Goal: Task Accomplishment & Management: Complete application form

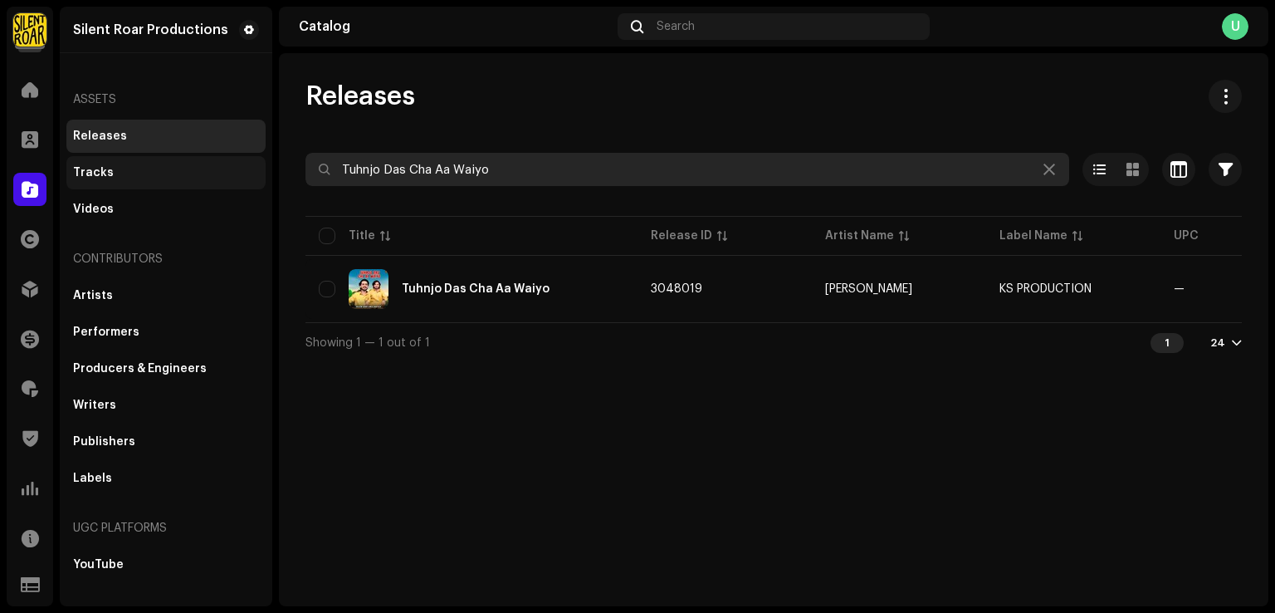
drag, startPoint x: 389, startPoint y: 164, endPoint x: 244, endPoint y: 164, distance: 144.5
click at [244, 164] on div "Silent Roar Productions Home Clients Catalog Rights Distribution Finance Royalt…" at bounding box center [637, 306] width 1275 height 613
paste input "Sheryar Tiwana"
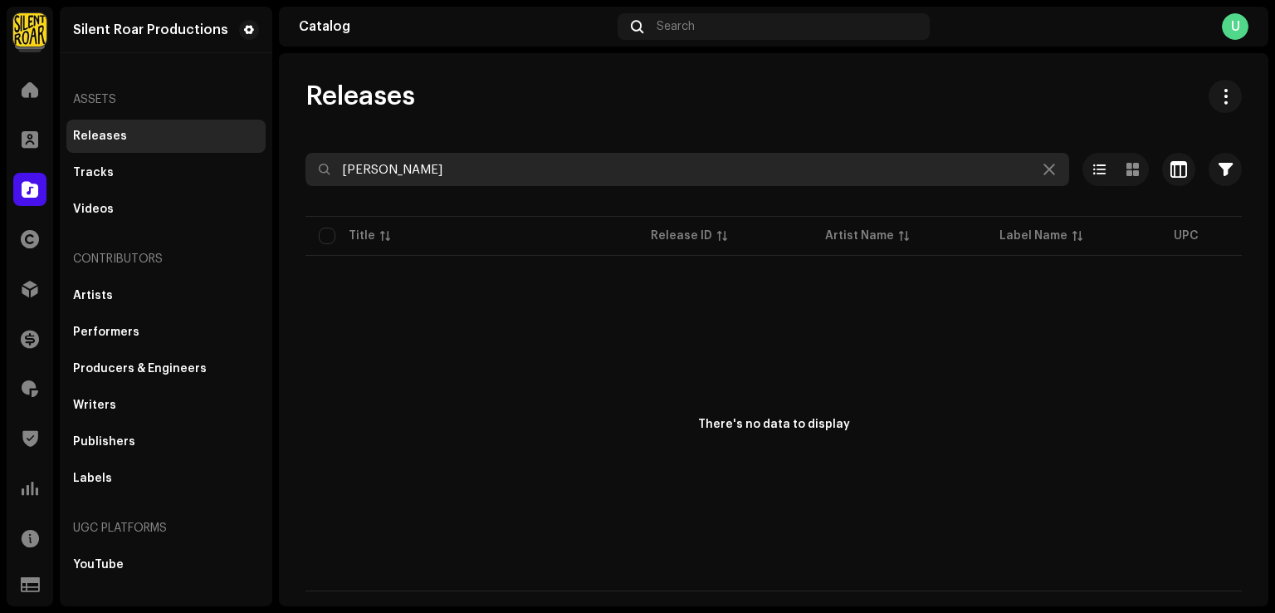
click at [341, 167] on input "Sheryar Tiwana" at bounding box center [688, 169] width 764 height 33
type input "Sheryar Tiwana"
drag, startPoint x: 360, startPoint y: 157, endPoint x: 293, endPoint y: 152, distance: 66.6
click at [293, 152] on div "Releases Sheryar Tiwana Selected 0 Deselect all 0 Options Filters Distribution …" at bounding box center [774, 336] width 990 height 512
click at [345, 169] on input "Sheryar Tiwana" at bounding box center [688, 169] width 764 height 33
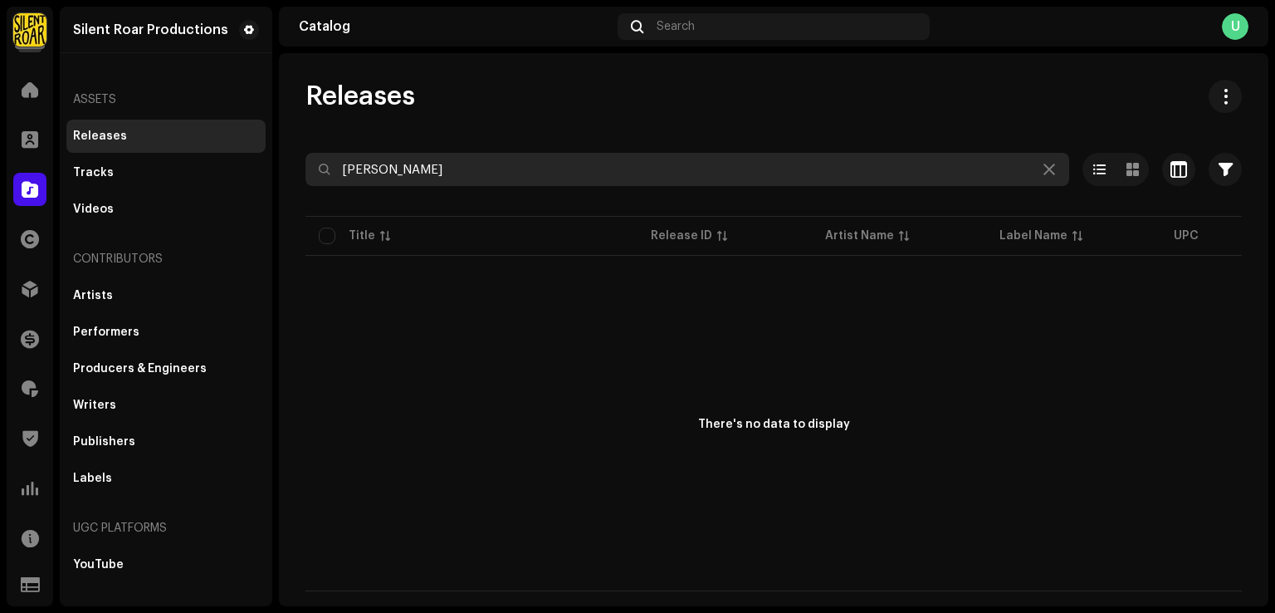
click at [340, 174] on input "Sheryar Tiwana" at bounding box center [688, 169] width 764 height 33
click at [448, 170] on input "Sheryar Tiwana" at bounding box center [688, 169] width 764 height 33
drag, startPoint x: 399, startPoint y: 162, endPoint x: 273, endPoint y: 161, distance: 125.4
click at [271, 154] on div "Silent Roar Productions Home Clients Catalog Rights Distribution Finance Royalt…" at bounding box center [637, 306] width 1275 height 613
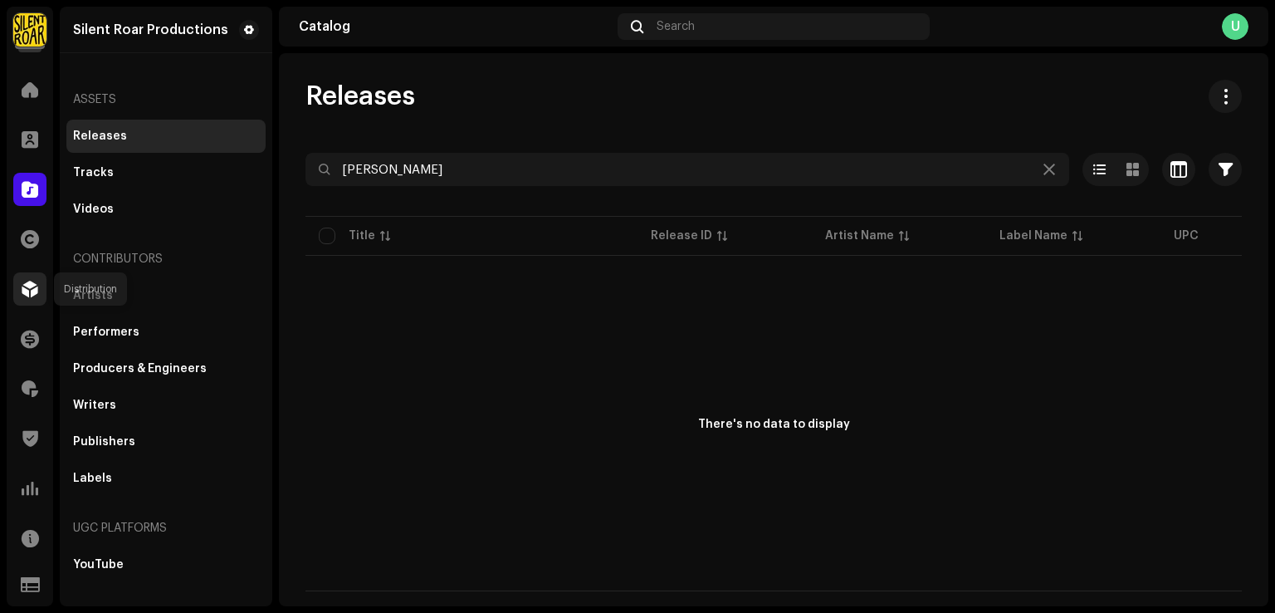
click at [20, 295] on div at bounding box center [29, 288] width 33 height 33
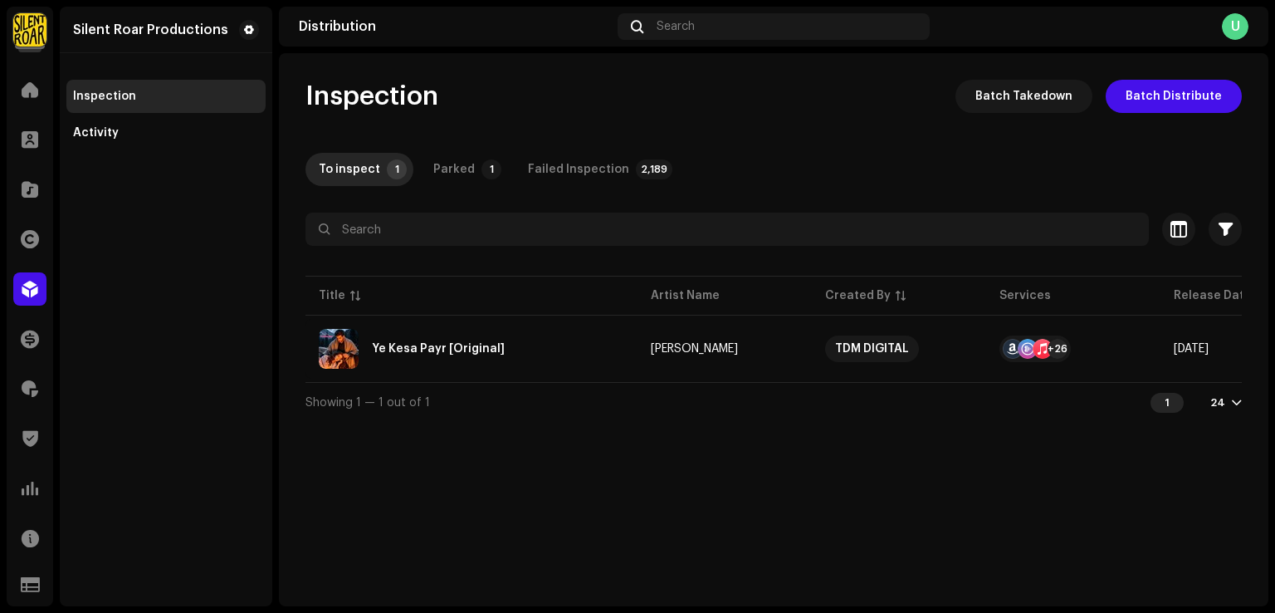
click at [27, 28] on img at bounding box center [29, 29] width 33 height 33
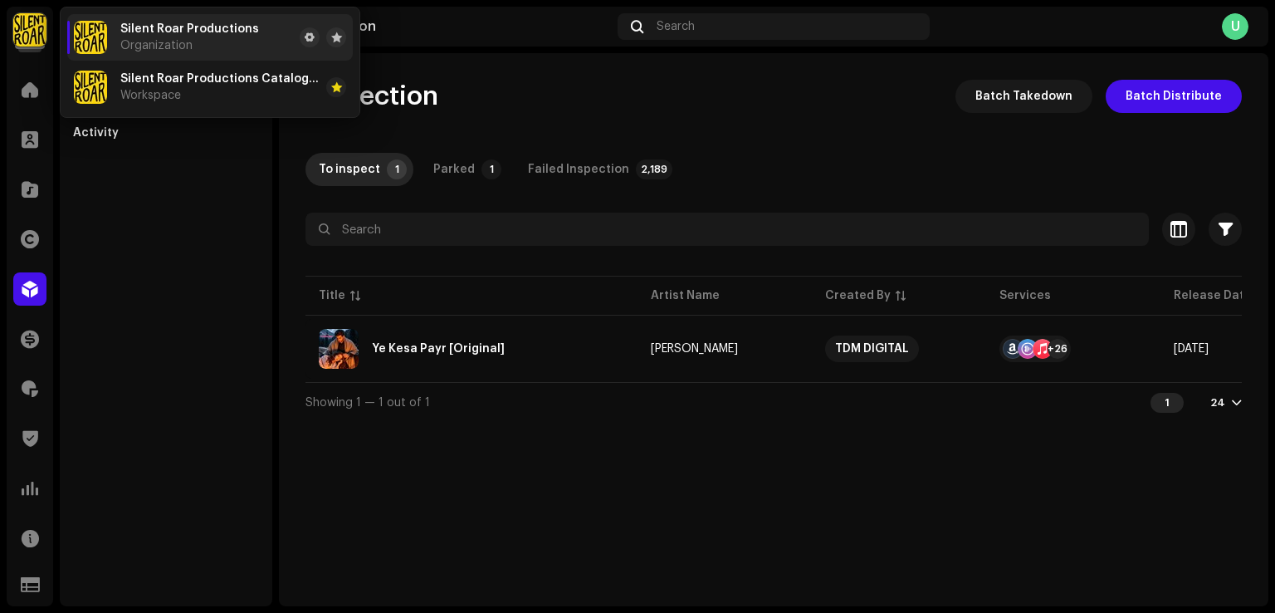
click at [206, 41] on div "Silent Roar Productions Organization" at bounding box center [189, 37] width 139 height 30
click at [245, 101] on div "Silent Roar Productions Catalog Account Workspace" at bounding box center [219, 87] width 199 height 30
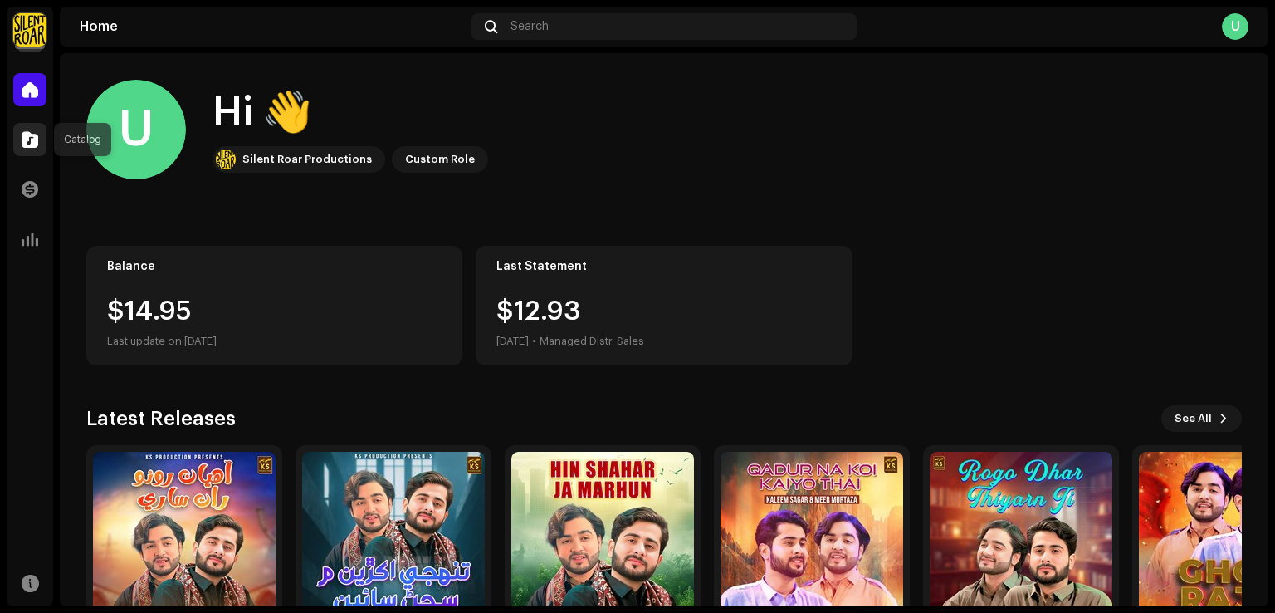
click at [24, 151] on div at bounding box center [29, 139] width 33 height 33
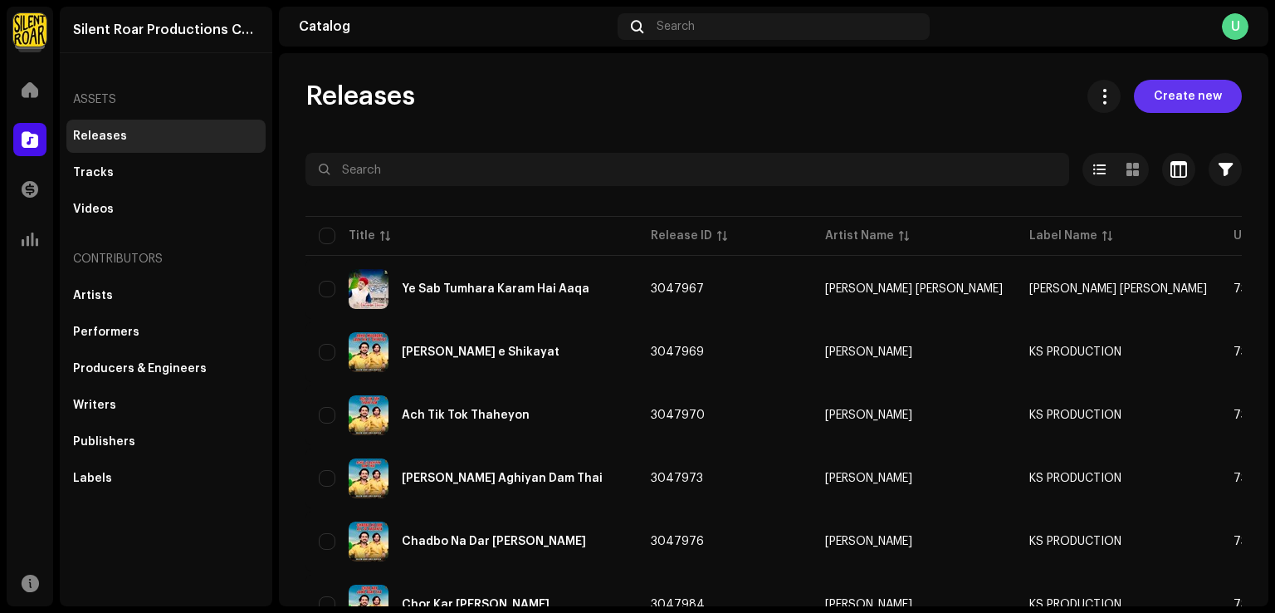
click at [1176, 93] on span "Create new" at bounding box center [1188, 96] width 68 height 33
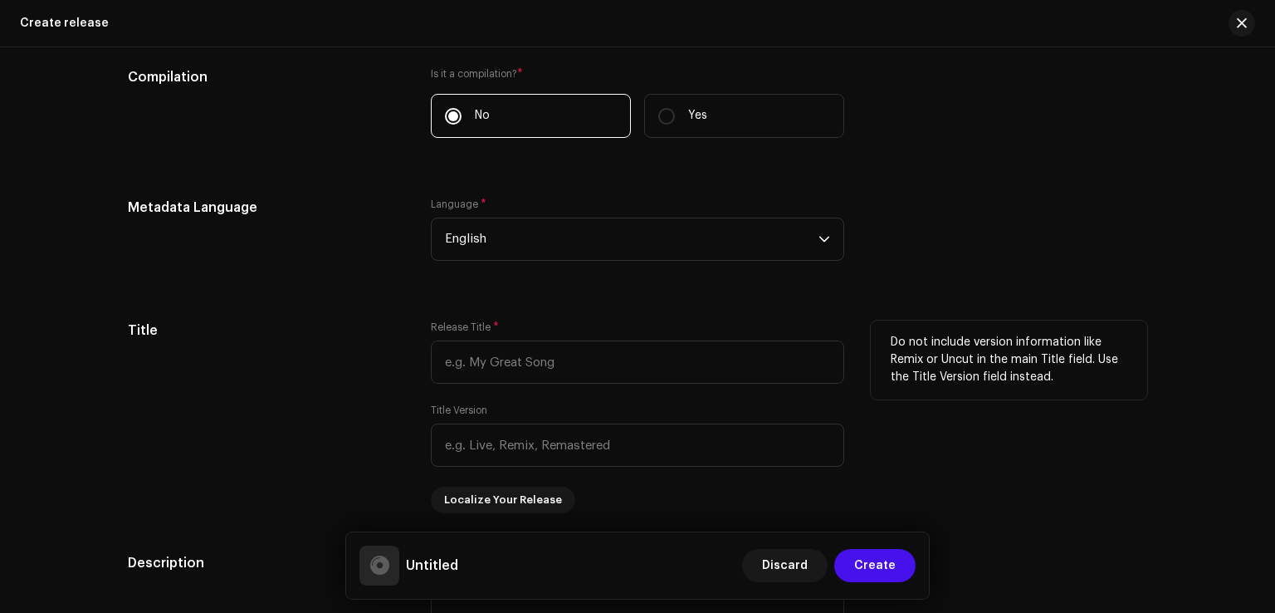
scroll to position [1246, 0]
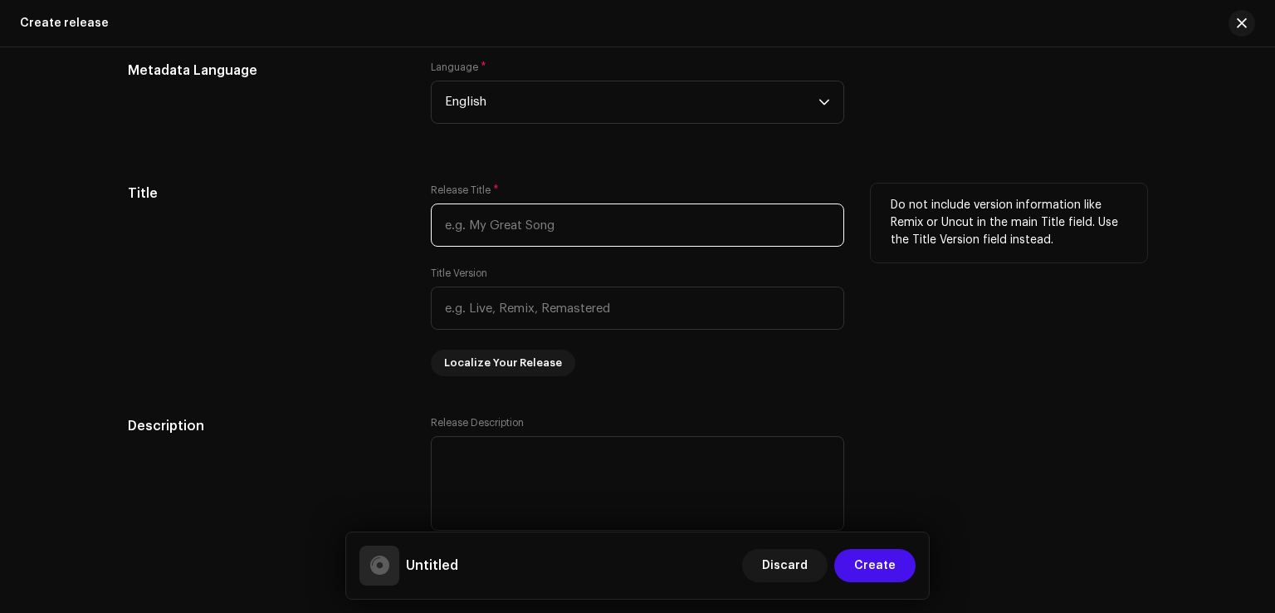
click at [509, 228] on input "text" at bounding box center [638, 224] width 414 height 43
paste input "It's done now from our end"
drag, startPoint x: 646, startPoint y: 223, endPoint x: 233, endPoint y: 242, distance: 413.2
click at [233, 242] on div "Title Release Title * It's done now from our end Title Version Localize Your Re…" at bounding box center [638, 280] width 1020 height 193
paste input "Talent"
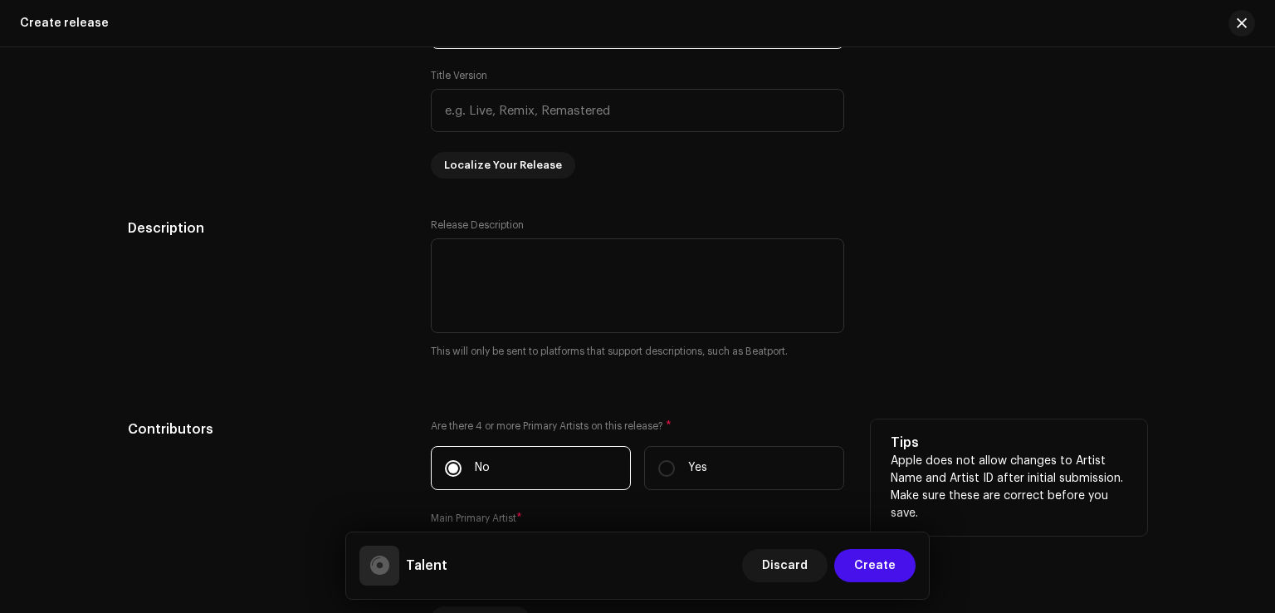
scroll to position [1578, 0]
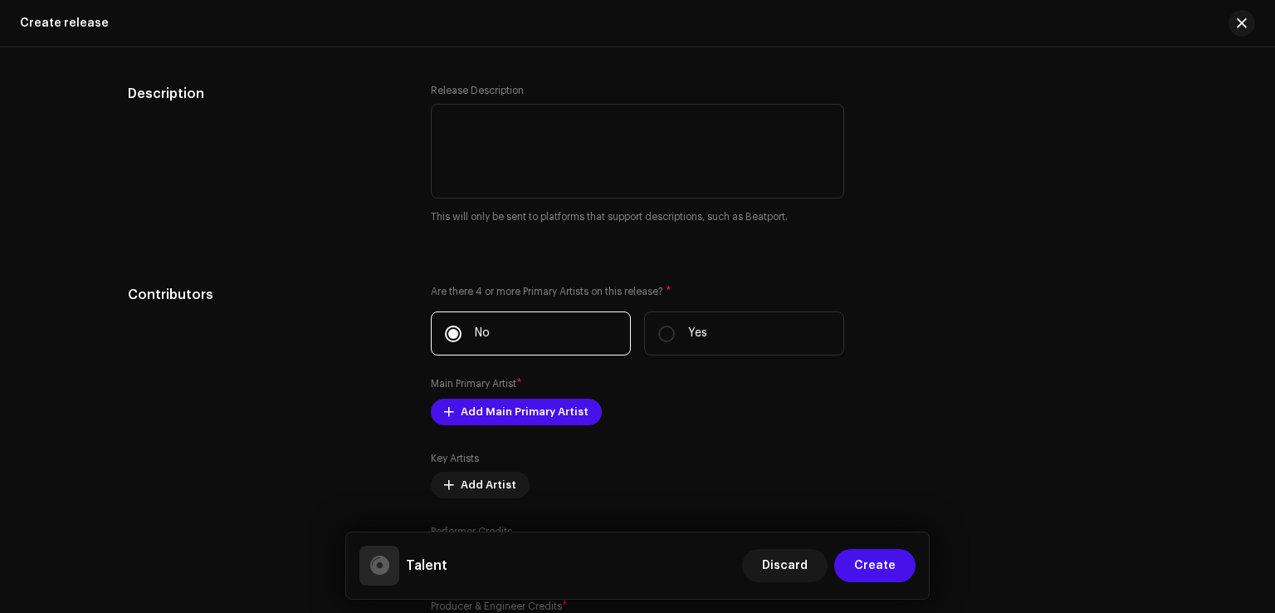
type input "Talent"
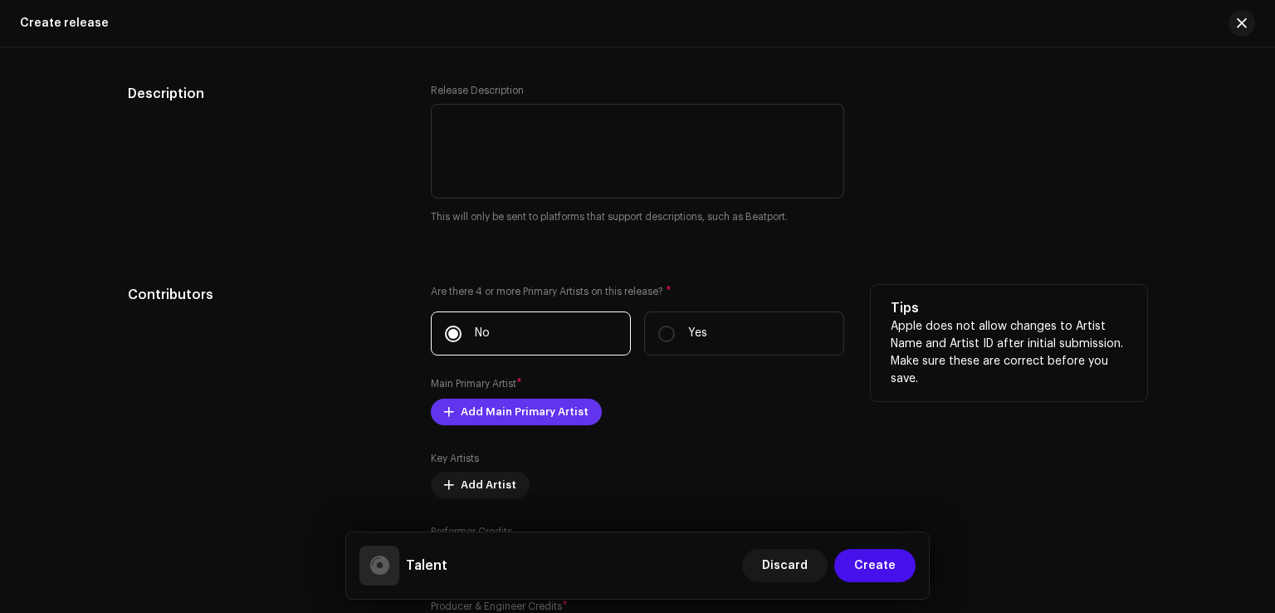
click at [502, 413] on span "Add Main Primary Artist" at bounding box center [525, 411] width 128 height 33
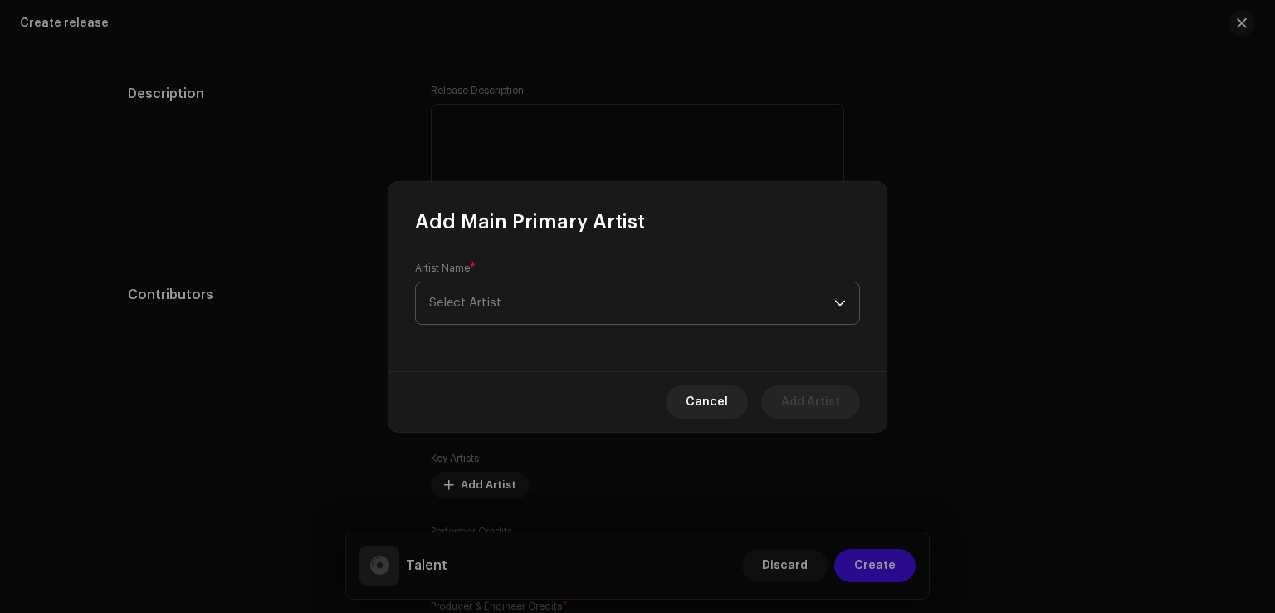
click at [485, 308] on span "Select Artist" at bounding box center [465, 302] width 72 height 12
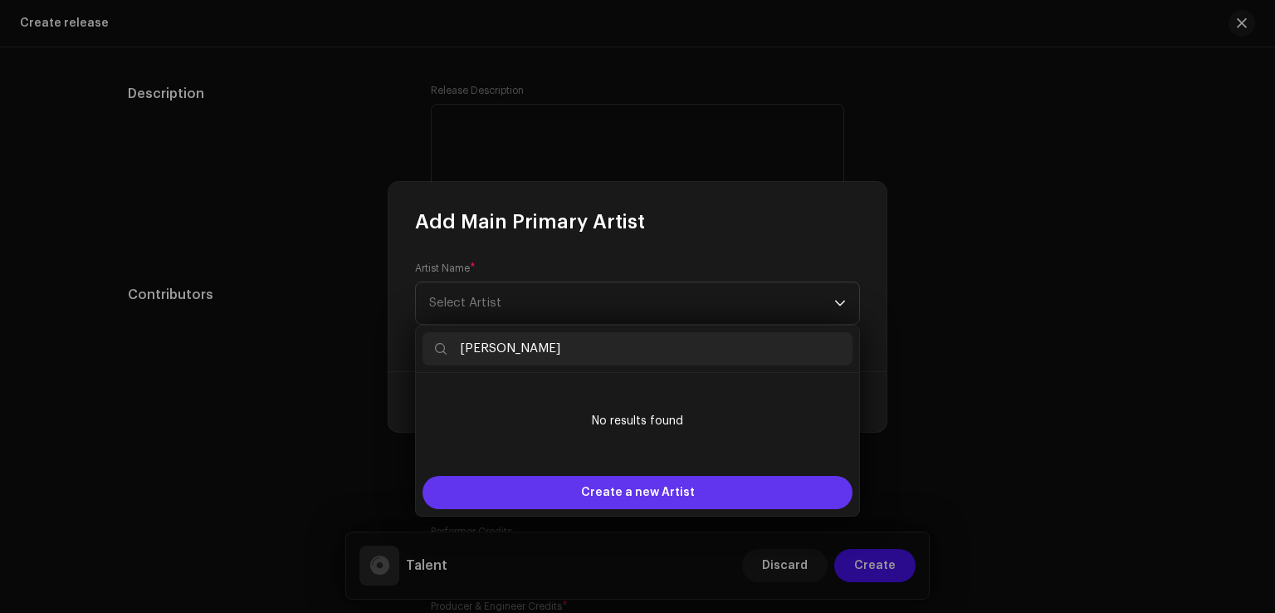
type input "[PERSON_NAME]"
click at [631, 498] on span "Create a new Artist" at bounding box center [638, 492] width 114 height 33
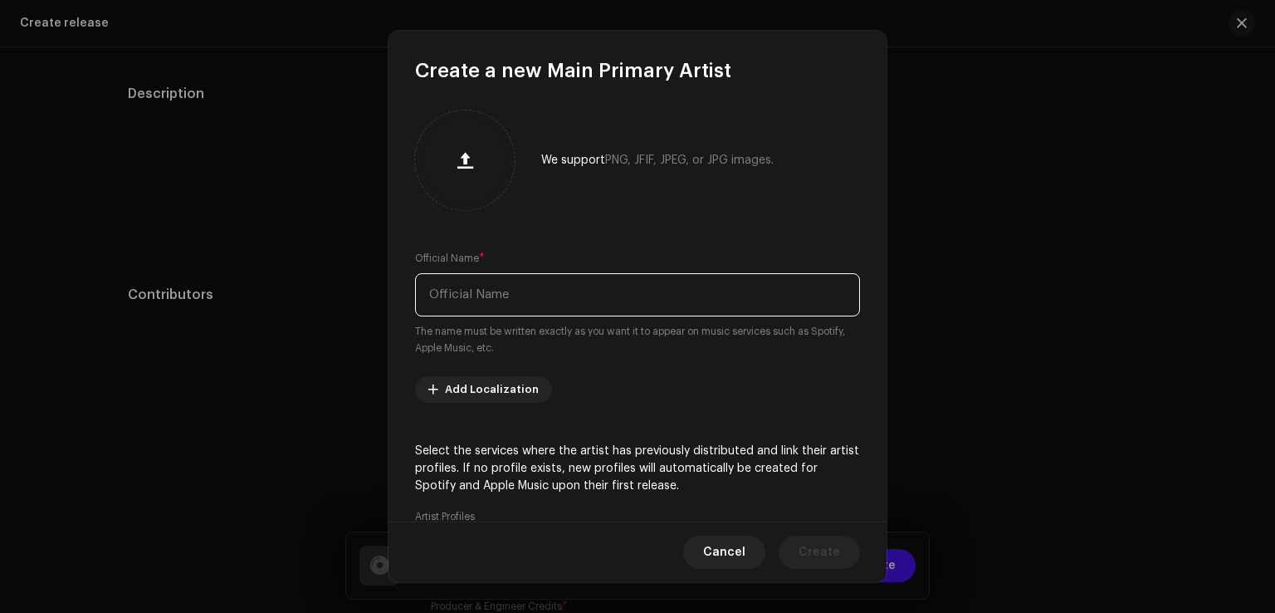
click at [471, 296] on input "text" at bounding box center [637, 294] width 445 height 43
paste input "[PERSON_NAME]"
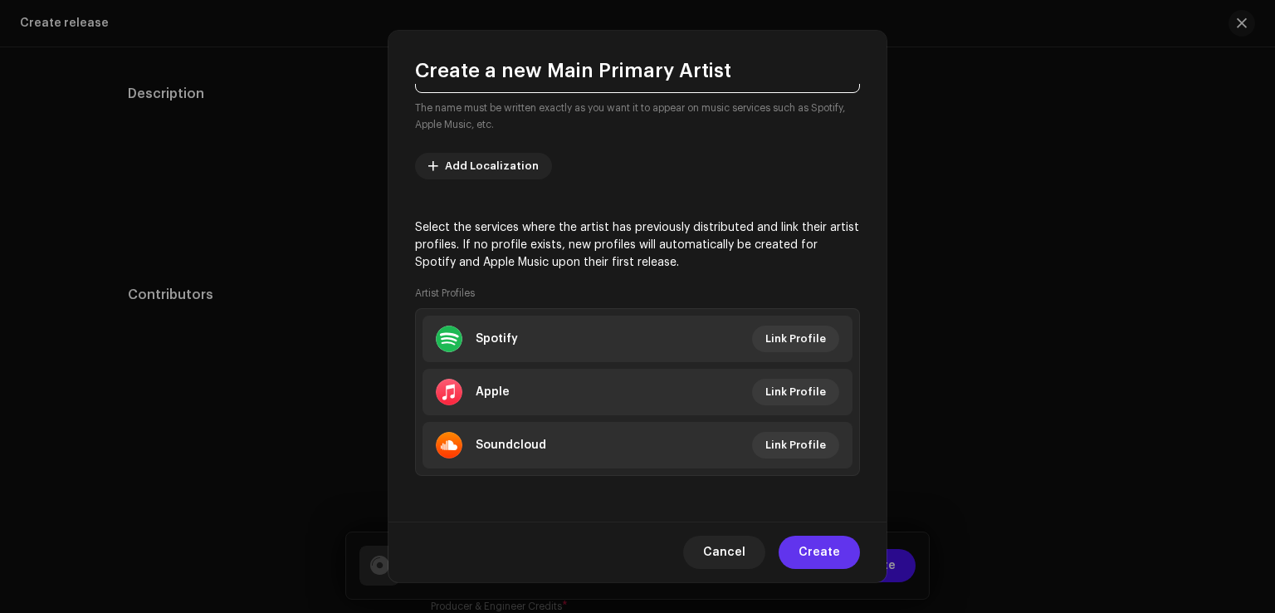
type input "[PERSON_NAME]"
click at [820, 562] on span "Create" at bounding box center [820, 552] width 42 height 33
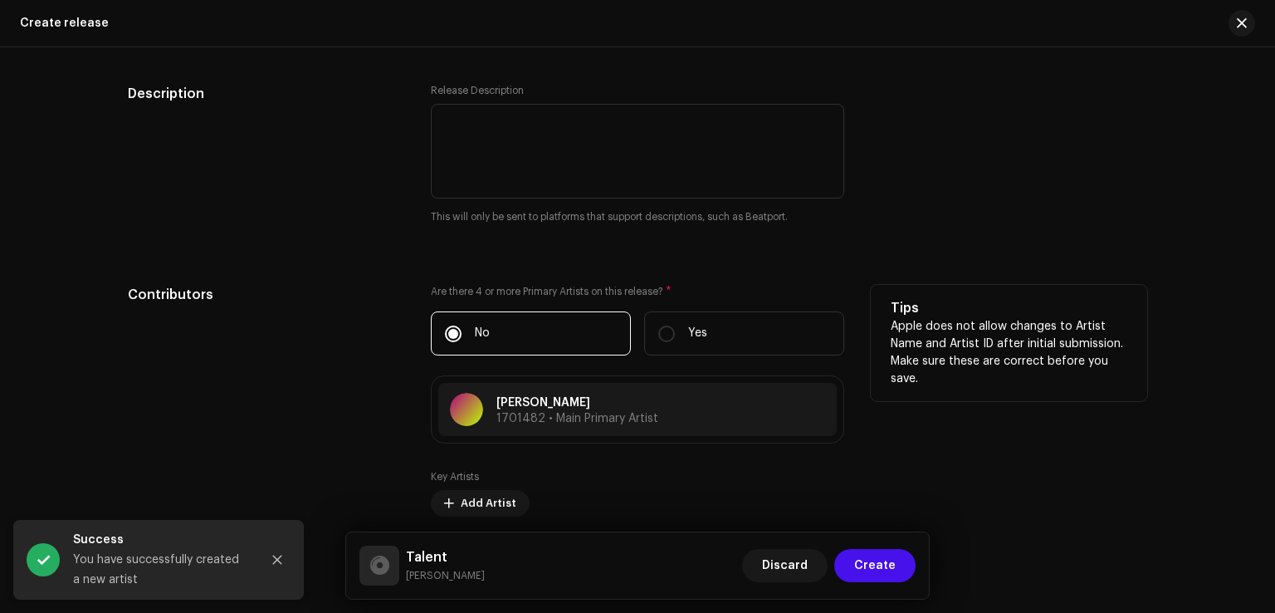
scroll to position [1661, 0]
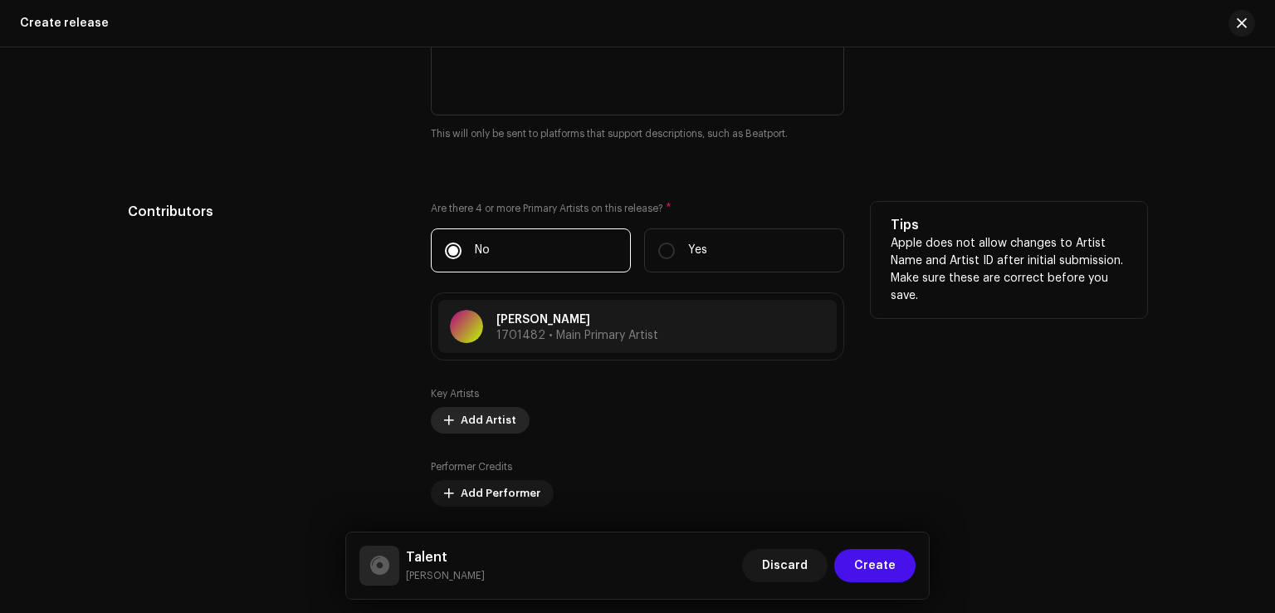
click at [479, 424] on span "Add Artist" at bounding box center [489, 420] width 56 height 33
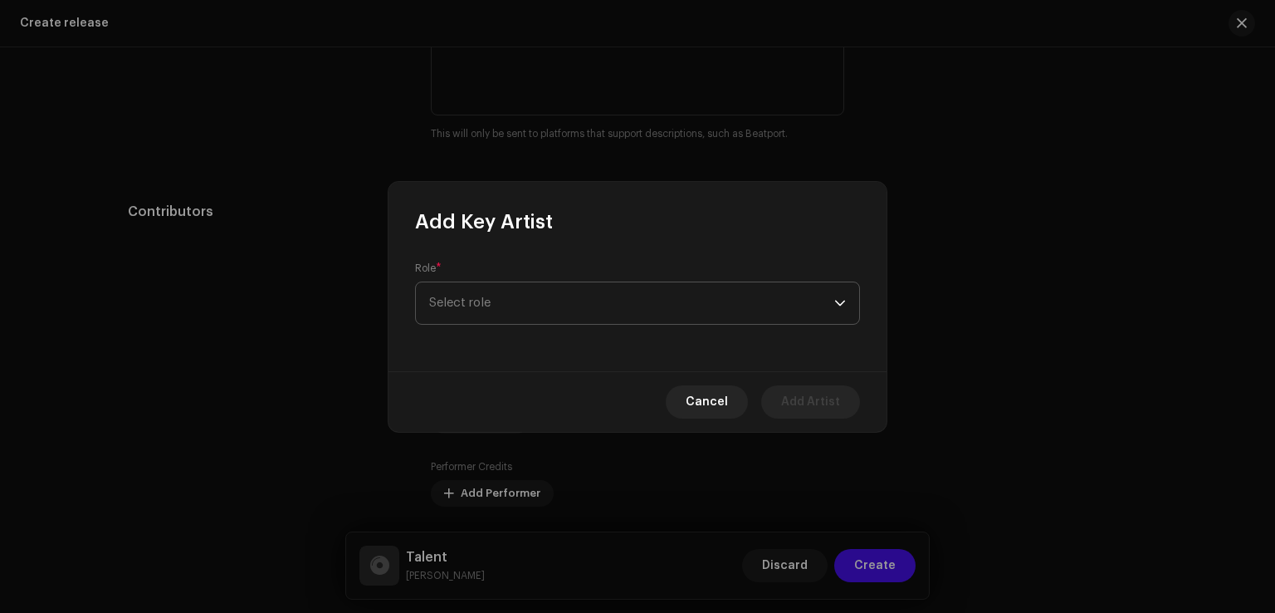
click at [492, 311] on span "Select role" at bounding box center [631, 303] width 405 height 42
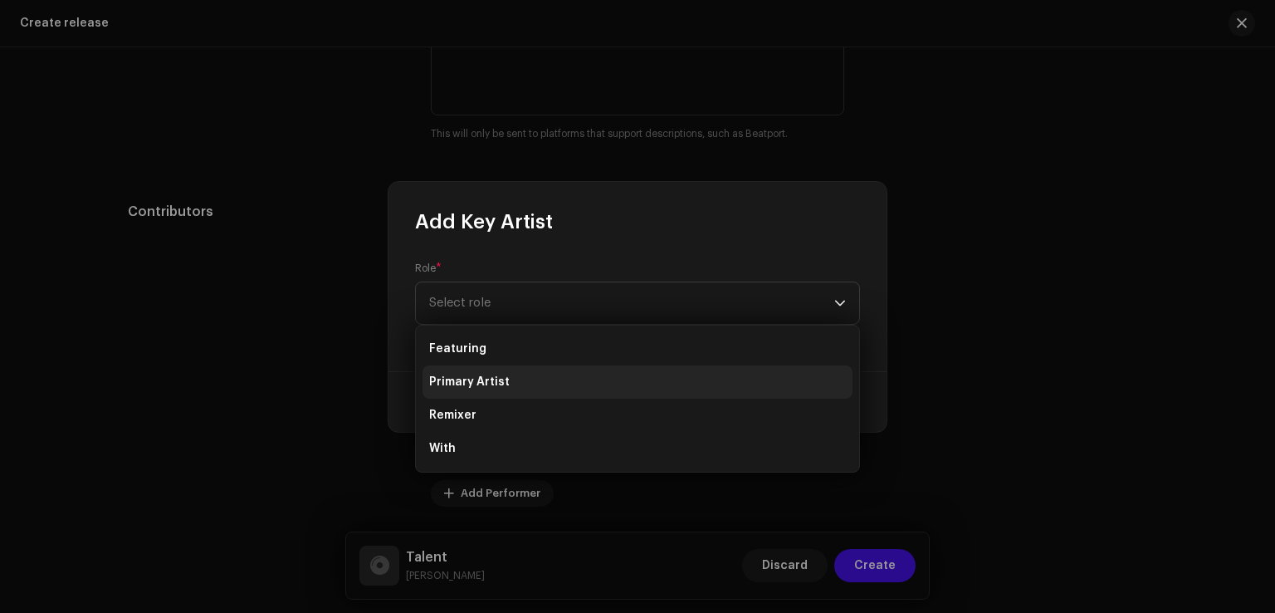
click at [508, 376] on li "Primary Artist" at bounding box center [638, 381] width 430 height 33
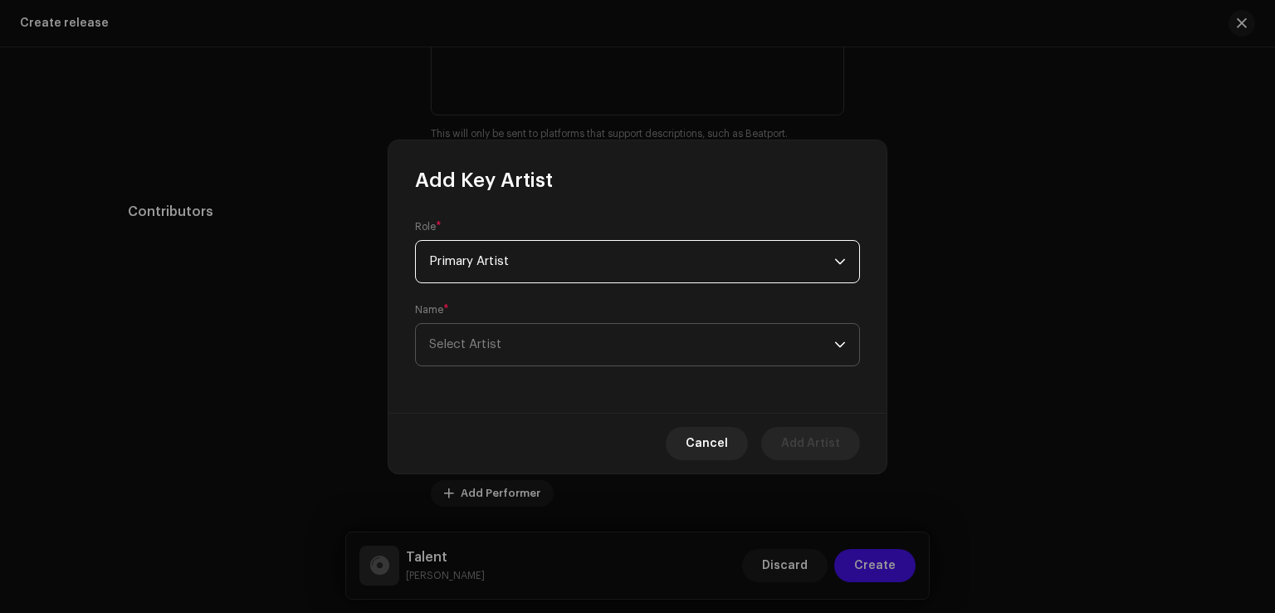
click at [504, 351] on span "Select Artist" at bounding box center [631, 345] width 405 height 42
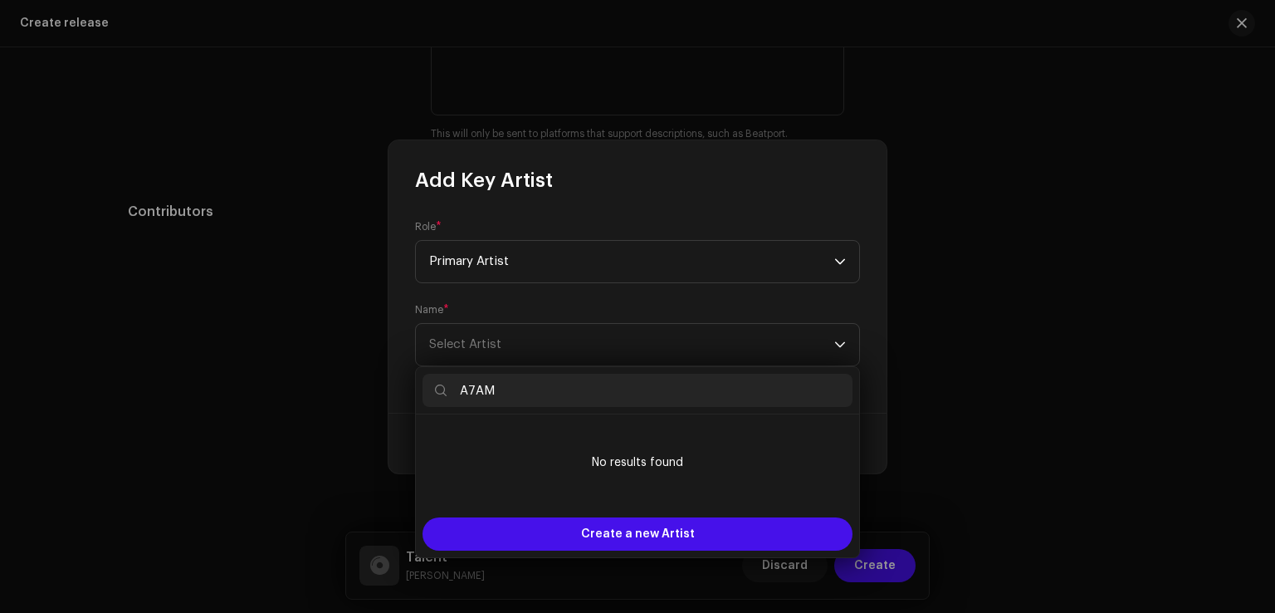
type input "A7AM"
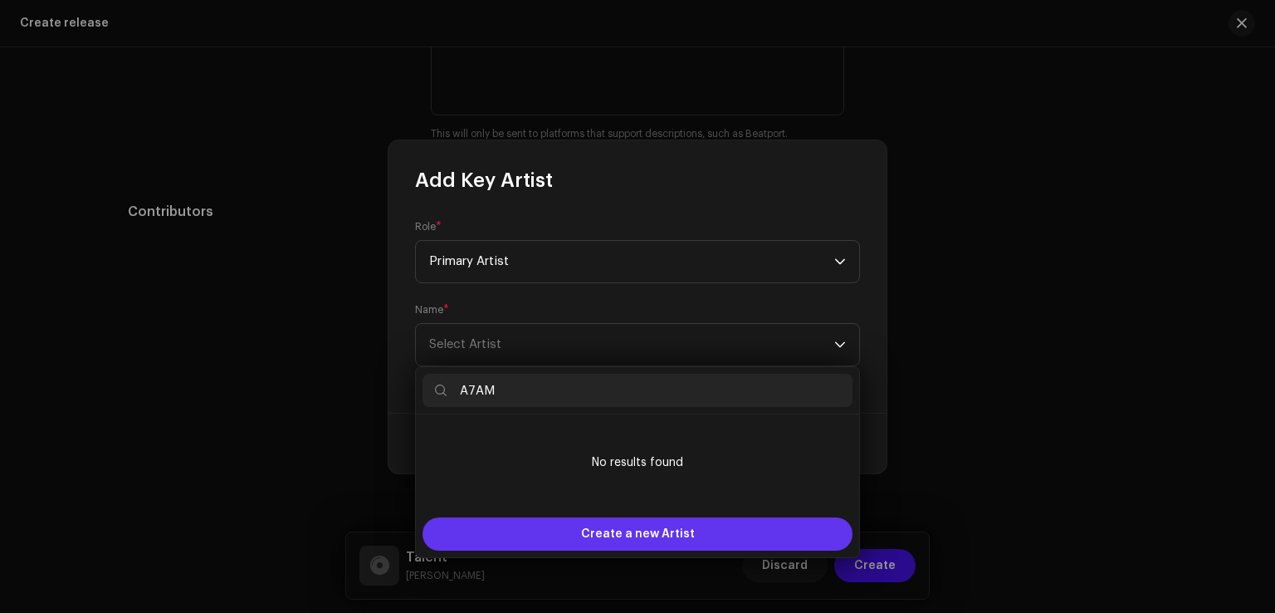
click at [619, 536] on span "Create a new Artist" at bounding box center [638, 533] width 114 height 33
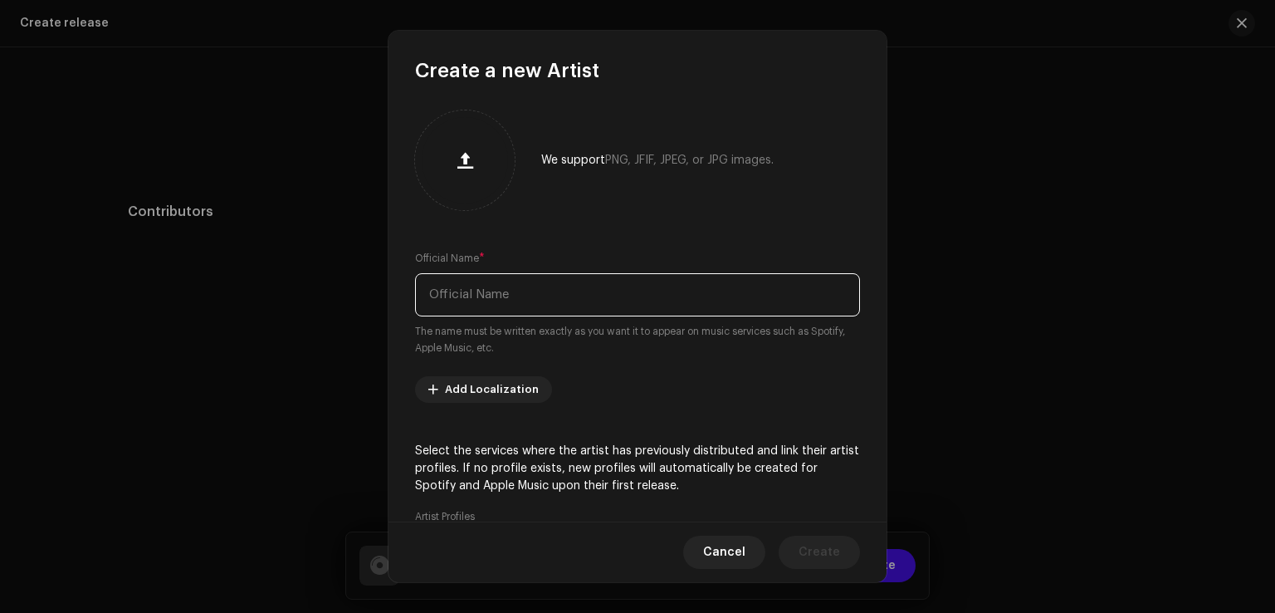
click at [460, 296] on input "text" at bounding box center [637, 294] width 445 height 43
paste input "A7AM"
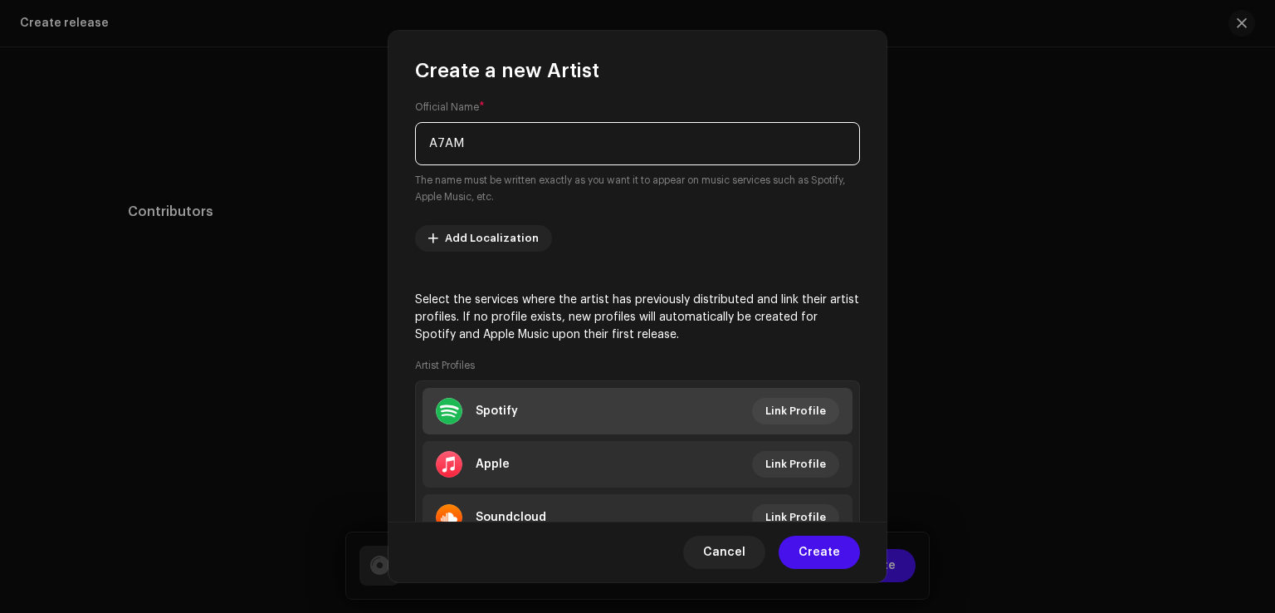
scroll to position [223, 0]
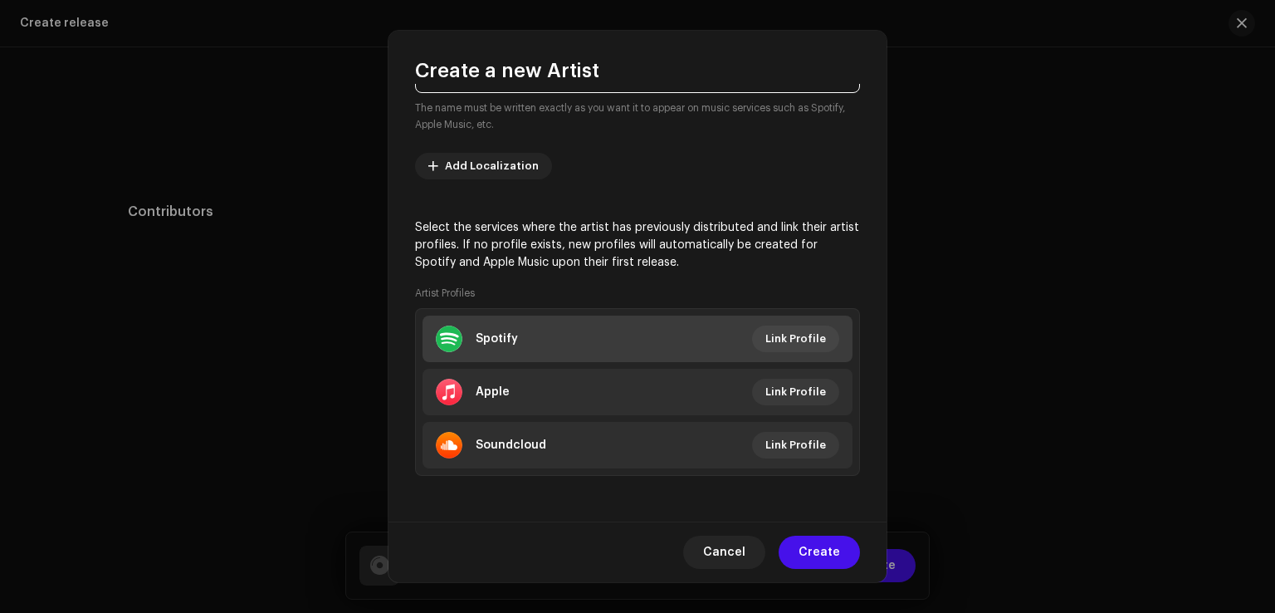
type input "A7AM"
click at [549, 335] on li "Spotify Link Profile" at bounding box center [638, 339] width 430 height 47
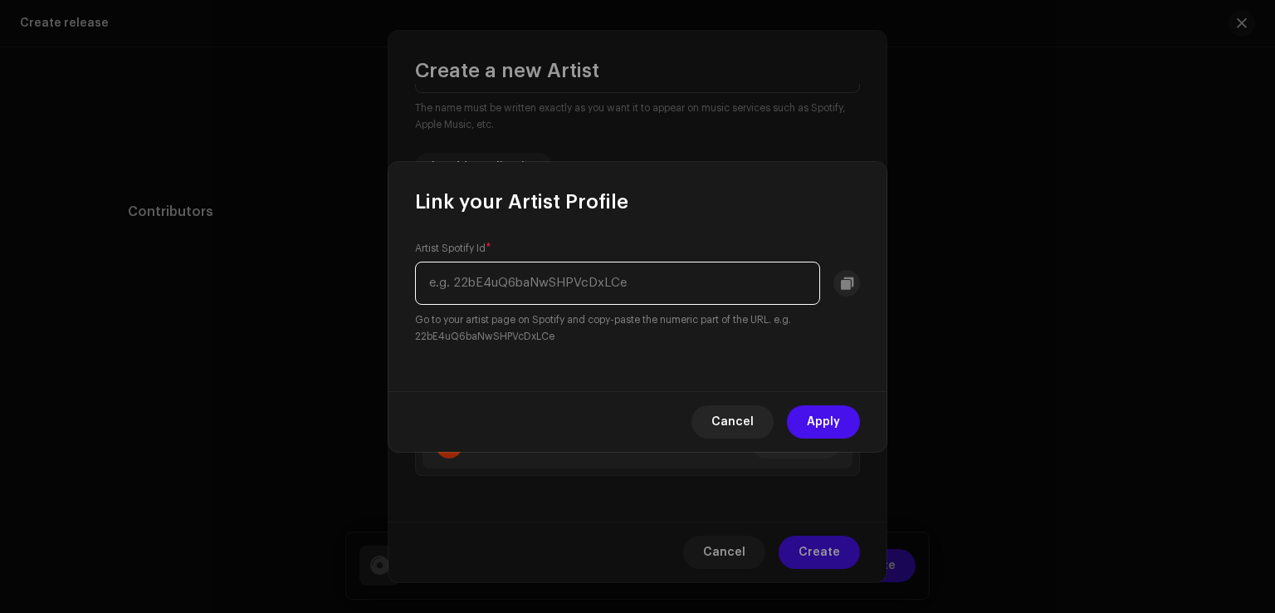
click at [547, 282] on input "text" at bounding box center [617, 283] width 405 height 43
paste input "3zNNasWk7ZnZ6k4sofQU5I"
type input "3zNNasWk7ZnZ6k4sofQU5I"
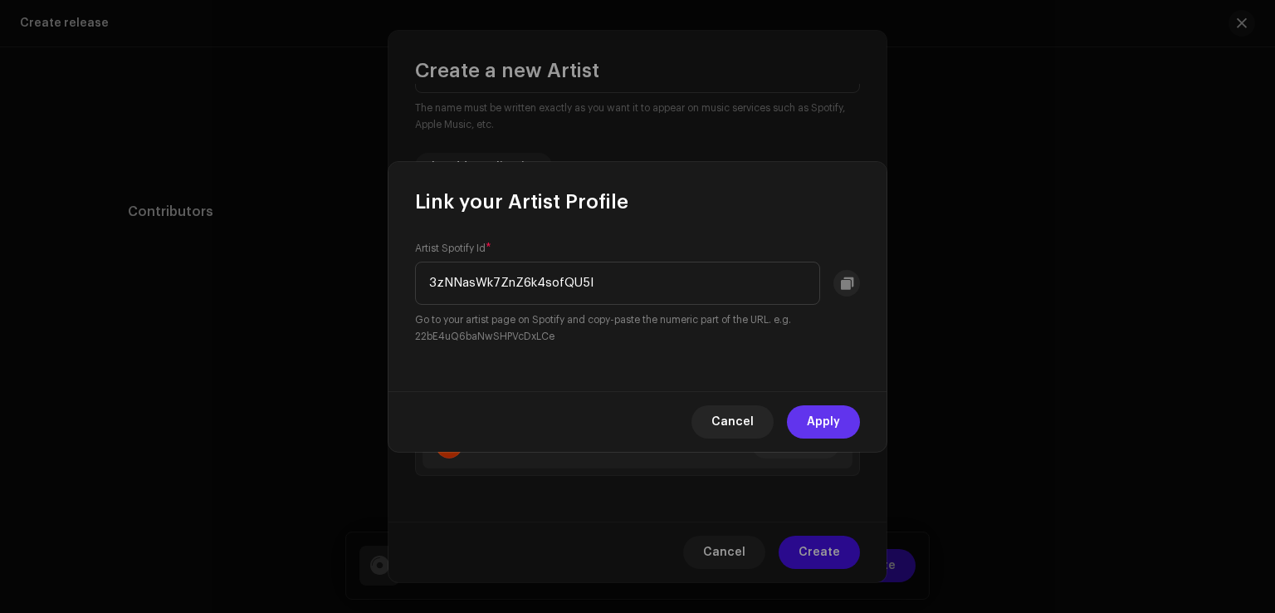
click at [824, 425] on span "Apply" at bounding box center [823, 421] width 33 height 33
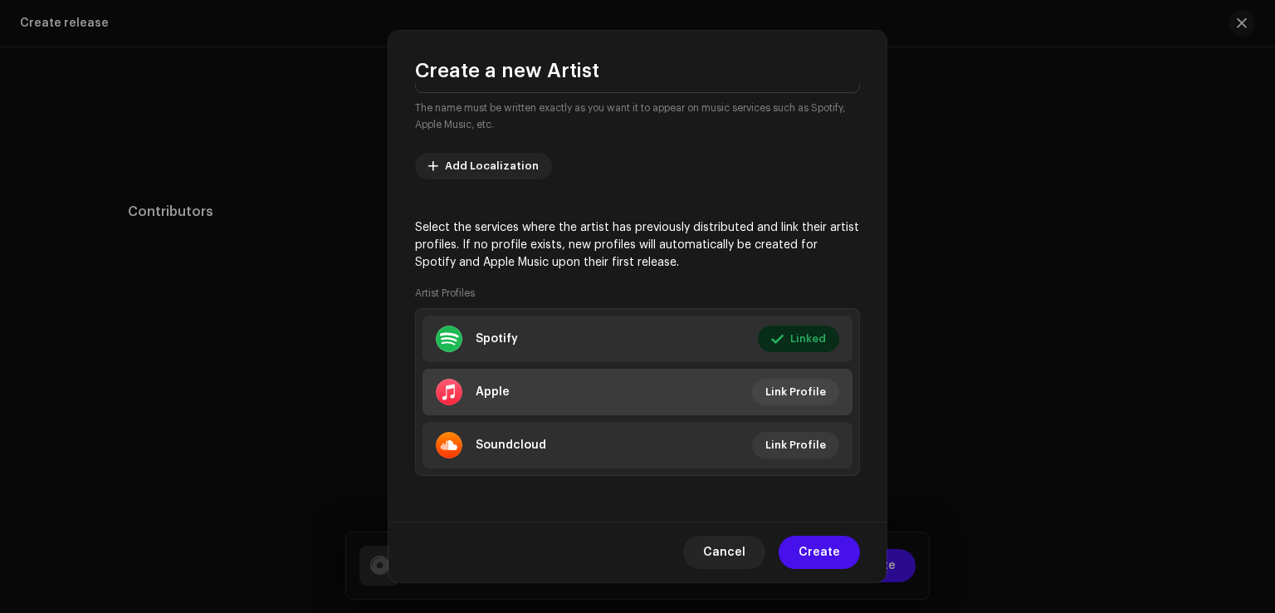
click at [502, 388] on div "Apple" at bounding box center [493, 391] width 34 height 13
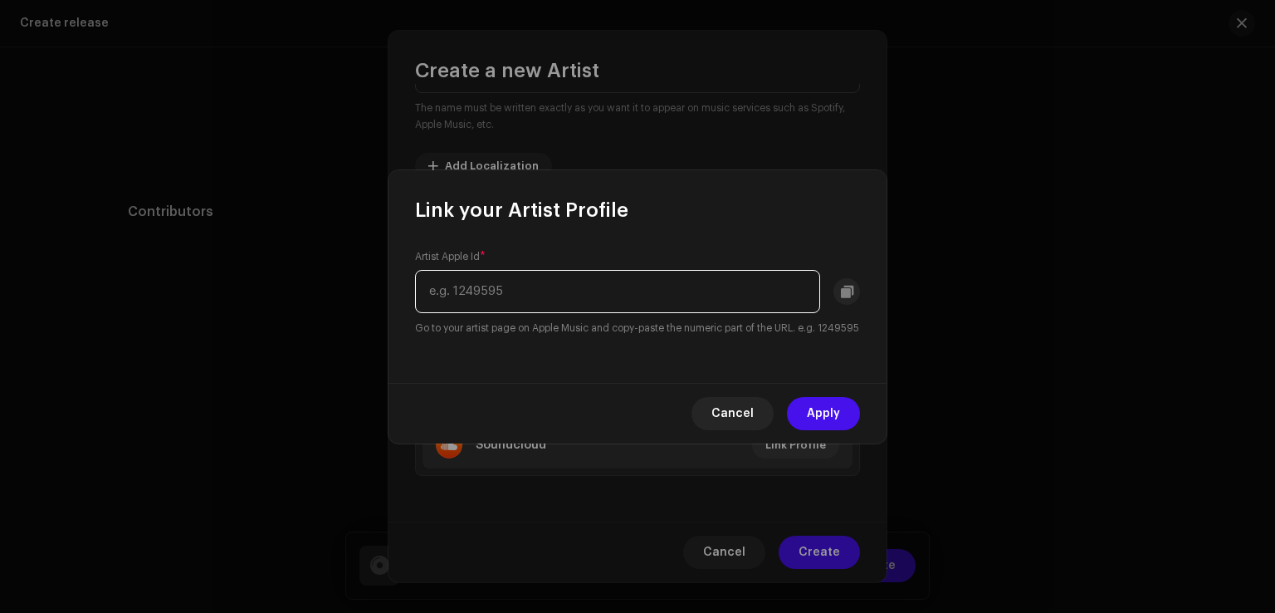
paste input "1557481021"
type input "1557481021"
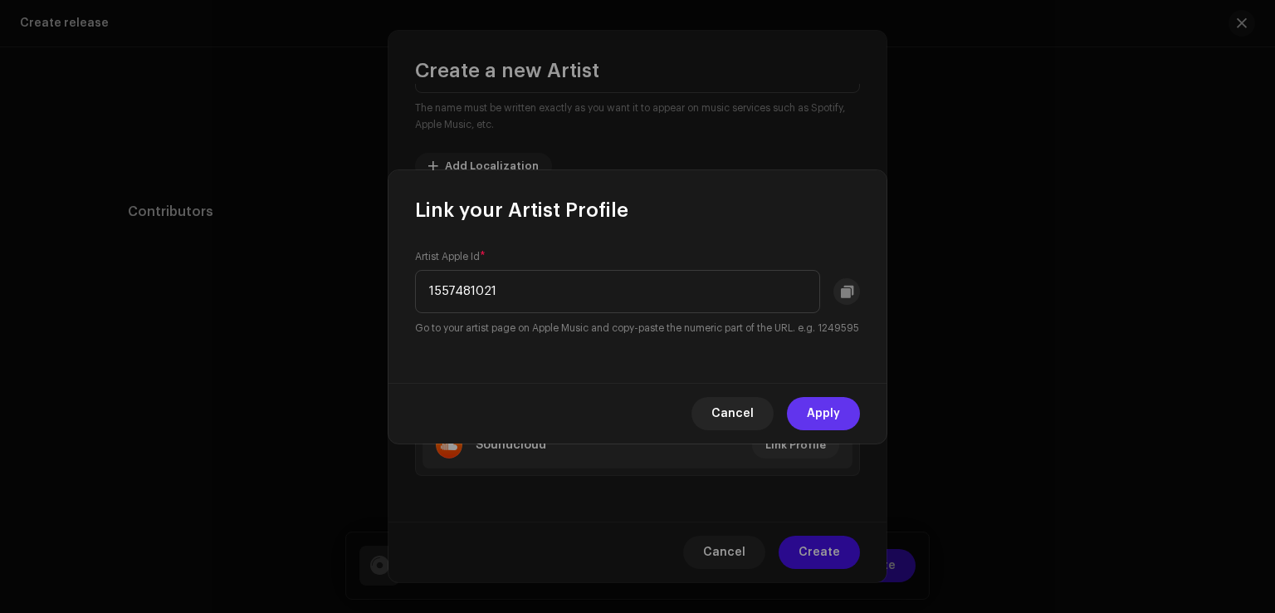
click at [840, 425] on button "Apply" at bounding box center [823, 413] width 73 height 33
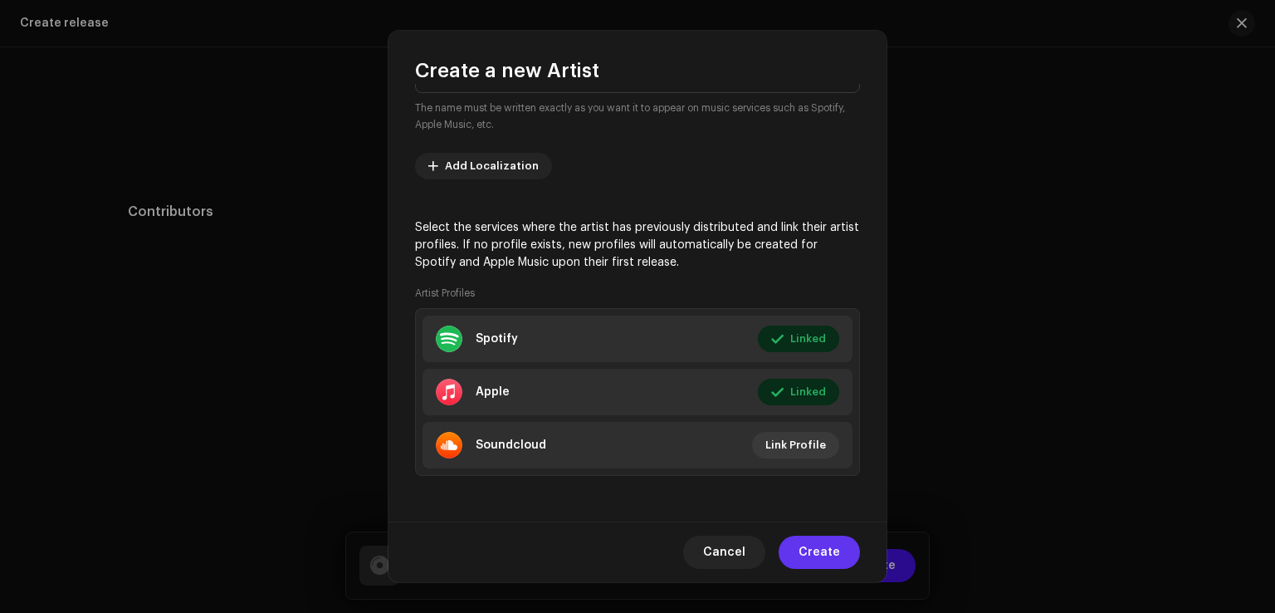
click at [840, 555] on button "Create" at bounding box center [819, 552] width 81 height 33
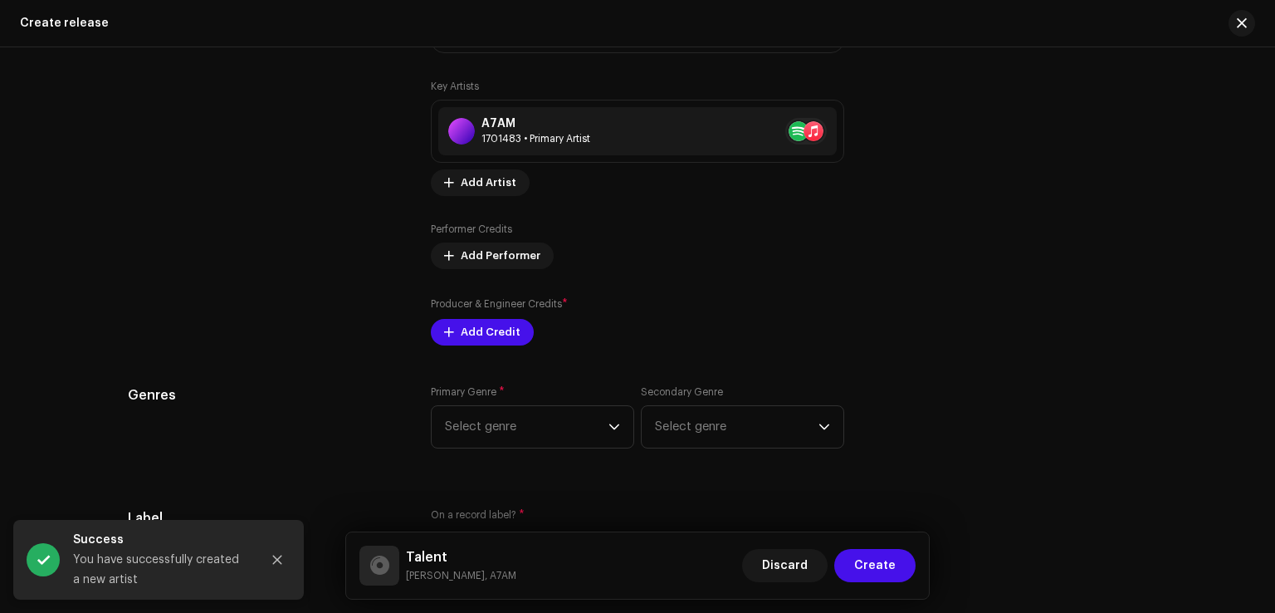
scroll to position [1993, 0]
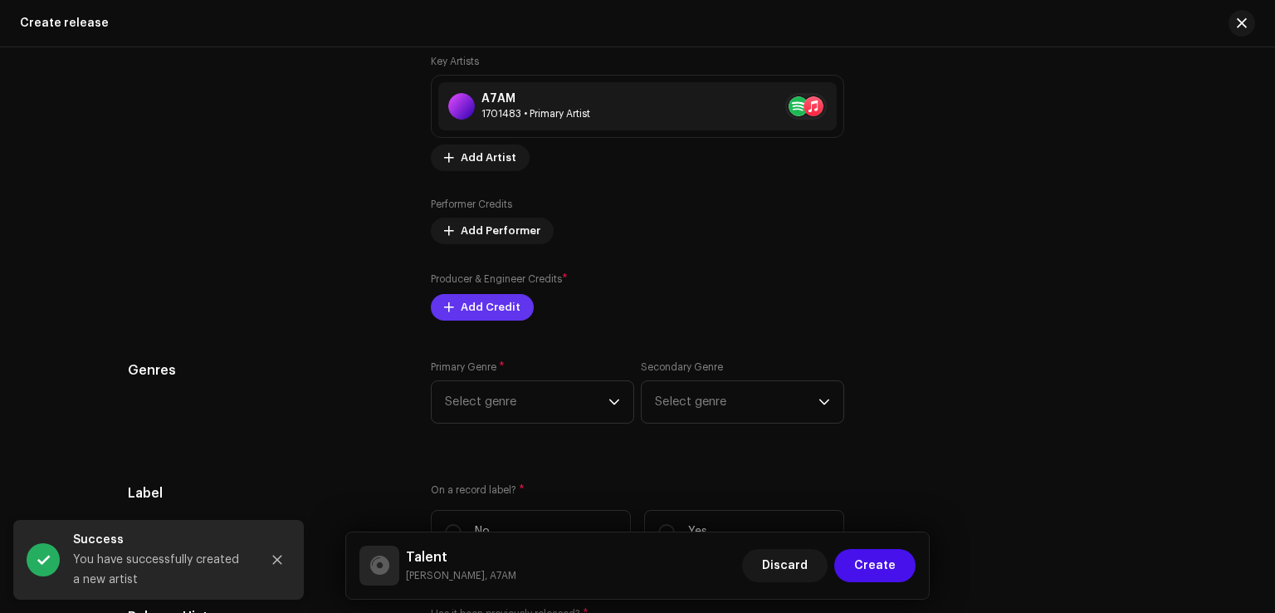
click at [507, 310] on span "Add Credit" at bounding box center [491, 307] width 60 height 33
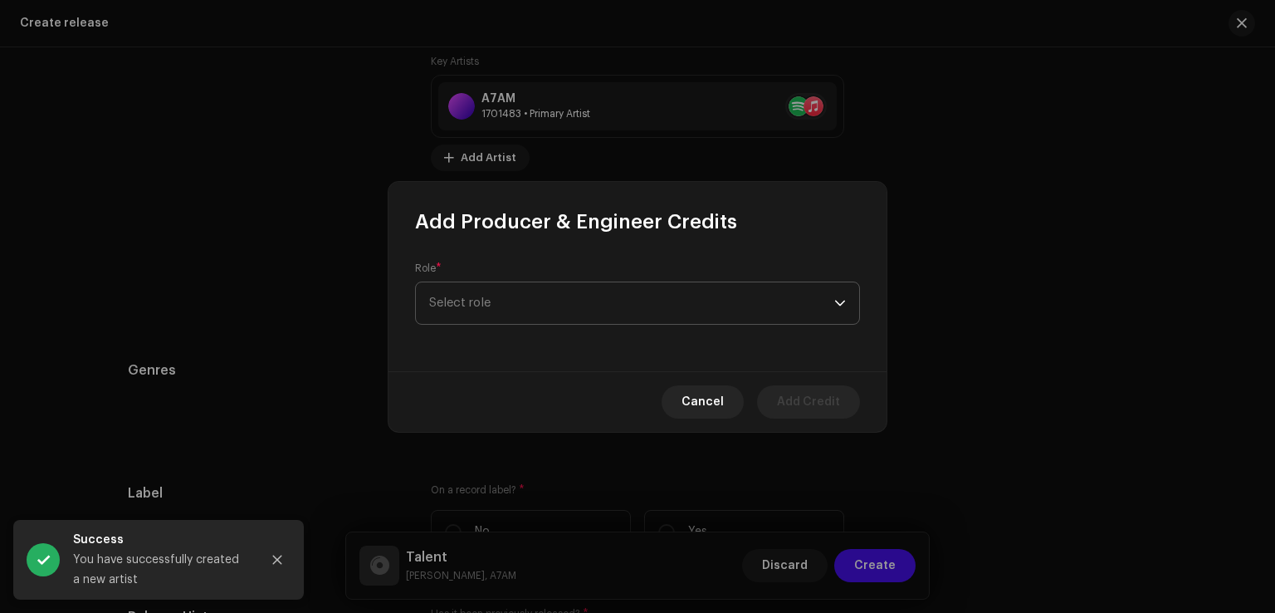
click at [498, 307] on span "Select role" at bounding box center [631, 303] width 405 height 42
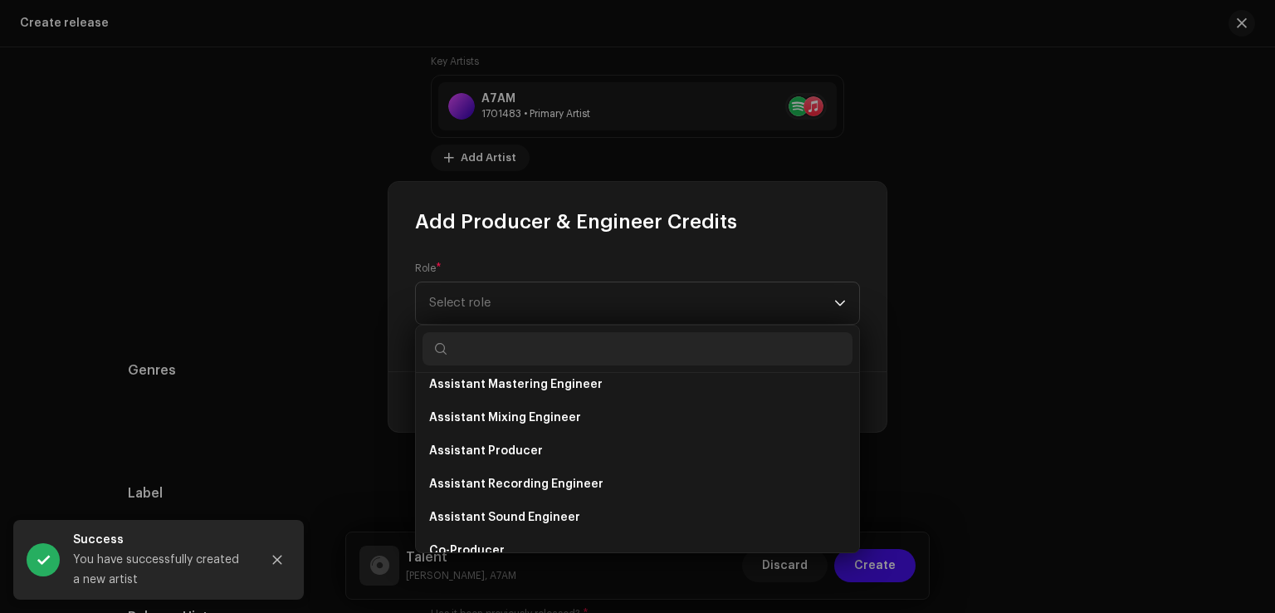
scroll to position [249, 0]
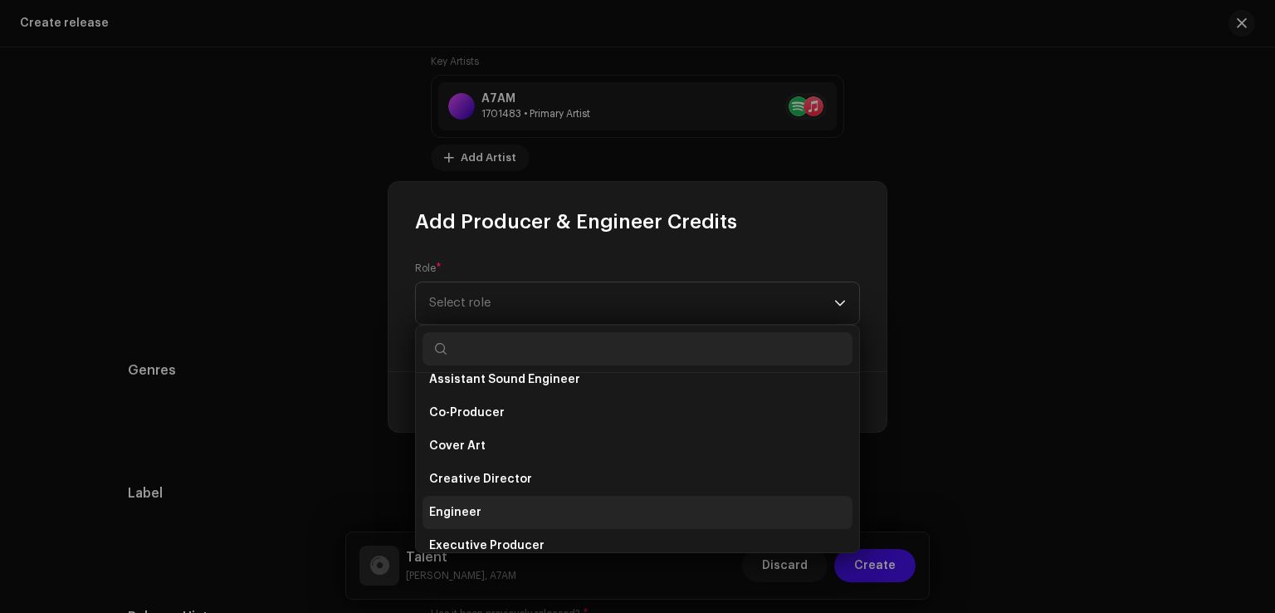
click at [483, 521] on li "Engineer" at bounding box center [638, 512] width 430 height 33
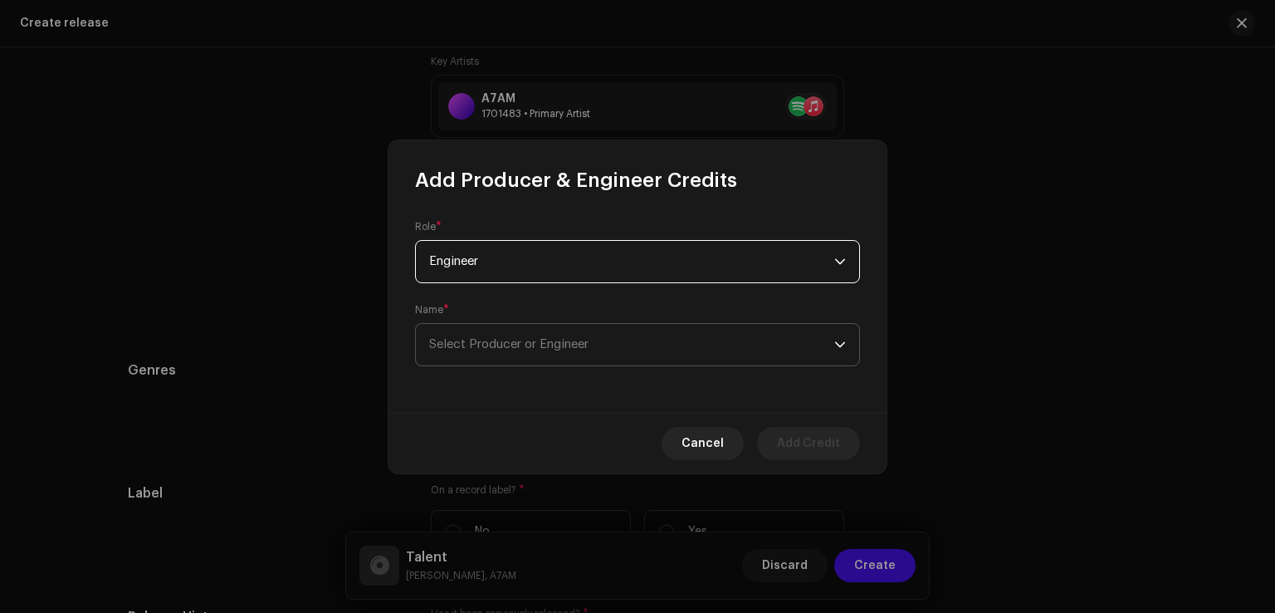
click at [492, 366] on p-select "Select Producer or Engineer" at bounding box center [637, 344] width 445 height 43
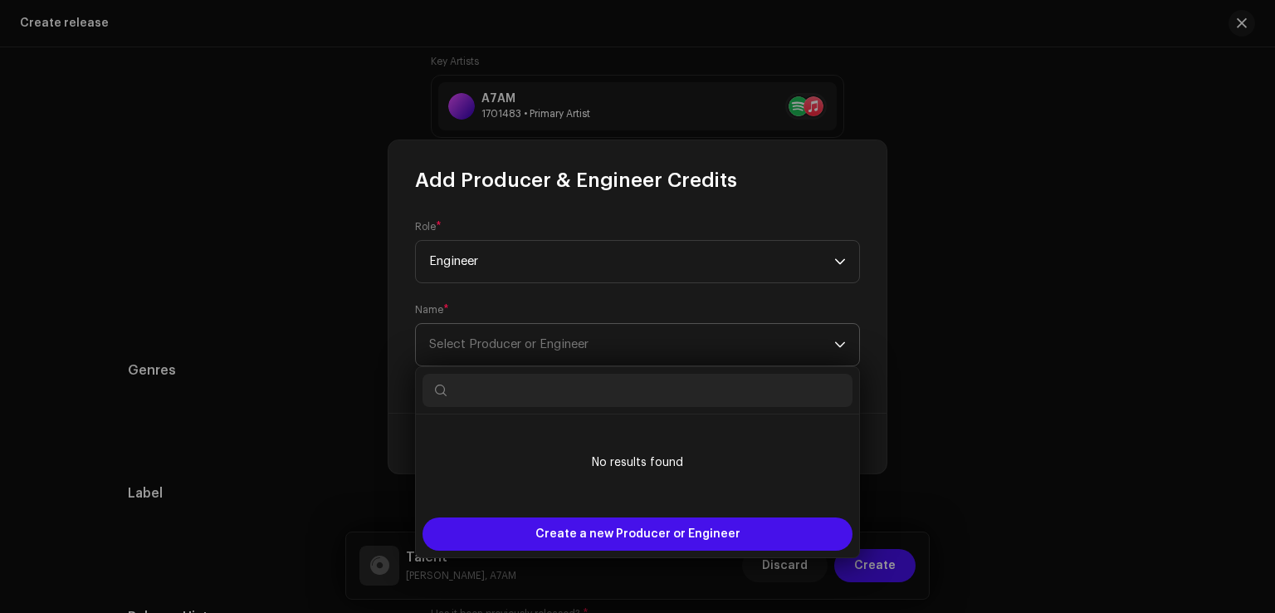
paste input "[PERSON_NAME]"
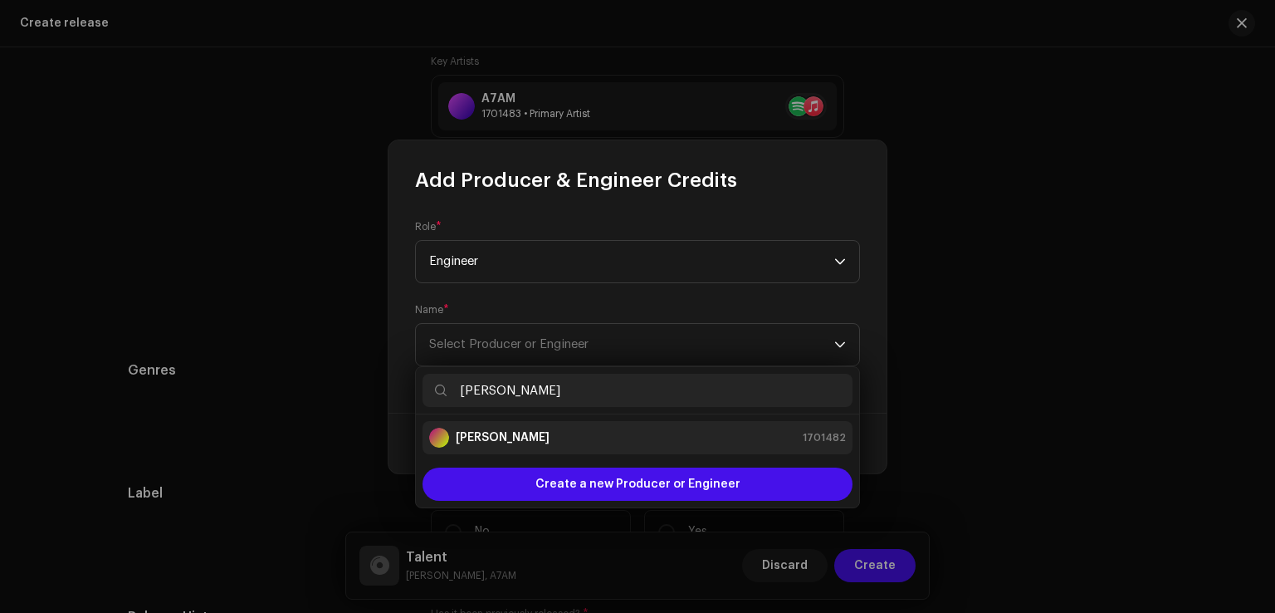
type input "[PERSON_NAME]"
click at [555, 438] on div "[PERSON_NAME] 1701482" at bounding box center [637, 438] width 417 height 20
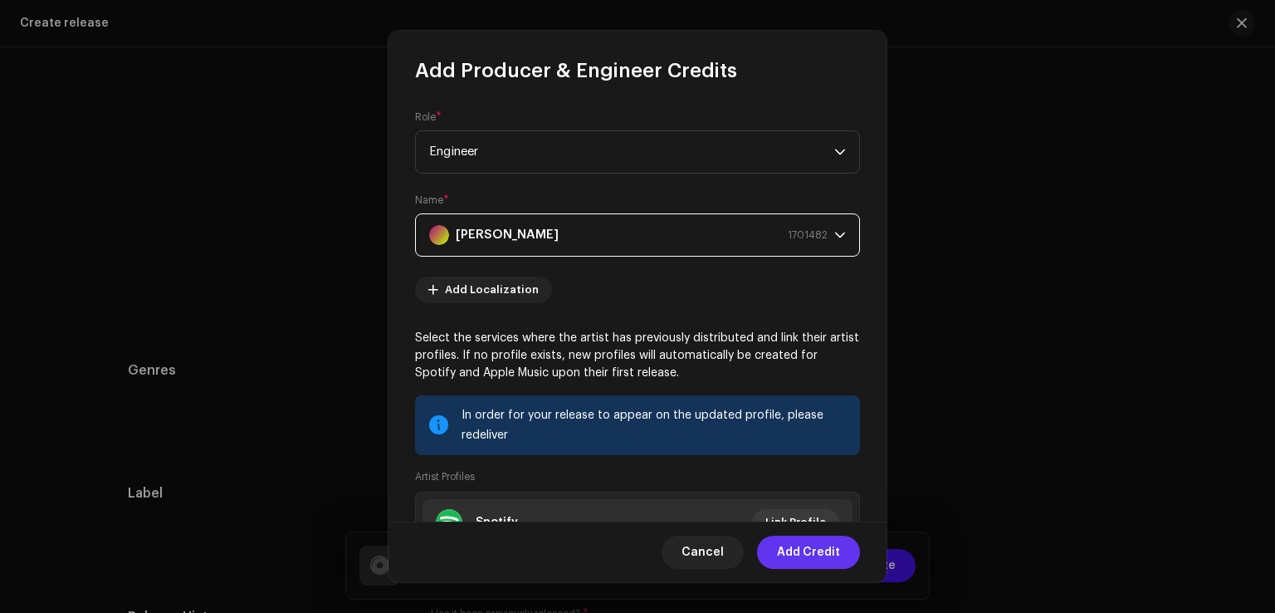
click at [822, 556] on span "Add Credit" at bounding box center [808, 552] width 63 height 33
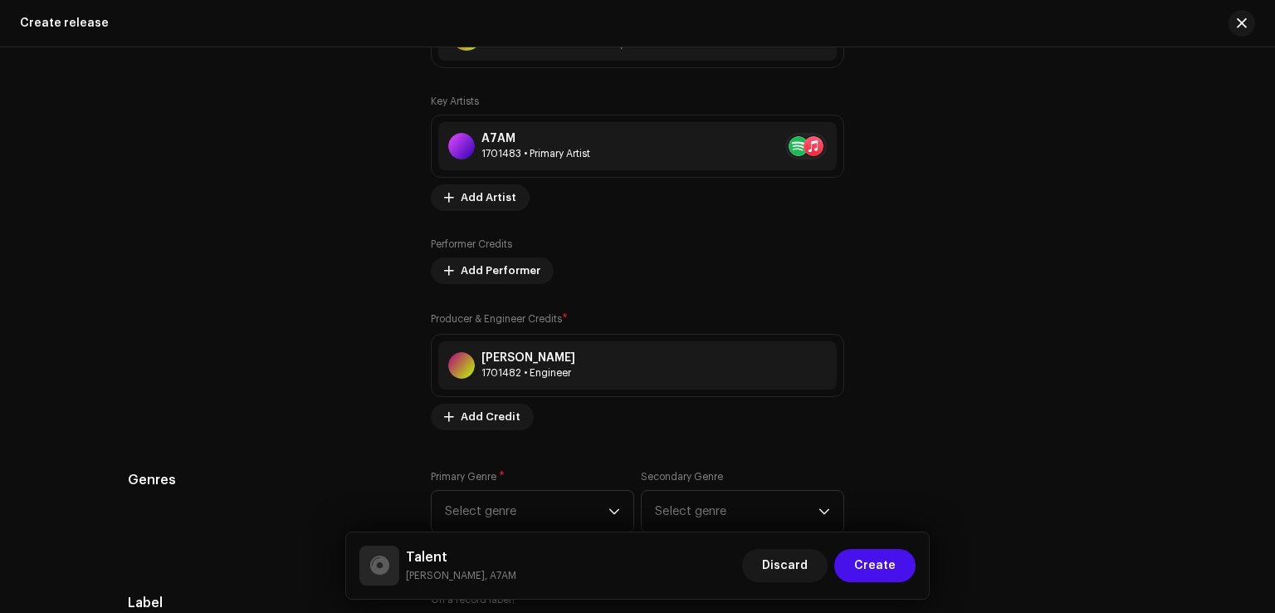
scroll to position [2159, 0]
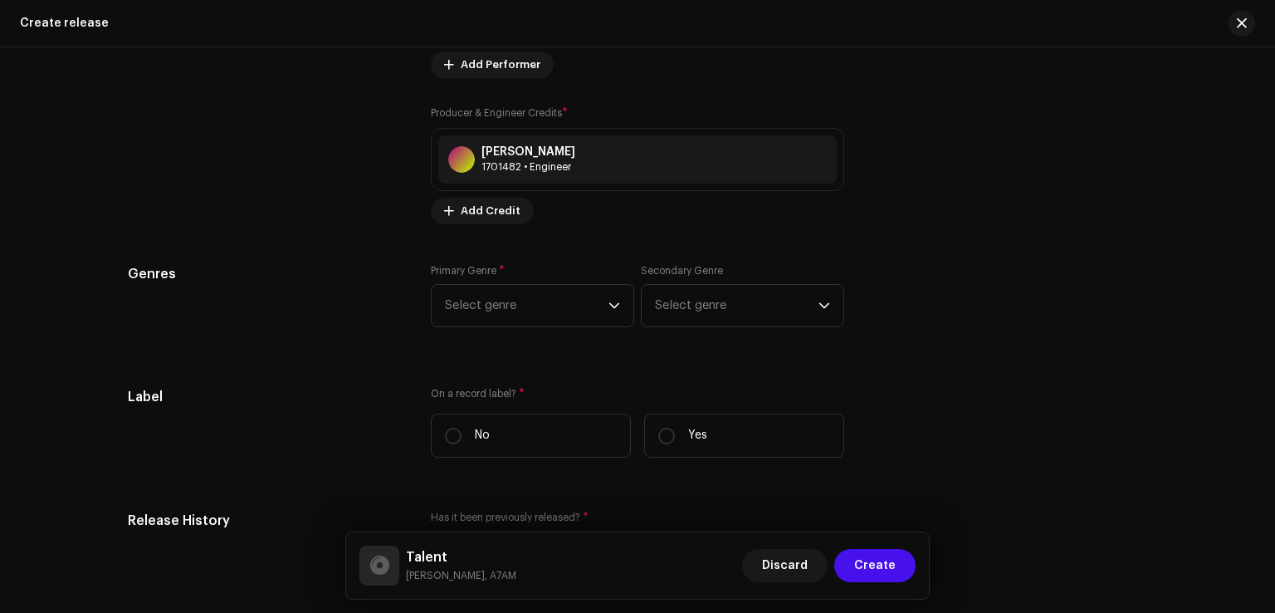
drag, startPoint x: 498, startPoint y: 216, endPoint x: 529, endPoint y: 233, distance: 35.3
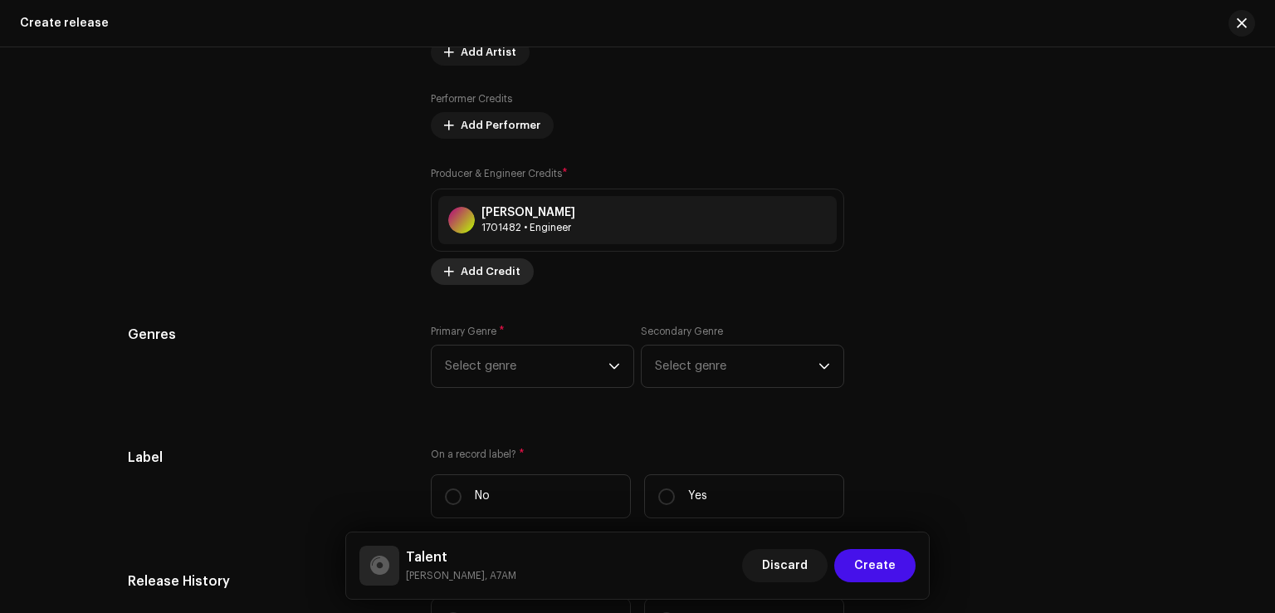
scroll to position [2076, 0]
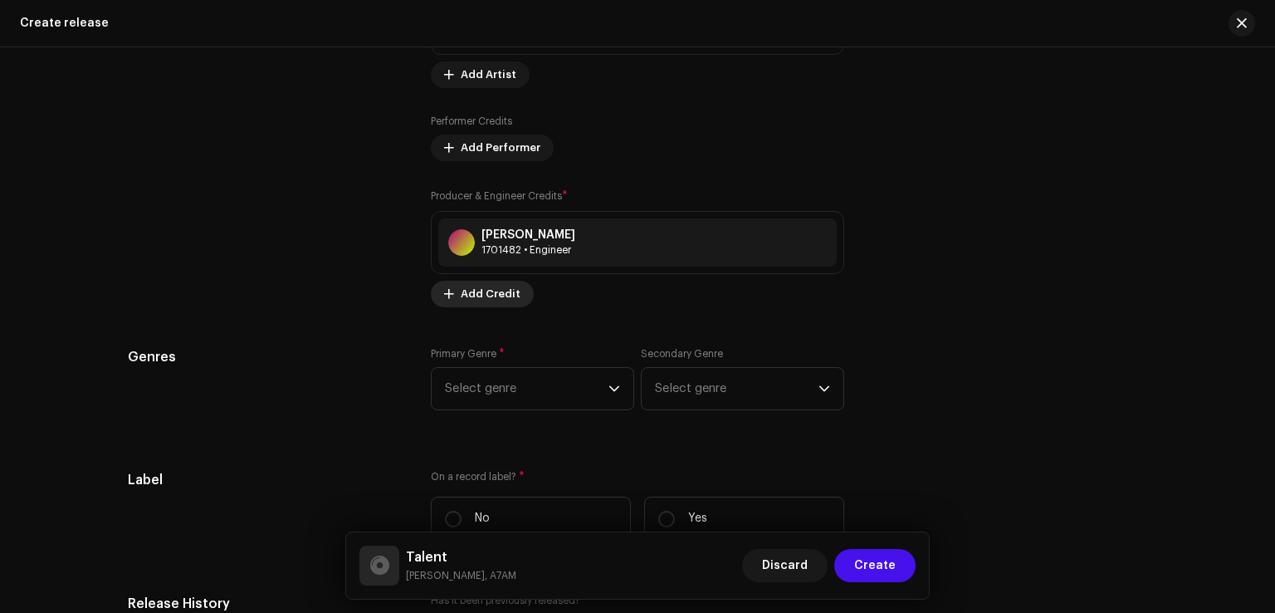
click at [490, 299] on span "Add Credit" at bounding box center [491, 293] width 60 height 33
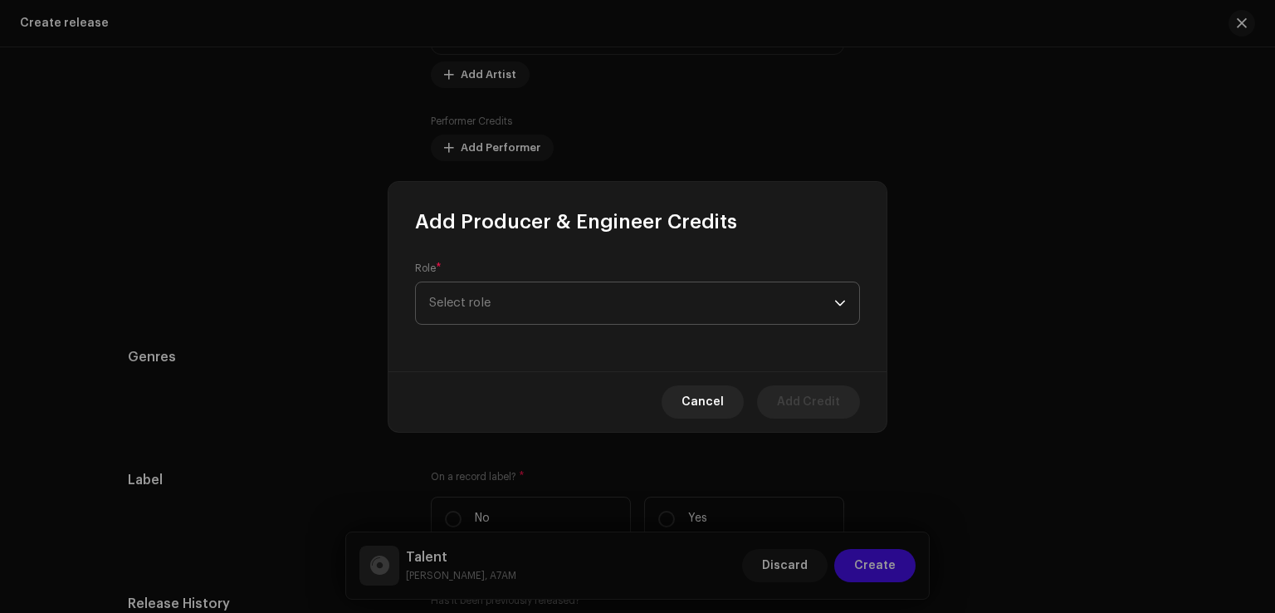
click at [502, 300] on span "Select role" at bounding box center [631, 303] width 405 height 42
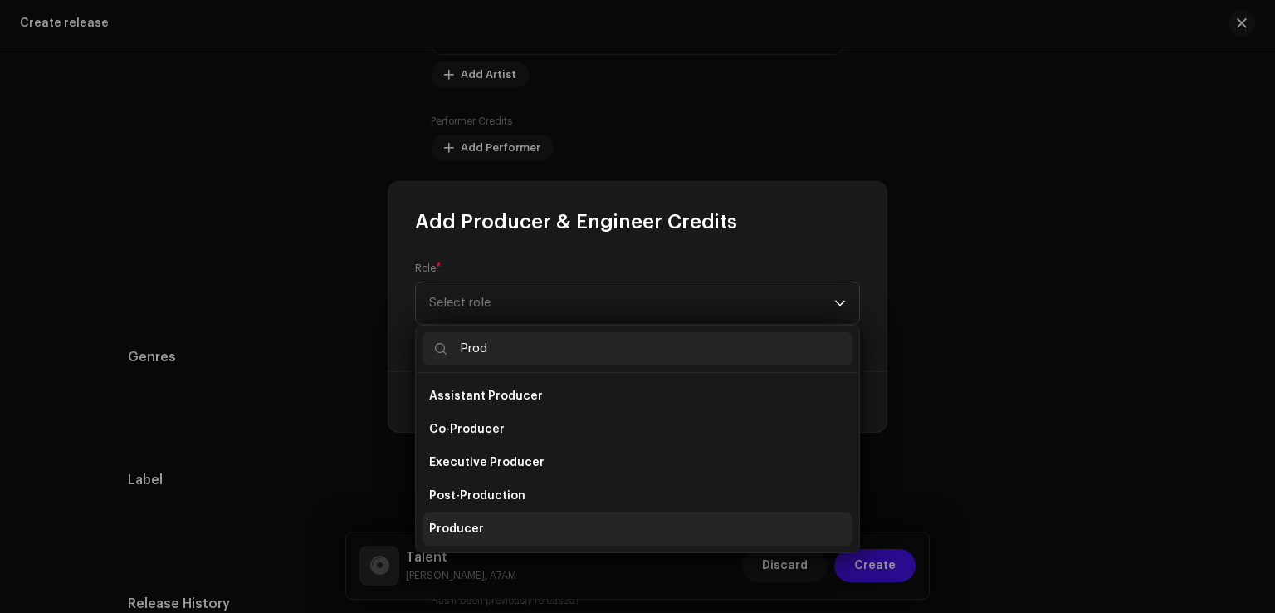
type input "Prod"
click at [455, 529] on span "Producer" at bounding box center [456, 529] width 55 height 17
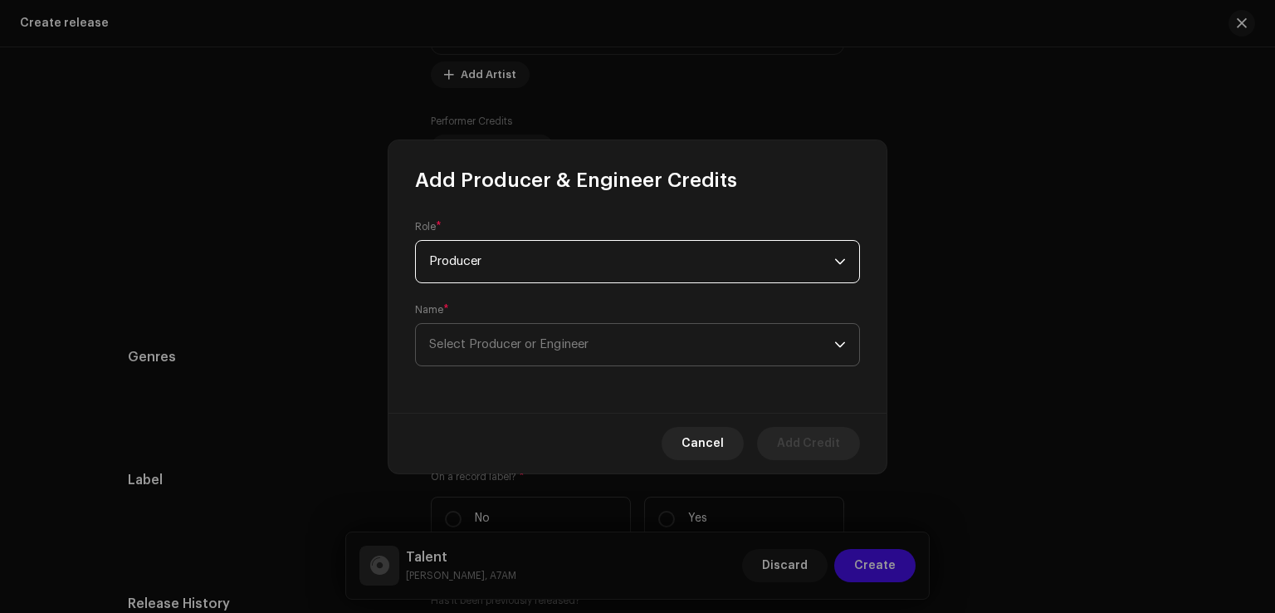
click at [495, 347] on span "Select Producer or Engineer" at bounding box center [508, 344] width 159 height 12
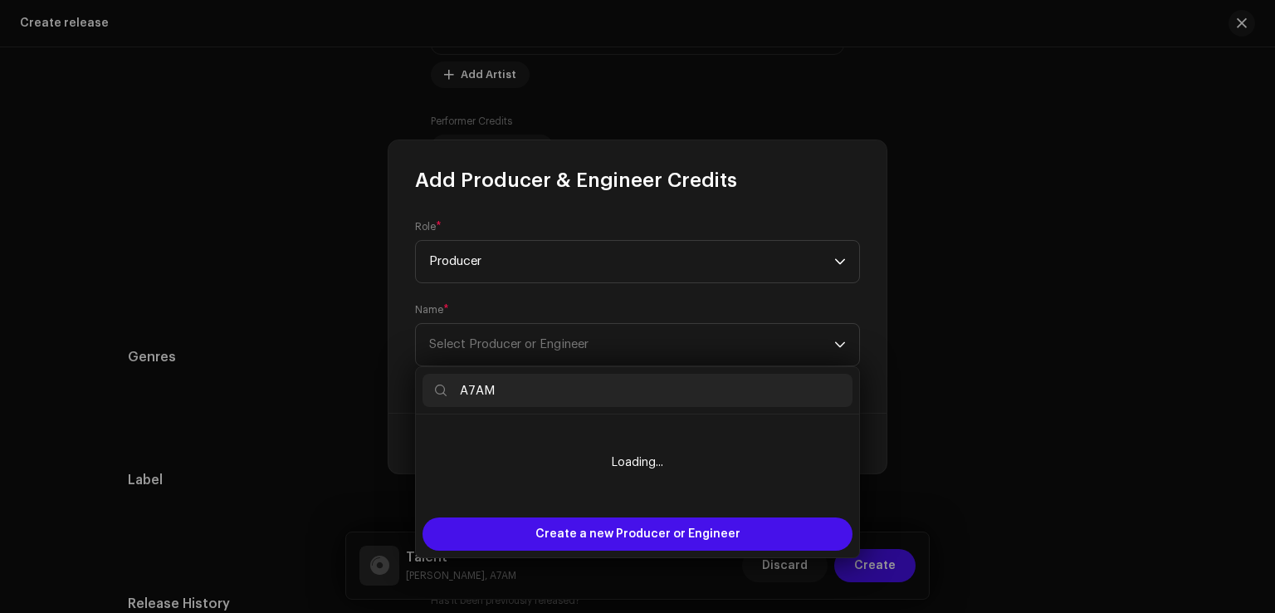
type input "A7AM"
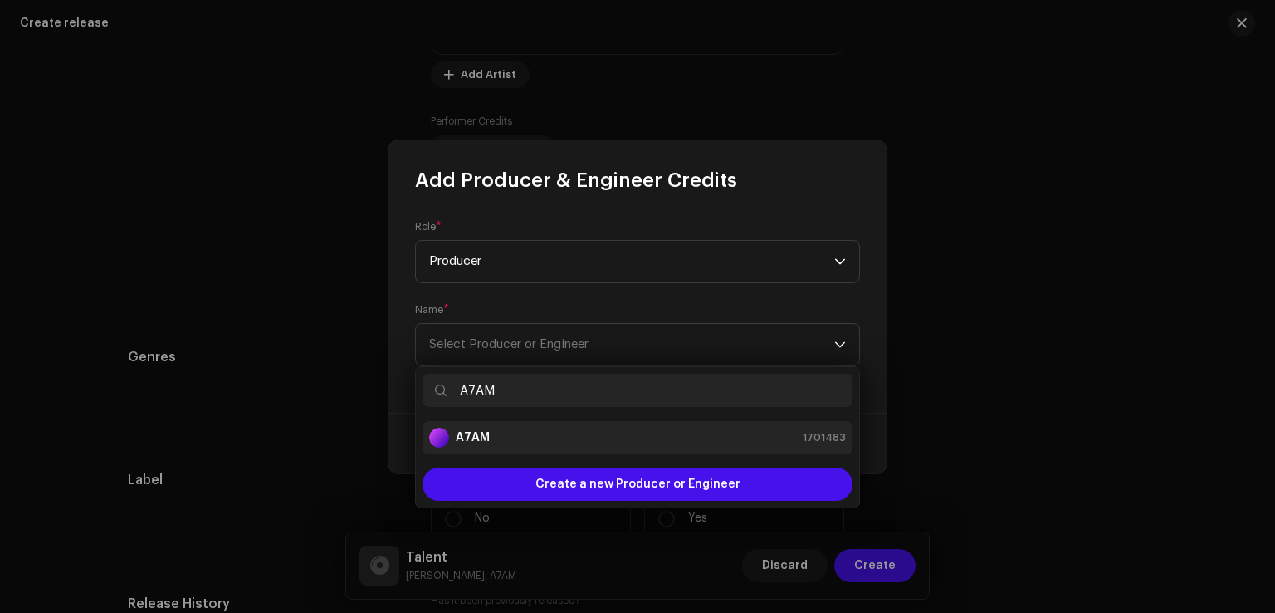
click at [592, 437] on div "A7AM 1701483" at bounding box center [637, 438] width 417 height 20
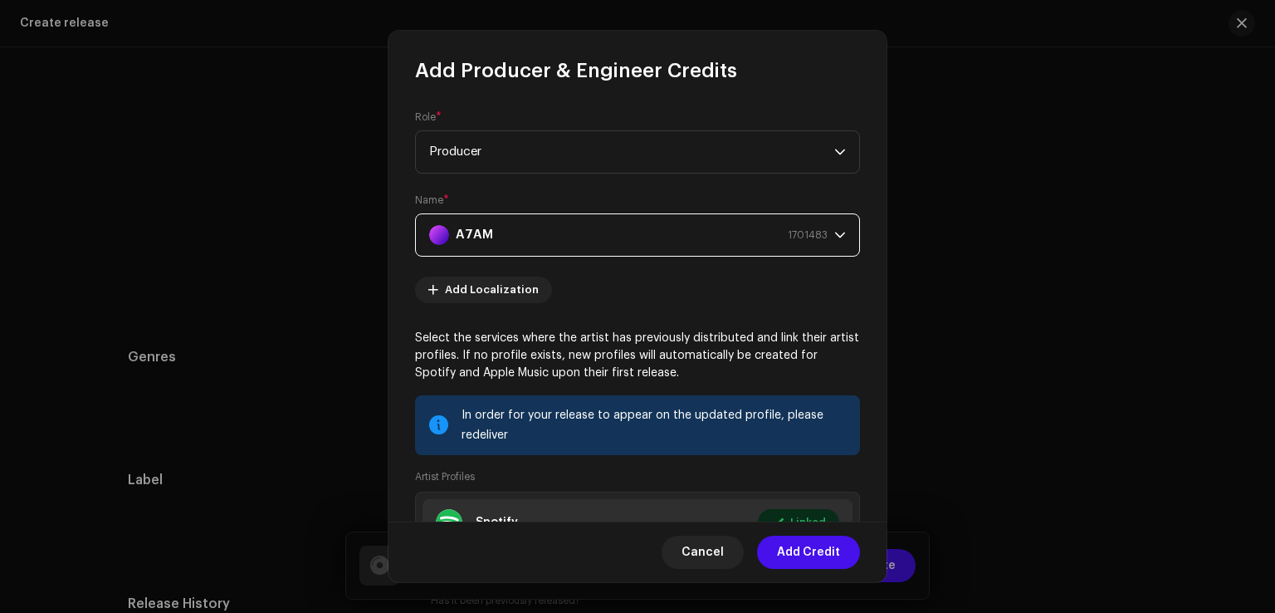
scroll to position [185, 0]
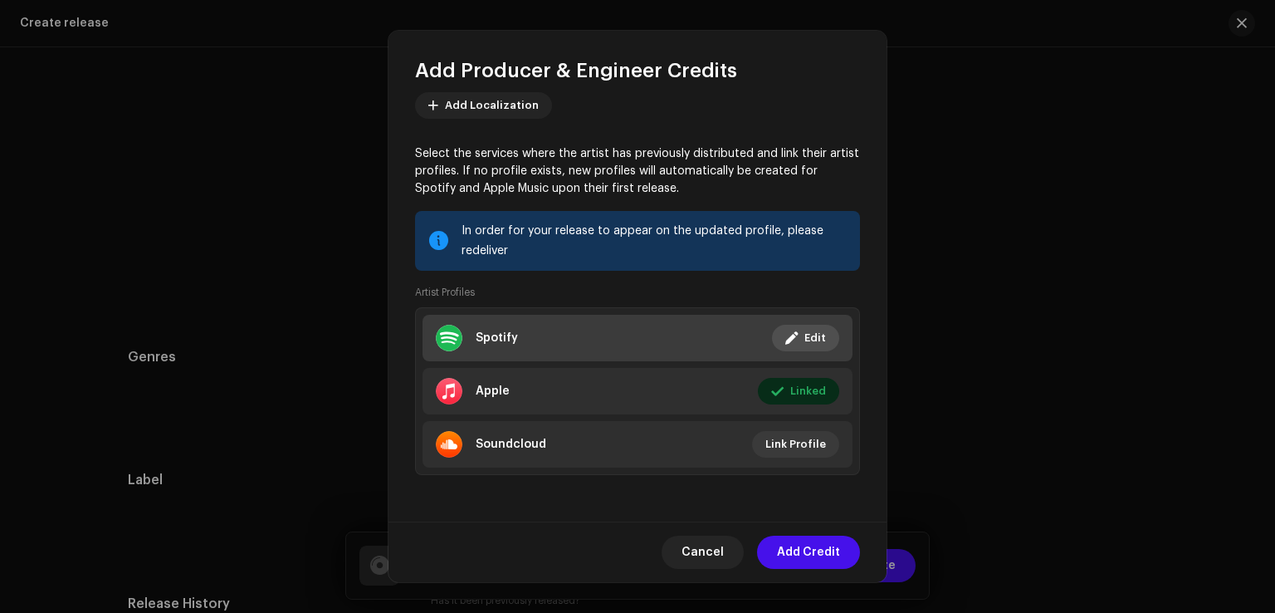
click at [584, 330] on li "Spotify Linked Edit" at bounding box center [638, 338] width 430 height 47
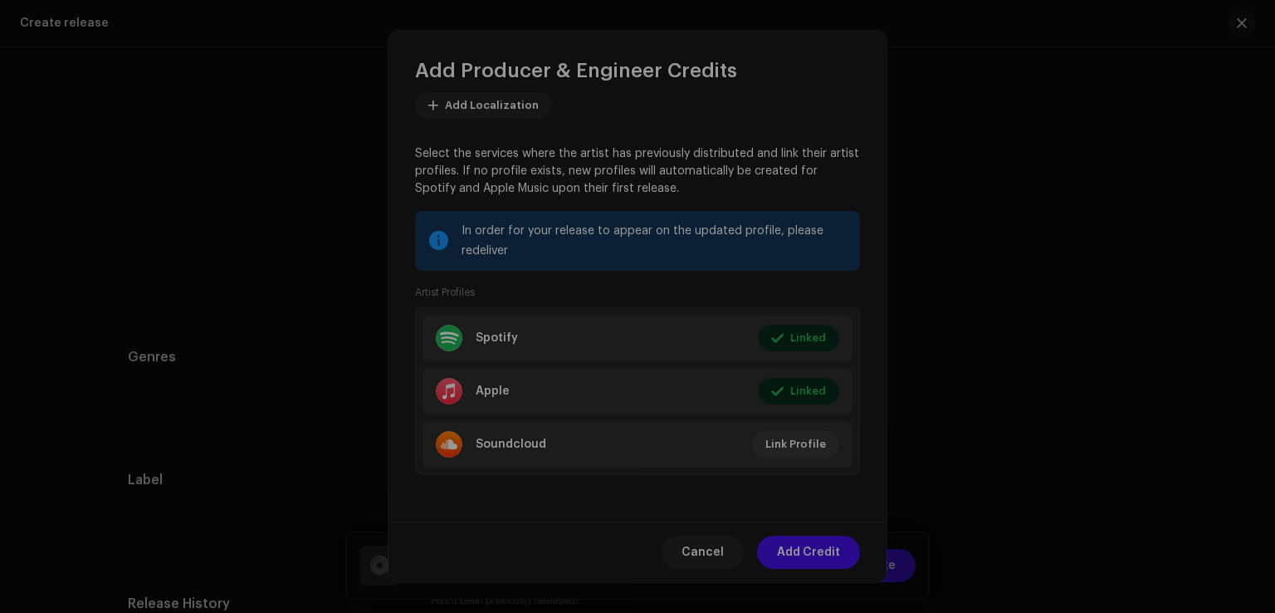
click at [1052, 354] on div "Link your Artist Profile Artist Spotify Id * 3zNNasWk7ZnZ6k4sofQU5I Go to your …" at bounding box center [637, 306] width 1275 height 613
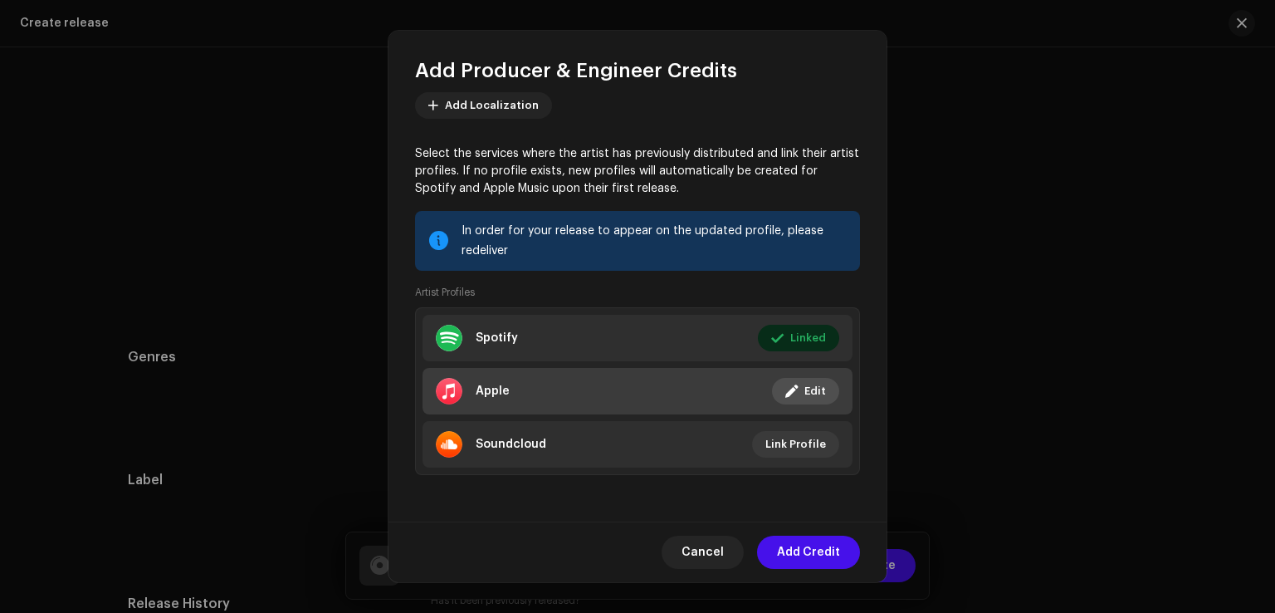
click at [603, 391] on li "Apple Linked Edit" at bounding box center [638, 391] width 430 height 47
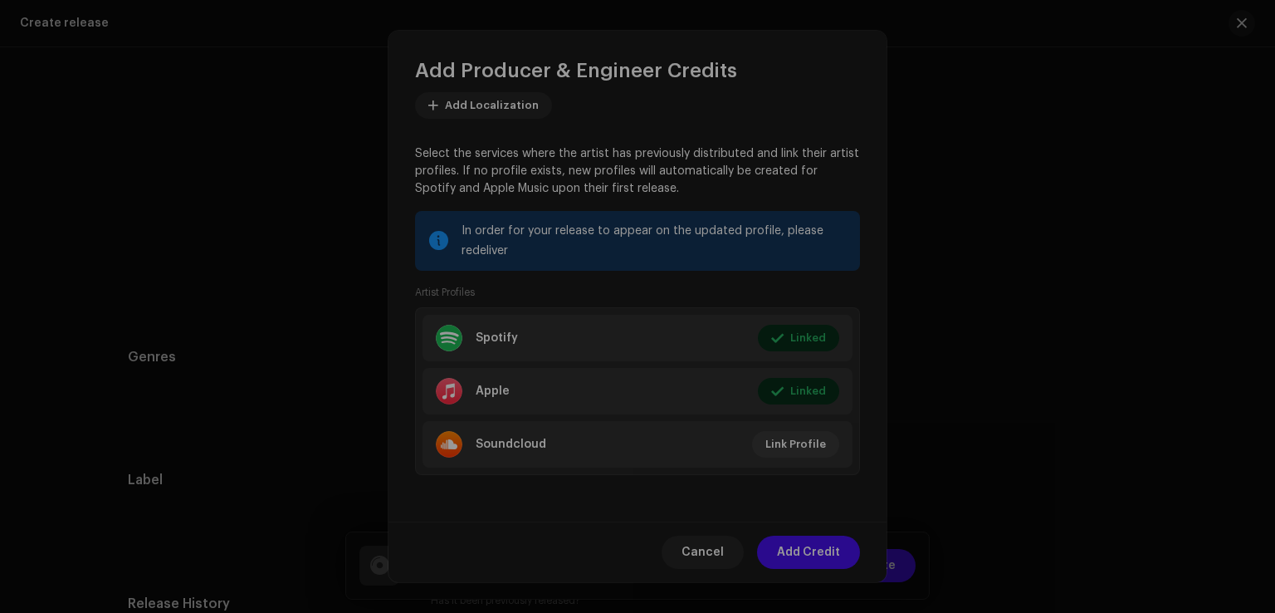
click at [1045, 370] on div "Link your Artist Profile Artist Apple Id * 1557481021 Go to your artist page on…" at bounding box center [637, 306] width 1275 height 613
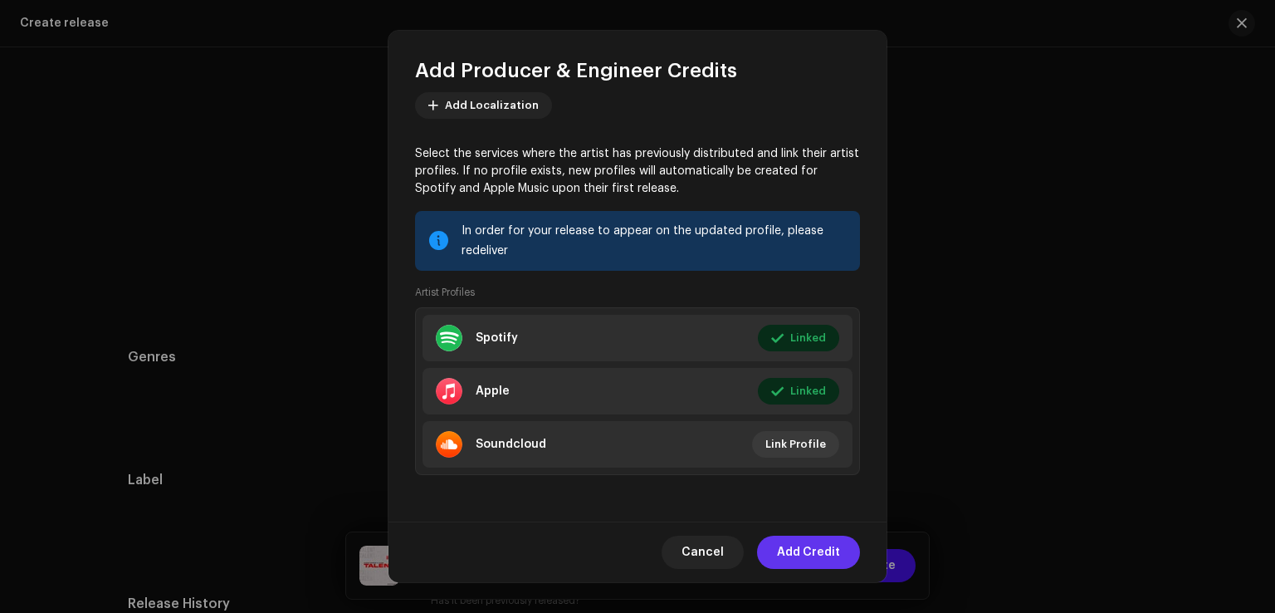
click at [834, 551] on span "Add Credit" at bounding box center [808, 552] width 63 height 33
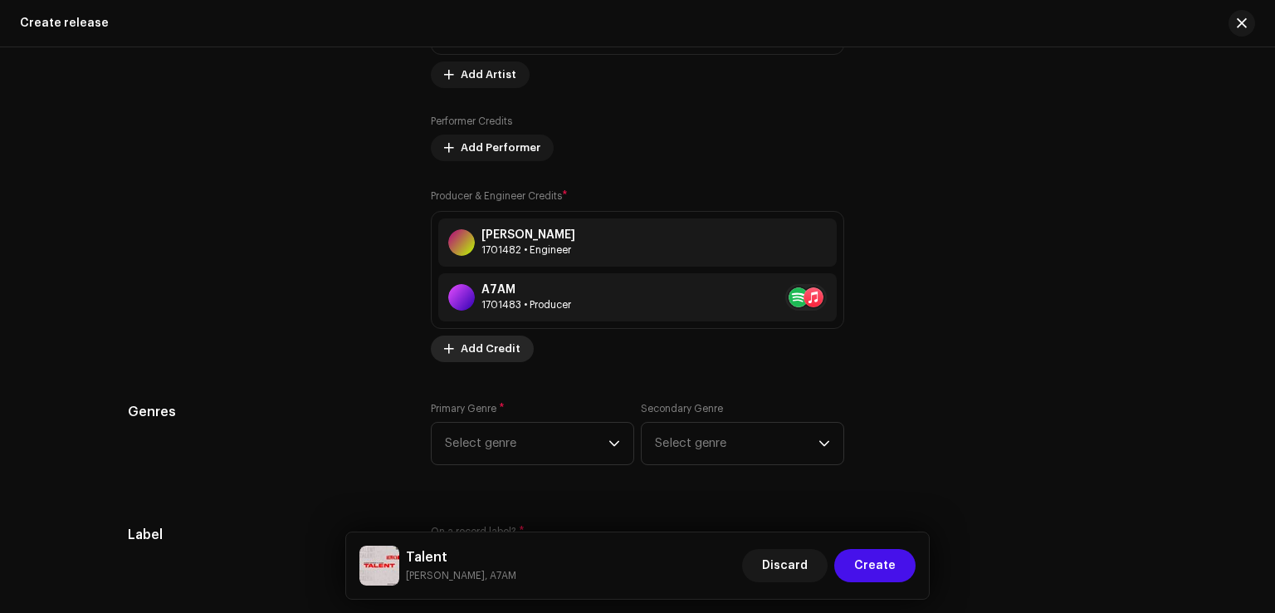
click at [504, 356] on span "Add Credit" at bounding box center [491, 348] width 60 height 33
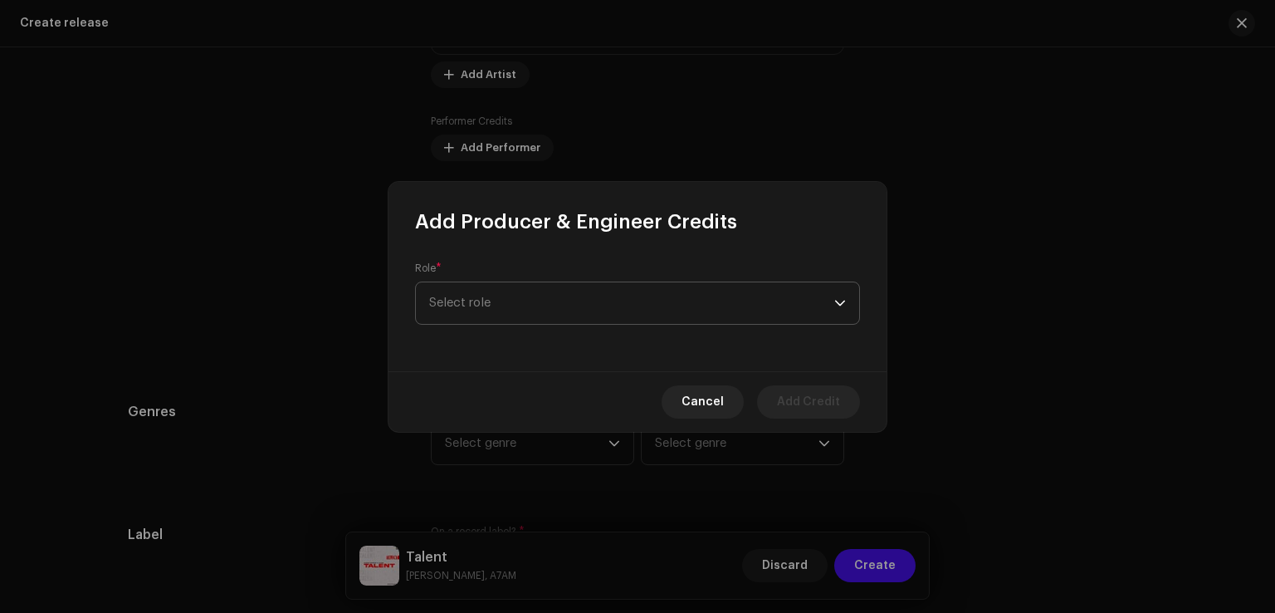
click at [514, 300] on span "Select role" at bounding box center [631, 303] width 405 height 42
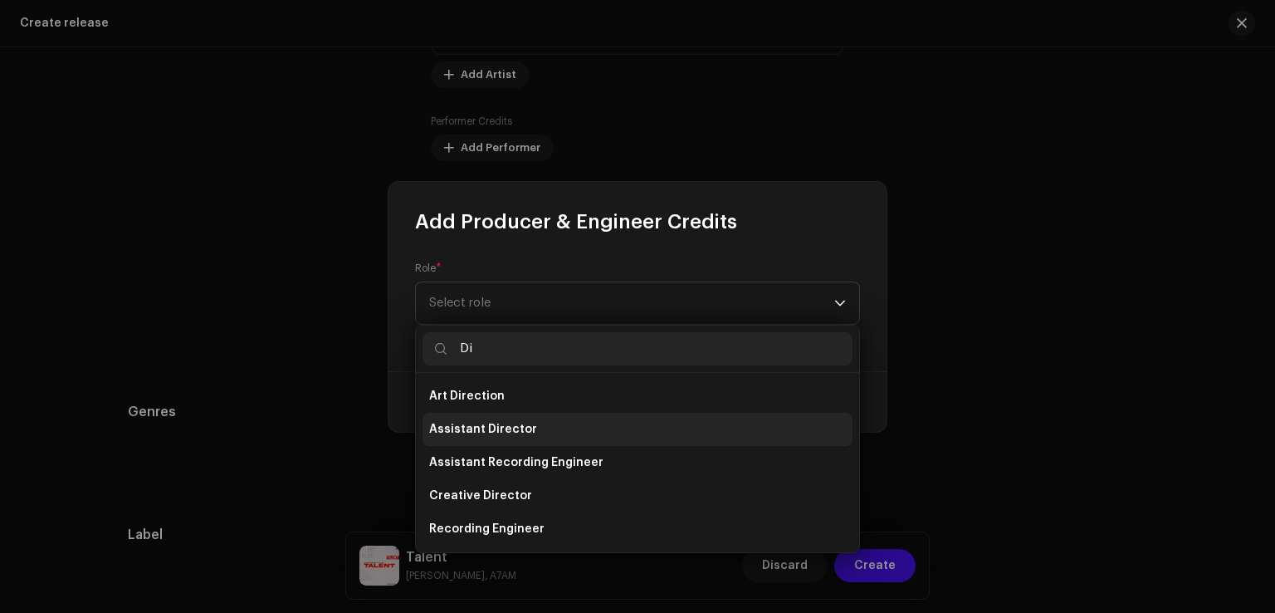
type input "D"
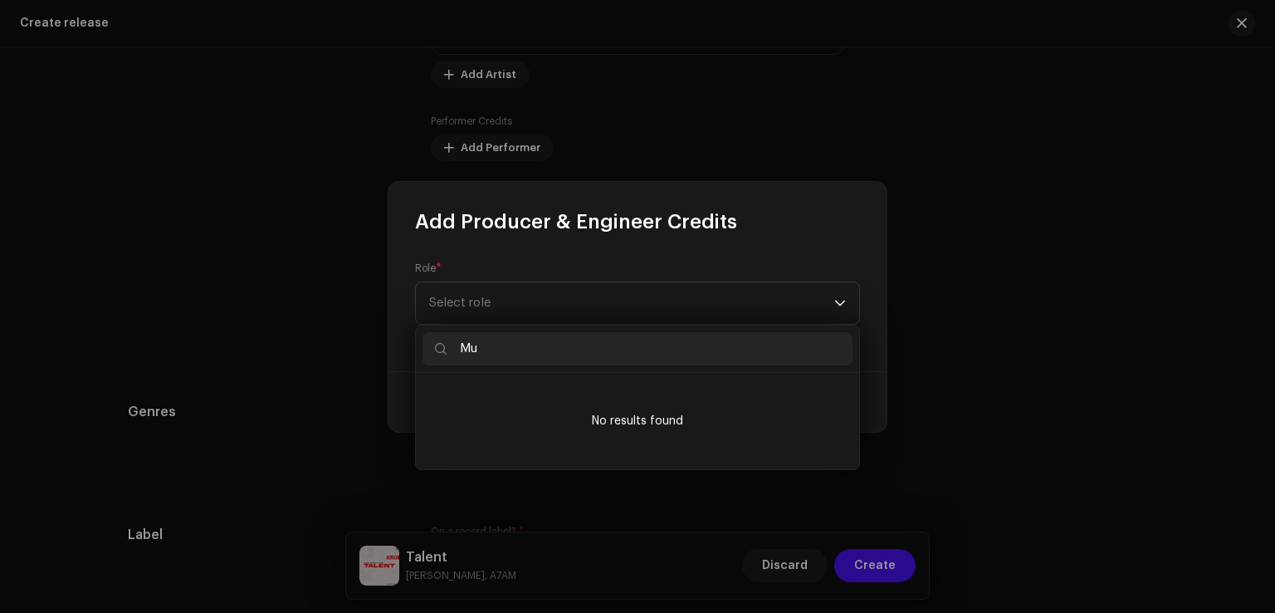
type input "M"
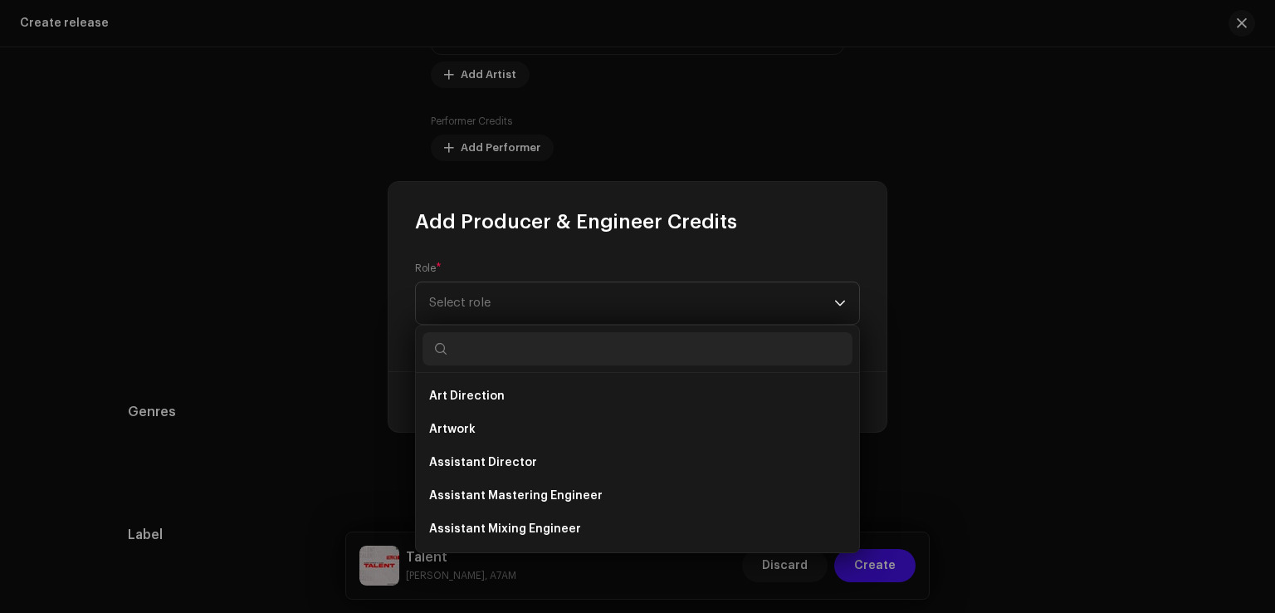
type input "D"
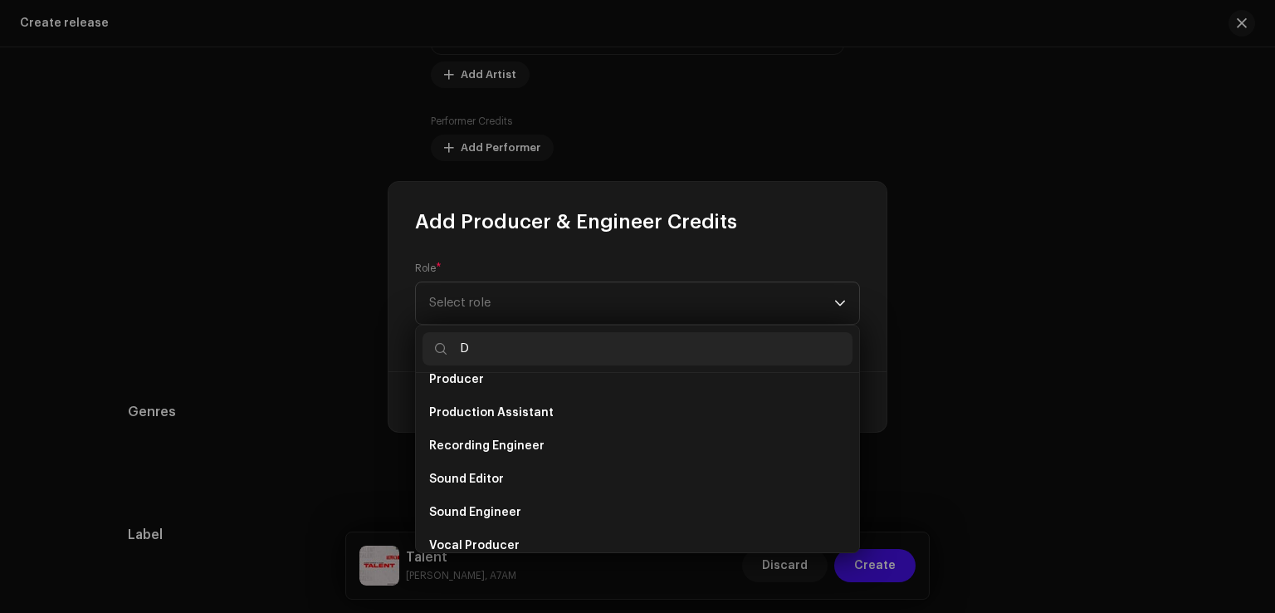
scroll to position [365, 0]
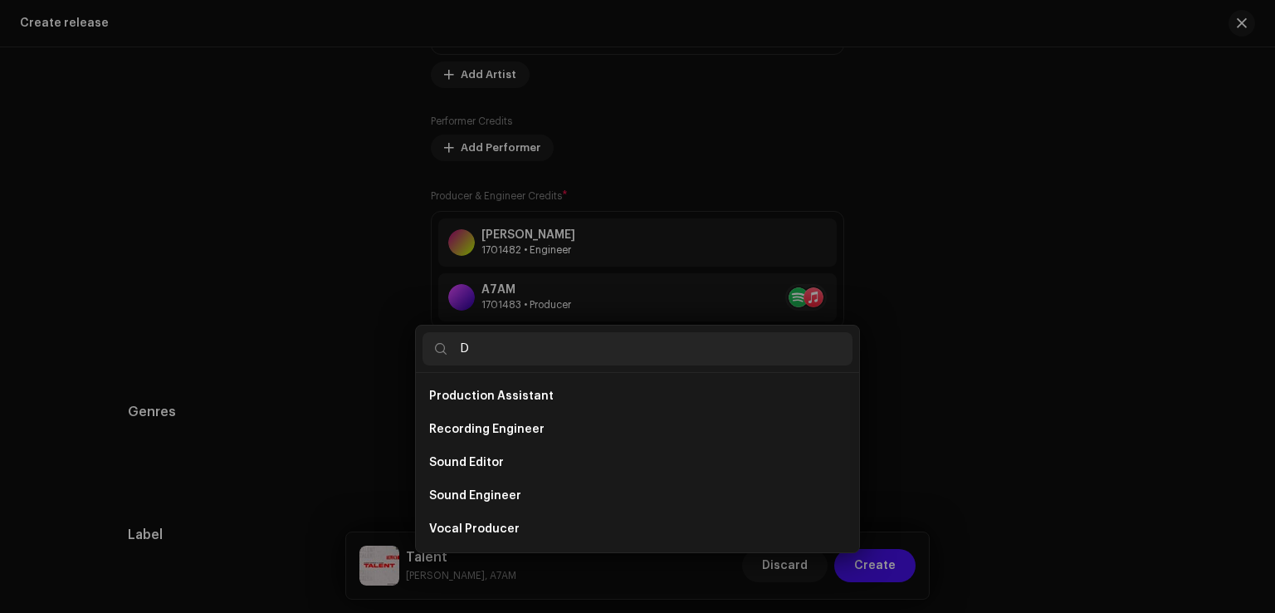
click at [1036, 429] on div "Add Producer & Engineer Credits Role * Select role Cancel Add Credit" at bounding box center [637, 306] width 1275 height 613
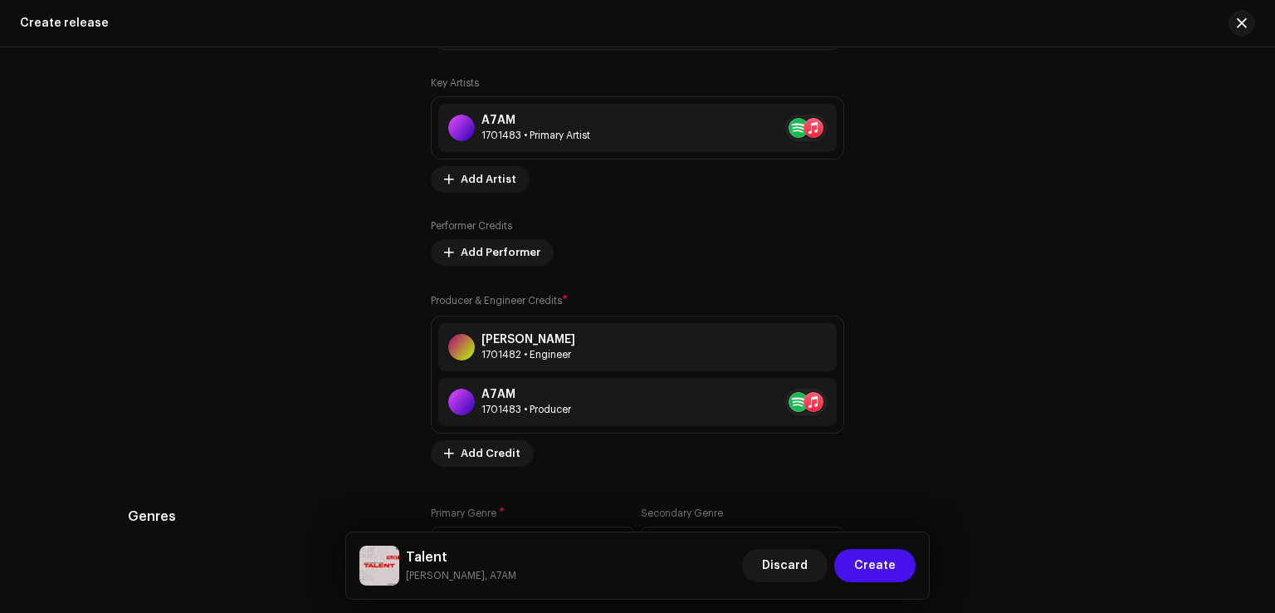
scroll to position [1910, 0]
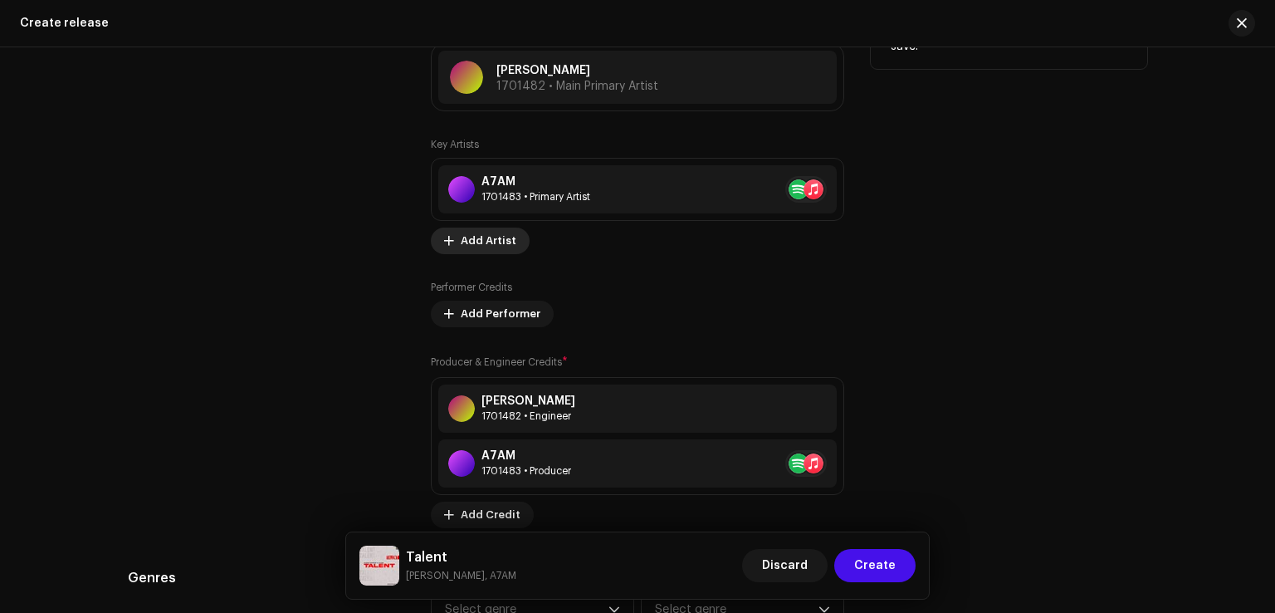
click at [490, 251] on span "Add Artist" at bounding box center [489, 240] width 56 height 33
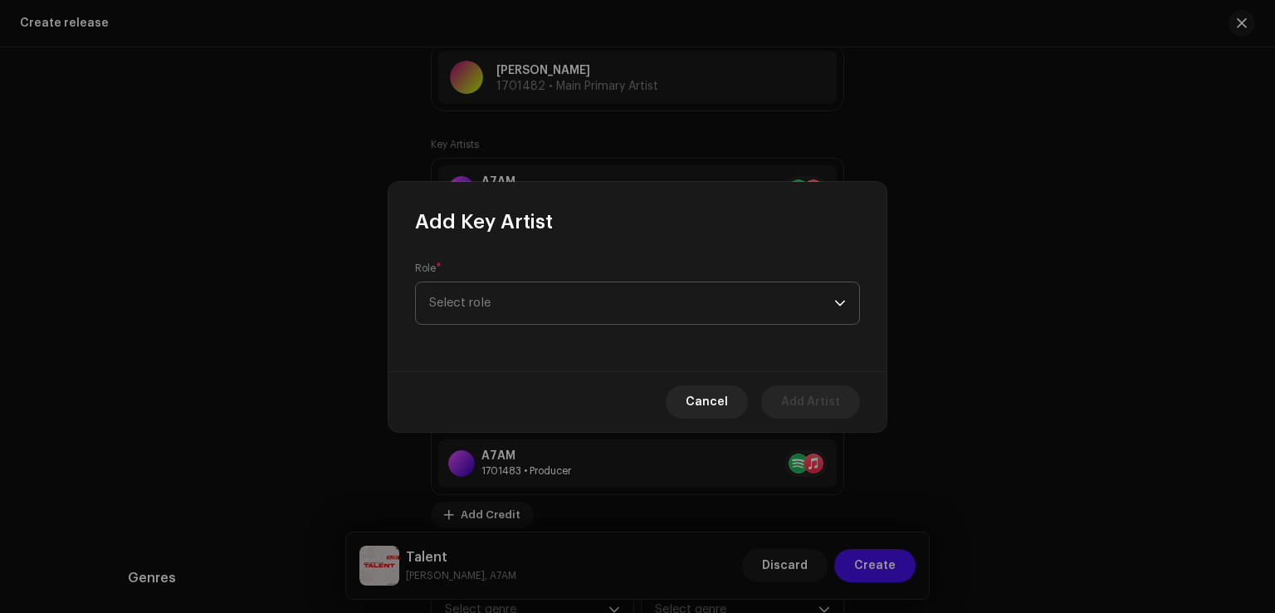
click at [559, 298] on span "Select role" at bounding box center [631, 303] width 405 height 42
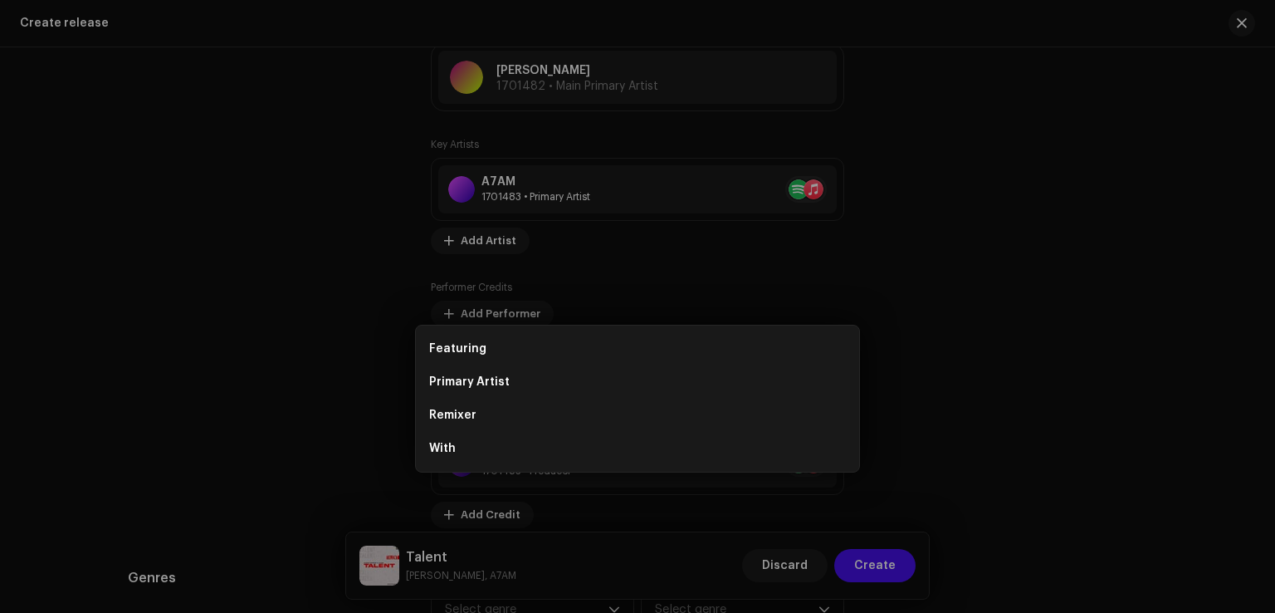
drag, startPoint x: 1073, startPoint y: 363, endPoint x: 1045, endPoint y: 368, distance: 28.7
click at [1074, 363] on div "Add Key Artist Role * Select role Cancel Add Artist" at bounding box center [637, 306] width 1275 height 613
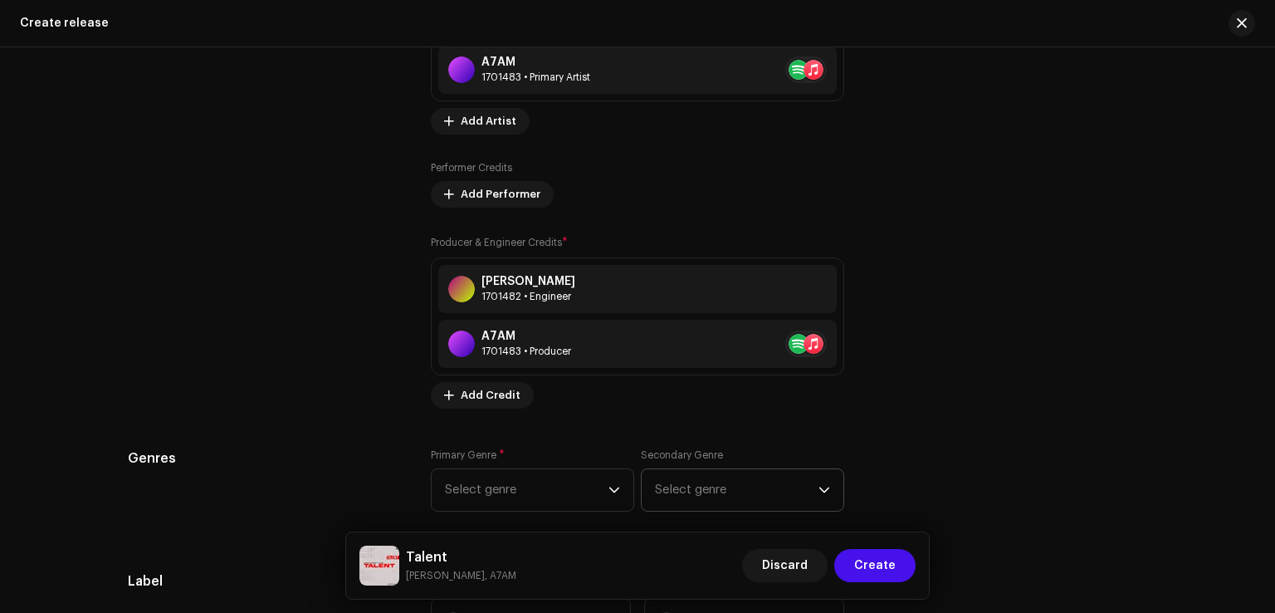
scroll to position [2159, 0]
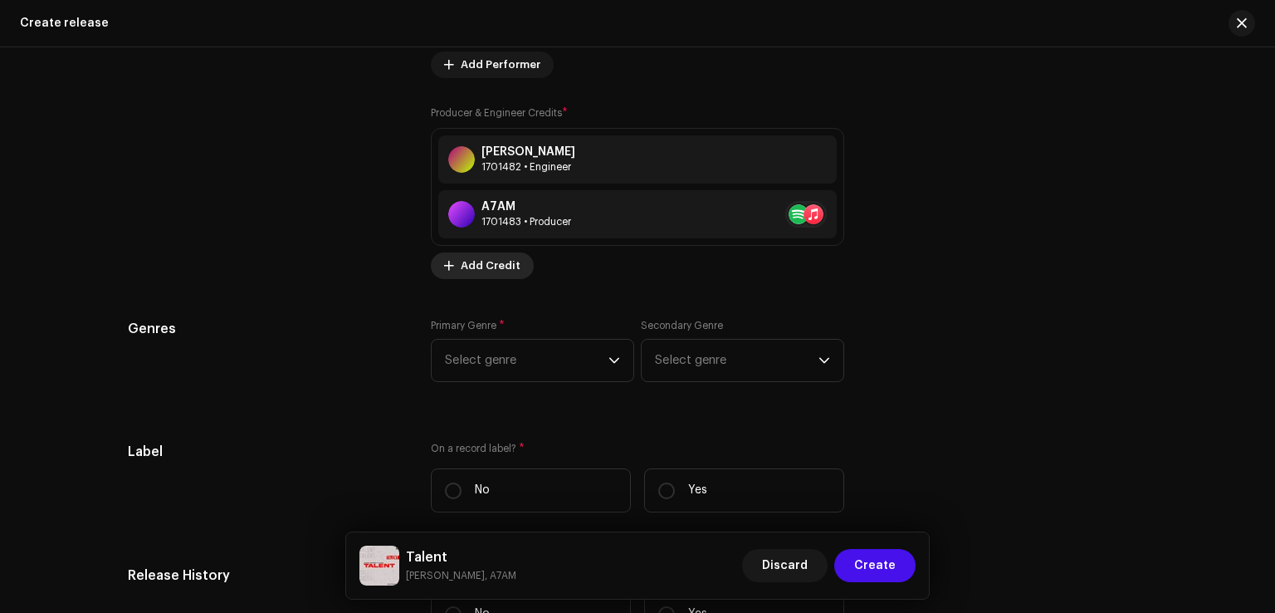
click at [488, 272] on span "Add Credit" at bounding box center [491, 265] width 60 height 33
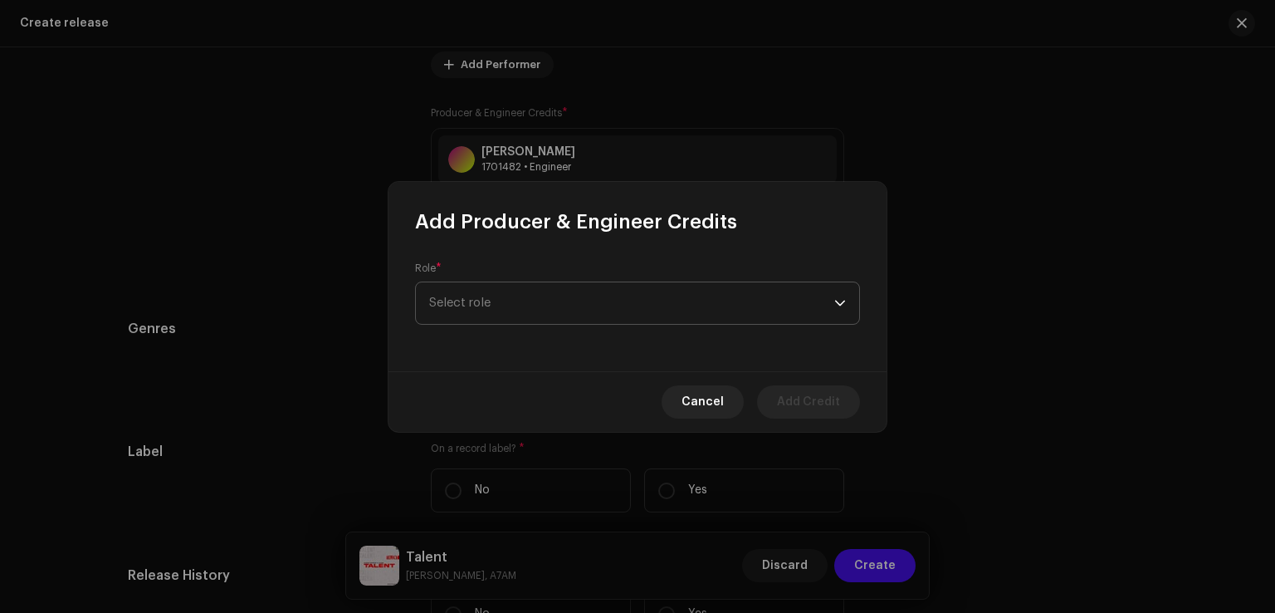
click at [551, 316] on span "Select role" at bounding box center [631, 303] width 405 height 42
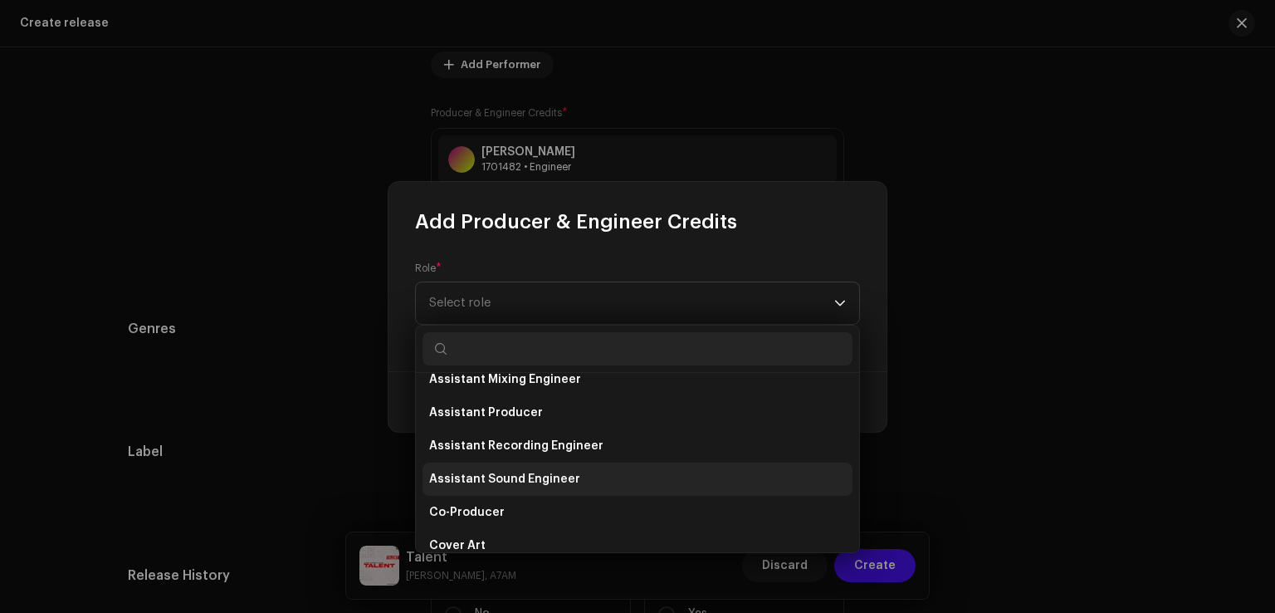
scroll to position [0, 0]
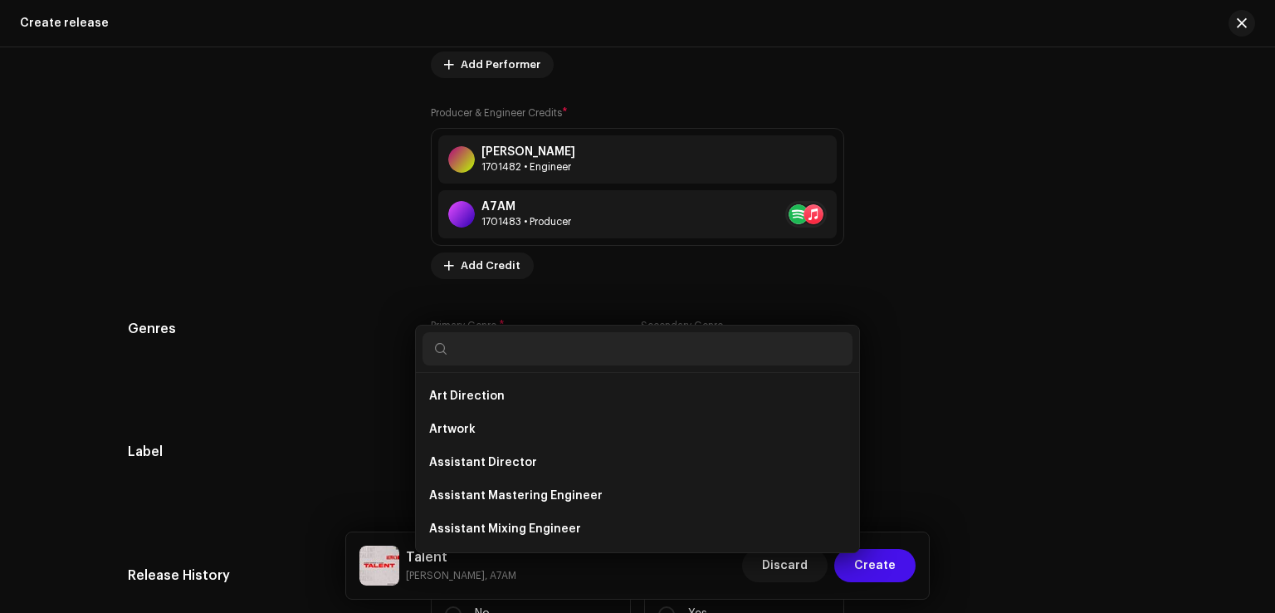
click at [1112, 412] on div "Add Producer & Engineer Credits Role * Select role Cancel Add Credit" at bounding box center [637, 306] width 1275 height 613
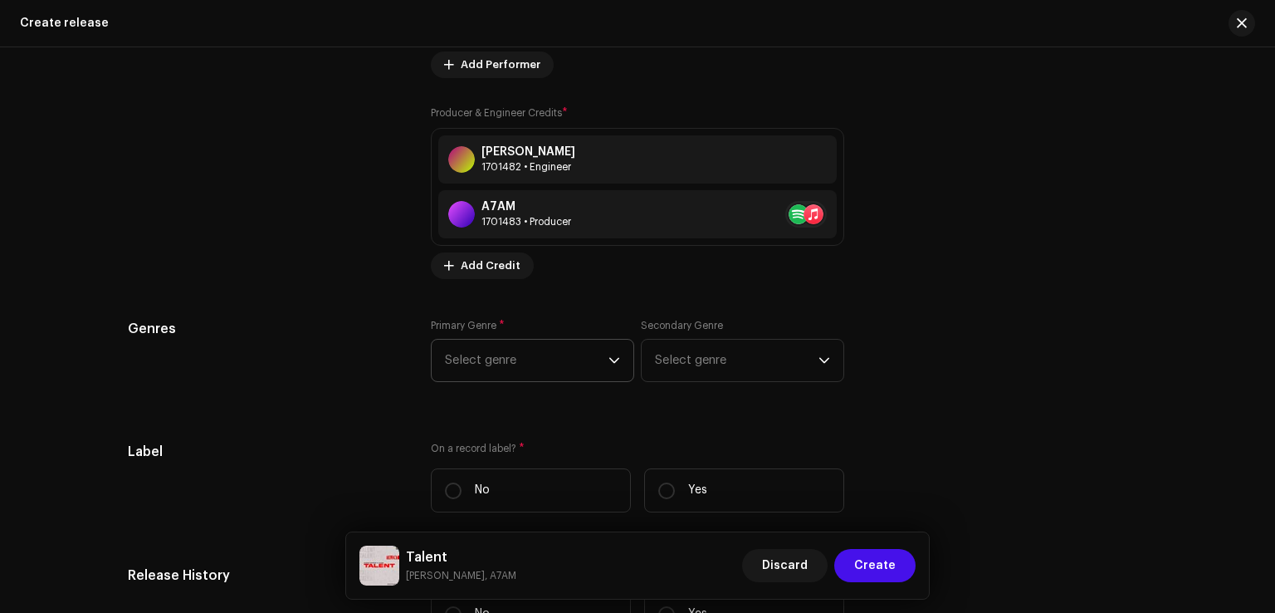
click at [487, 372] on span "Select genre" at bounding box center [527, 361] width 164 height 42
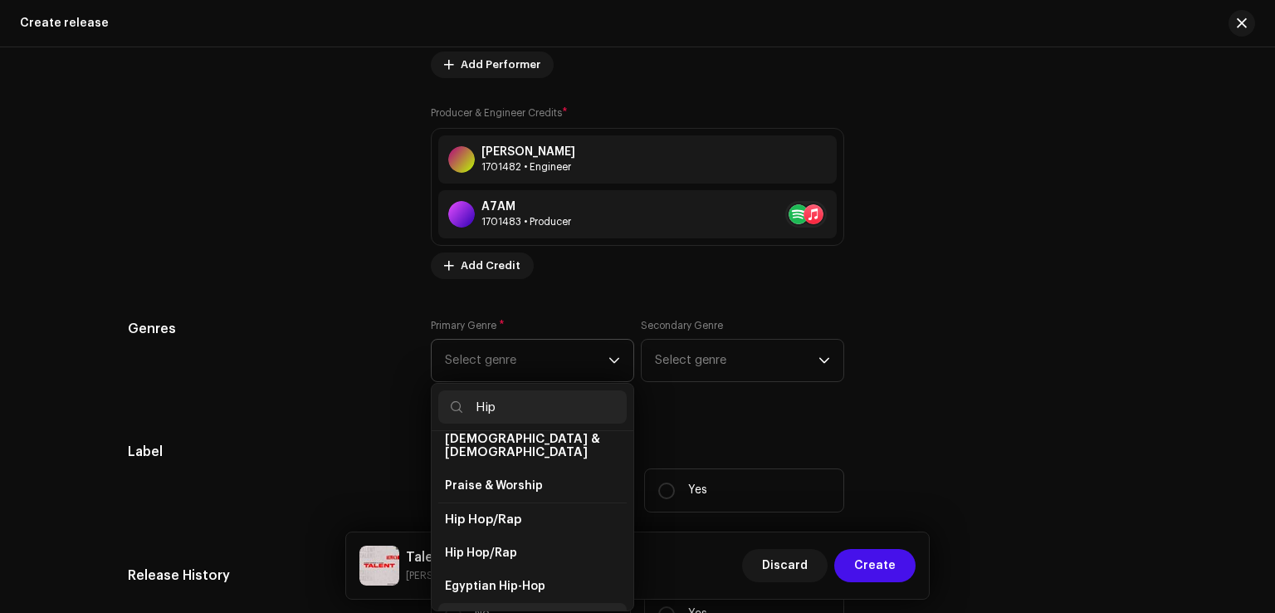
scroll to position [166, 0]
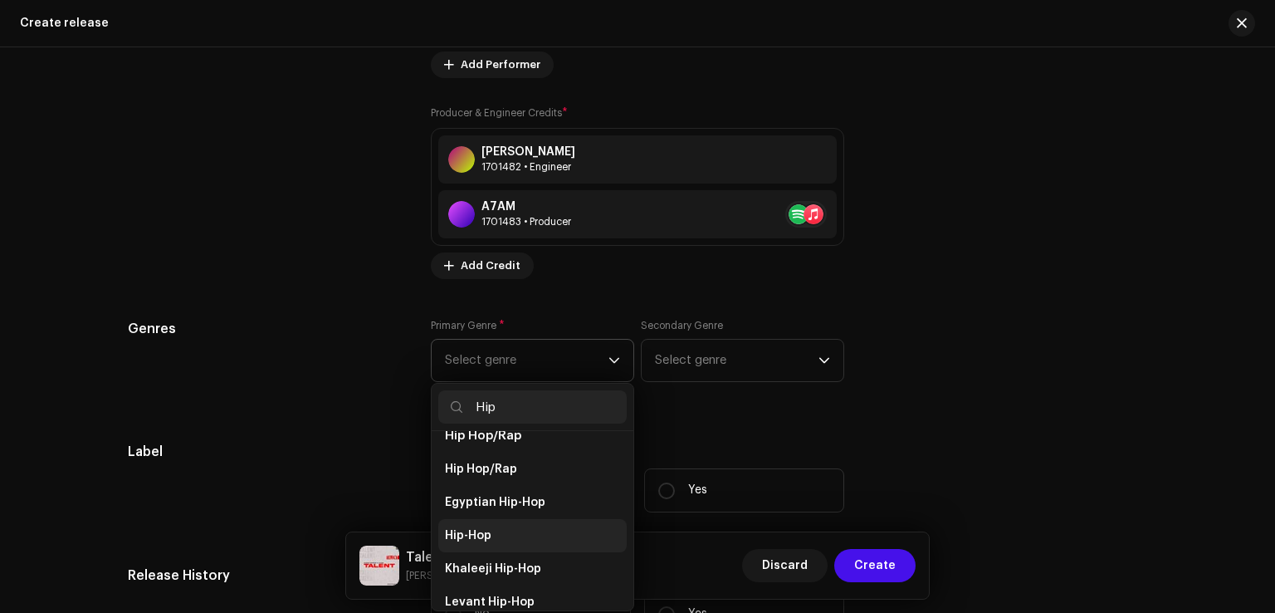
type input "Hip"
drag, startPoint x: 495, startPoint y: 527, endPoint x: 509, endPoint y: 519, distance: 16.4
click at [498, 526] on li "Hip-Hop" at bounding box center [532, 535] width 189 height 33
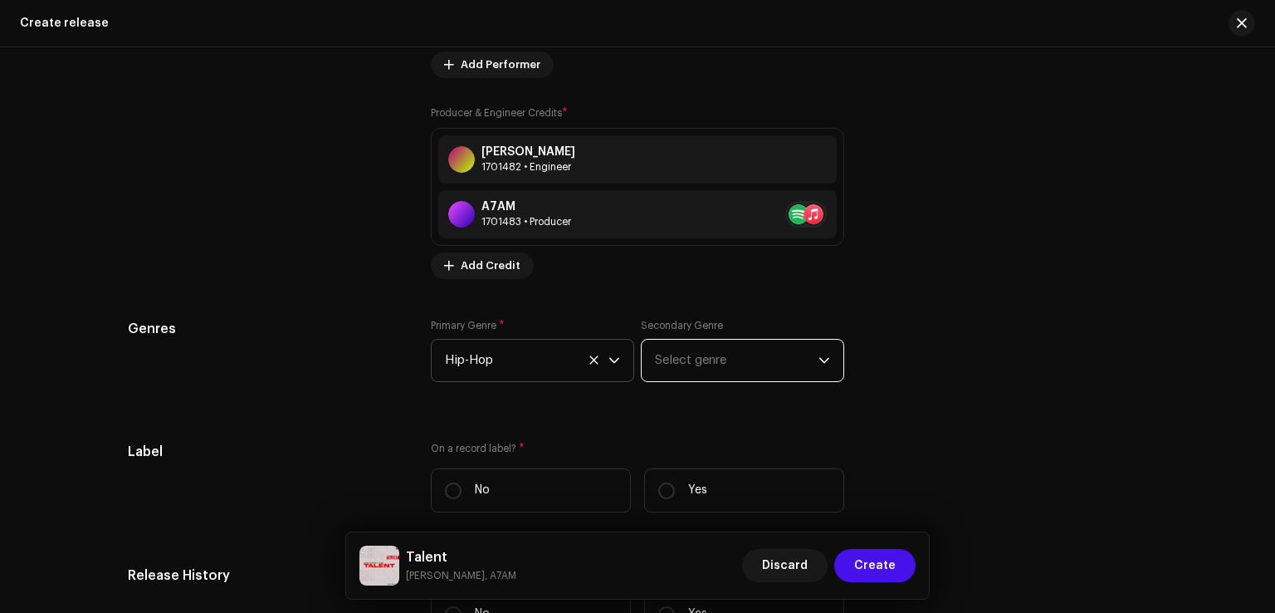
click at [701, 373] on span "Select genre" at bounding box center [737, 361] width 164 height 42
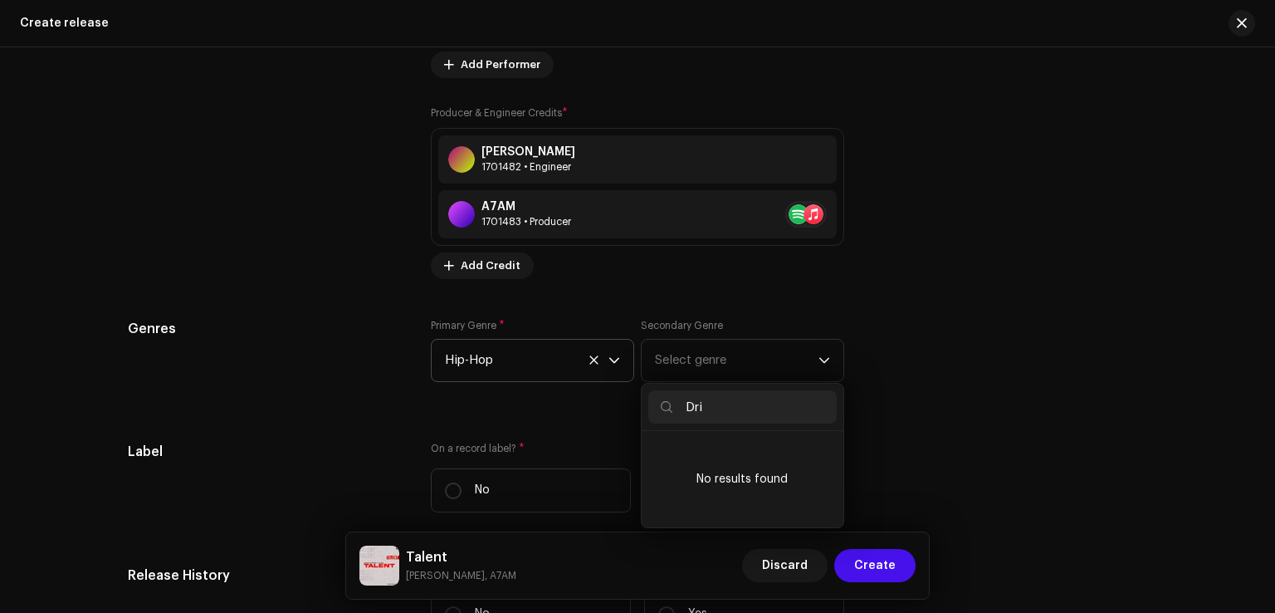
type input "Dri"
click at [458, 369] on span "Hip-Hop" at bounding box center [527, 361] width 164 height 42
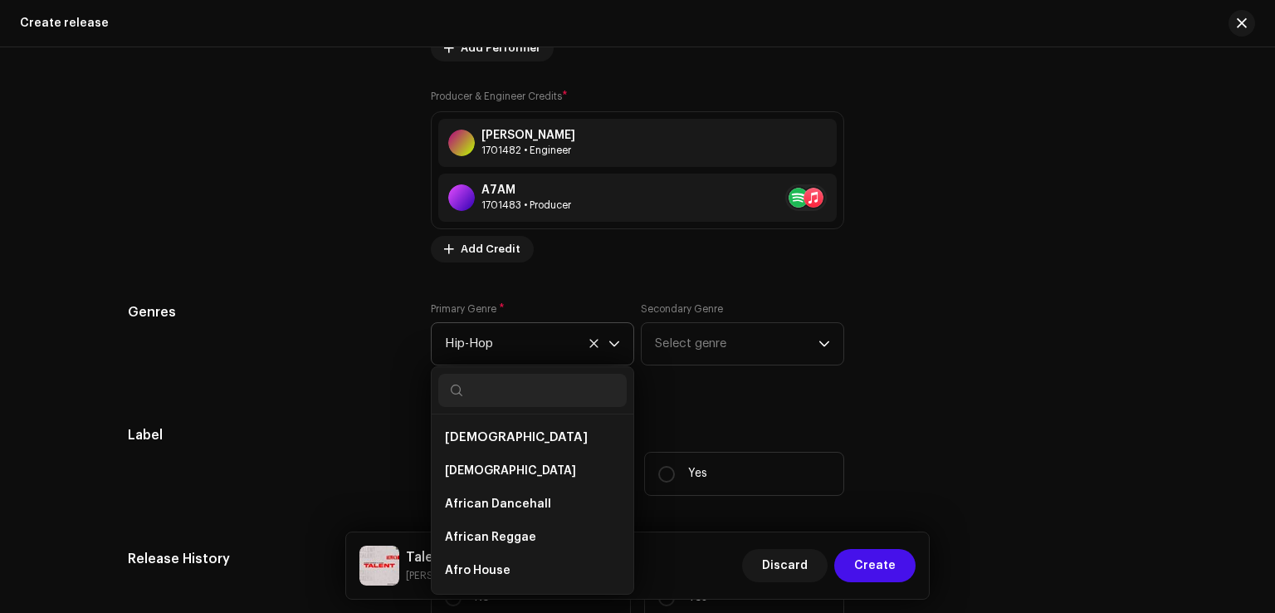
scroll to position [6749, 0]
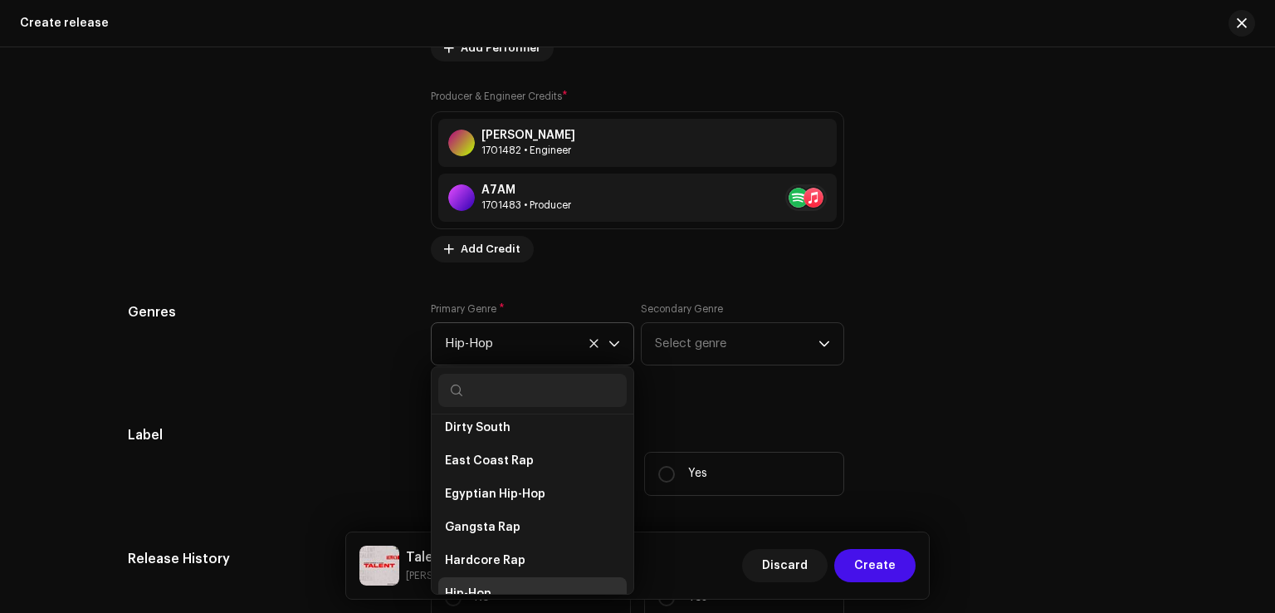
click at [590, 347] on icon at bounding box center [594, 343] width 8 height 8
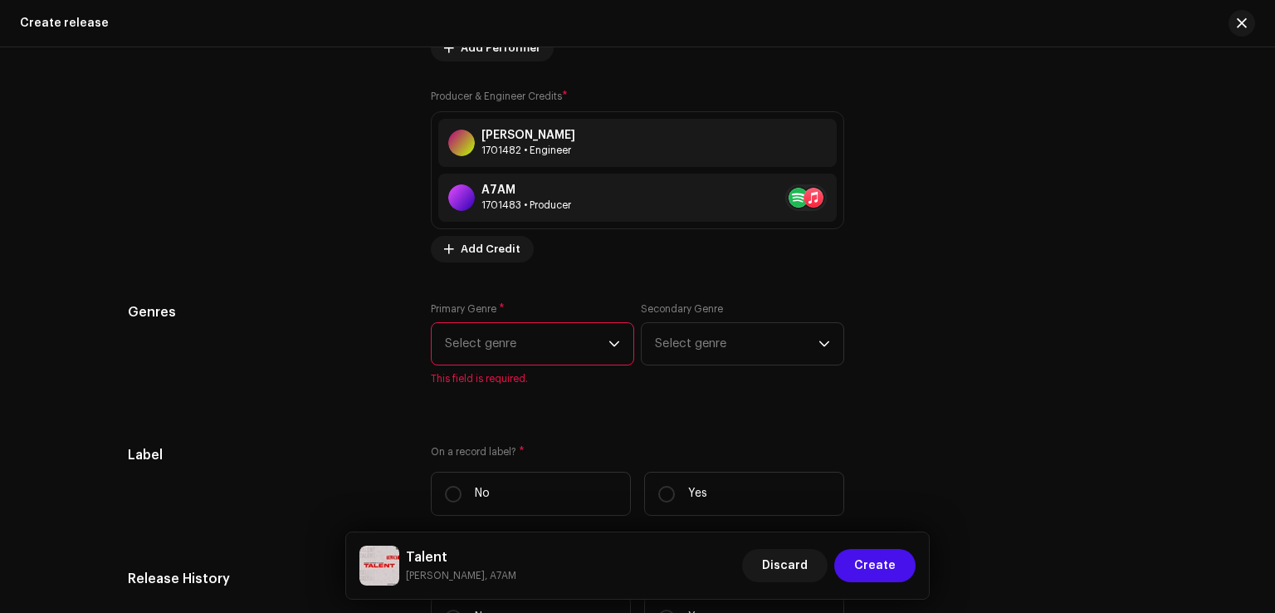
click at [508, 349] on span "Select genre" at bounding box center [527, 344] width 164 height 42
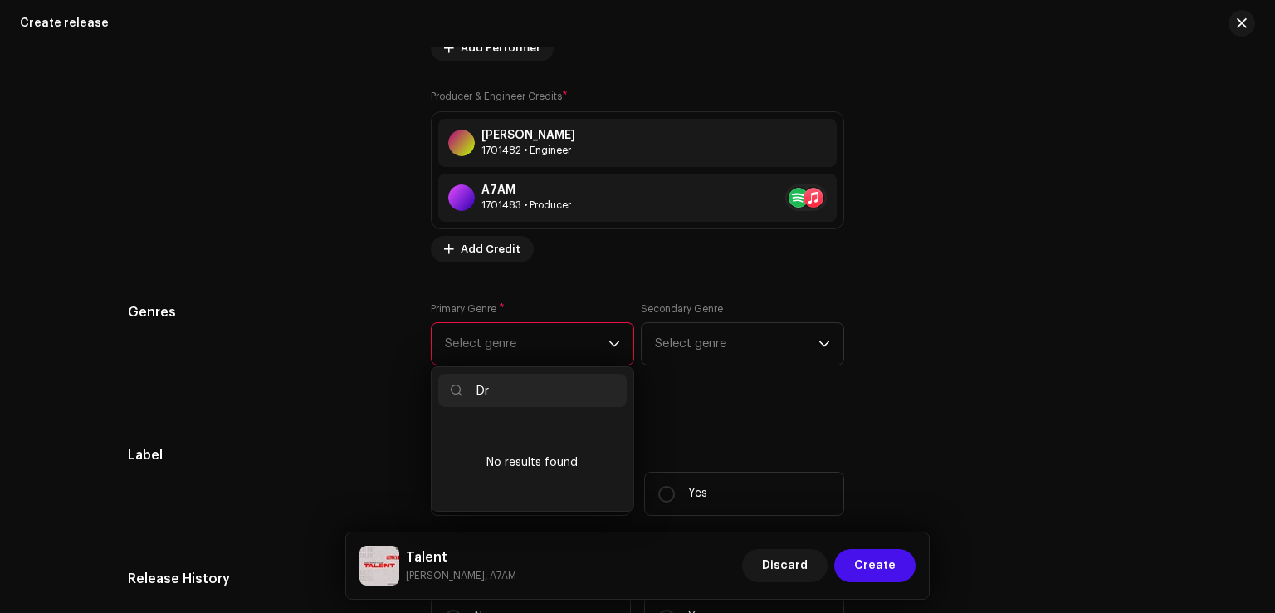
type input "D"
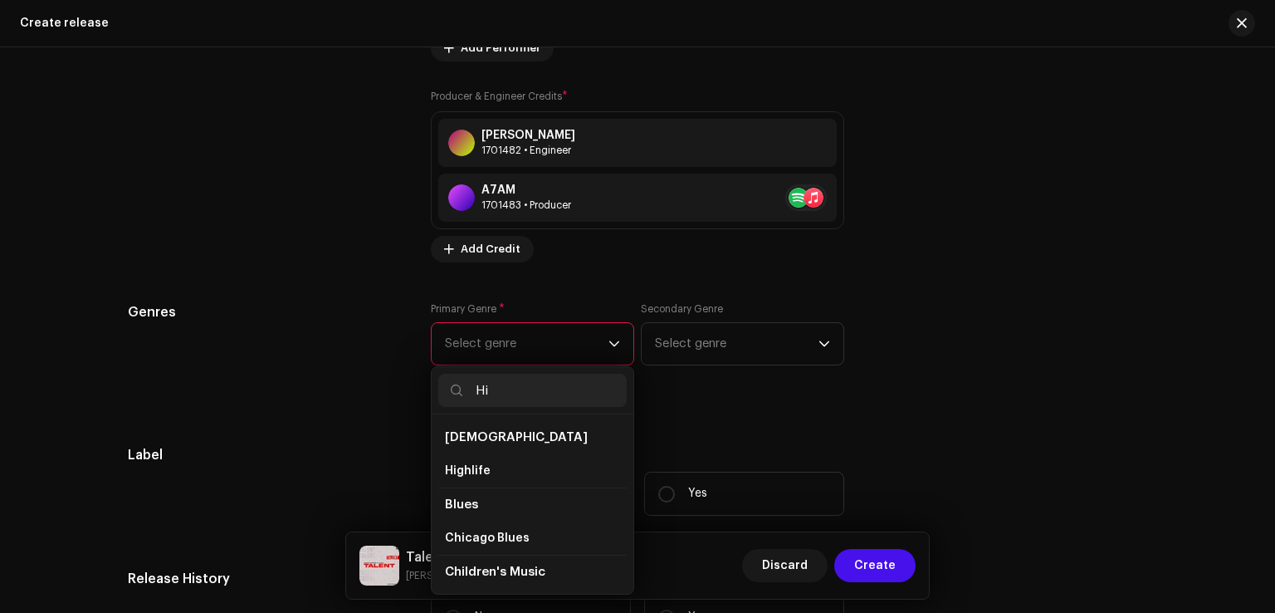
type input "Hip"
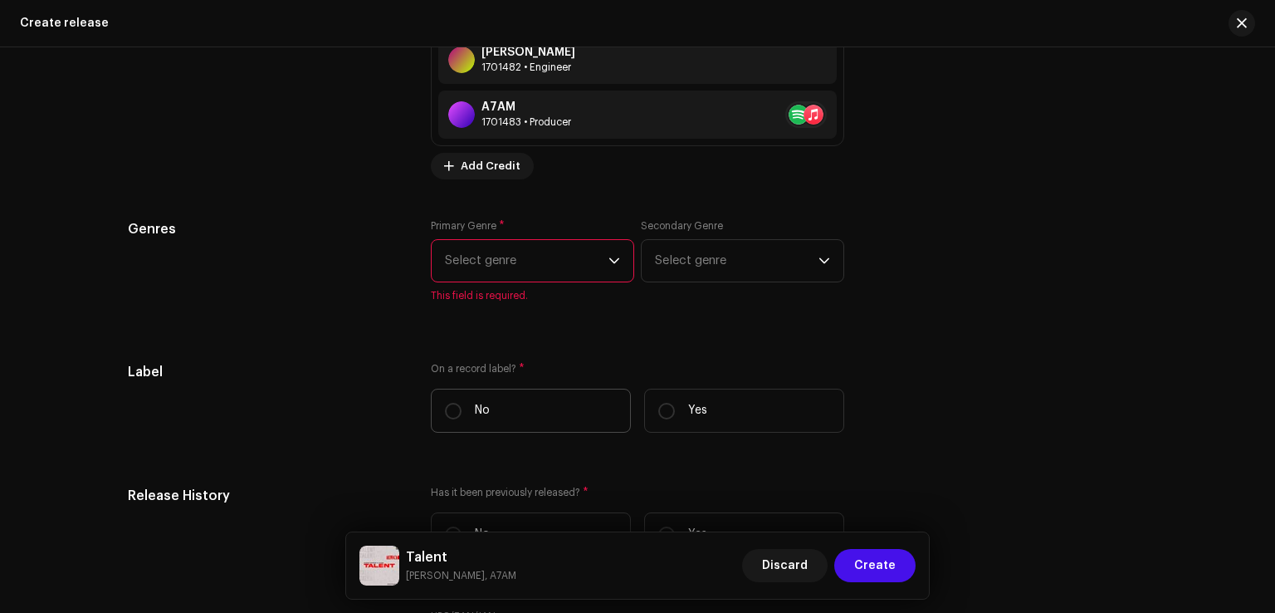
scroll to position [2342, 0]
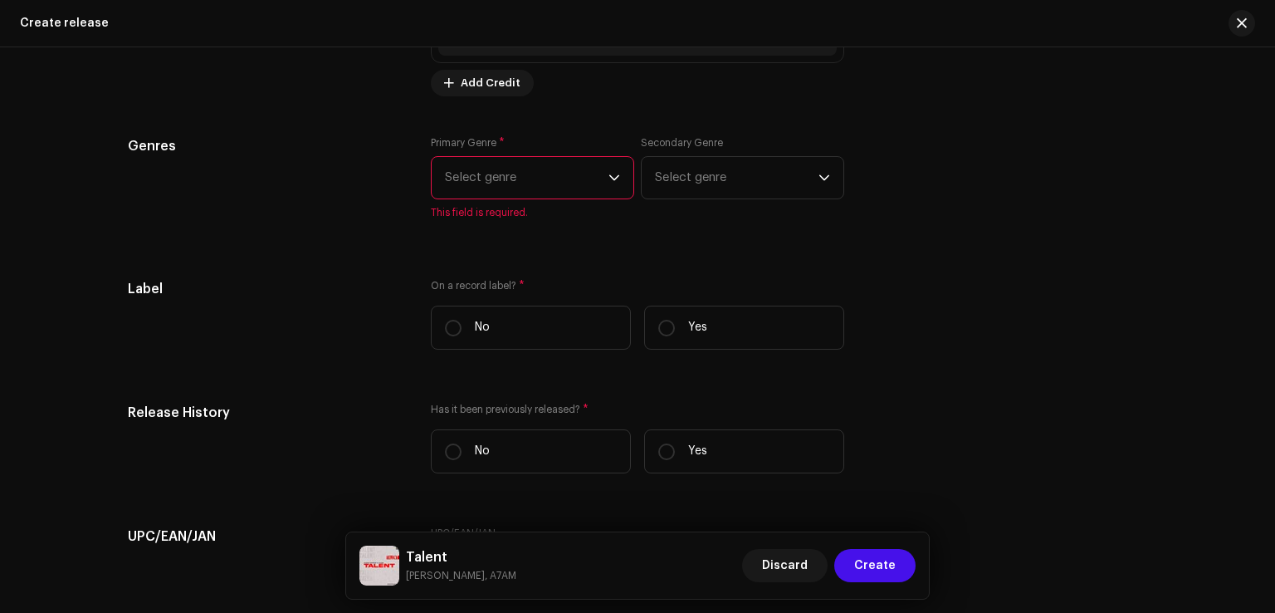
click at [514, 192] on span "Select genre" at bounding box center [527, 178] width 164 height 42
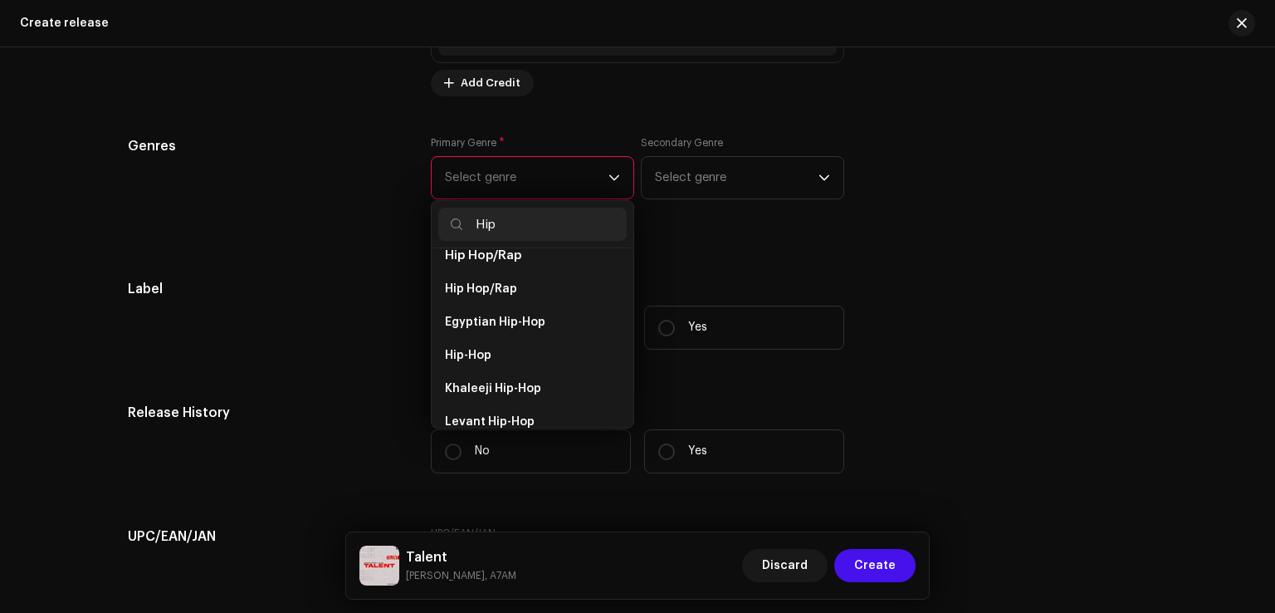
scroll to position [166, 0]
type input "Hip"
click at [497, 350] on li "Hip-Hop" at bounding box center [532, 352] width 189 height 33
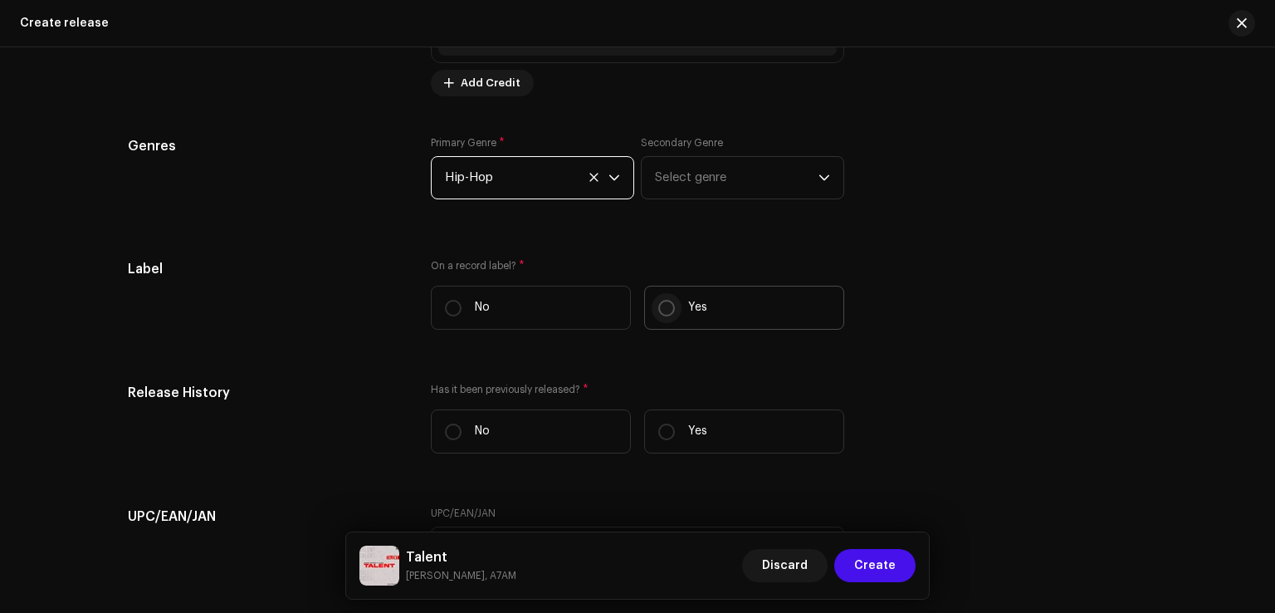
click at [662, 313] on input "Yes" at bounding box center [667, 308] width 17 height 17
radio input "true"
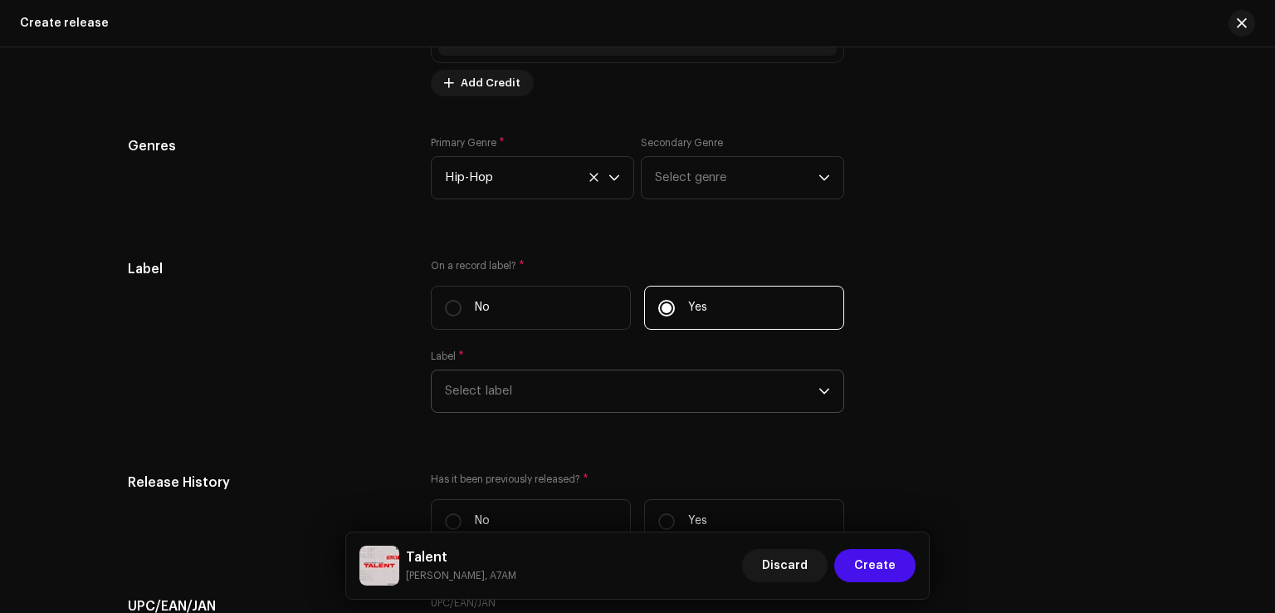
click at [498, 394] on span "Select label" at bounding box center [632, 391] width 374 height 42
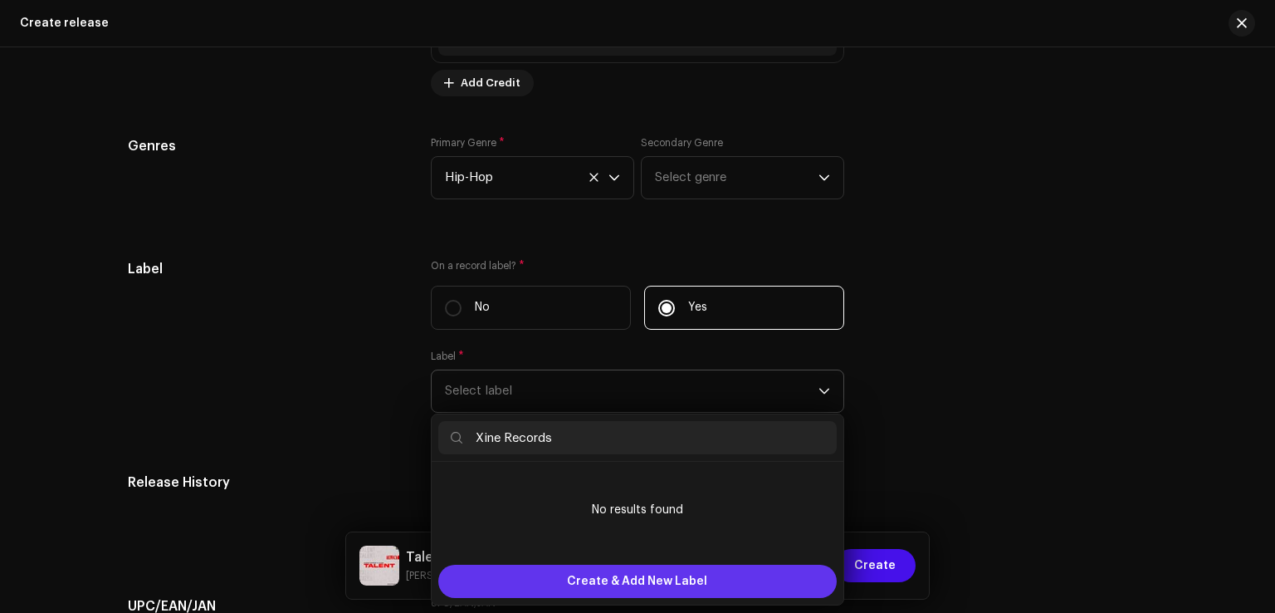
type input "Xine Records"
click at [598, 575] on span "Create & Add New Label" at bounding box center [637, 581] width 140 height 33
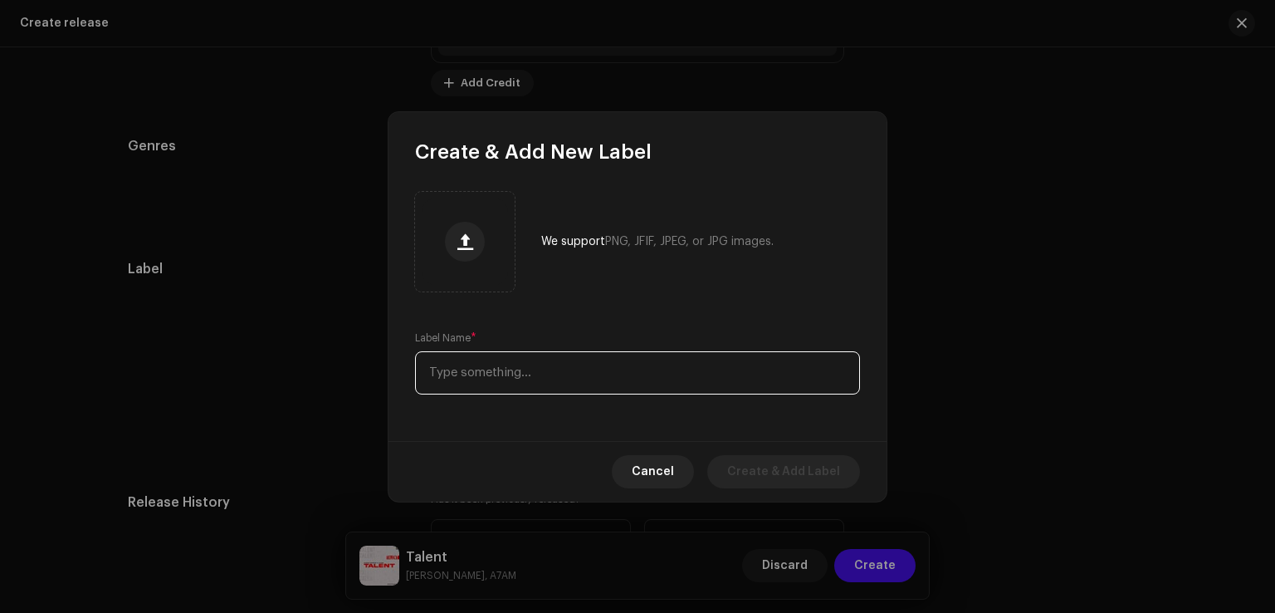
click at [551, 365] on input "text" at bounding box center [637, 372] width 445 height 43
paste input "Xine Records"
type input "Xine Records"
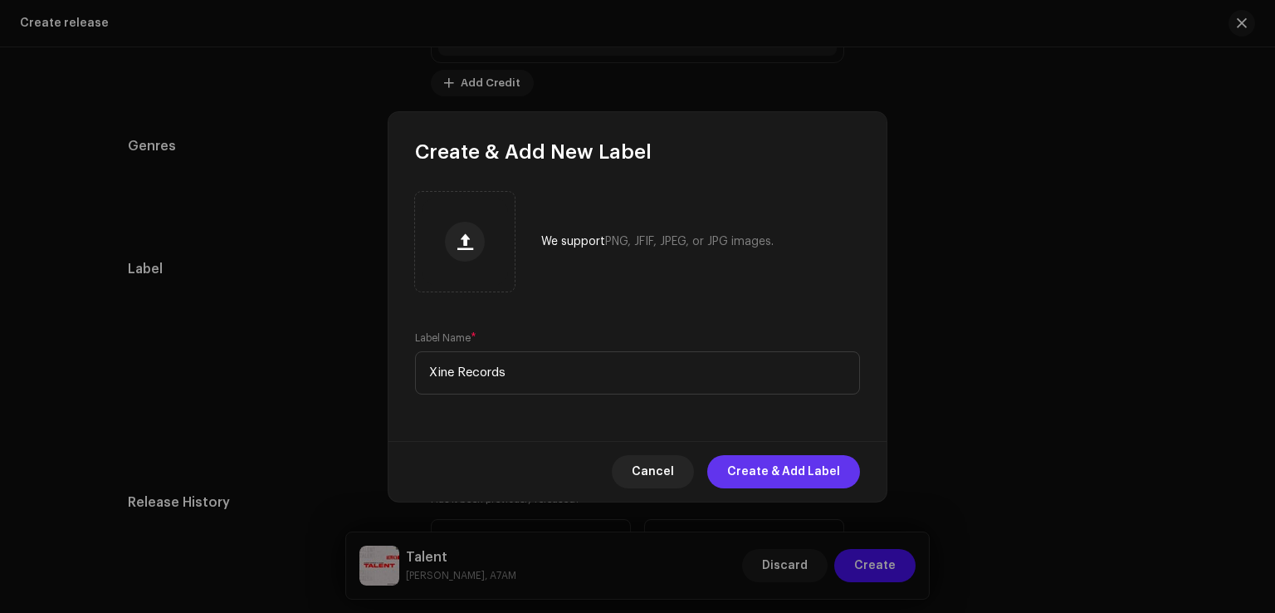
click at [782, 475] on span "Create & Add Label" at bounding box center [783, 471] width 113 height 33
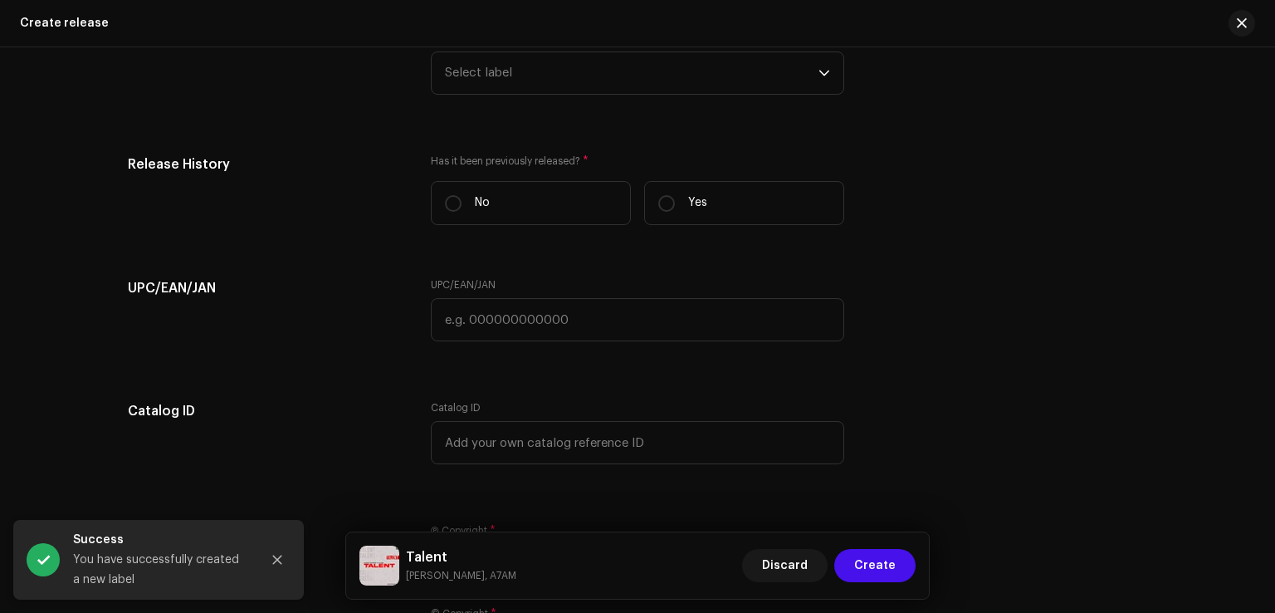
scroll to position [2674, 0]
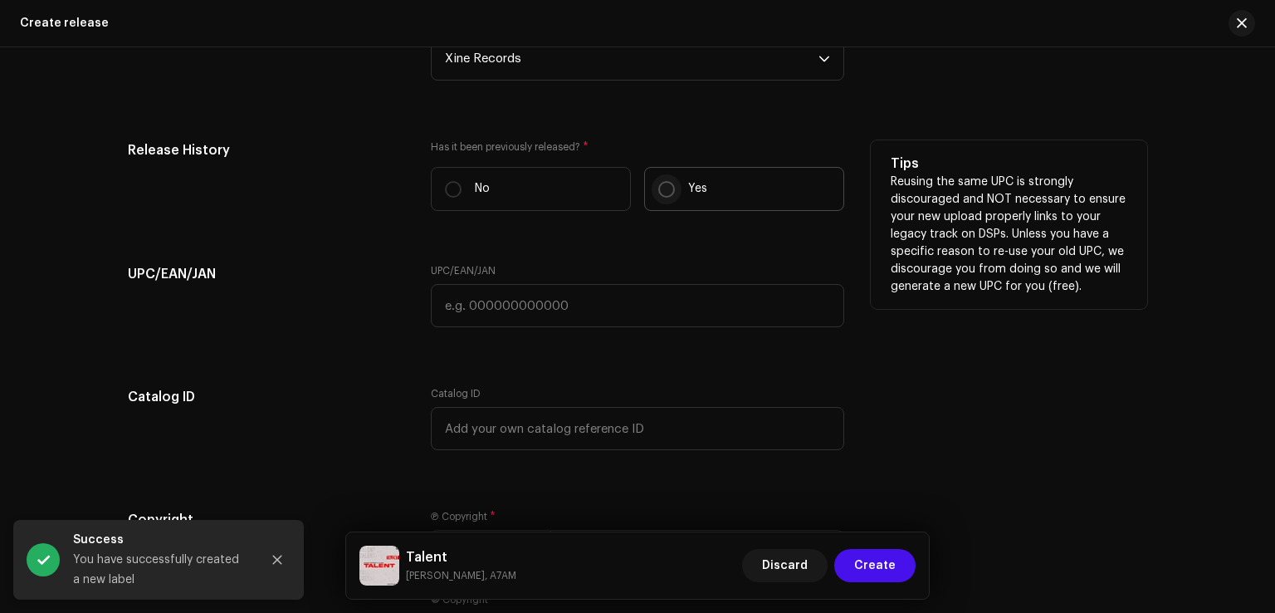
click at [668, 193] on input "Yes" at bounding box center [667, 189] width 17 height 17
radio input "true"
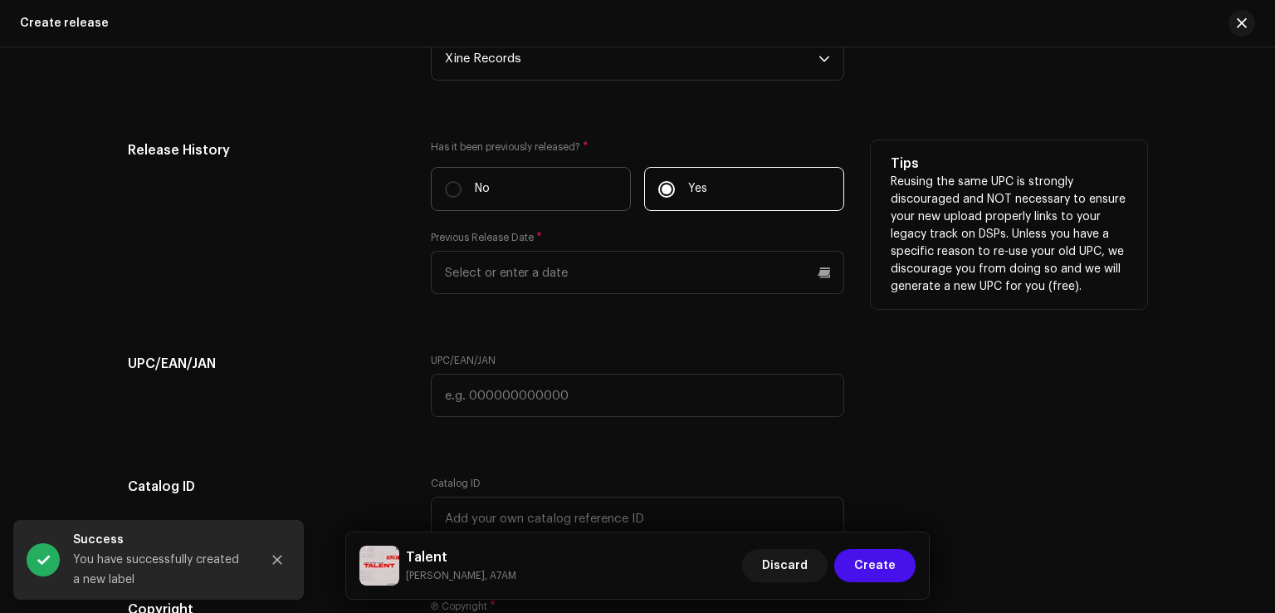
click at [475, 198] on p "No" at bounding box center [482, 188] width 15 height 17
click at [462, 198] on input "No" at bounding box center [453, 189] width 17 height 17
radio input "true"
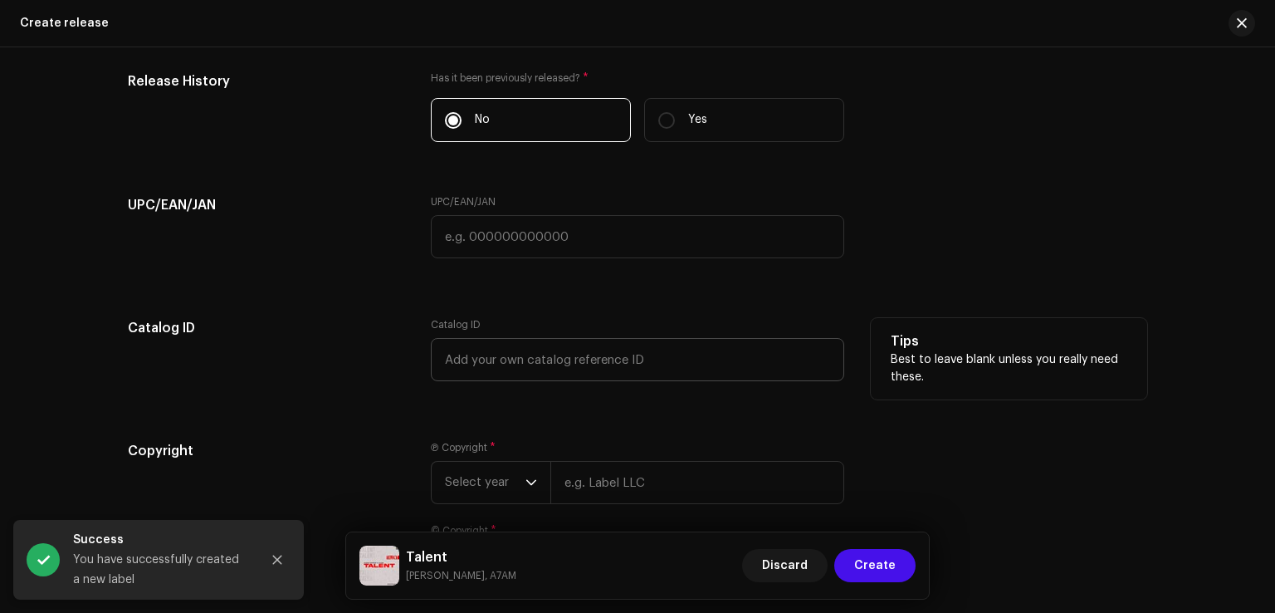
scroll to position [2840, 0]
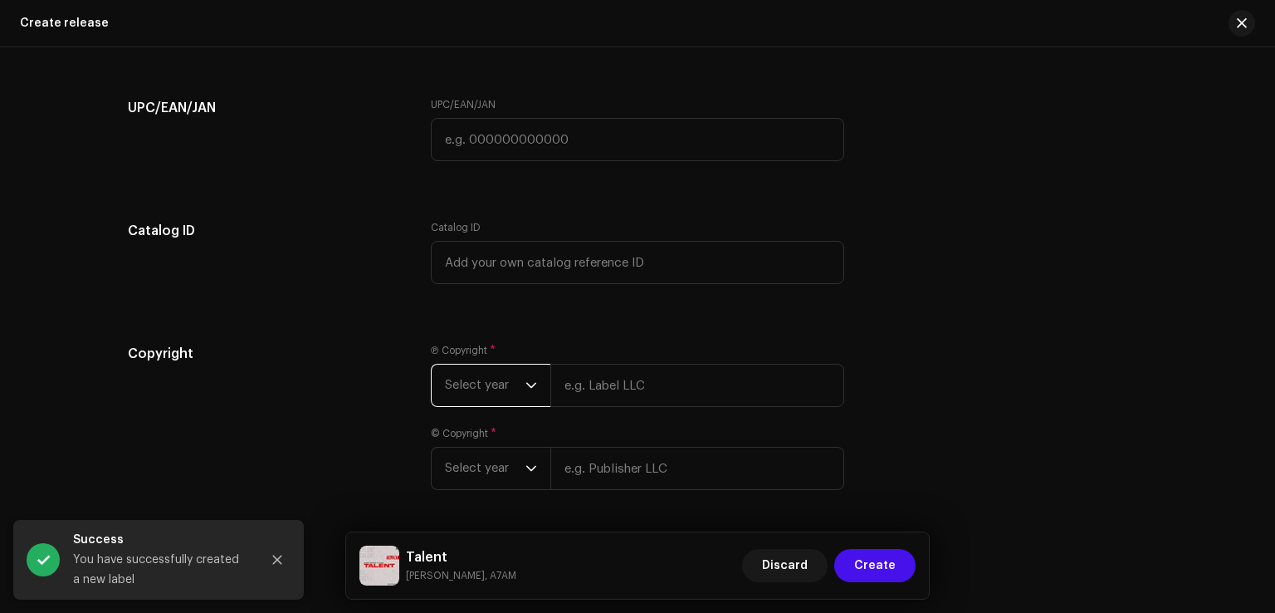
click at [488, 391] on span "Select year" at bounding box center [485, 386] width 81 height 42
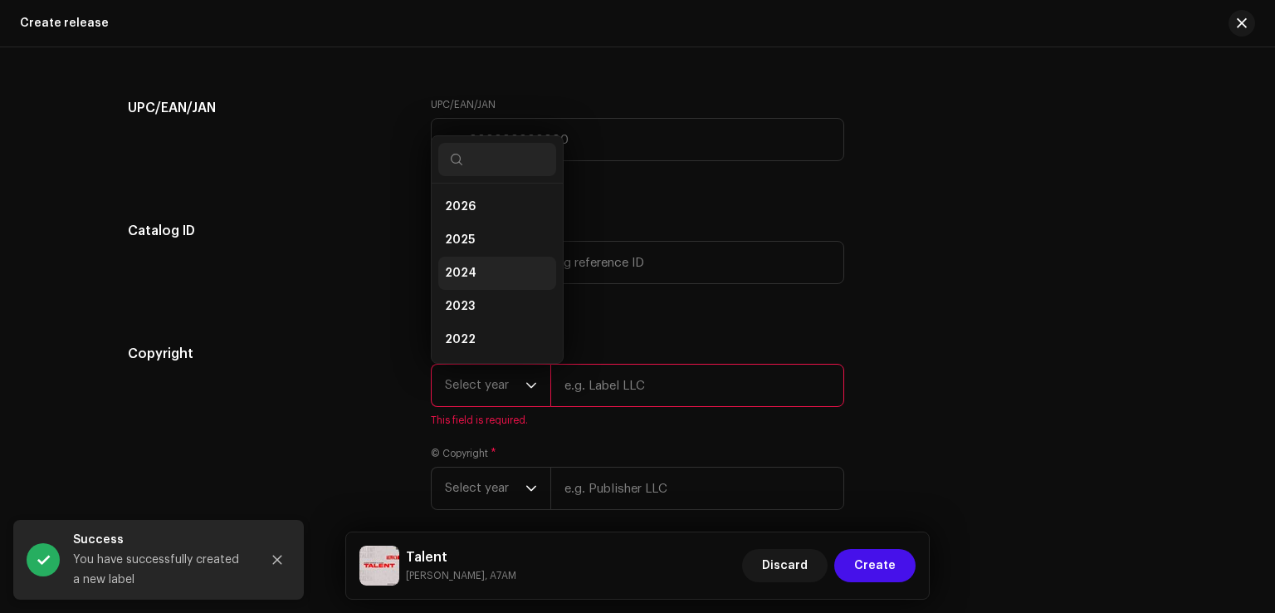
scroll to position [27, 0]
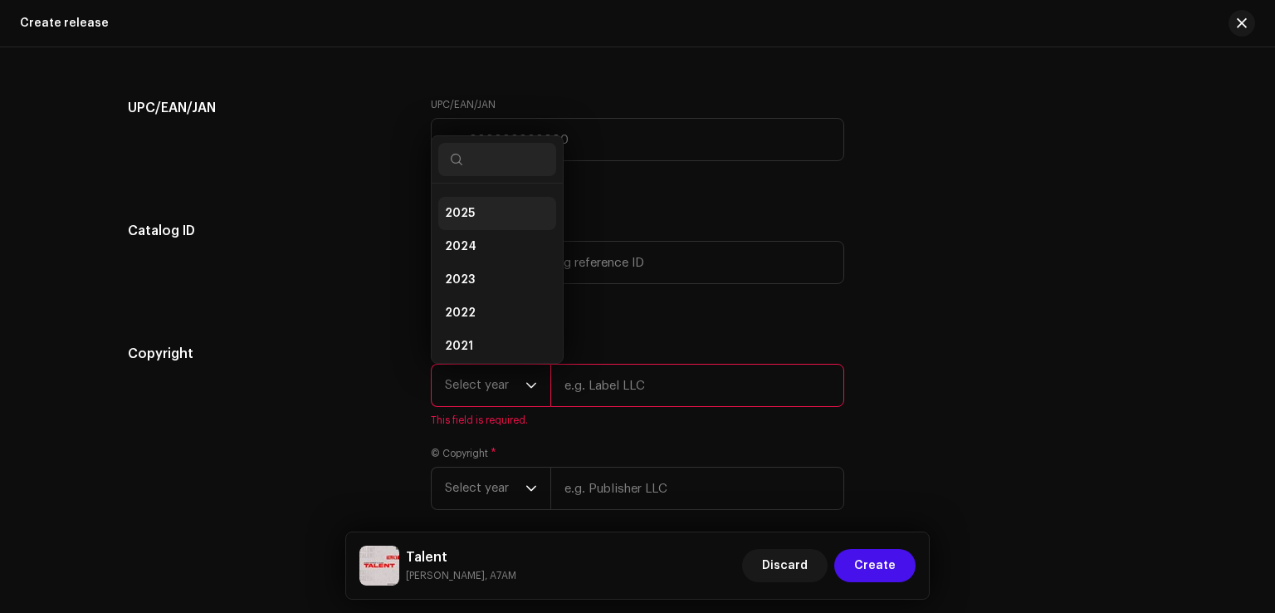
click at [472, 217] on li "2025" at bounding box center [497, 213] width 118 height 33
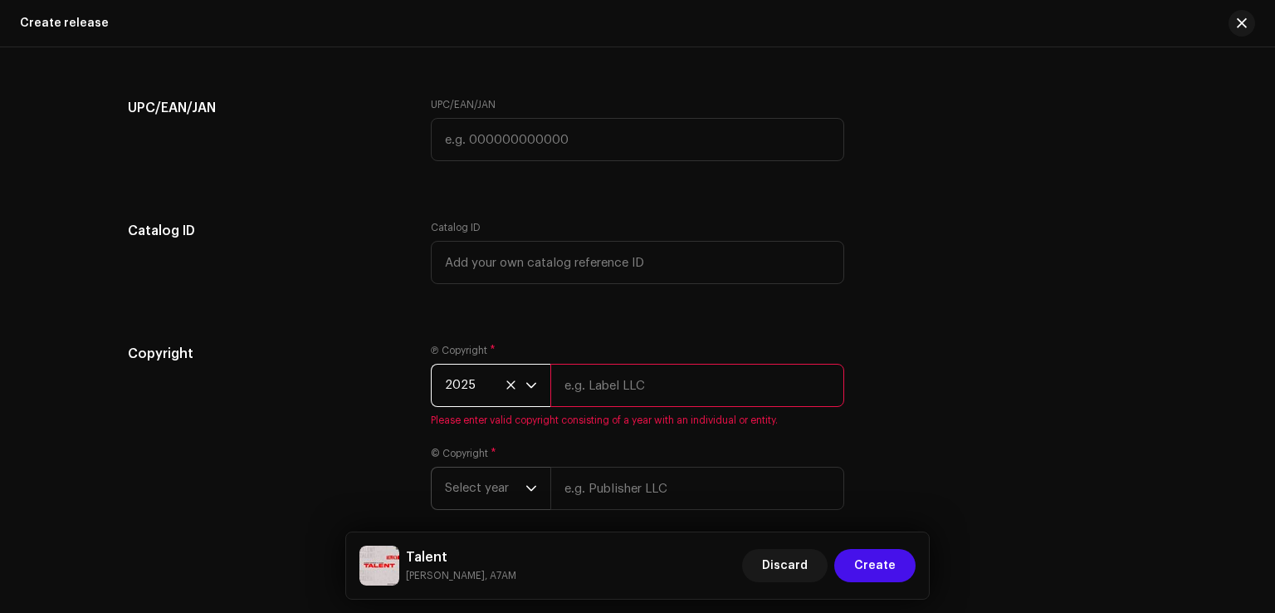
click at [484, 509] on span "Select year" at bounding box center [485, 489] width 81 height 42
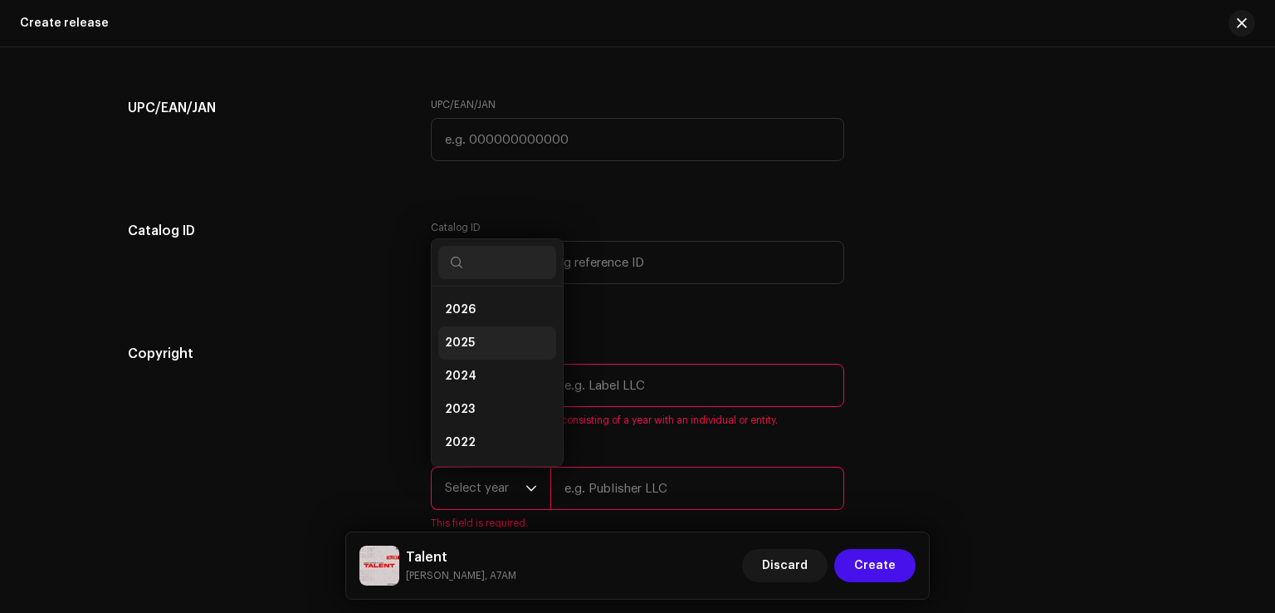
click at [467, 350] on span "2025" at bounding box center [460, 343] width 30 height 17
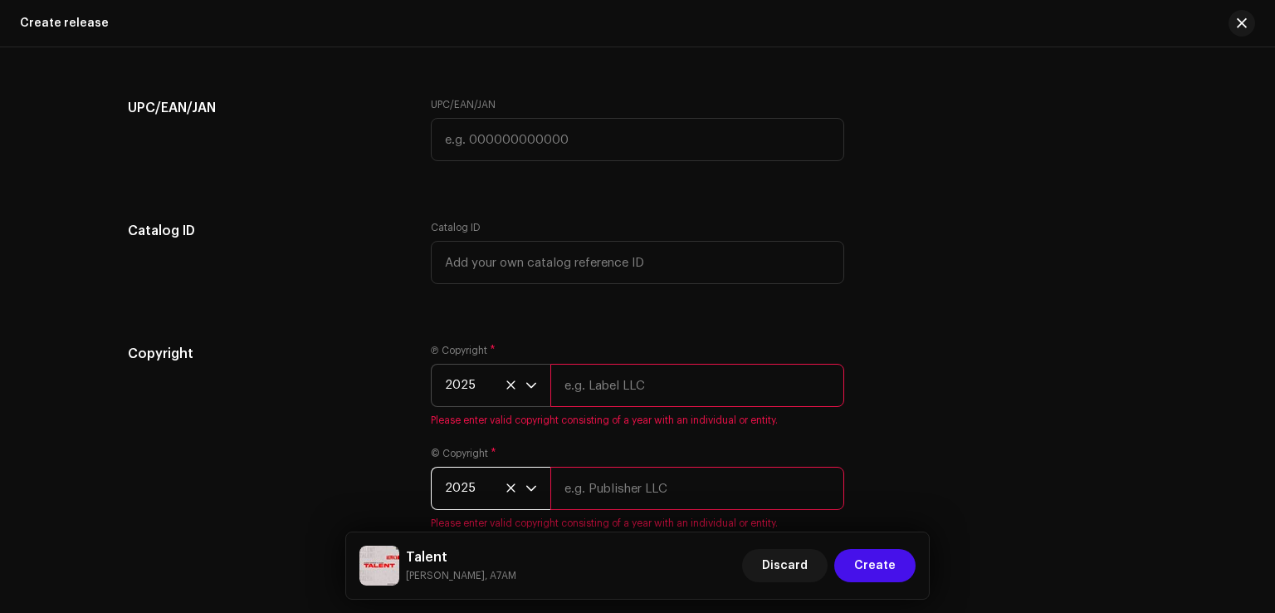
click at [612, 402] on input "text" at bounding box center [698, 385] width 294 height 43
paste input "Xine Records"
type input "Xine Records"
click at [591, 485] on input "text" at bounding box center [698, 488] width 294 height 43
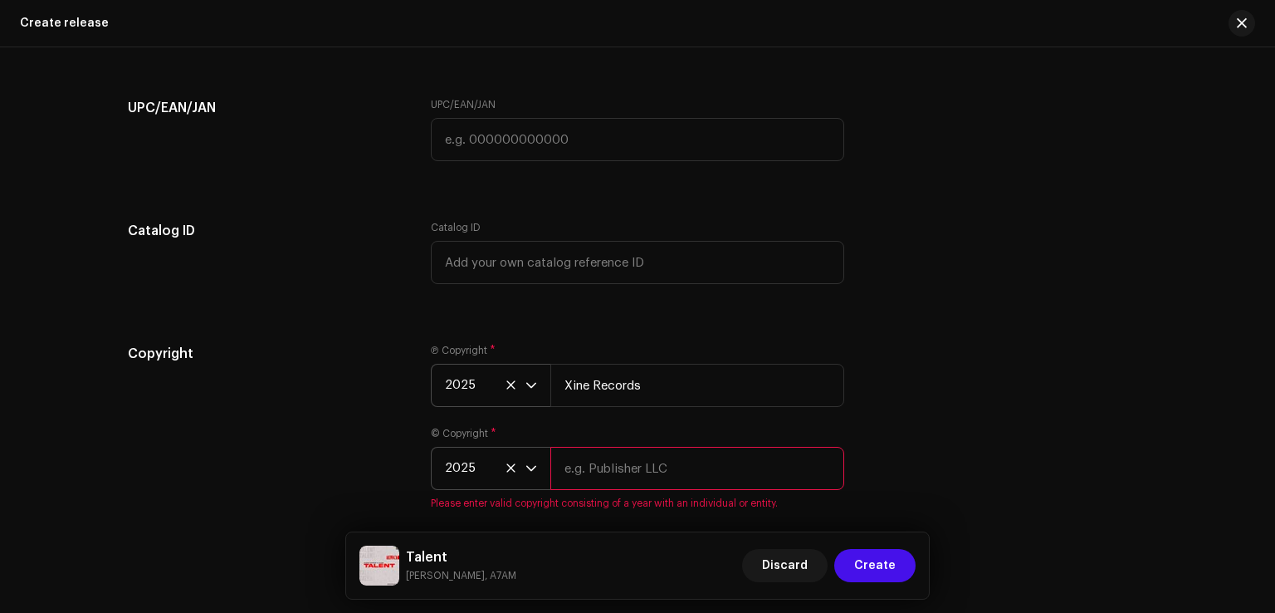
paste input "Xine Records"
type input "Xine Records"
click at [956, 431] on div "Copyright Ⓟ Copyright * 2025 Xine Records © Copyright * 2025 Xine Records Pleas…" at bounding box center [638, 437] width 1020 height 186
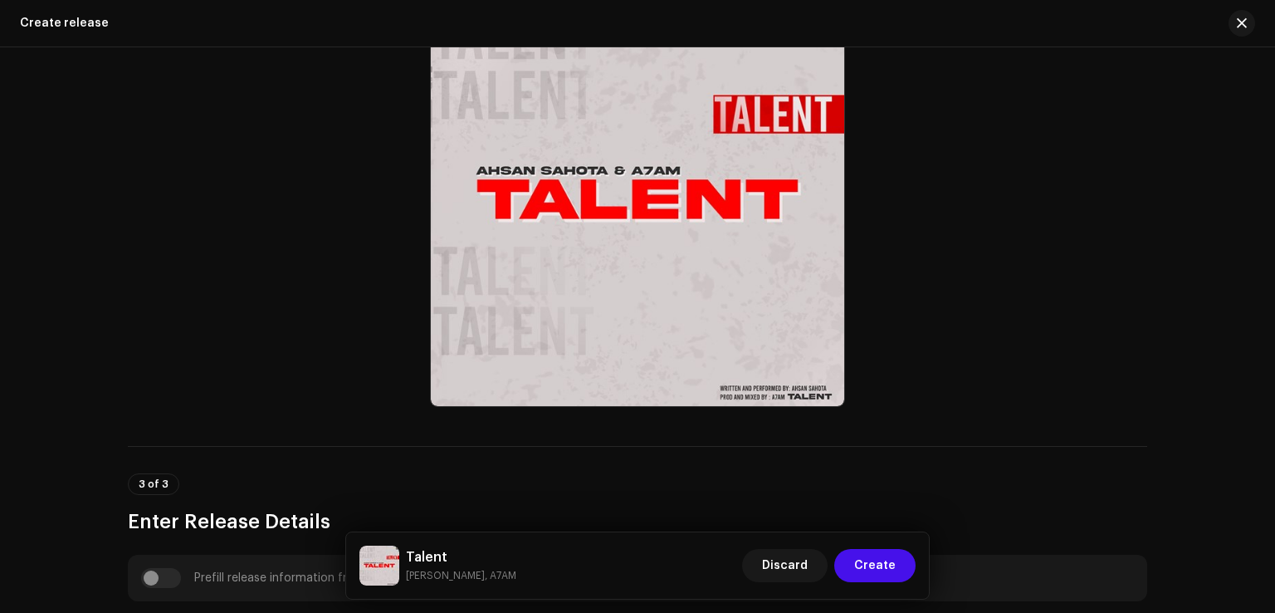
scroll to position [17, 0]
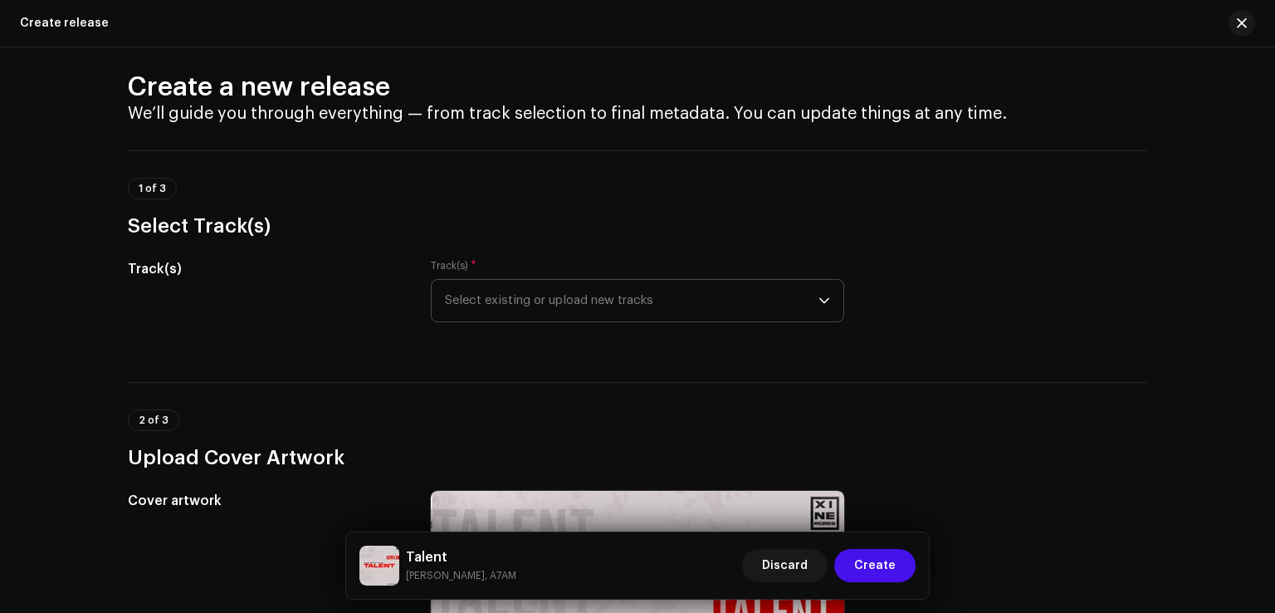
click at [568, 295] on span "Select existing or upload new tracks" at bounding box center [632, 301] width 374 height 42
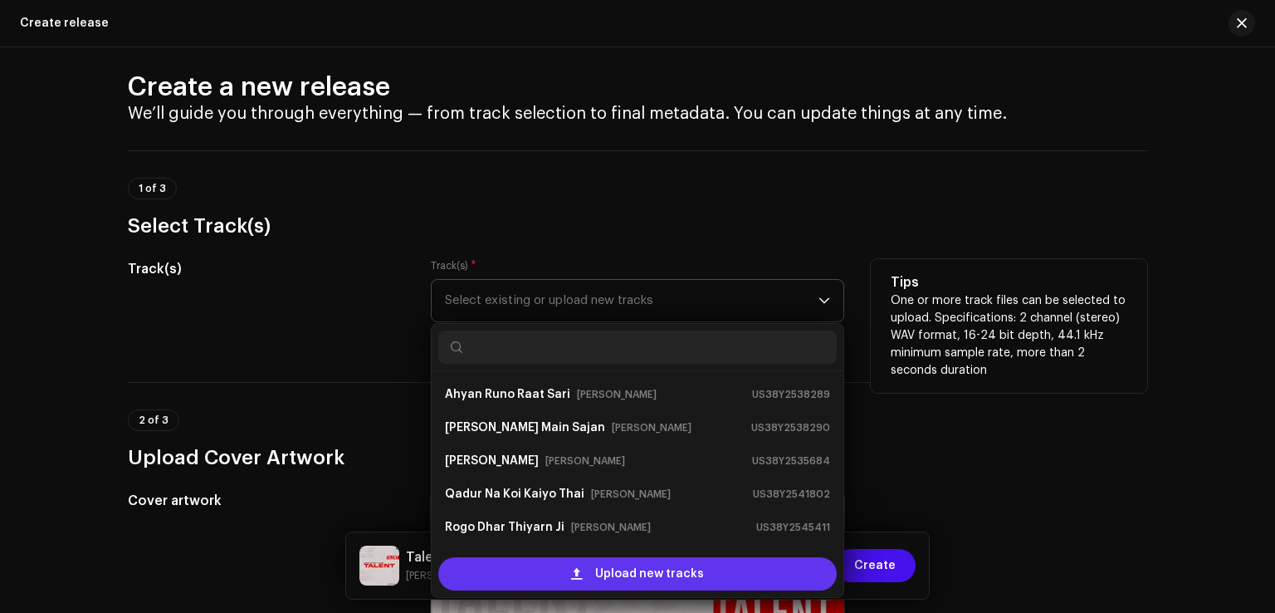
scroll to position [27, 0]
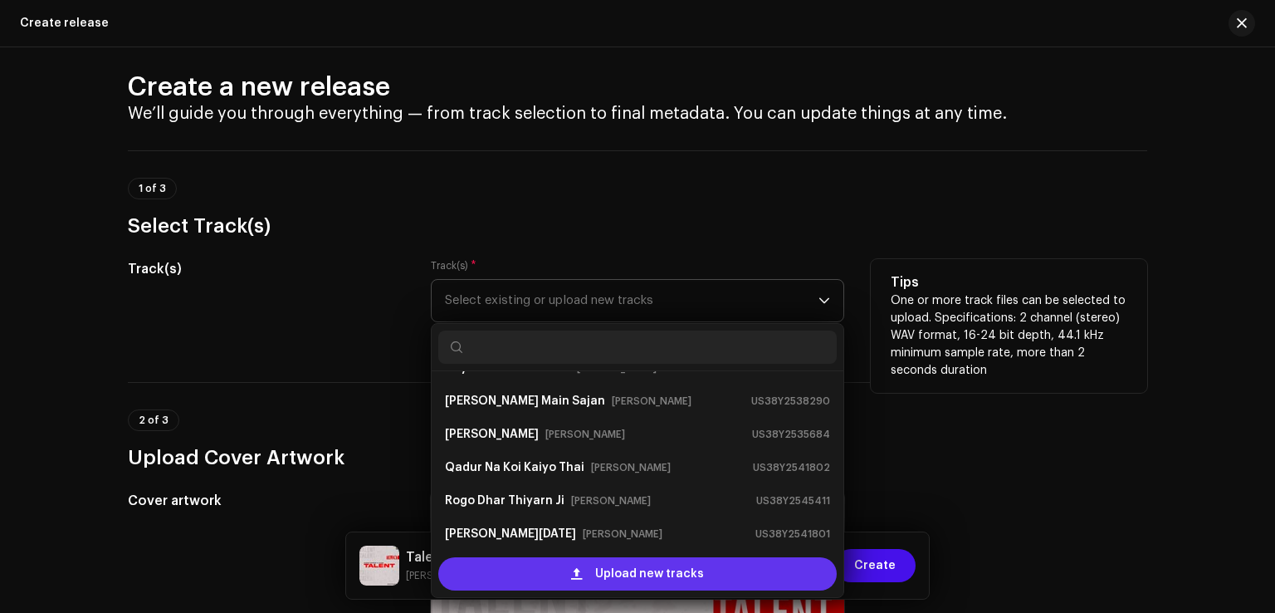
click at [551, 562] on div "Upload new tracks" at bounding box center [637, 573] width 399 height 33
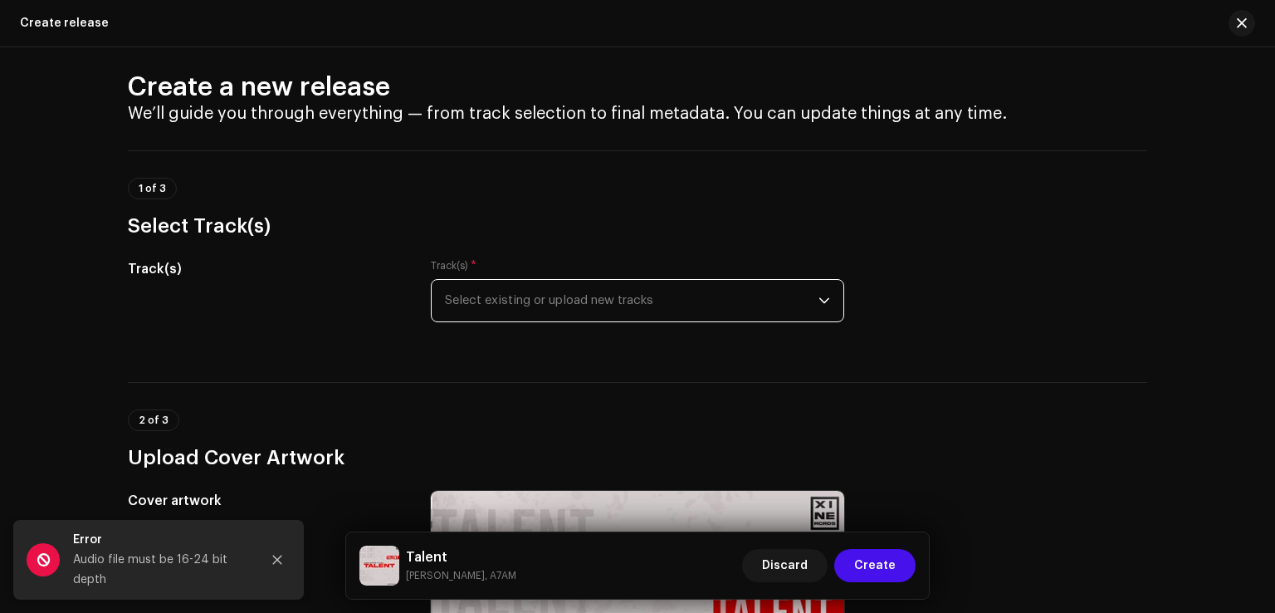
click at [513, 311] on span "Select existing or upload new tracks" at bounding box center [632, 301] width 374 height 42
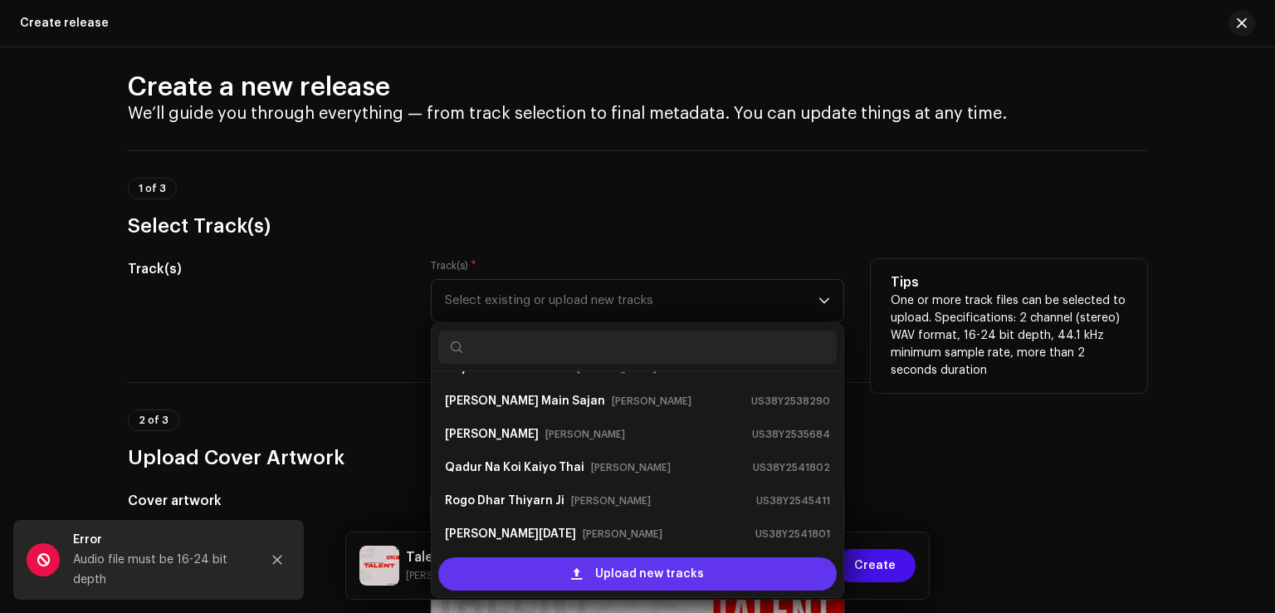
click at [525, 570] on div "Upload new tracks" at bounding box center [637, 573] width 399 height 33
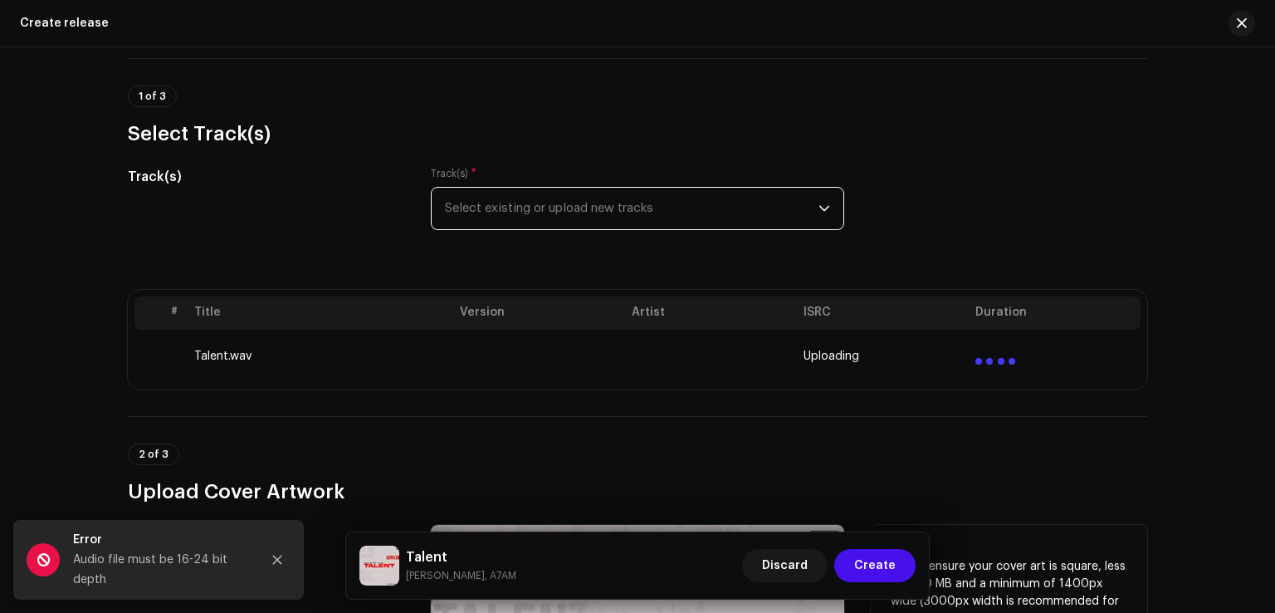
scroll to position [0, 0]
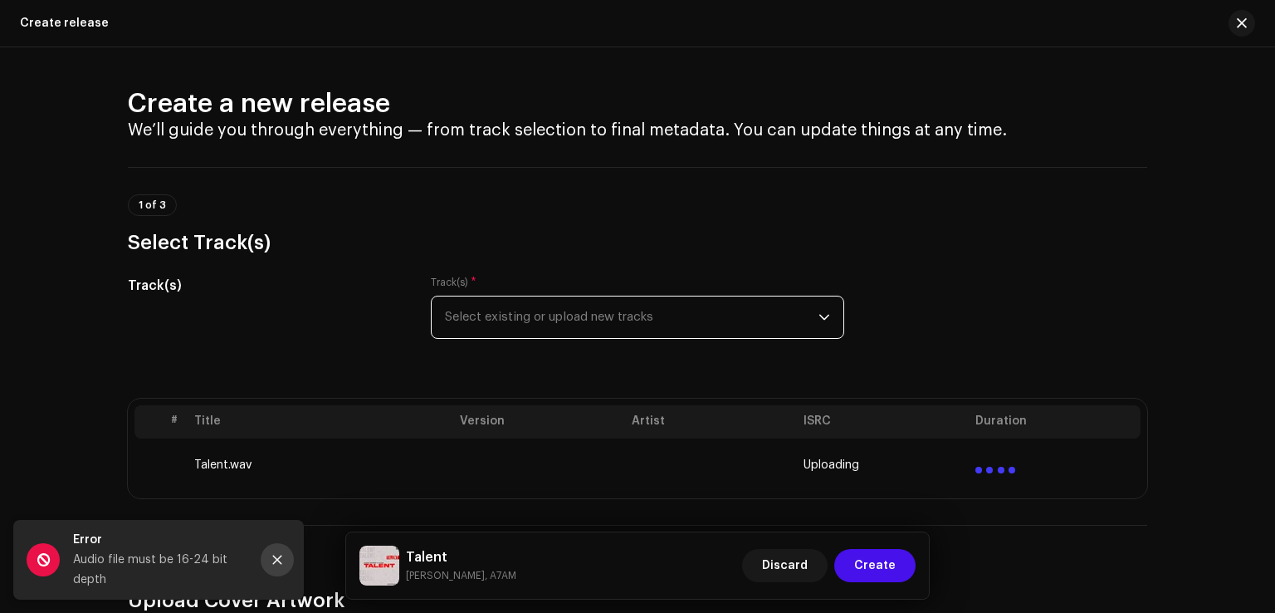
click at [274, 555] on icon "Close" at bounding box center [278, 560] width 12 height 12
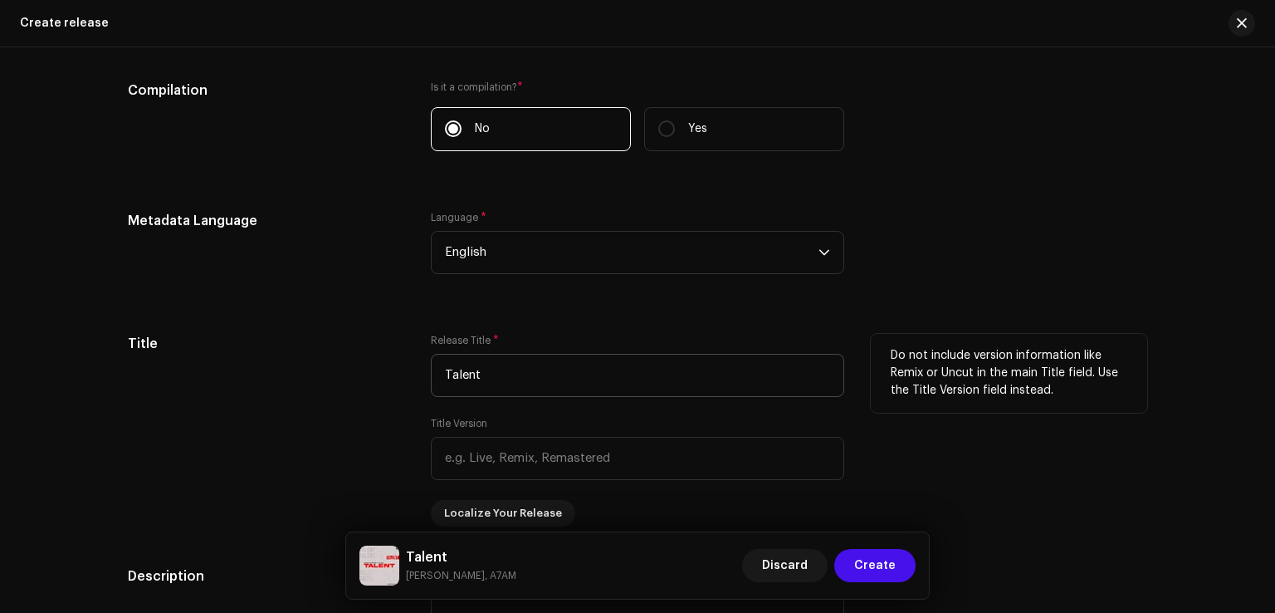
scroll to position [1329, 0]
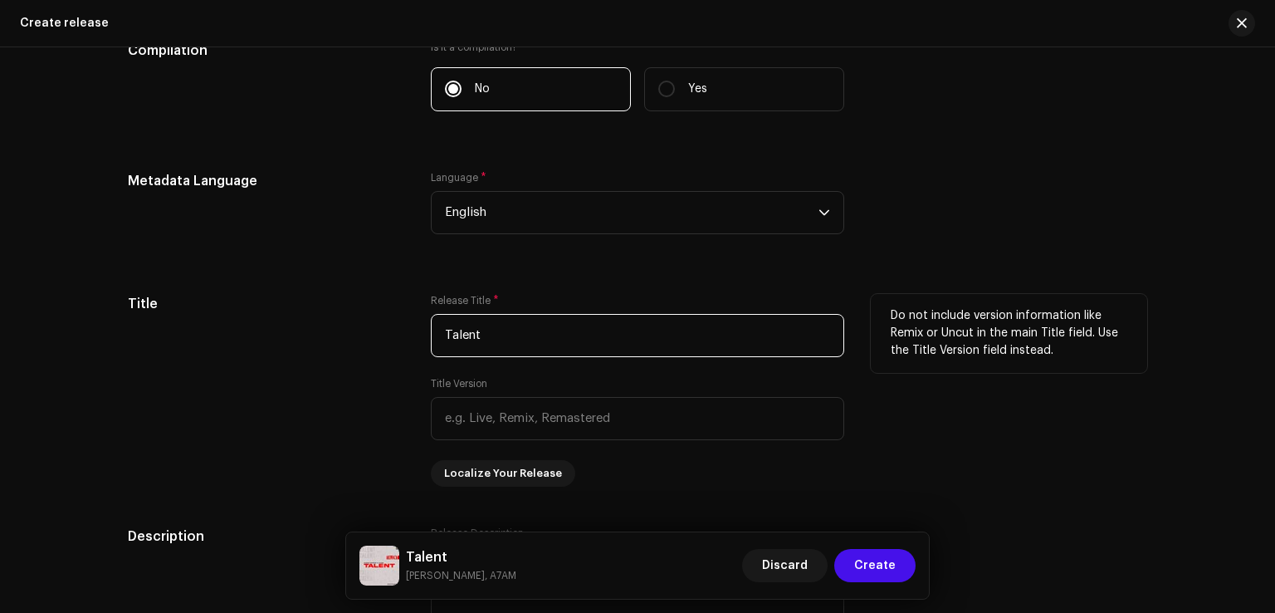
click at [403, 340] on div "Title Release Title * Talent Title Version Localize Your Release Do not include…" at bounding box center [638, 390] width 1020 height 193
drag, startPoint x: 280, startPoint y: 301, endPoint x: 311, endPoint y: 316, distance: 34.9
click at [280, 301] on h5 "Title" at bounding box center [266, 304] width 277 height 20
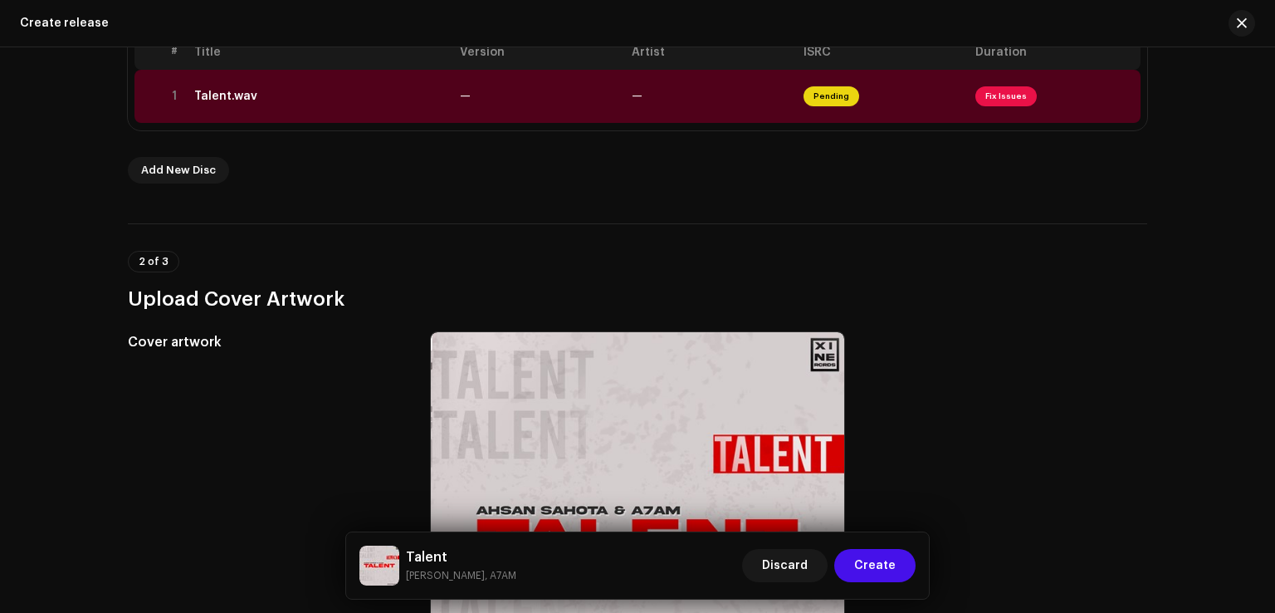
scroll to position [249, 0]
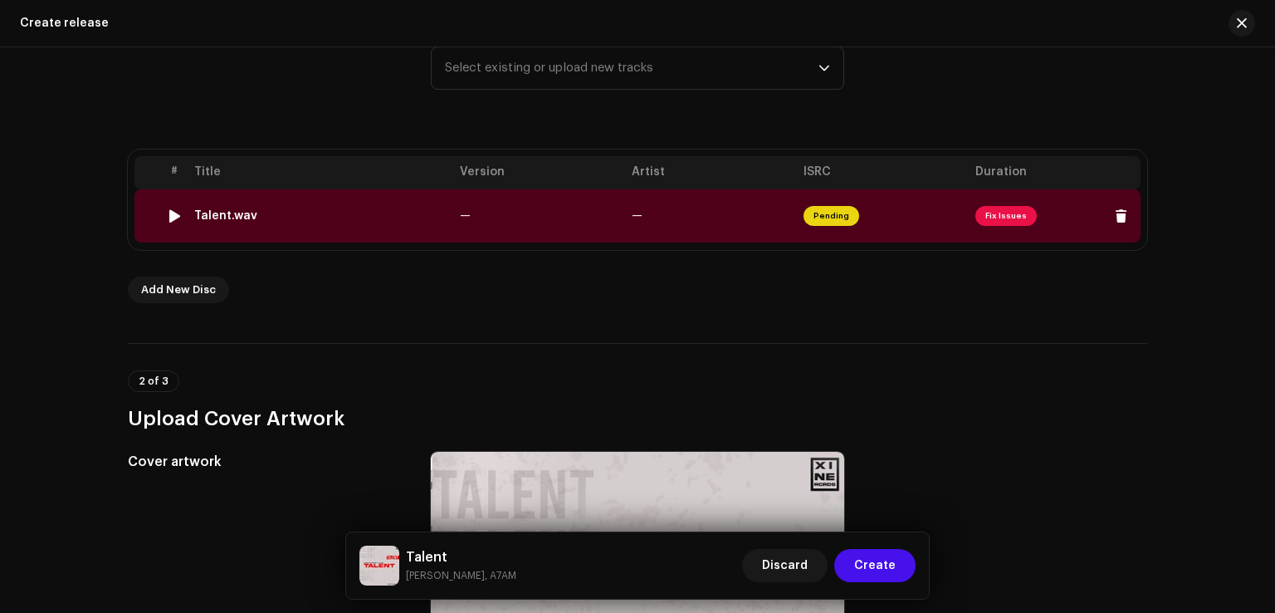
click at [257, 228] on td "Talent.wav" at bounding box center [321, 215] width 266 height 53
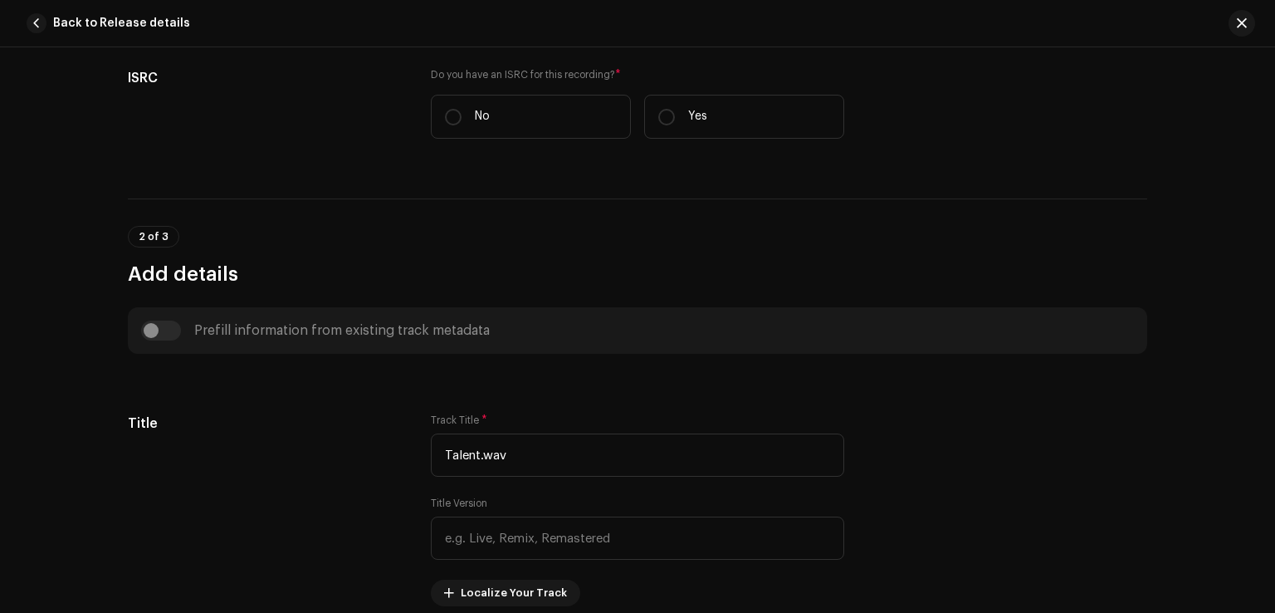
scroll to position [166, 0]
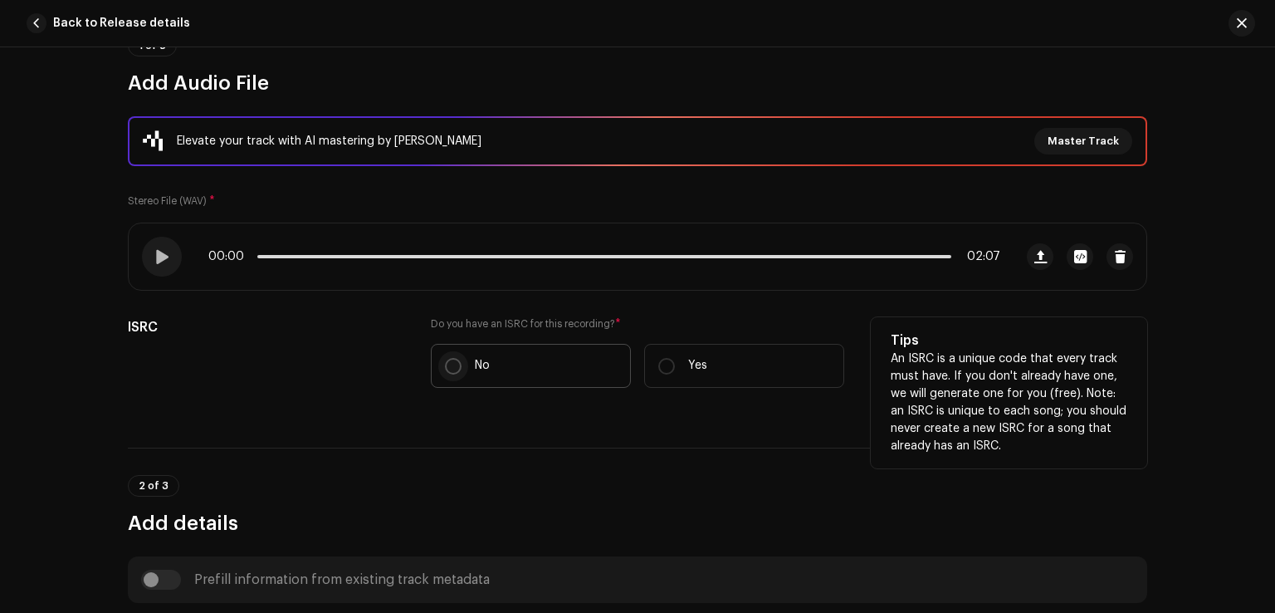
click at [445, 365] on input "No" at bounding box center [453, 366] width 17 height 17
radio input "true"
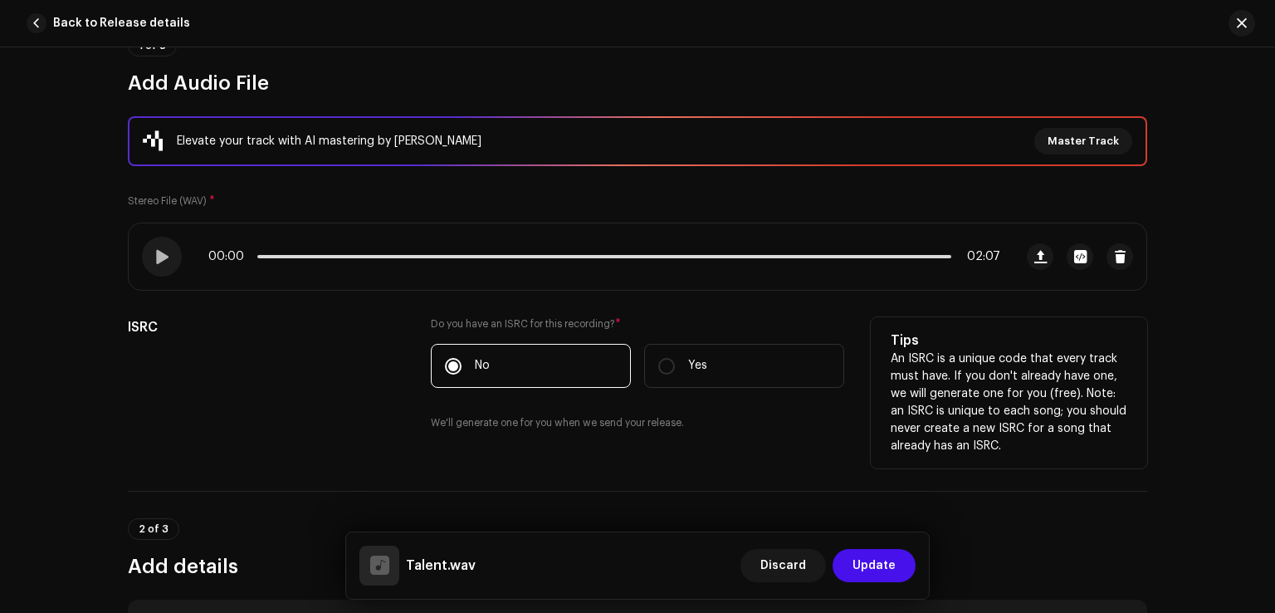
scroll to position [498, 0]
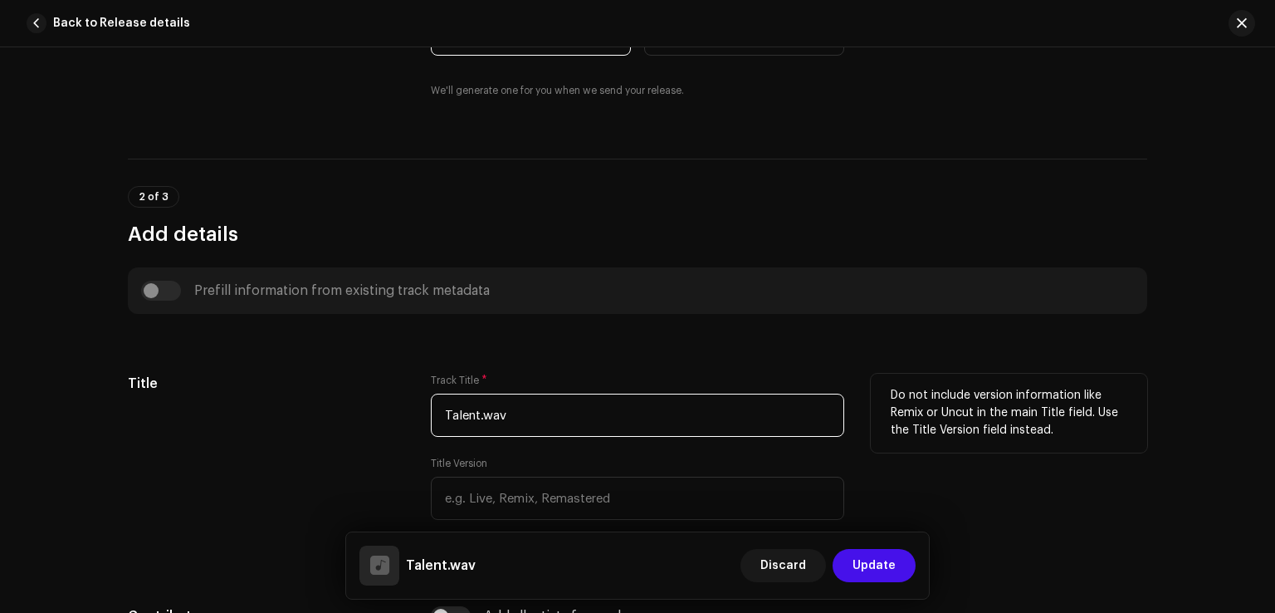
drag, startPoint x: 386, startPoint y: 408, endPoint x: 401, endPoint y: 425, distance: 23.0
click at [369, 408] on div "Title Track Title * Talent.wav Title Version Localize Your Track Do not include…" at bounding box center [638, 470] width 1020 height 193
paste input "text"
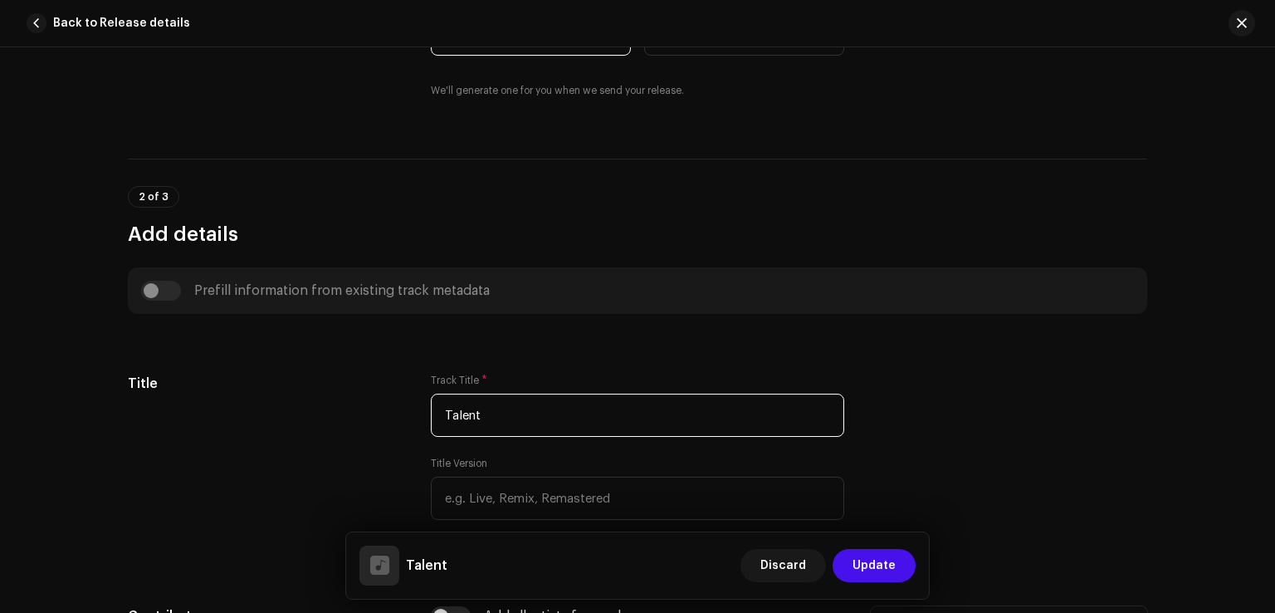
type input "Talent"
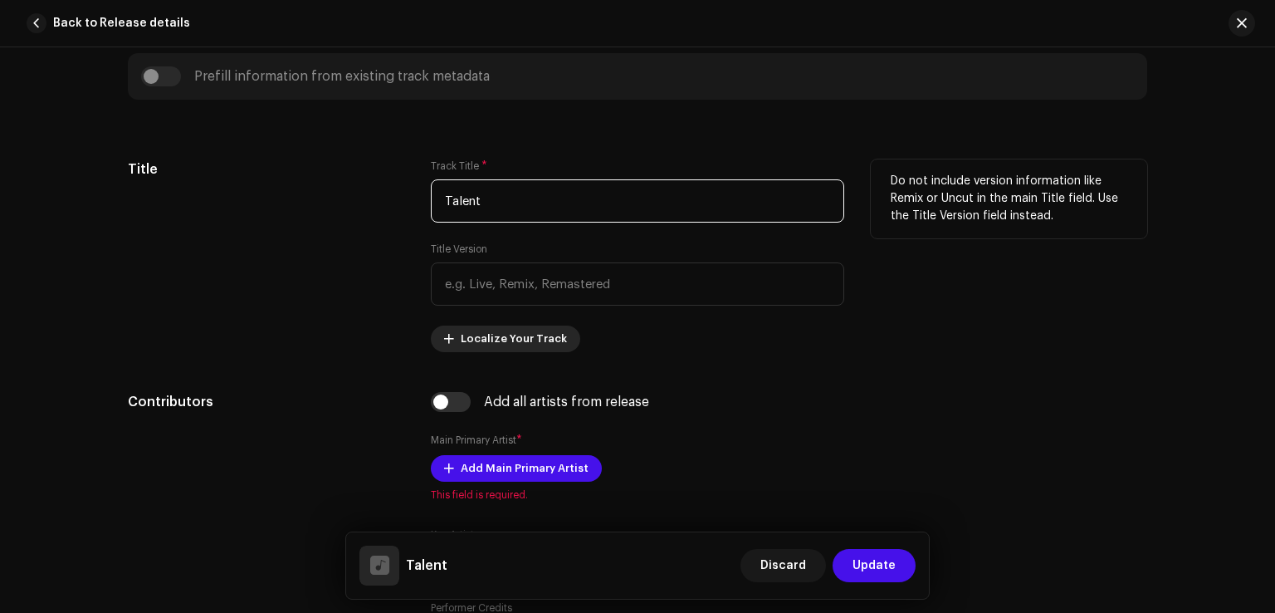
scroll to position [747, 0]
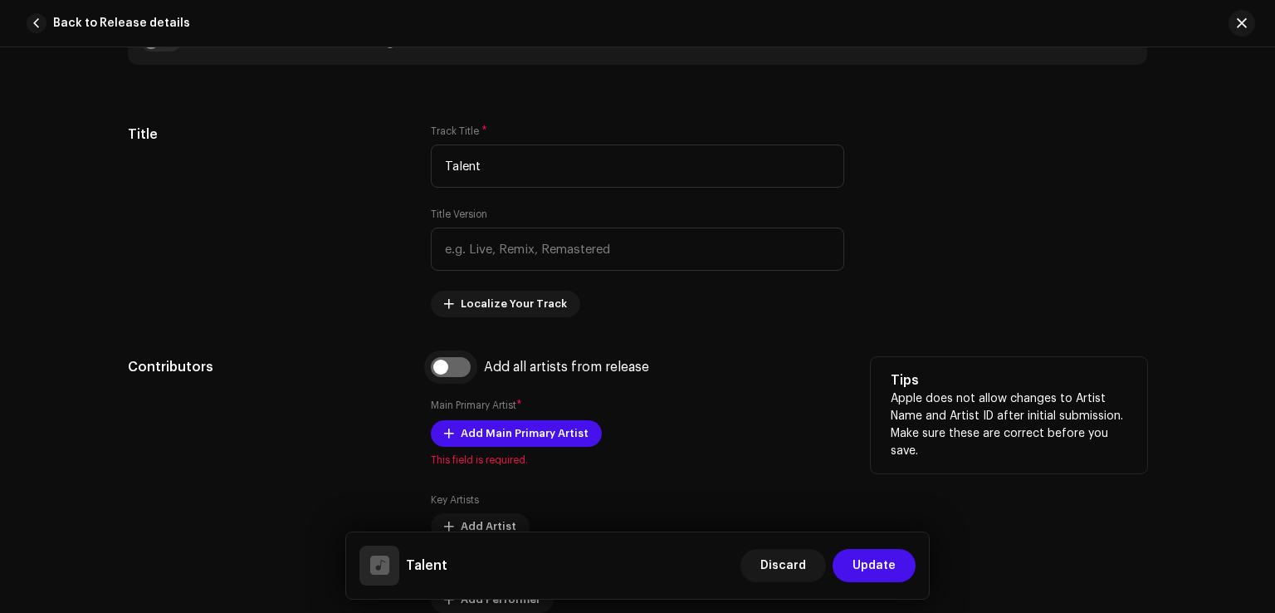
click at [465, 366] on input "checkbox" at bounding box center [451, 367] width 40 height 20
checkbox input "true"
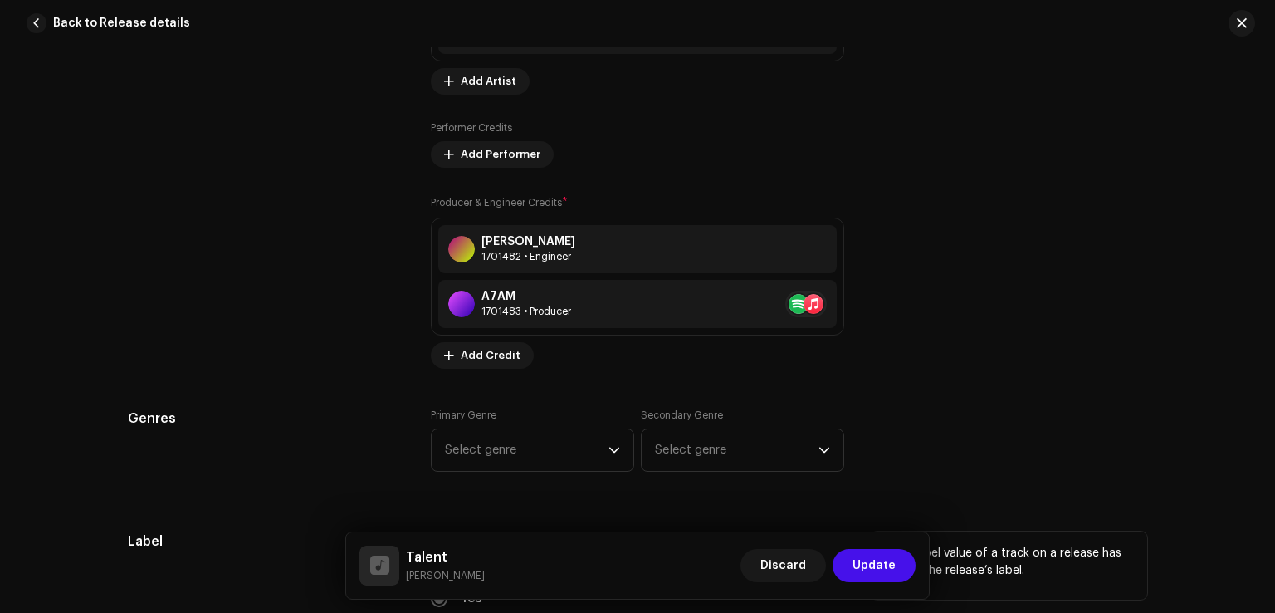
scroll to position [1495, 0]
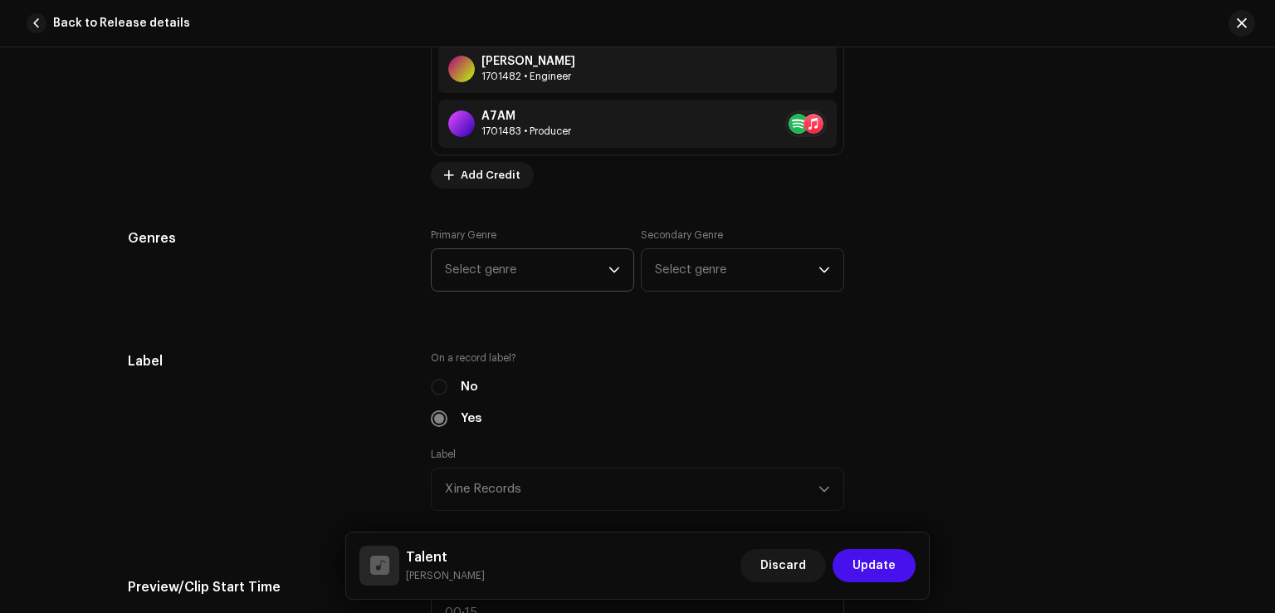
click at [512, 285] on span "Select genre" at bounding box center [527, 270] width 164 height 42
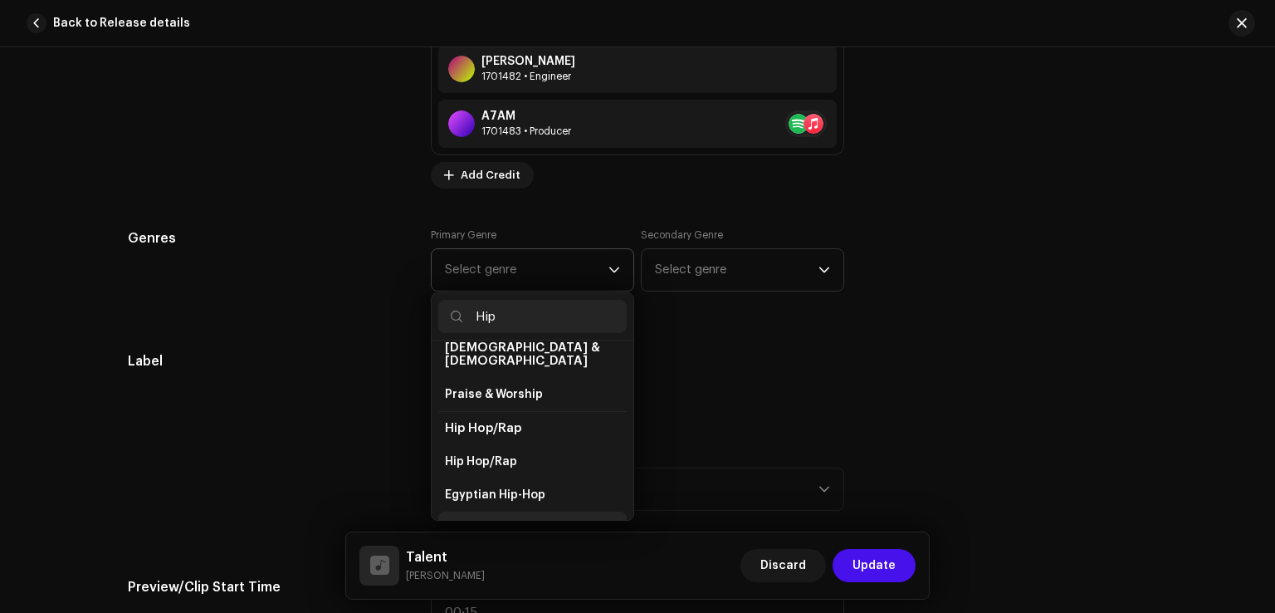
scroll to position [94, 0]
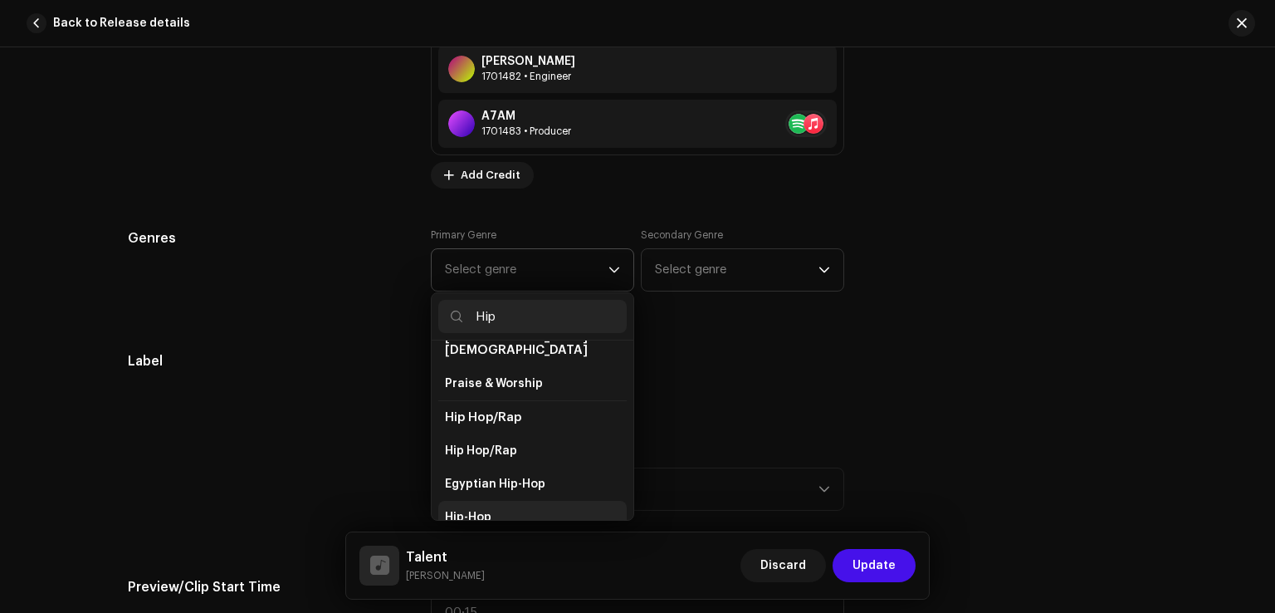
type input "Hip"
click at [475, 509] on span "Hip-Hop" at bounding box center [468, 517] width 47 height 17
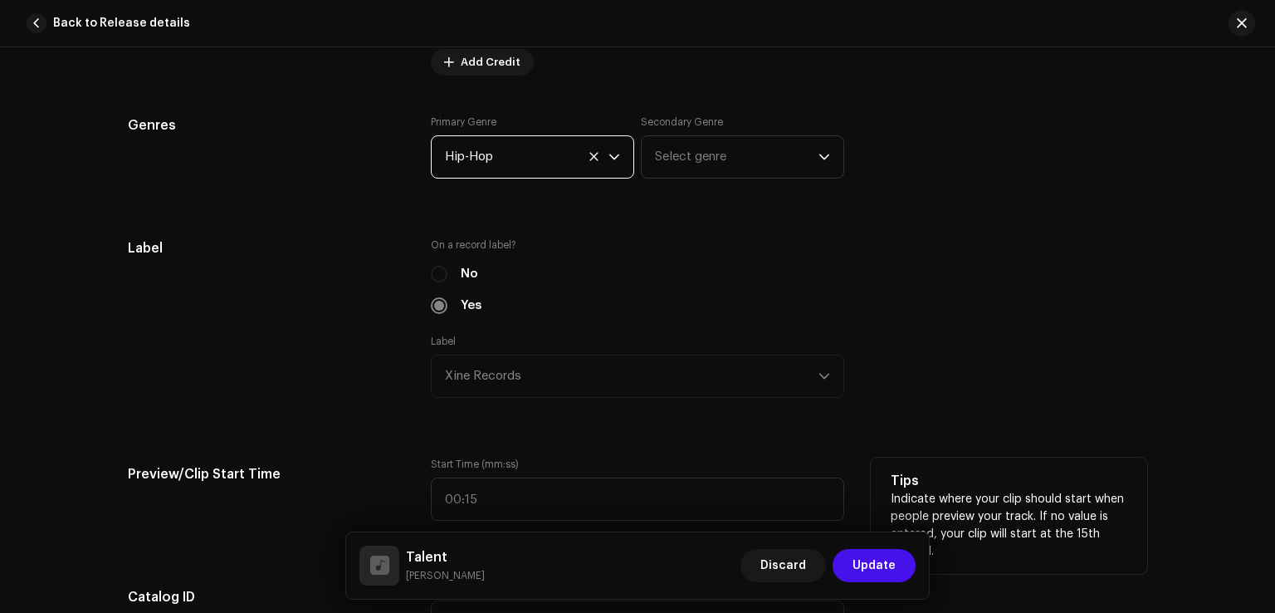
scroll to position [1661, 0]
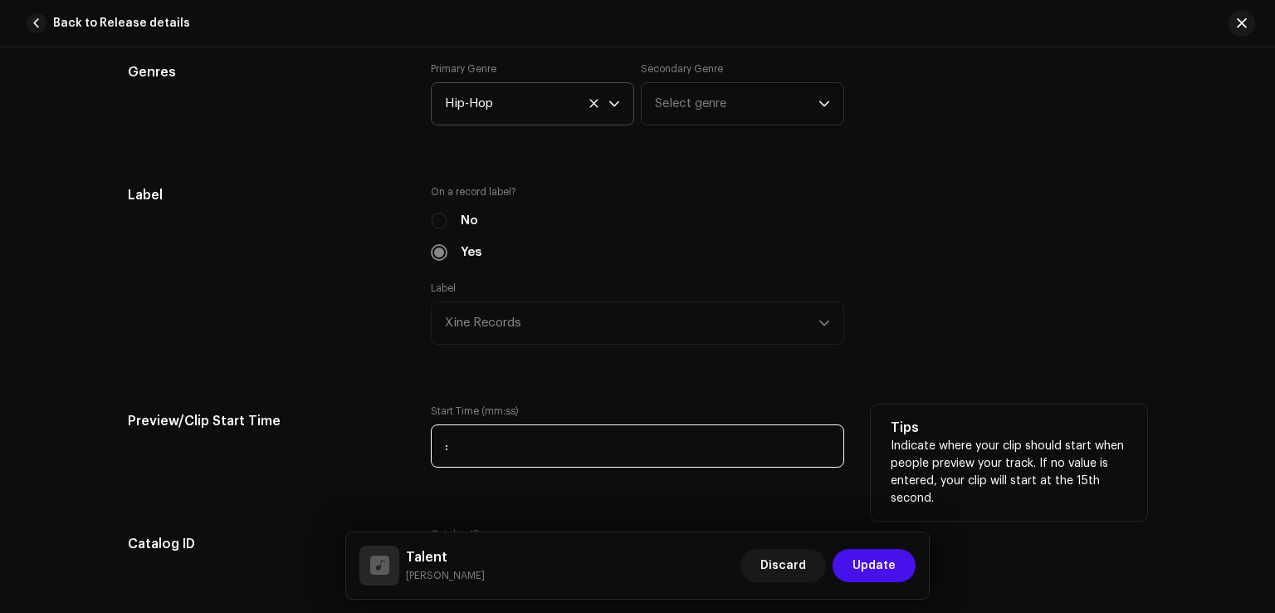
click at [492, 447] on input ":" at bounding box center [638, 445] width 414 height 43
click at [468, 433] on input "00:15" at bounding box center [638, 445] width 414 height 43
type input "00:13"
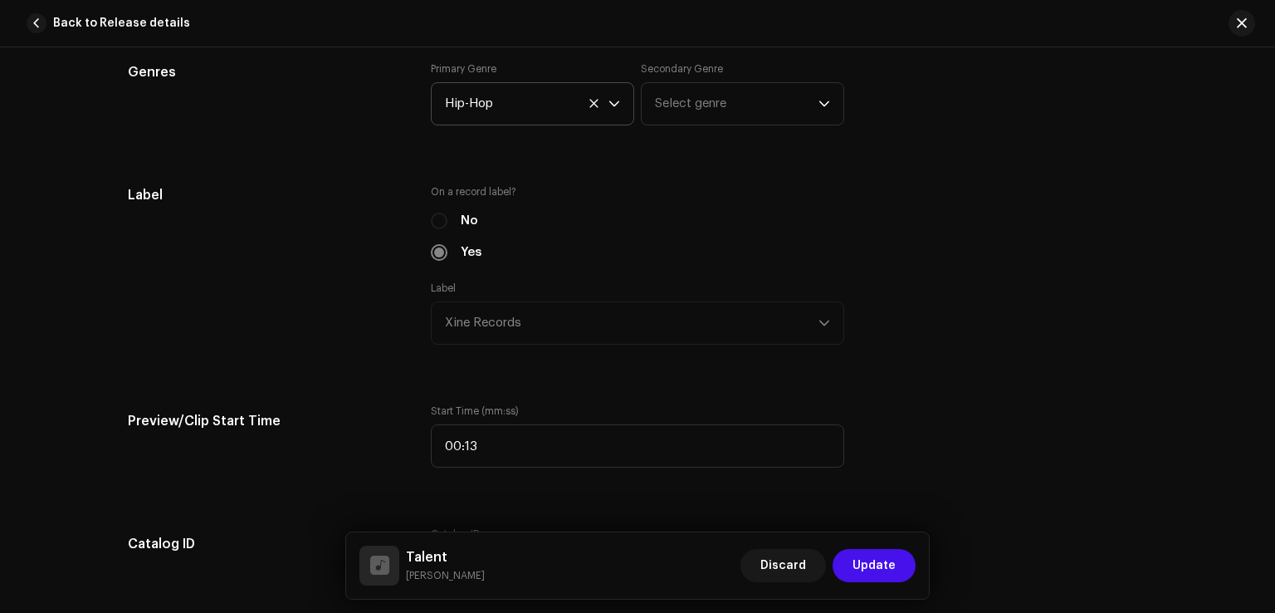
click at [1036, 384] on div "Track details Complete the following to finalize your track. 1 of 3 Add Audio F…" at bounding box center [637, 378] width 1073 height 3905
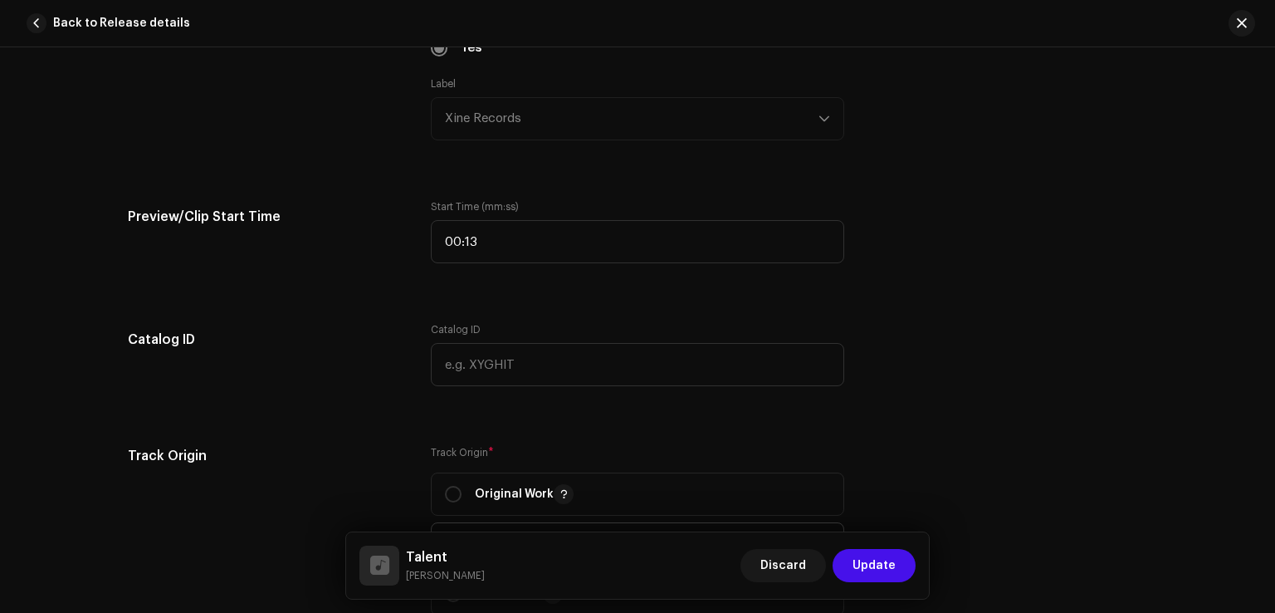
scroll to position [1993, 0]
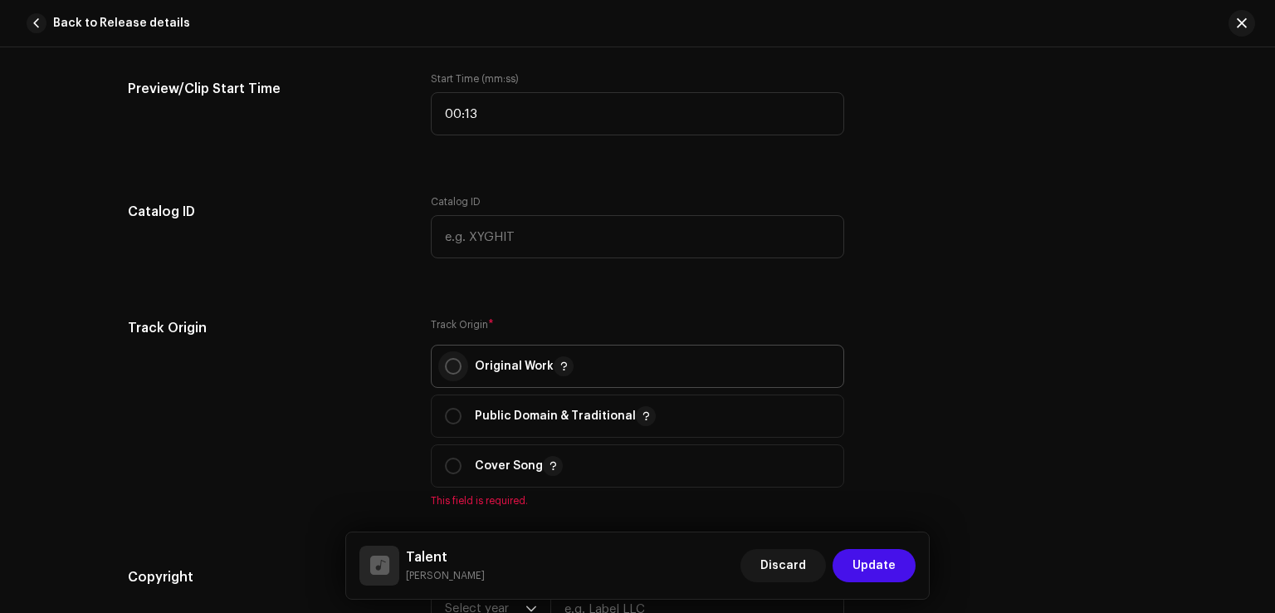
click at [454, 371] on input "radio" at bounding box center [453, 366] width 17 height 17
radio input "true"
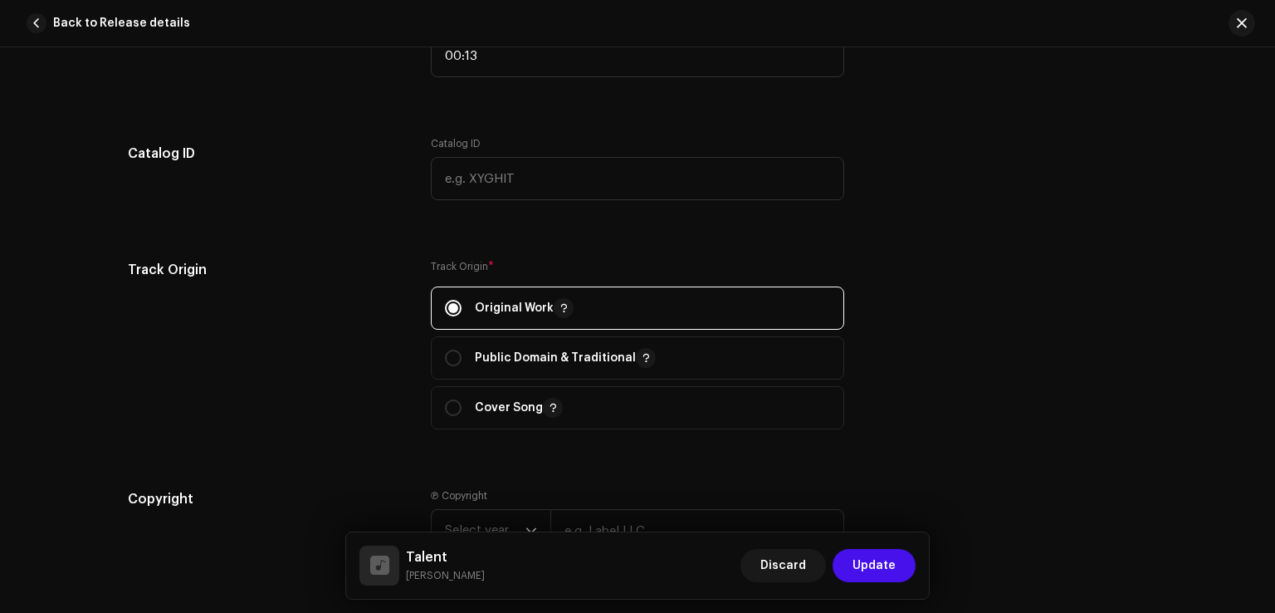
scroll to position [2242, 0]
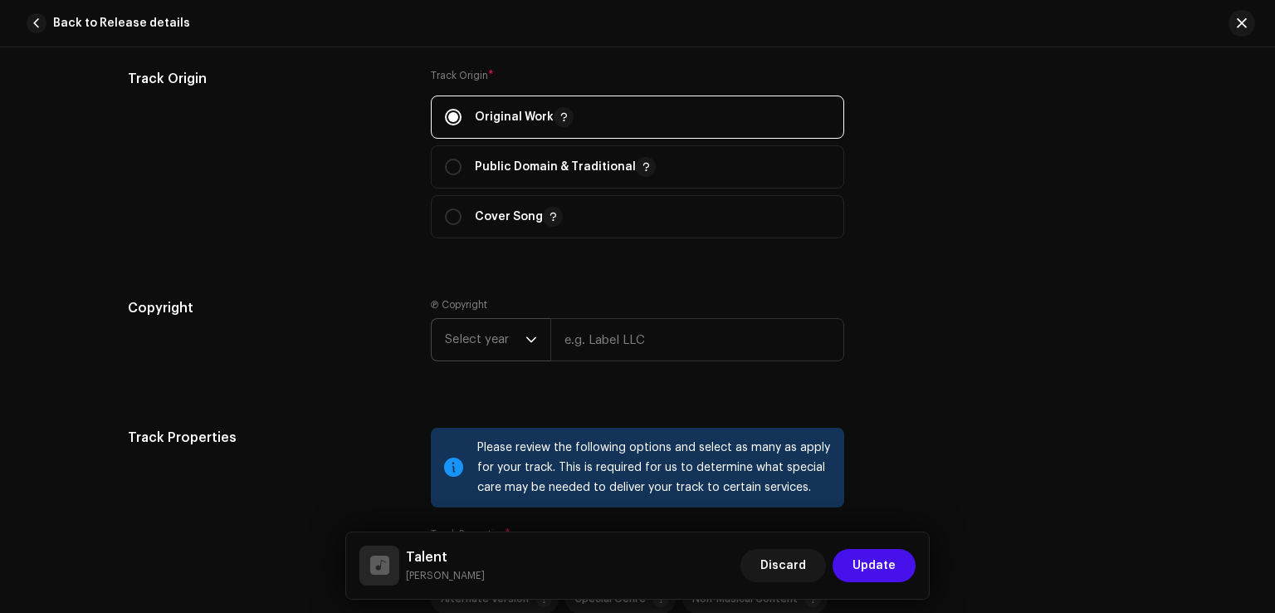
click at [482, 352] on span "Select year" at bounding box center [485, 340] width 81 height 42
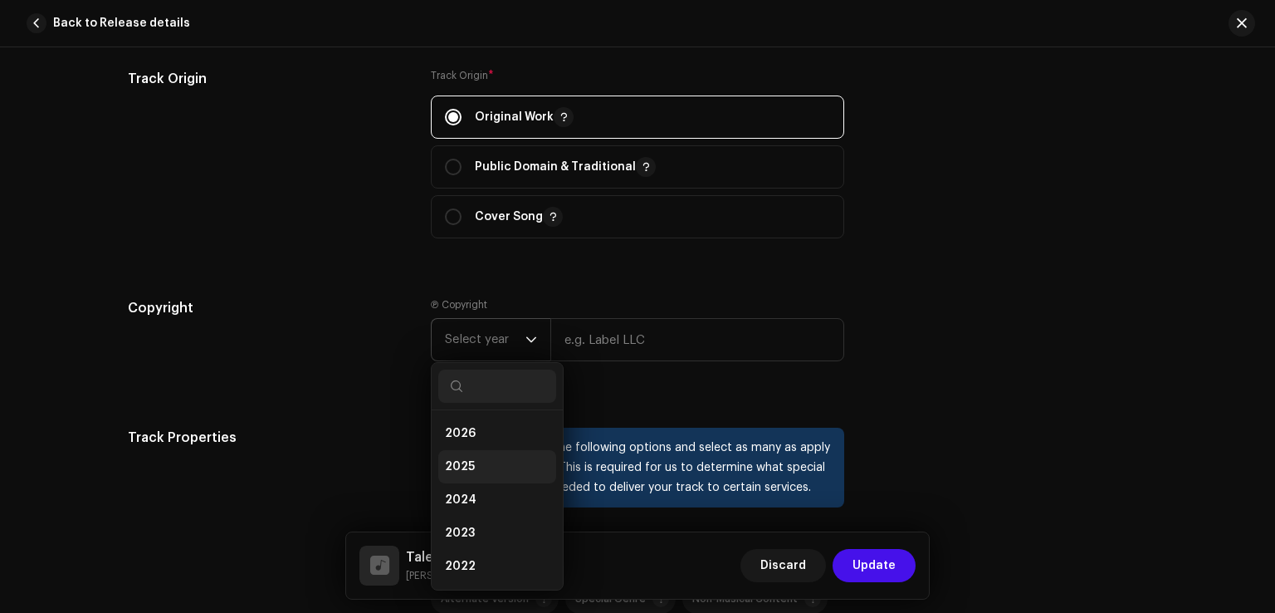
click at [460, 459] on li "2025" at bounding box center [497, 466] width 118 height 33
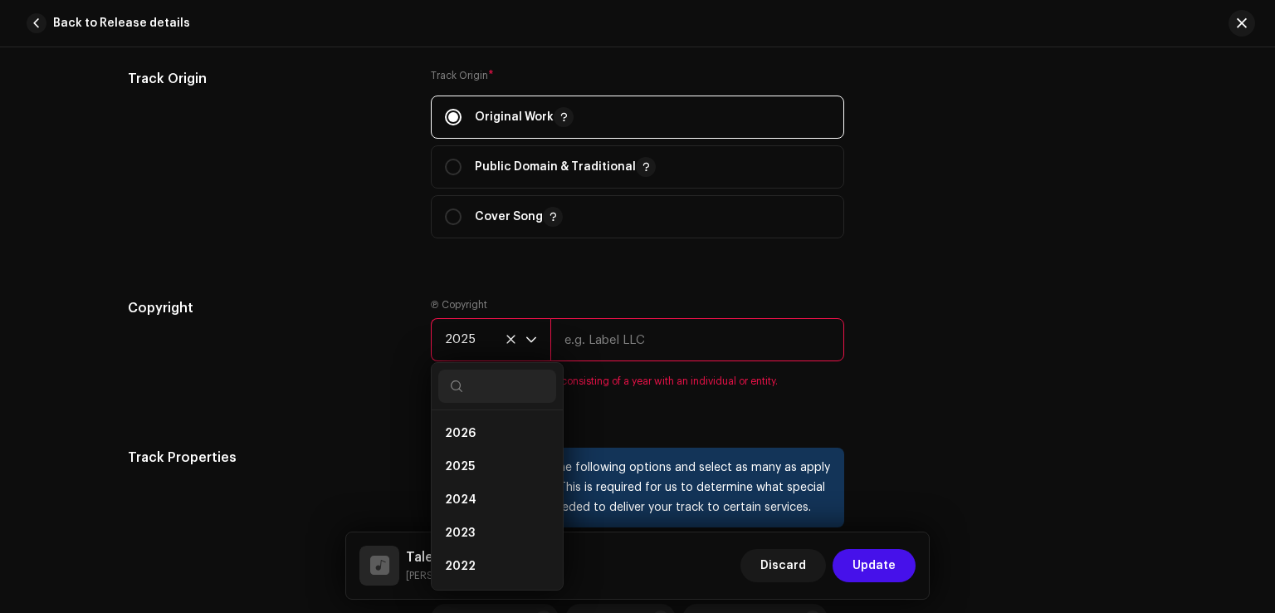
click at [619, 352] on input "text" at bounding box center [698, 339] width 294 height 43
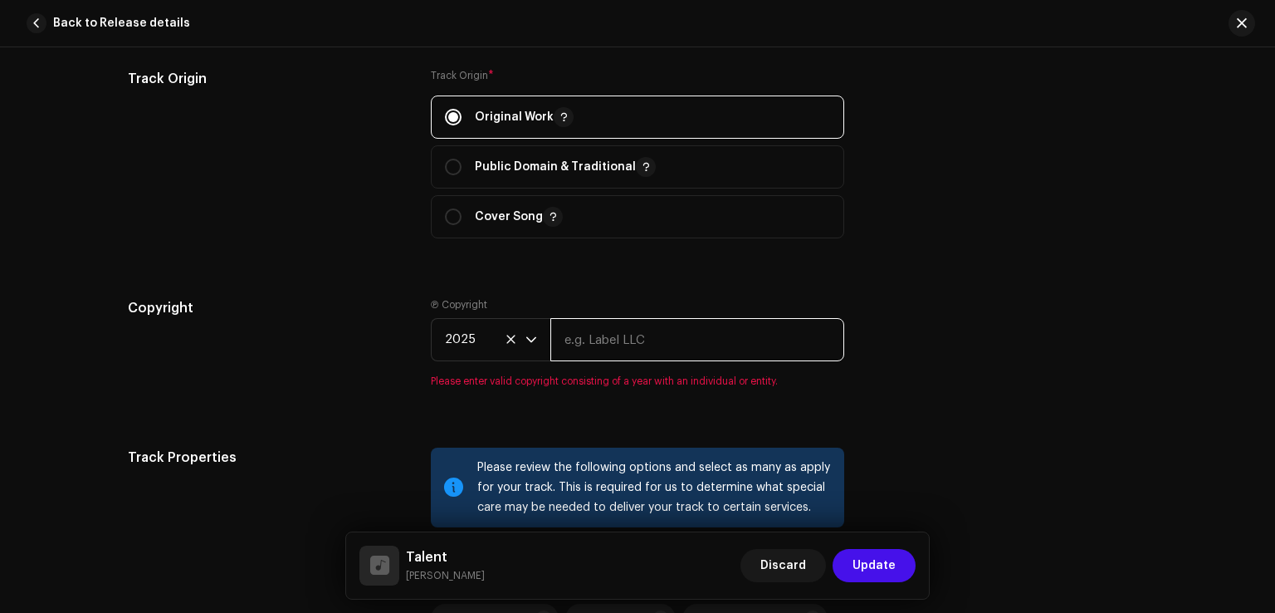
click at [600, 342] on input "text" at bounding box center [698, 339] width 294 height 43
paste input "Xine Records"
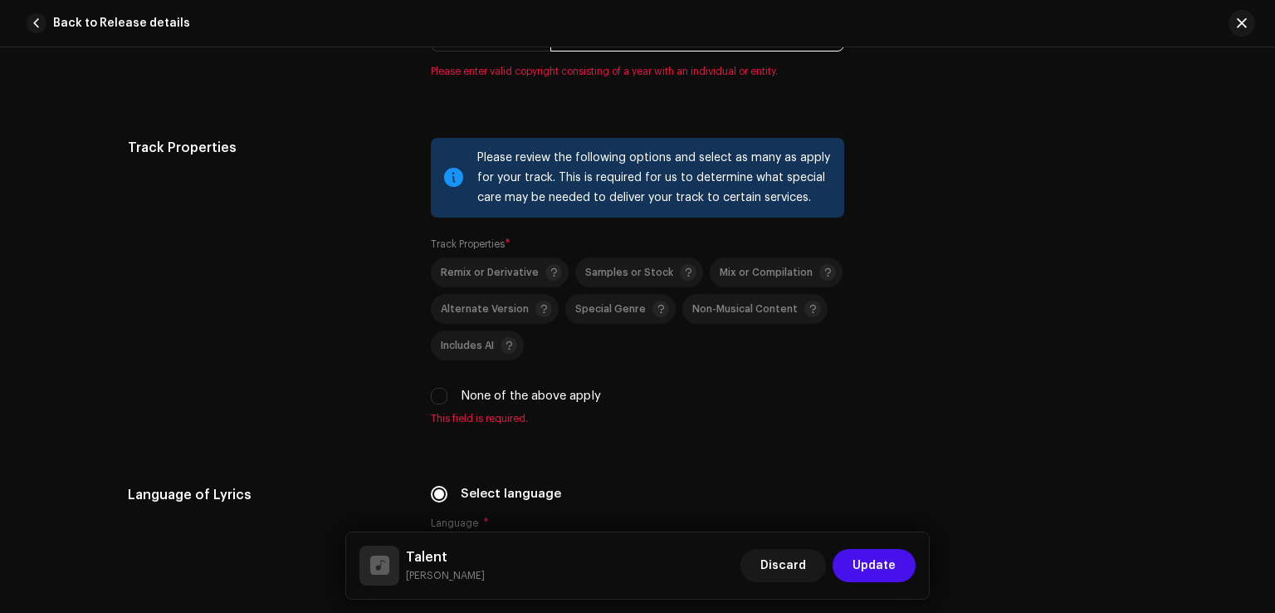
scroll to position [2574, 0]
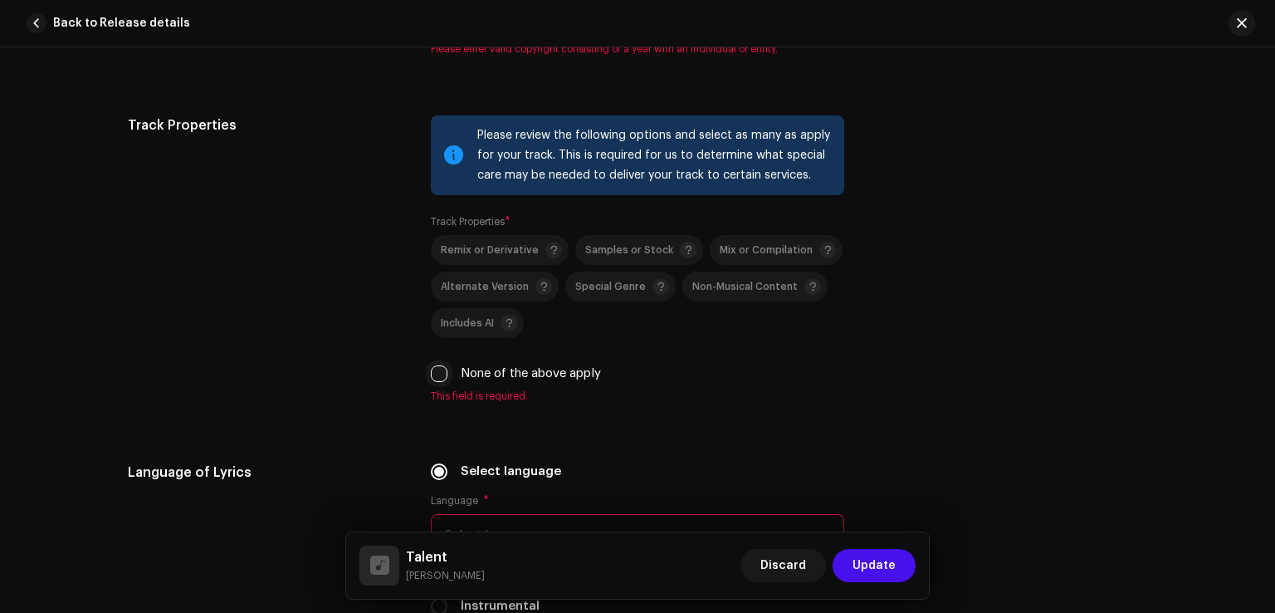
type input "Xine Records"
click at [432, 375] on div "Please review the following options and select as many as apply for your track.…" at bounding box center [638, 258] width 414 height 287
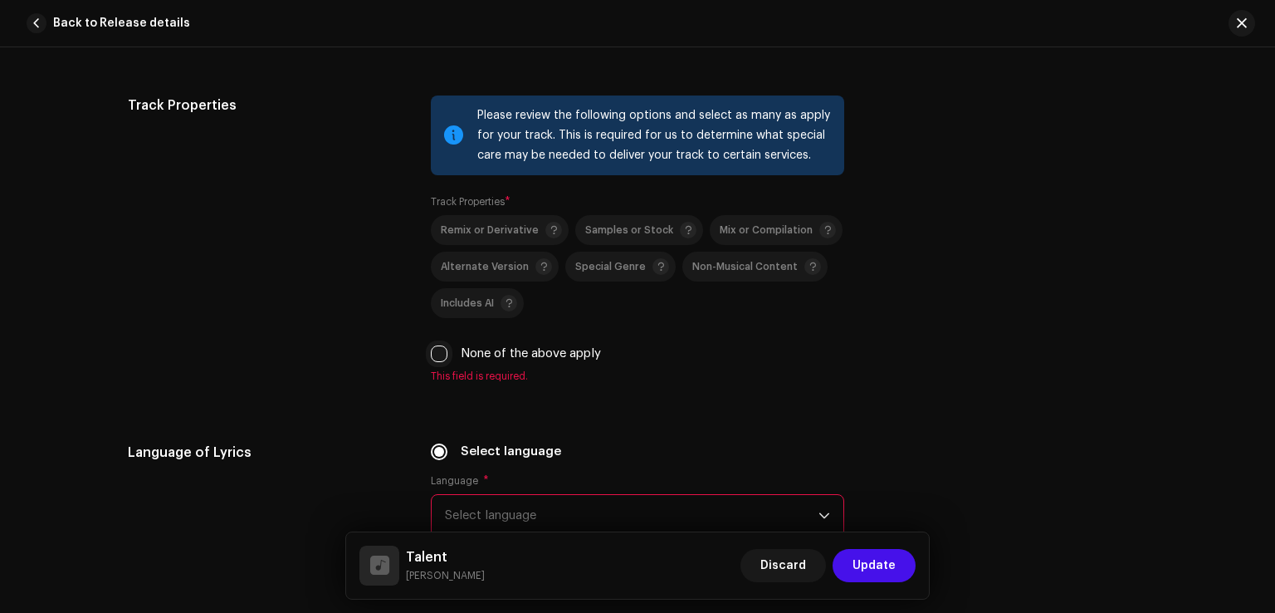
click at [433, 360] on input "None of the above apply" at bounding box center [439, 353] width 17 height 17
checkbox input "true"
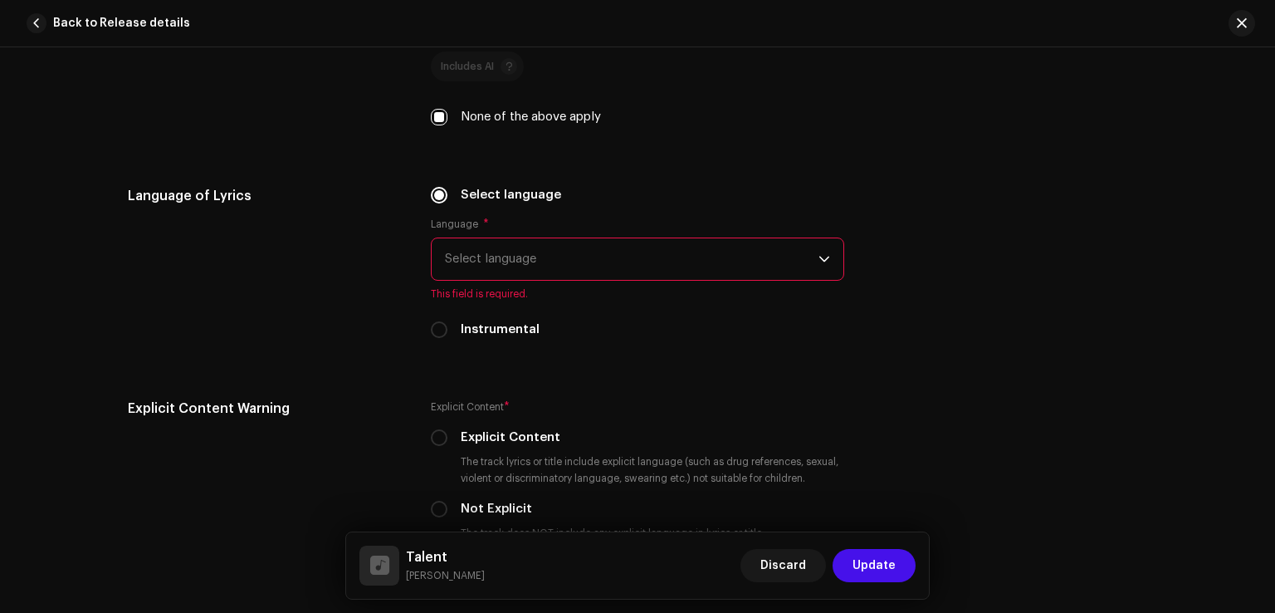
scroll to position [2906, 0]
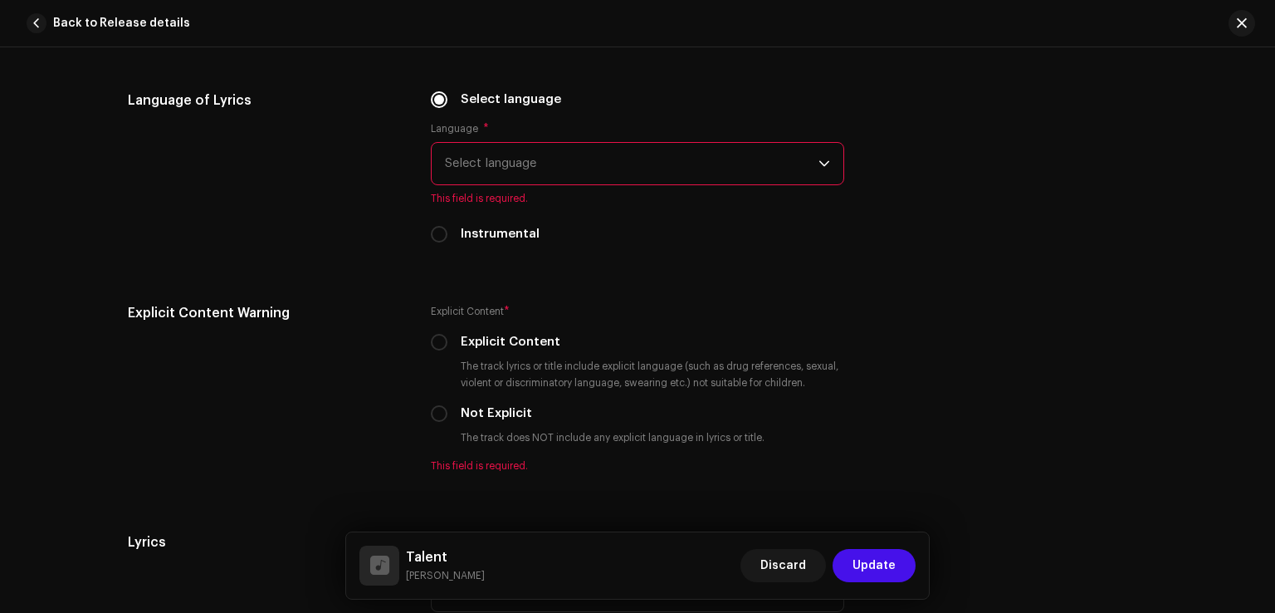
click at [513, 149] on span "Select language" at bounding box center [632, 164] width 374 height 42
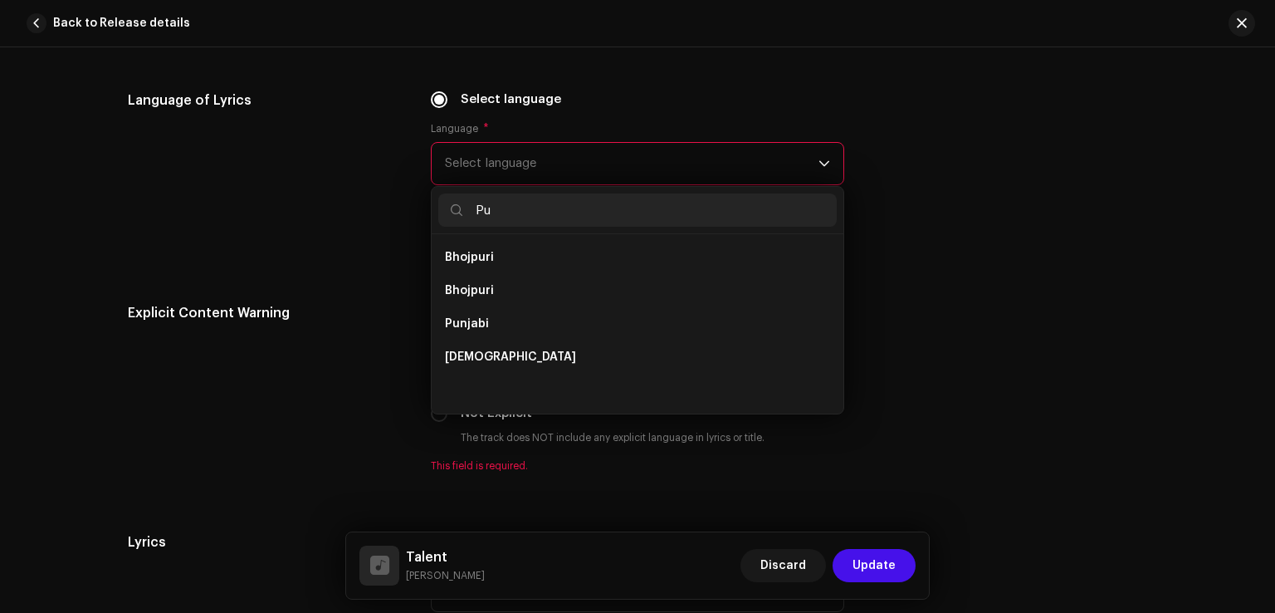
scroll to position [0, 0]
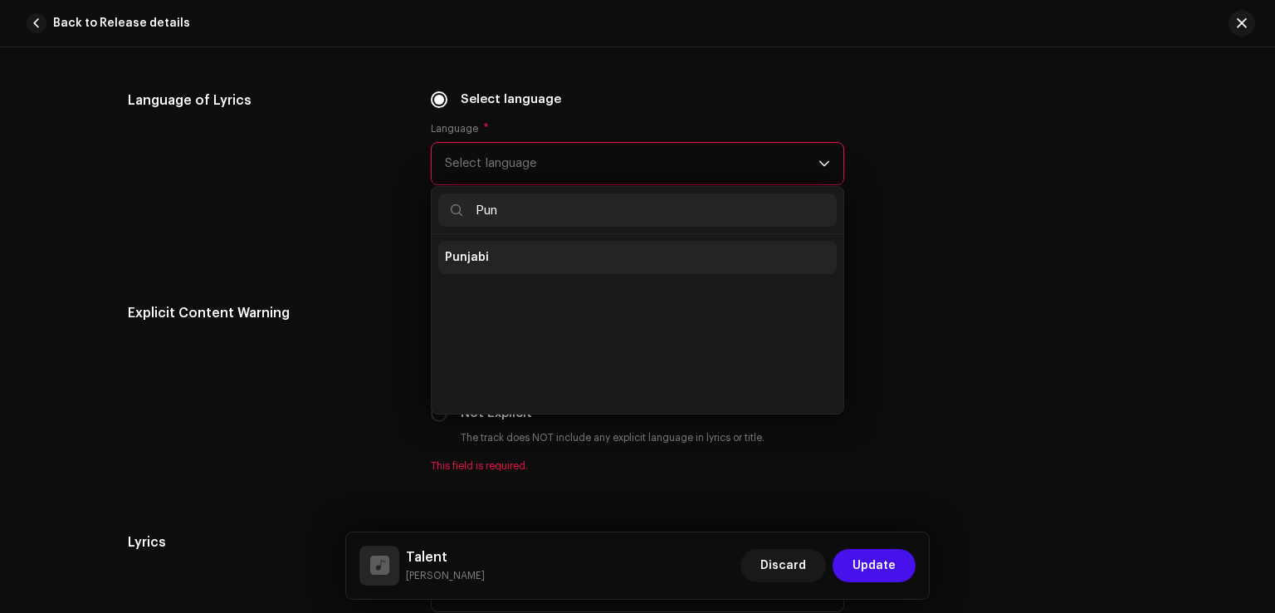
type input "Pun"
click at [504, 257] on li "Punjabi" at bounding box center [637, 257] width 399 height 33
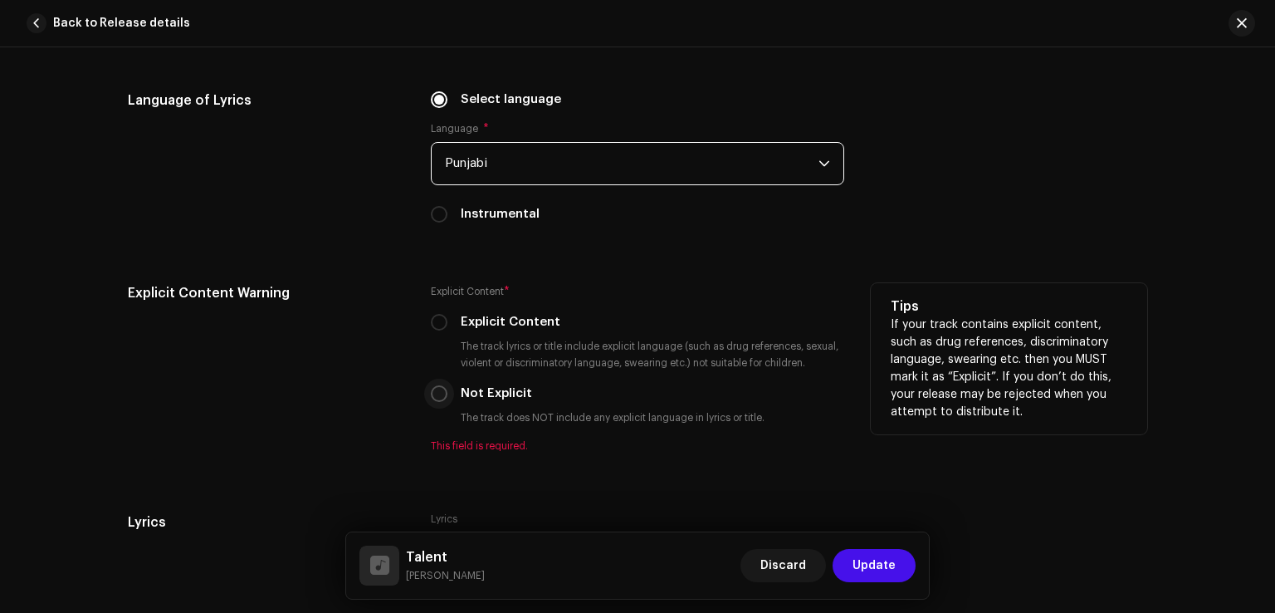
click at [433, 402] on input "Not Explicit" at bounding box center [439, 393] width 17 height 17
radio input "true"
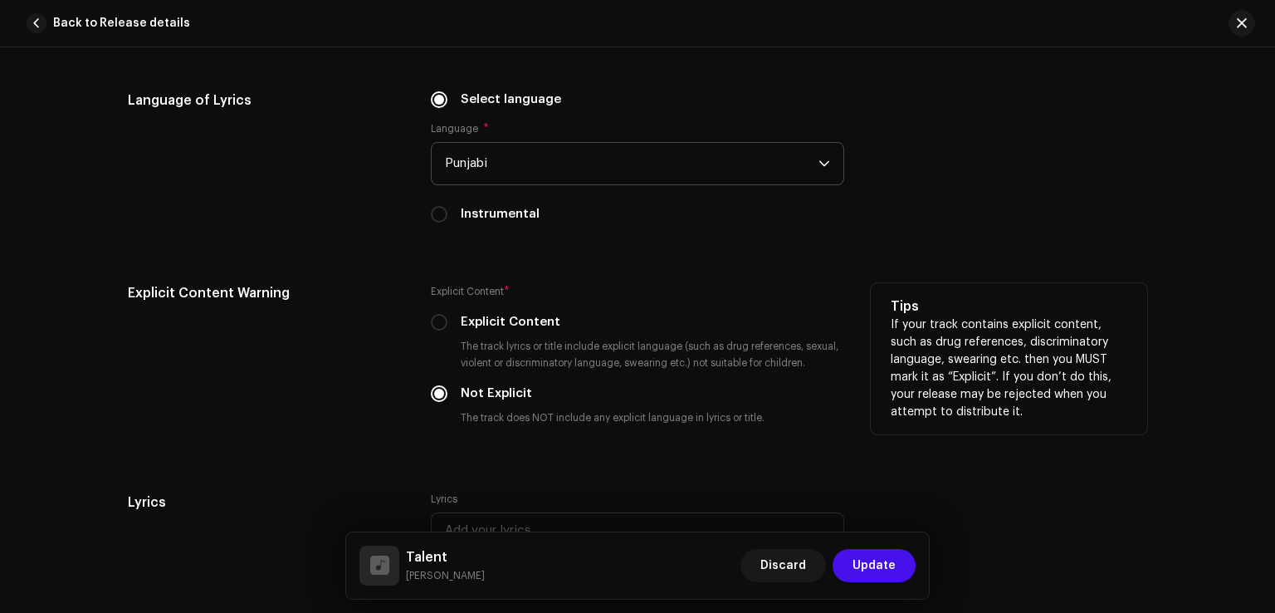
scroll to position [3405, 0]
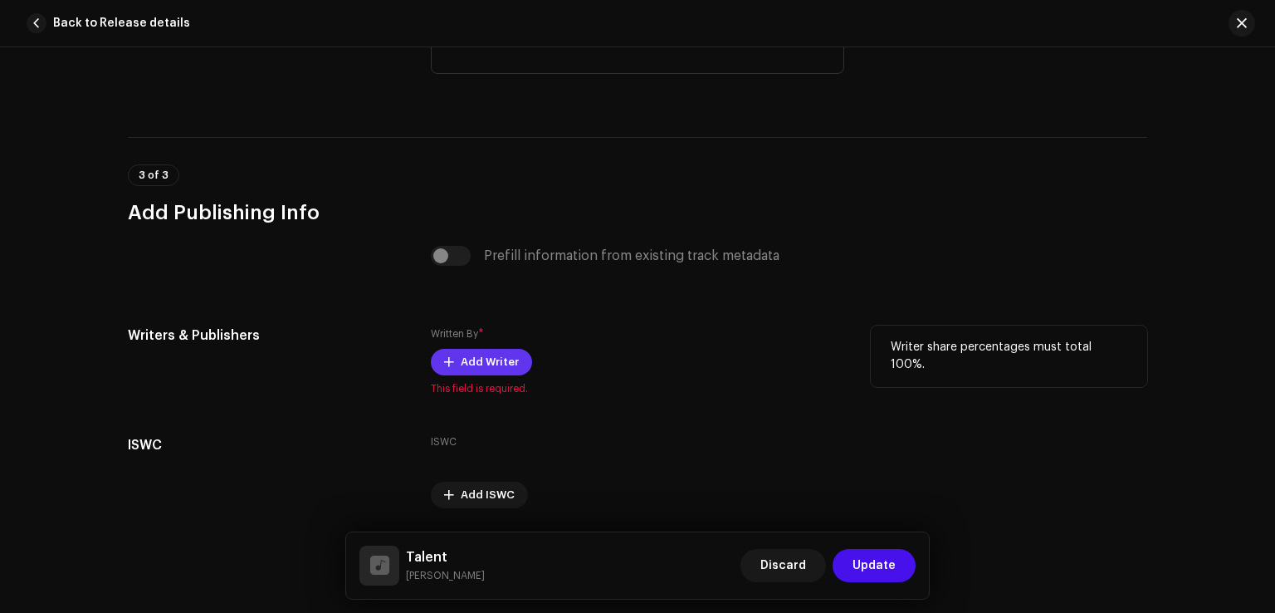
click at [486, 368] on span "Add Writer" at bounding box center [490, 361] width 58 height 33
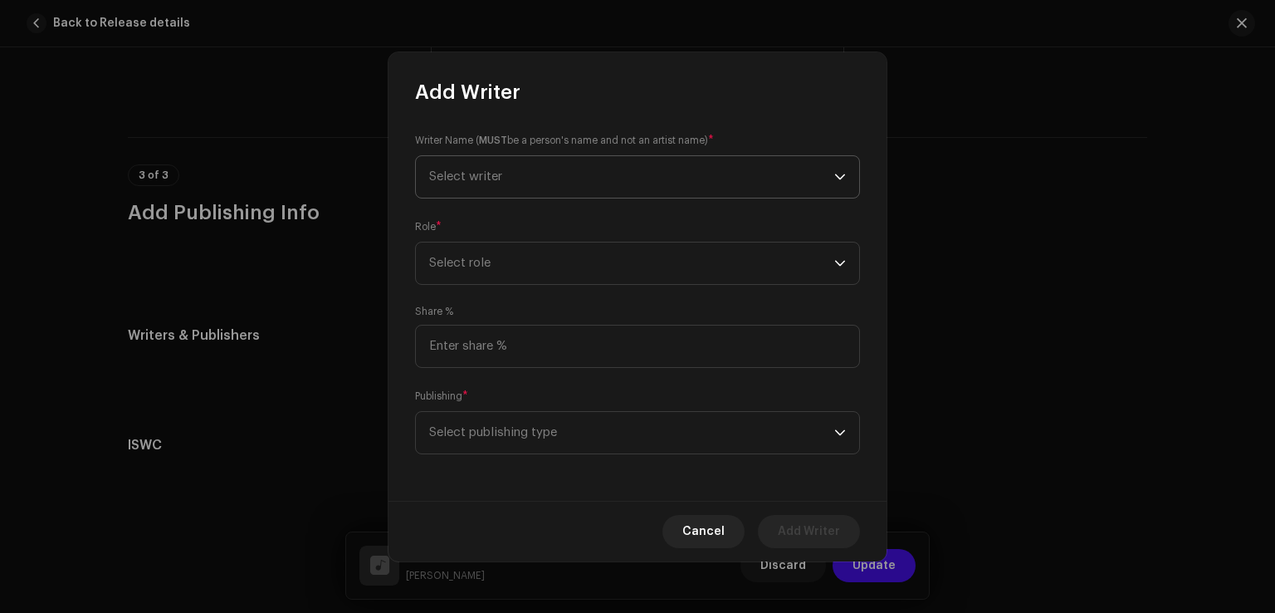
click at [491, 167] on span "Select writer" at bounding box center [631, 177] width 405 height 42
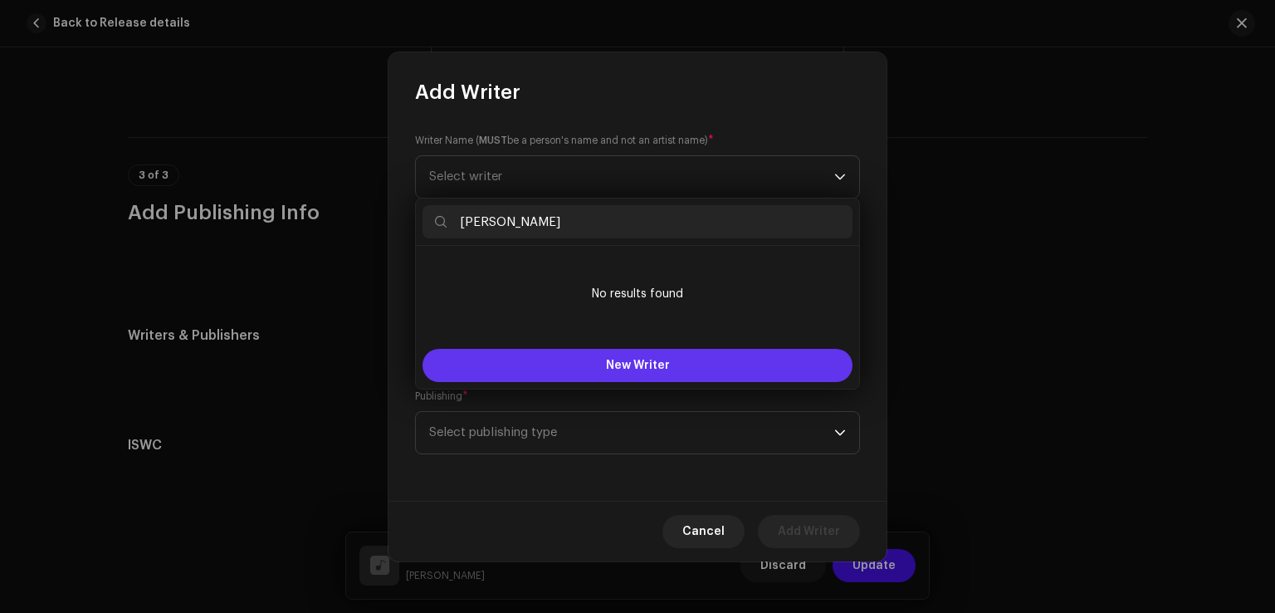
type input "[PERSON_NAME]"
click at [557, 365] on button "New Writer" at bounding box center [638, 365] width 430 height 33
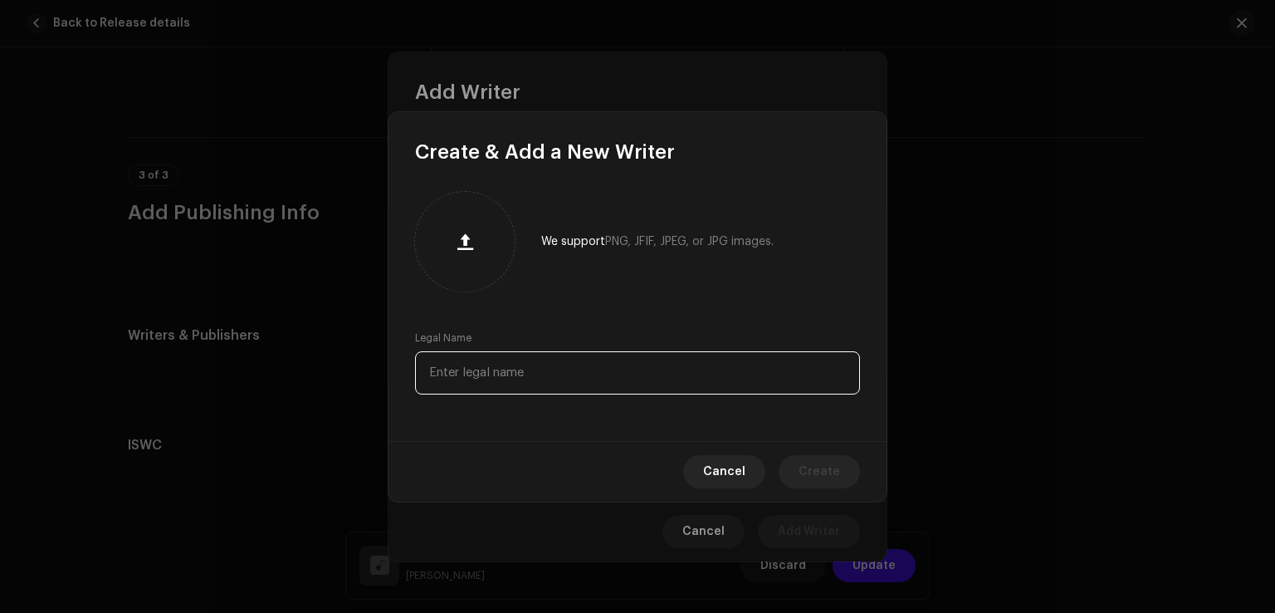
click at [441, 367] on input "text" at bounding box center [637, 372] width 445 height 43
paste input "[PERSON_NAME]"
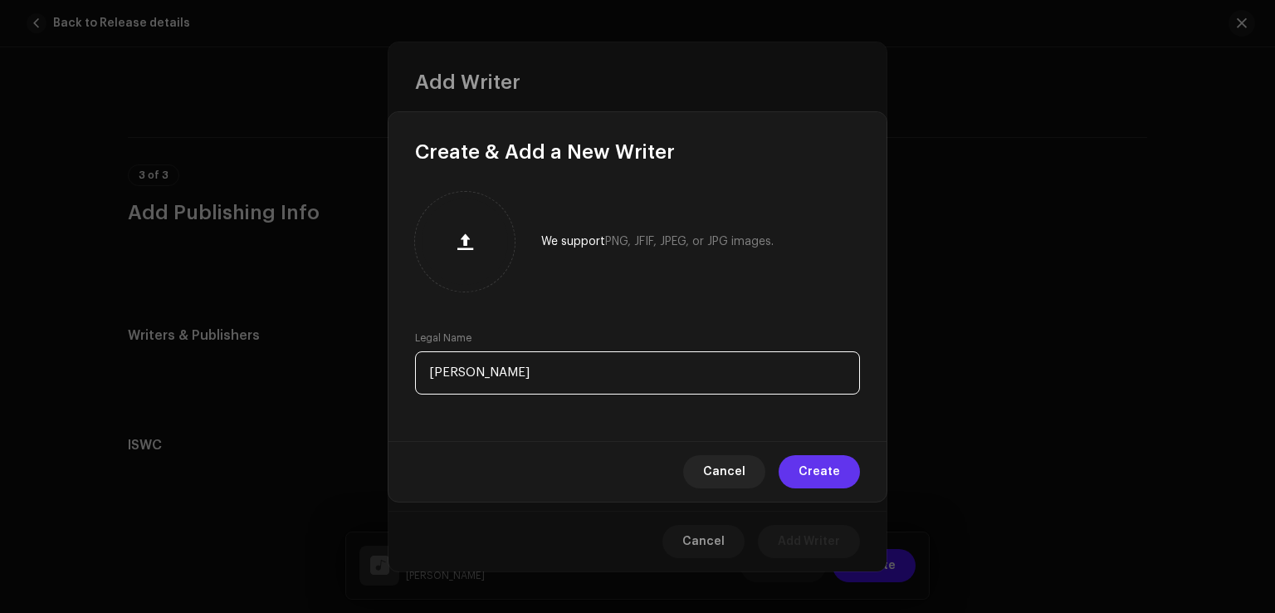
type input "[PERSON_NAME]"
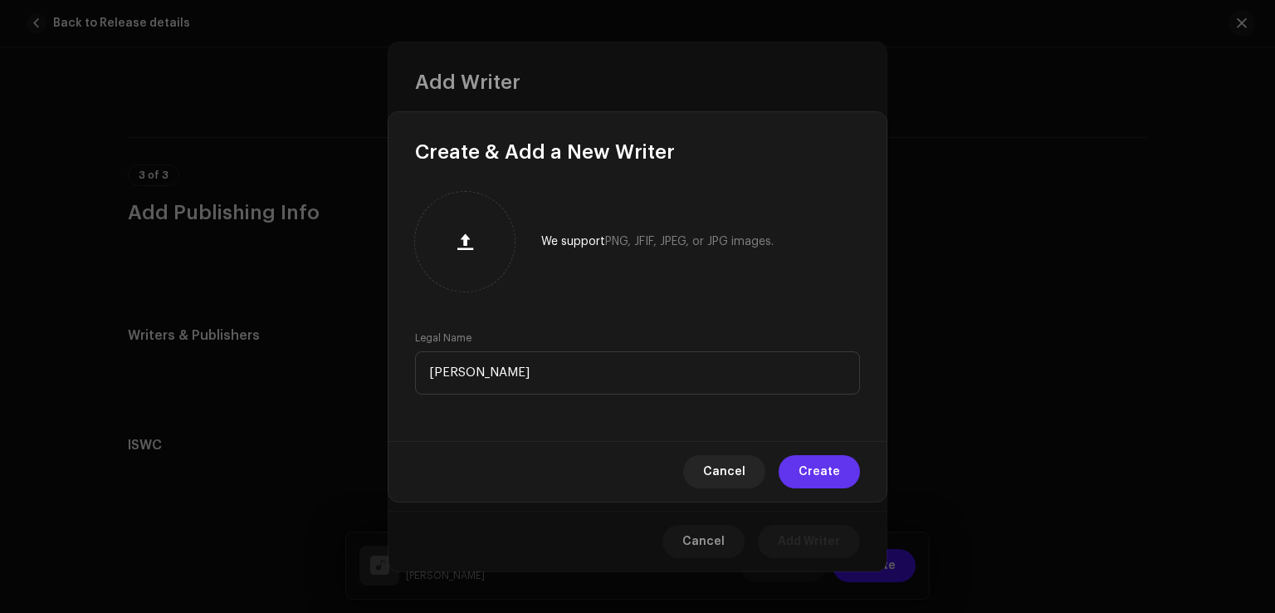
click at [819, 466] on span "Create" at bounding box center [820, 471] width 42 height 33
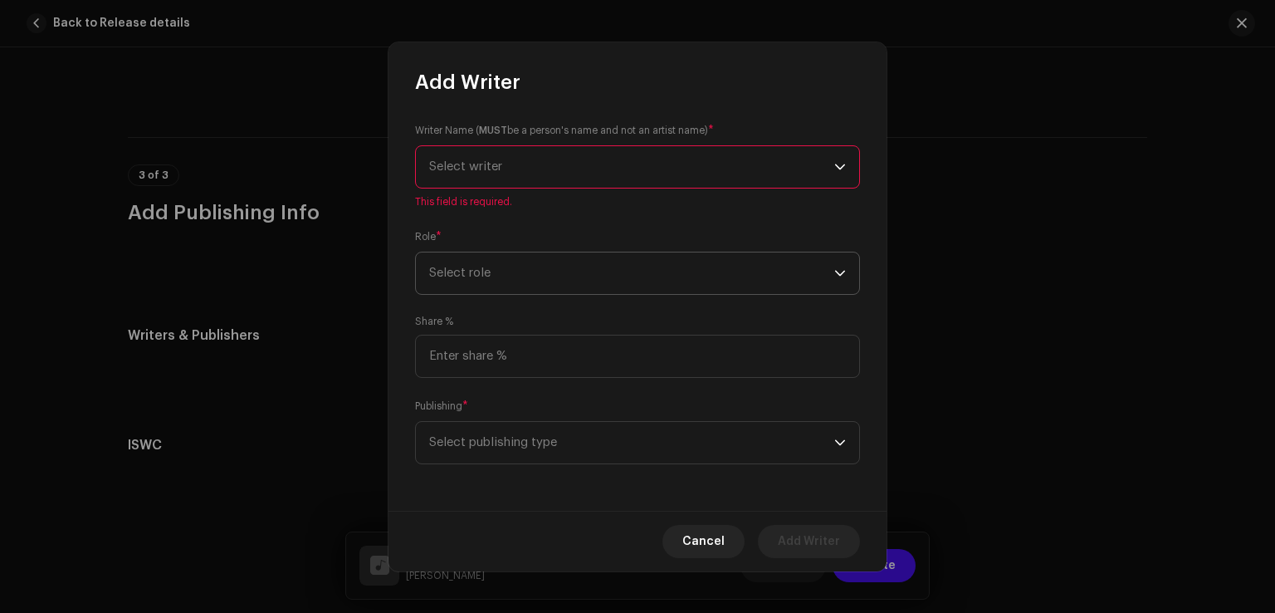
click at [482, 272] on div "Writer Name ( MUST be a person's name and not an artist name) * Select writer T…" at bounding box center [638, 302] width 498 height 415
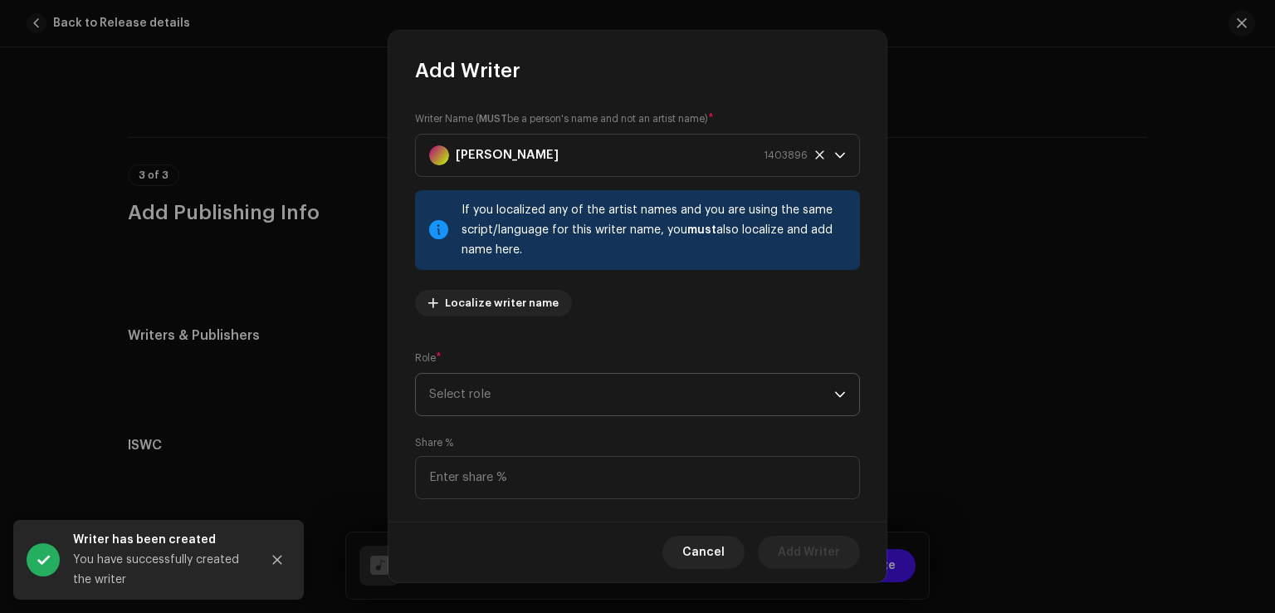
click at [494, 389] on span "Select role" at bounding box center [631, 395] width 405 height 42
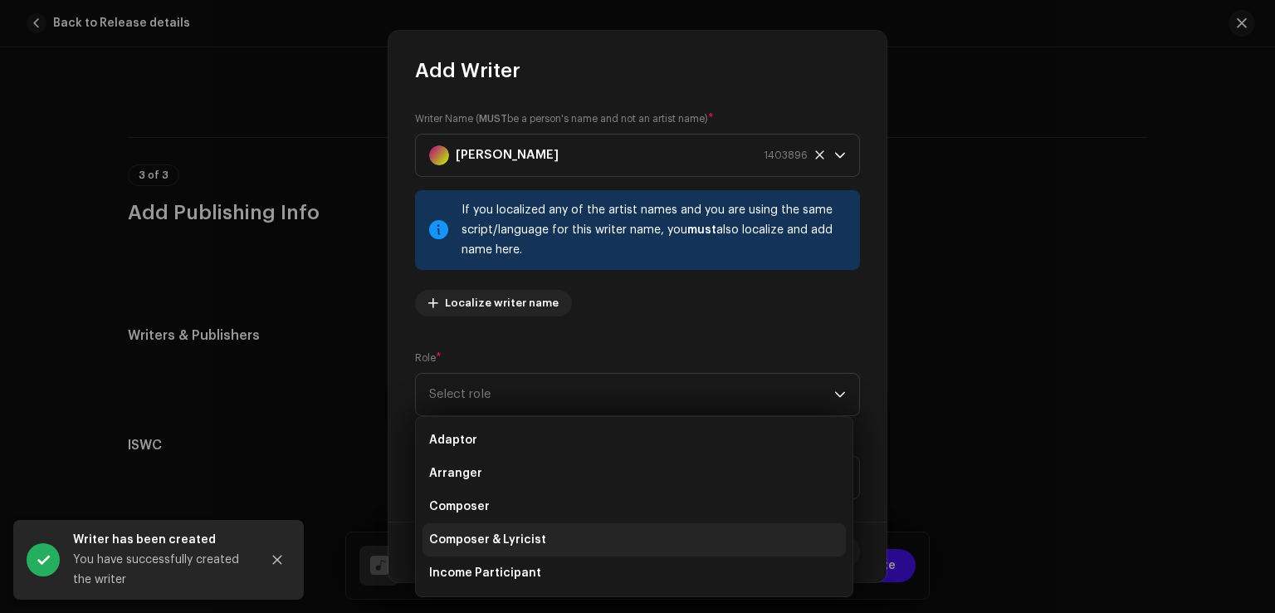
click at [518, 538] on span "Composer & Lyricist" at bounding box center [487, 539] width 117 height 17
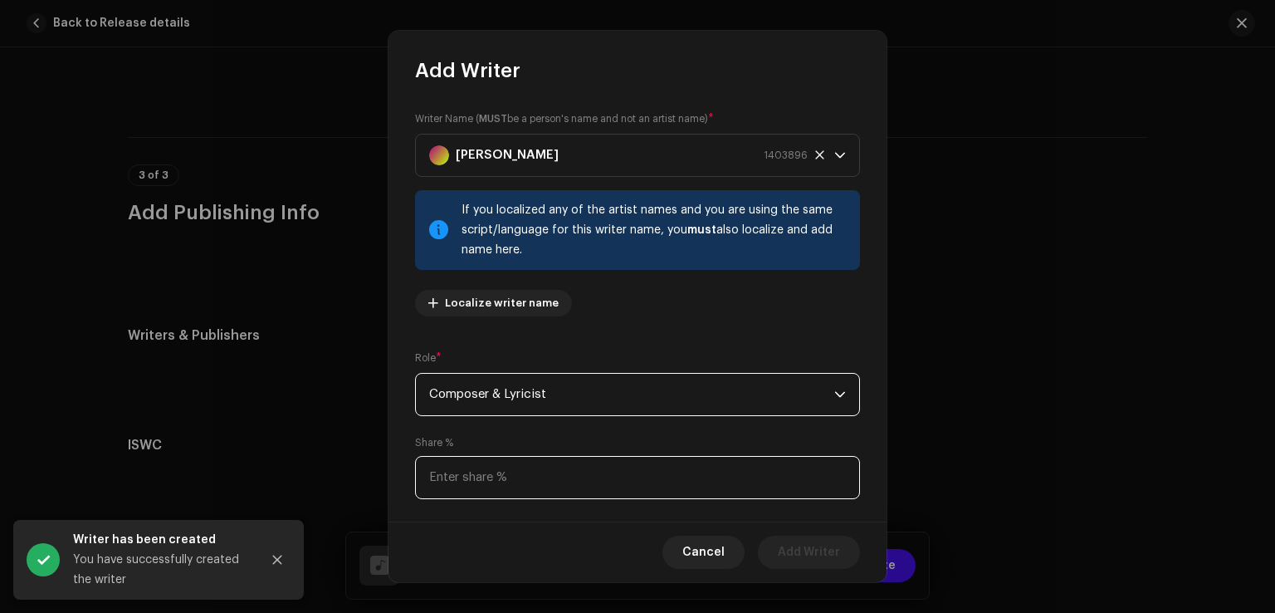
click at [515, 486] on input at bounding box center [637, 477] width 445 height 43
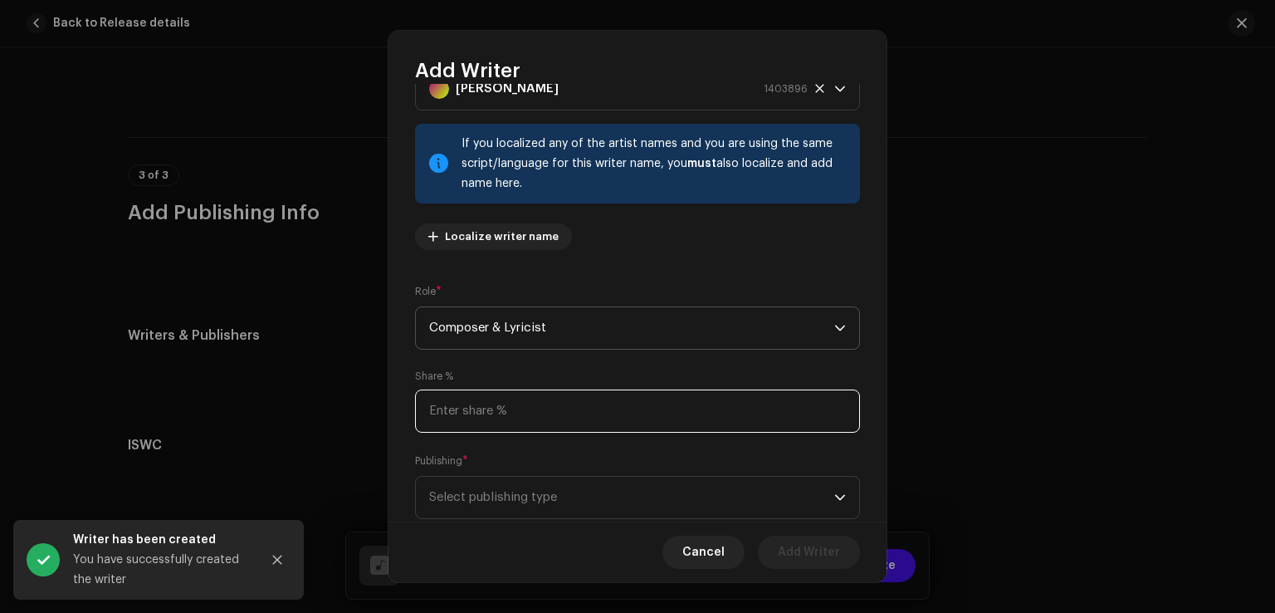
scroll to position [110, 0]
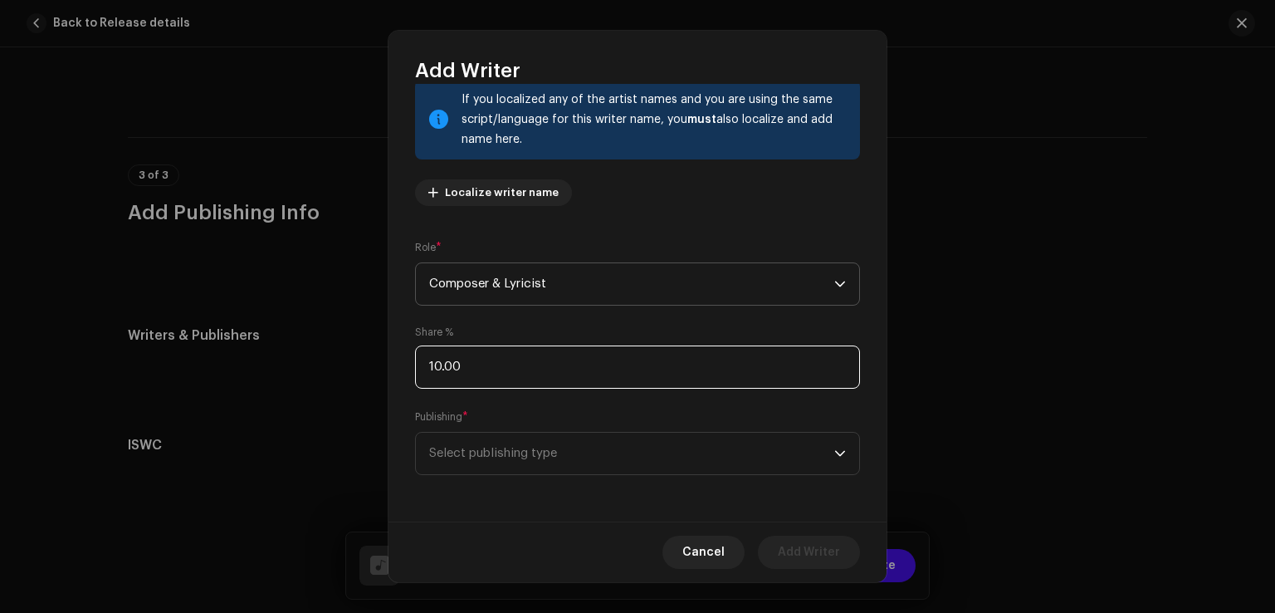
type input "100.00"
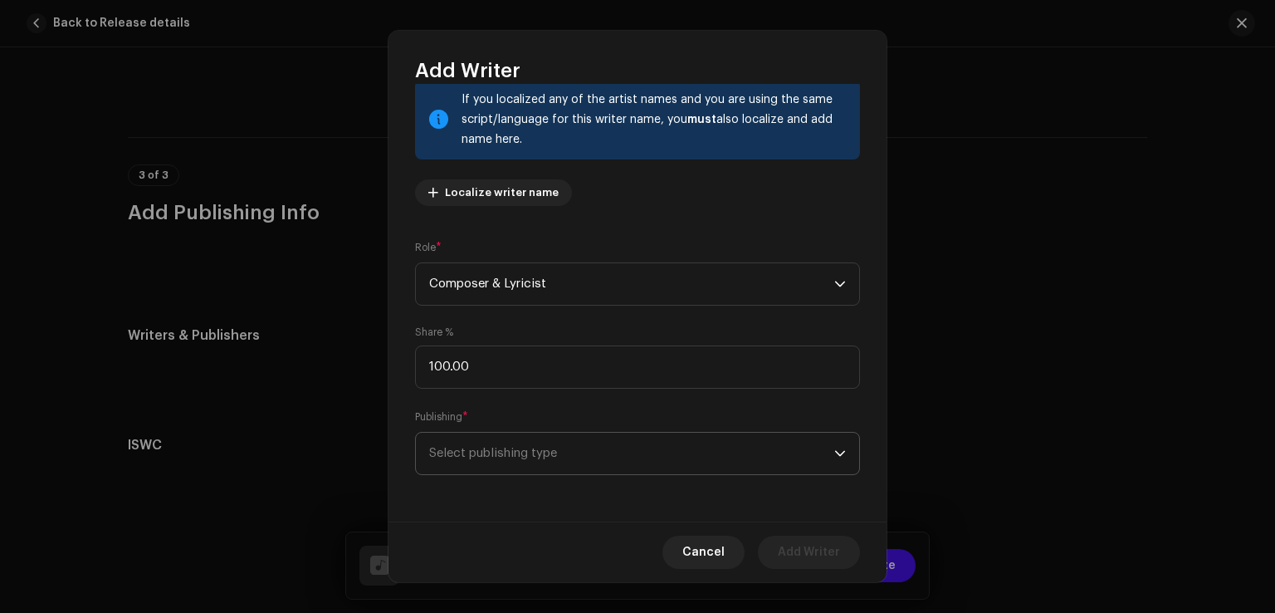
click at [526, 446] on span "Select publishing type" at bounding box center [631, 454] width 405 height 42
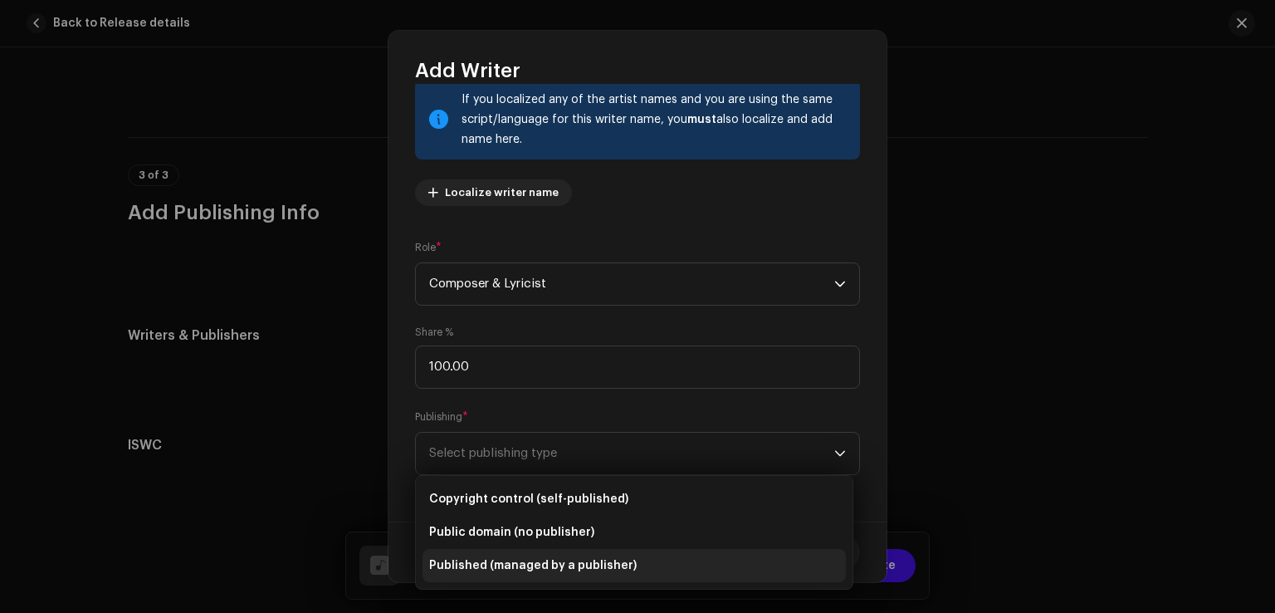
click at [523, 570] on span "Published (managed by a publisher)" at bounding box center [533, 565] width 208 height 17
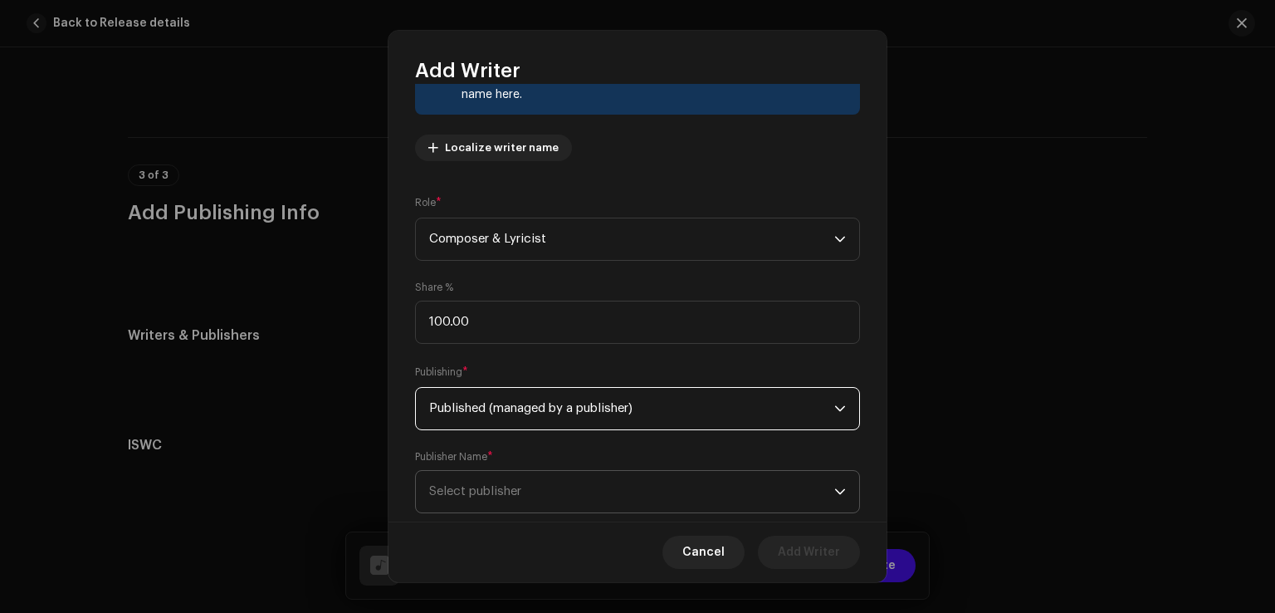
scroll to position [194, 0]
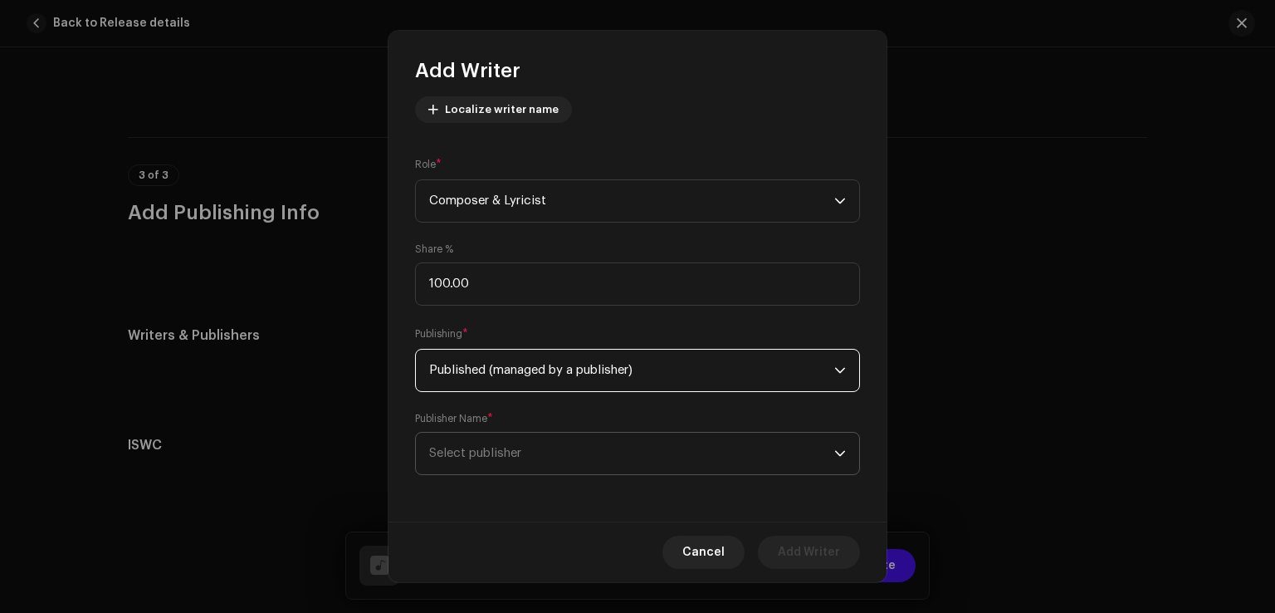
click at [494, 445] on span "Select publisher" at bounding box center [631, 454] width 405 height 42
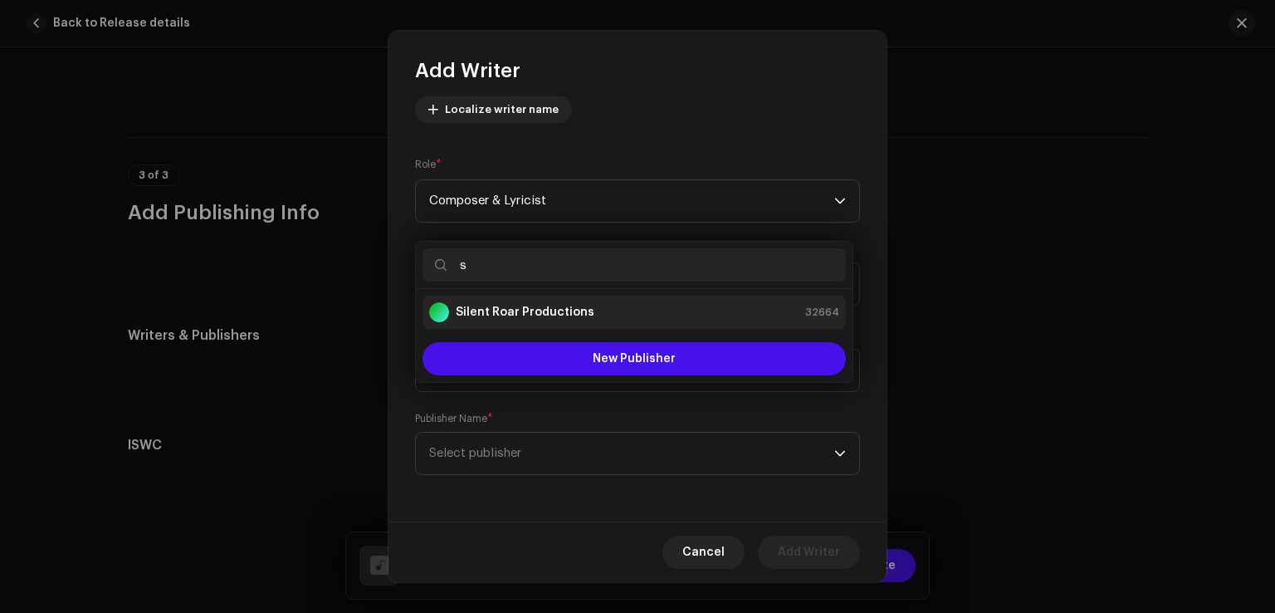
type input "s"
click at [551, 321] on div "Silent Roar Productions" at bounding box center [511, 312] width 165 height 20
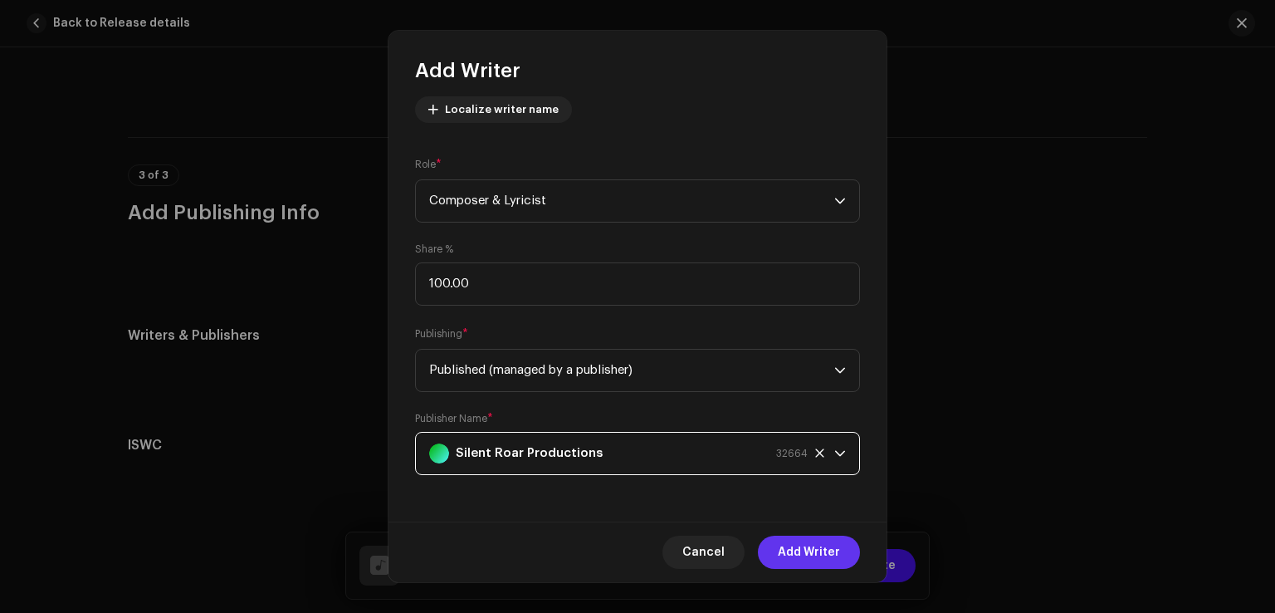
click at [804, 556] on span "Add Writer" at bounding box center [809, 552] width 62 height 33
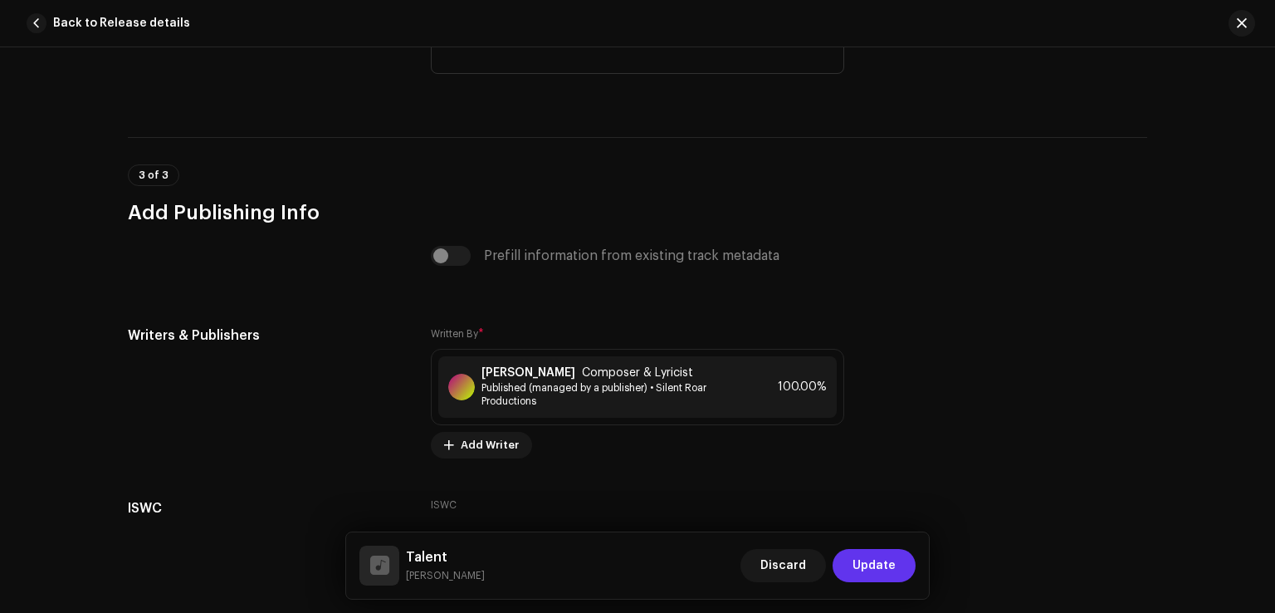
click at [874, 563] on span "Update" at bounding box center [874, 565] width 43 height 33
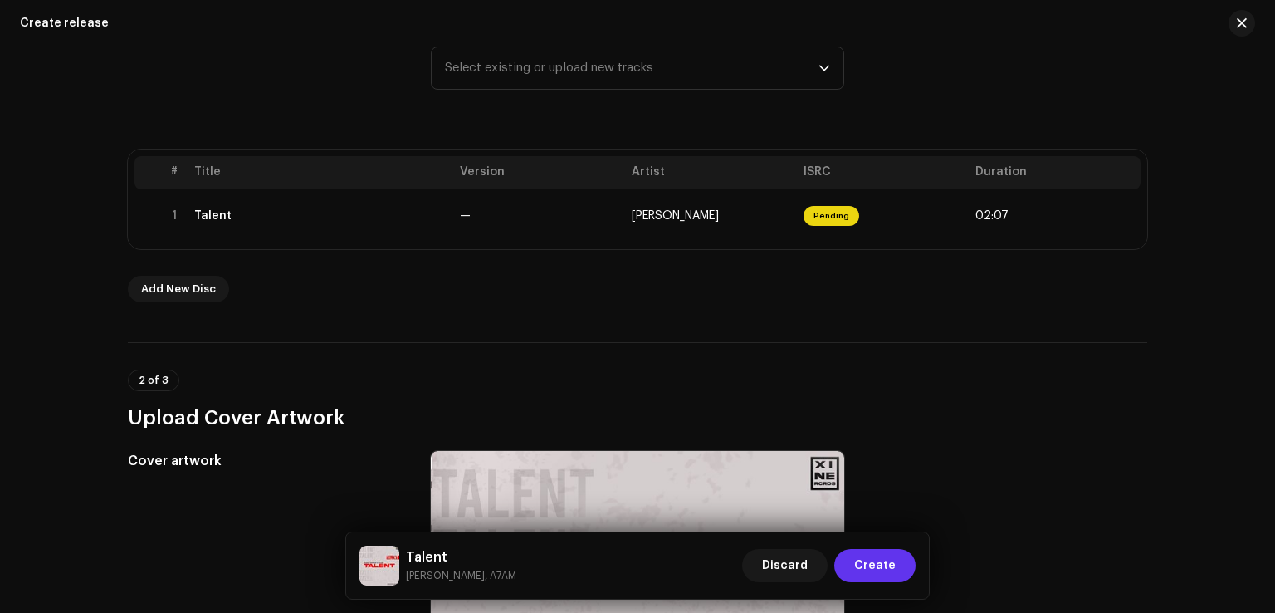
click at [875, 556] on span "Create" at bounding box center [875, 565] width 42 height 33
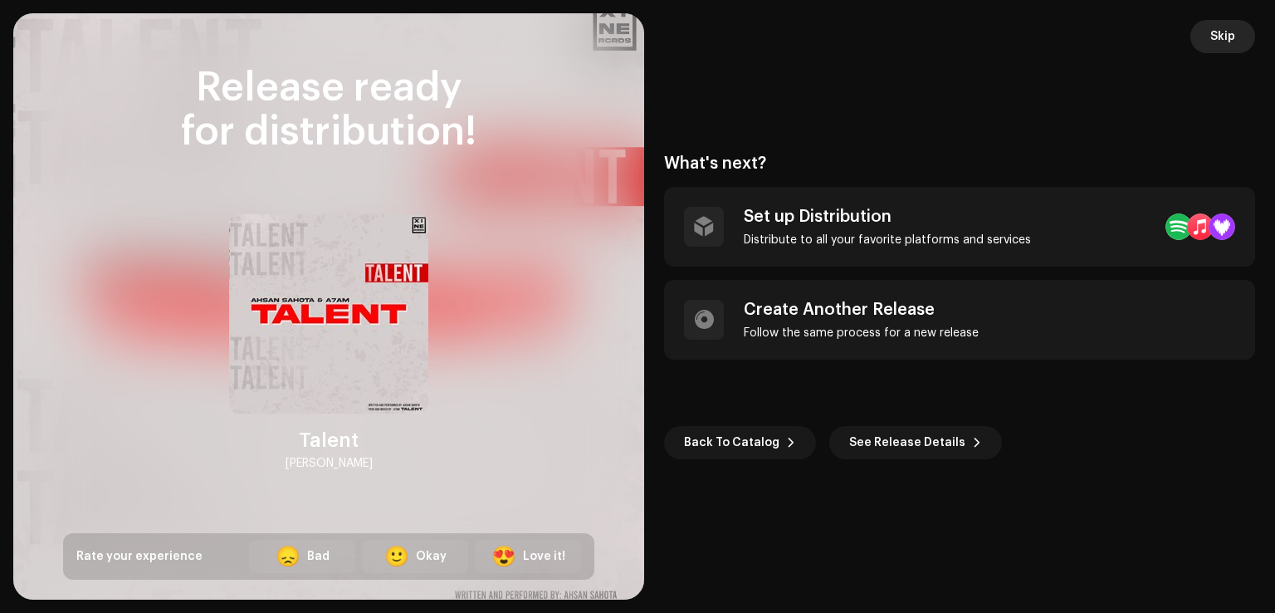
click at [1211, 37] on span "Skip" at bounding box center [1223, 36] width 25 height 33
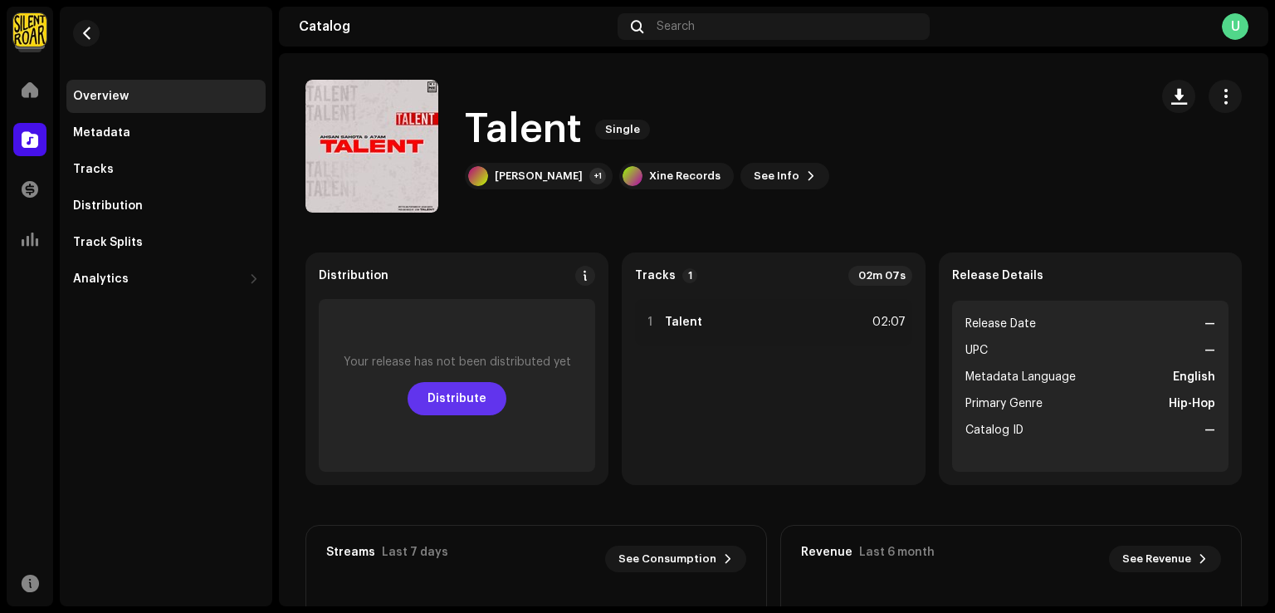
click at [468, 399] on span "Distribute" at bounding box center [457, 398] width 59 height 33
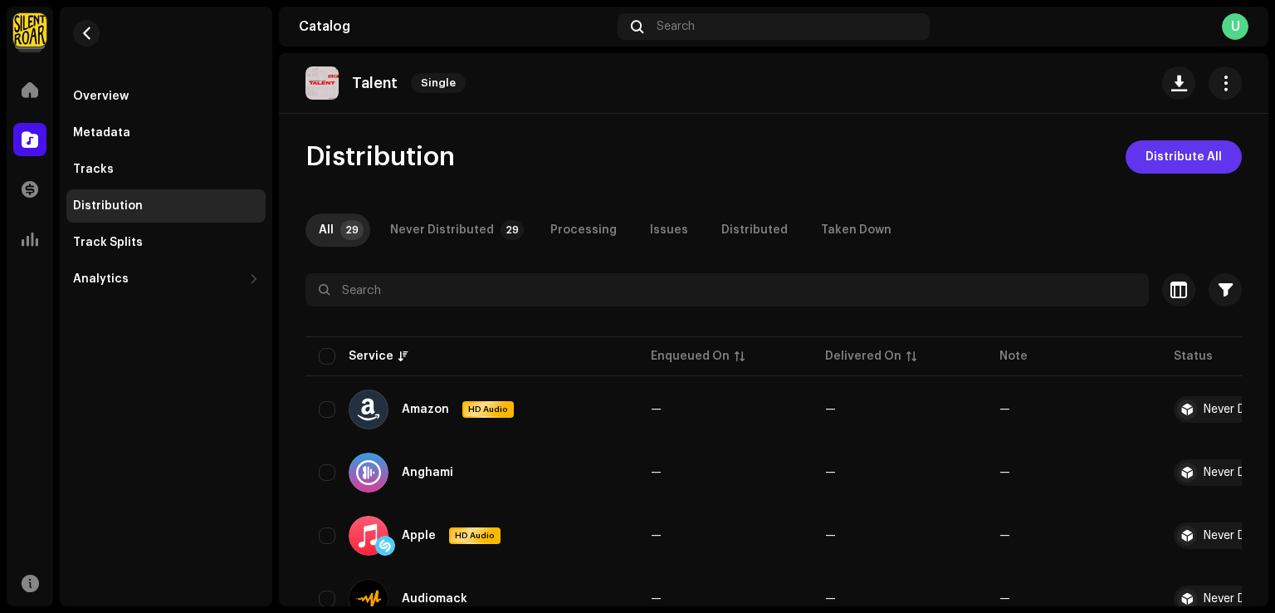
click at [1228, 159] on button "Distribute All" at bounding box center [1184, 156] width 116 height 33
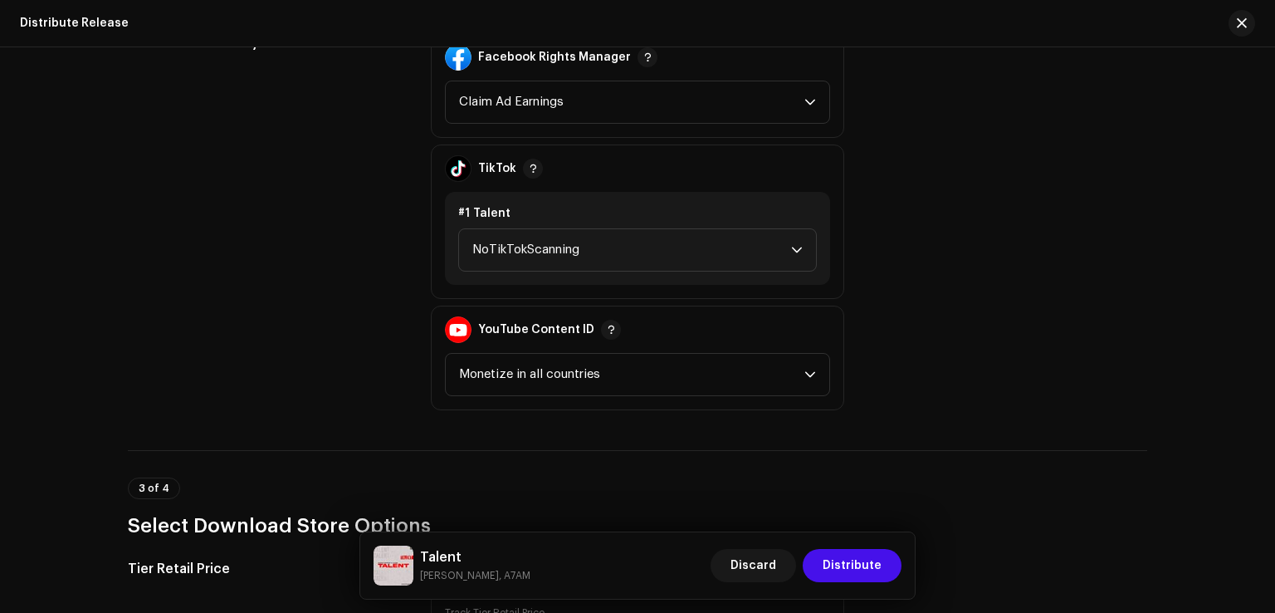
scroll to position [1827, 0]
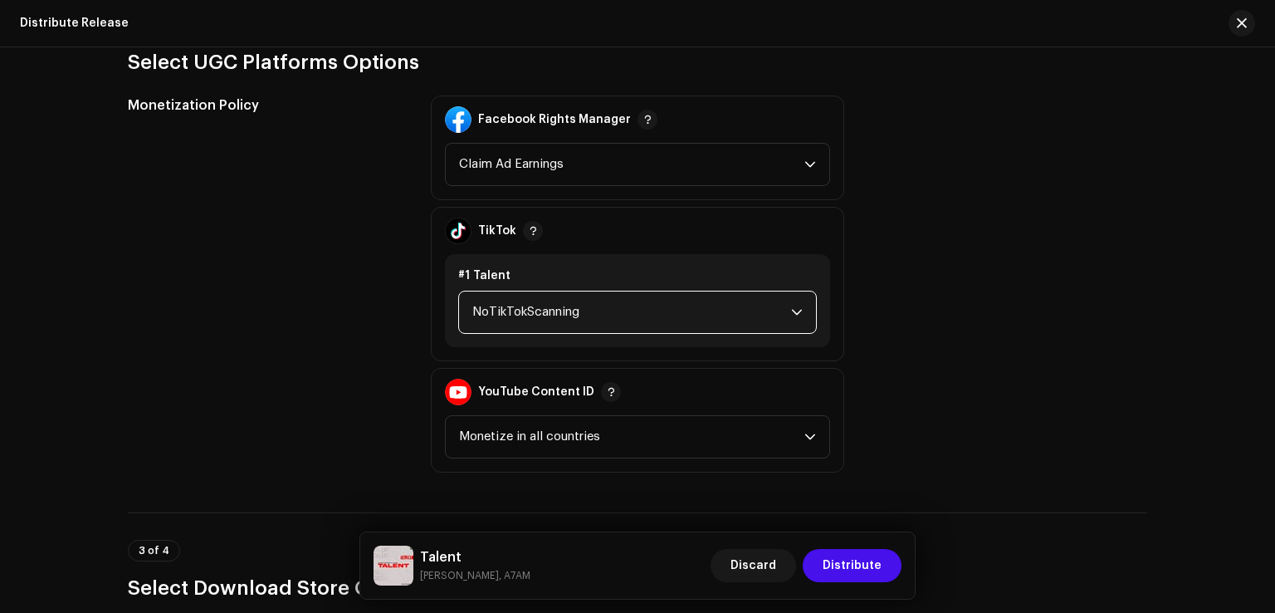
click at [539, 330] on span "NoTikTokScanning" at bounding box center [631, 312] width 319 height 42
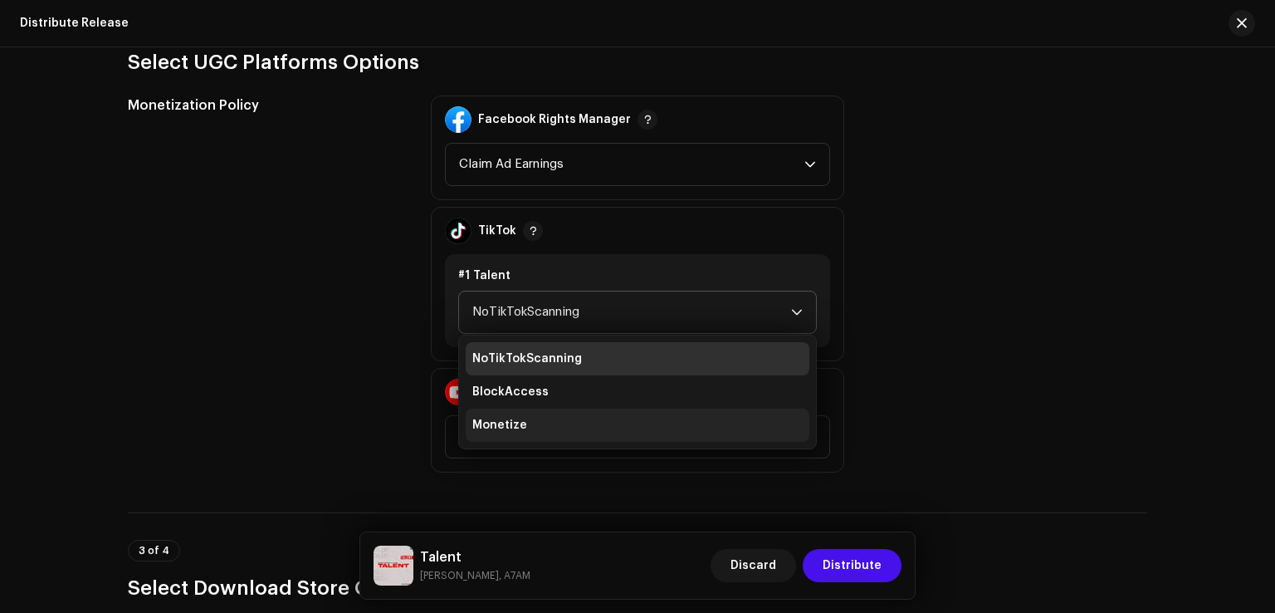
click at [535, 428] on li "Monetize" at bounding box center [638, 425] width 344 height 33
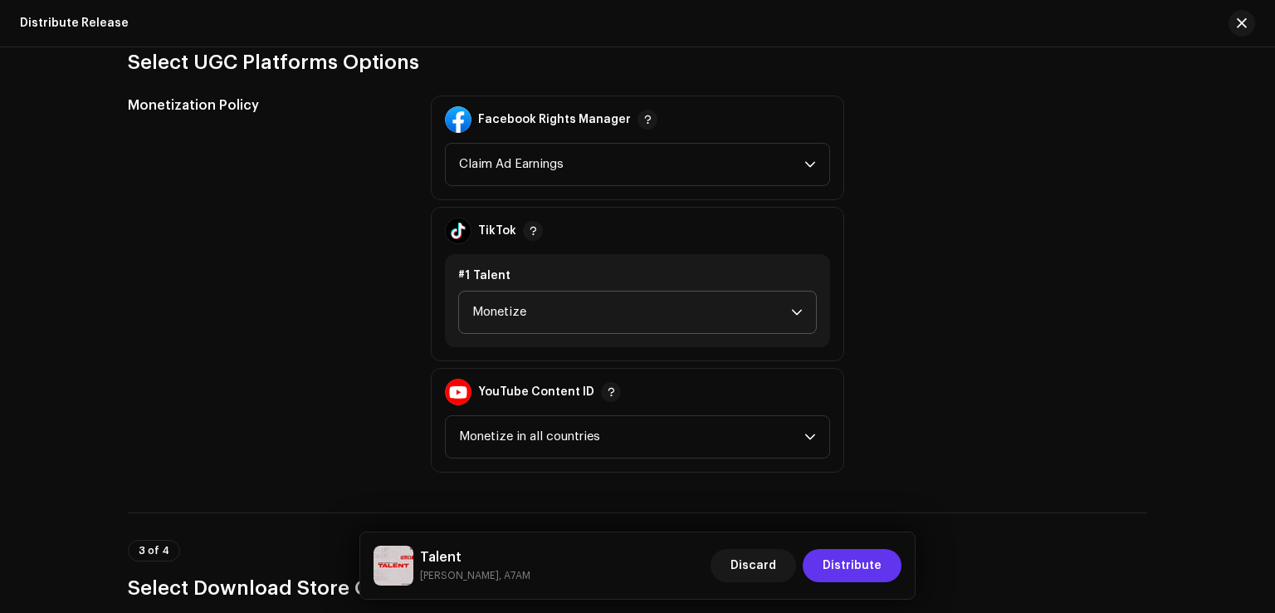
click at [837, 575] on span "Distribute" at bounding box center [852, 565] width 59 height 33
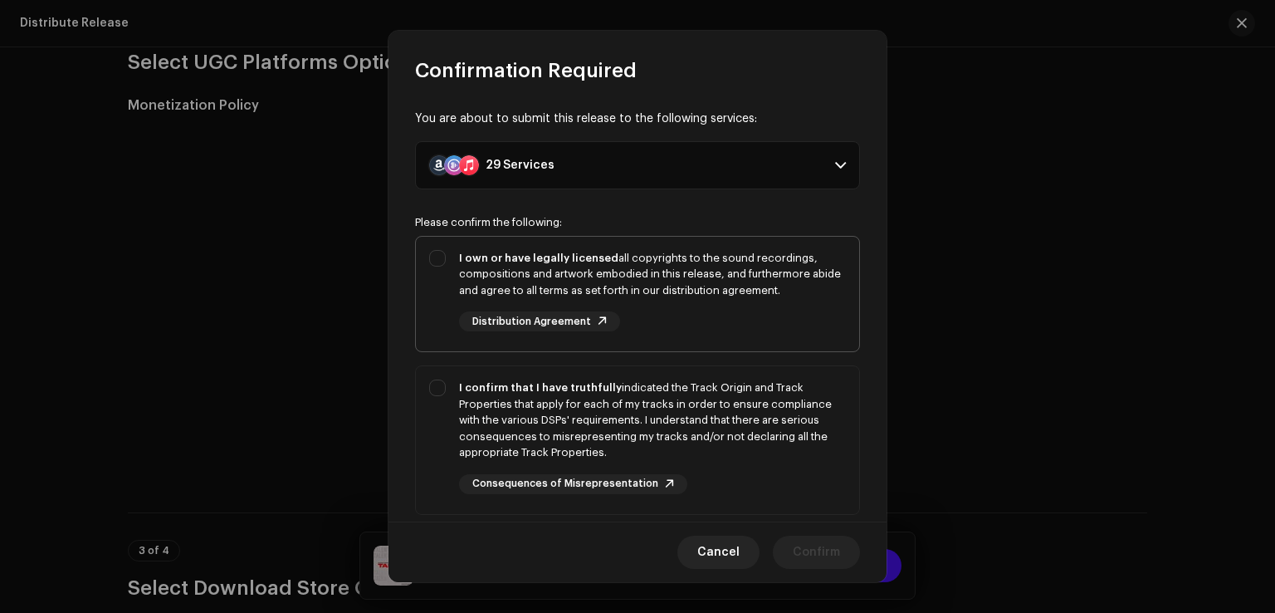
click at [438, 278] on div "I own or have legally licensed all copyrights to the sound recordings, composit…" at bounding box center [637, 291] width 443 height 109
checkbox input "true"
click at [448, 421] on div "I confirm that I have truthfully indicated the Track Origin and Track Propertie…" at bounding box center [637, 436] width 443 height 141
checkbox input "true"
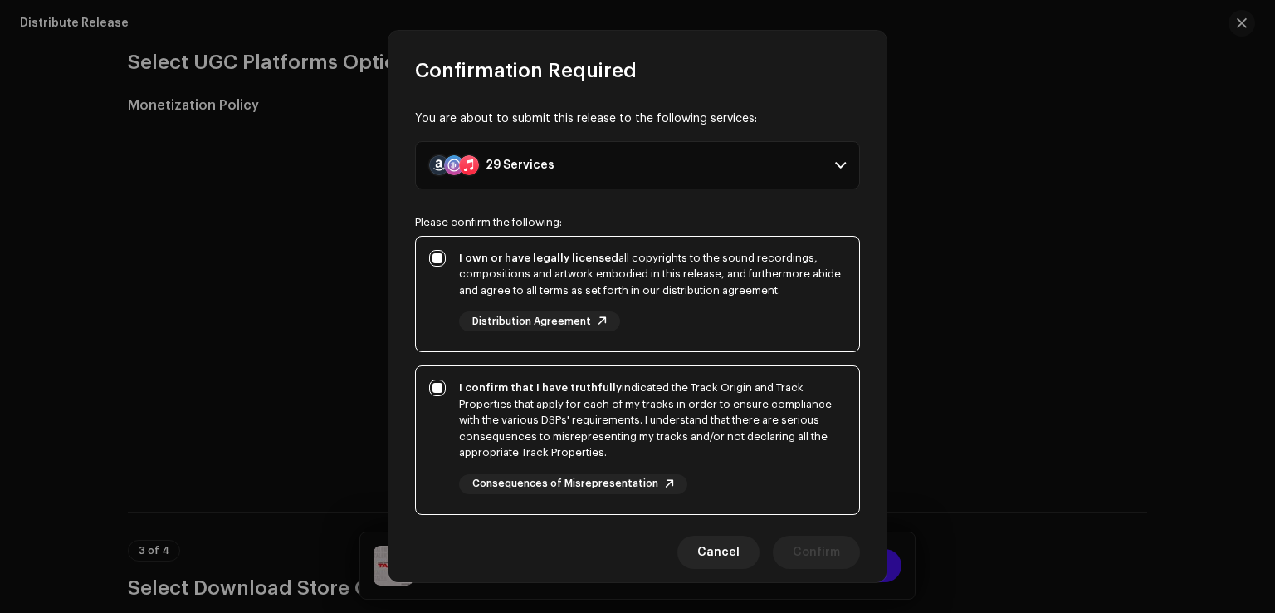
scroll to position [166, 0]
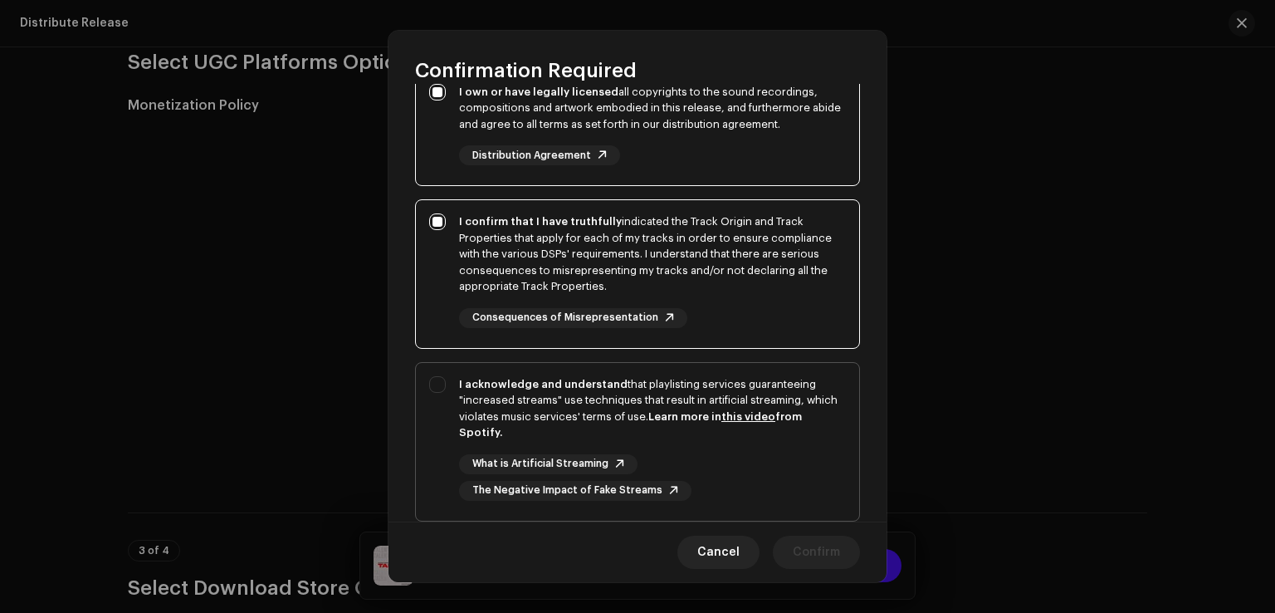
click at [448, 400] on div "I acknowledge and understand that playlisting services guaranteeing "increased …" at bounding box center [637, 438] width 443 height 151
checkbox input "true"
click at [814, 543] on span "Confirm" at bounding box center [816, 552] width 47 height 33
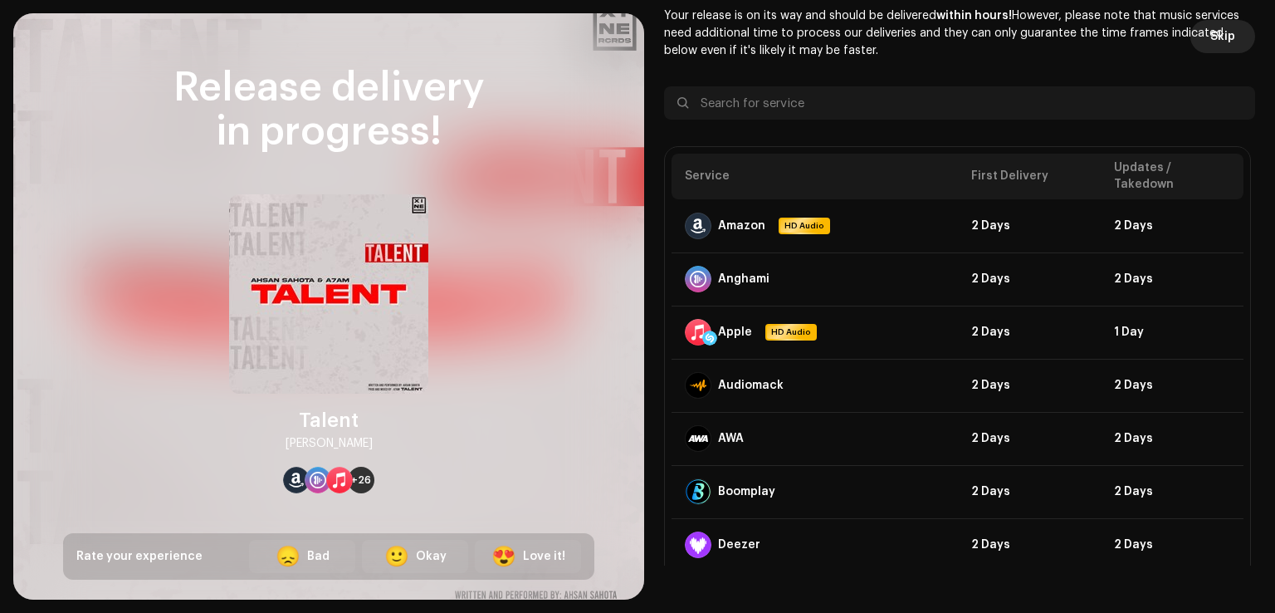
click at [1211, 39] on span "Skip" at bounding box center [1223, 36] width 25 height 33
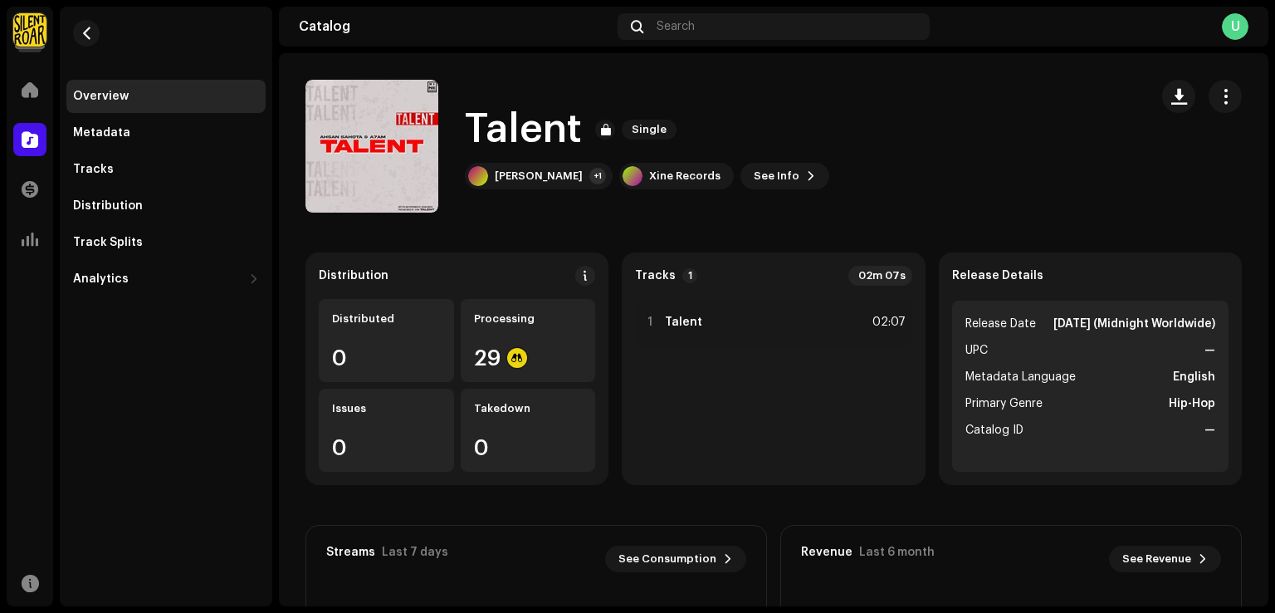
click at [37, 33] on img at bounding box center [29, 29] width 33 height 33
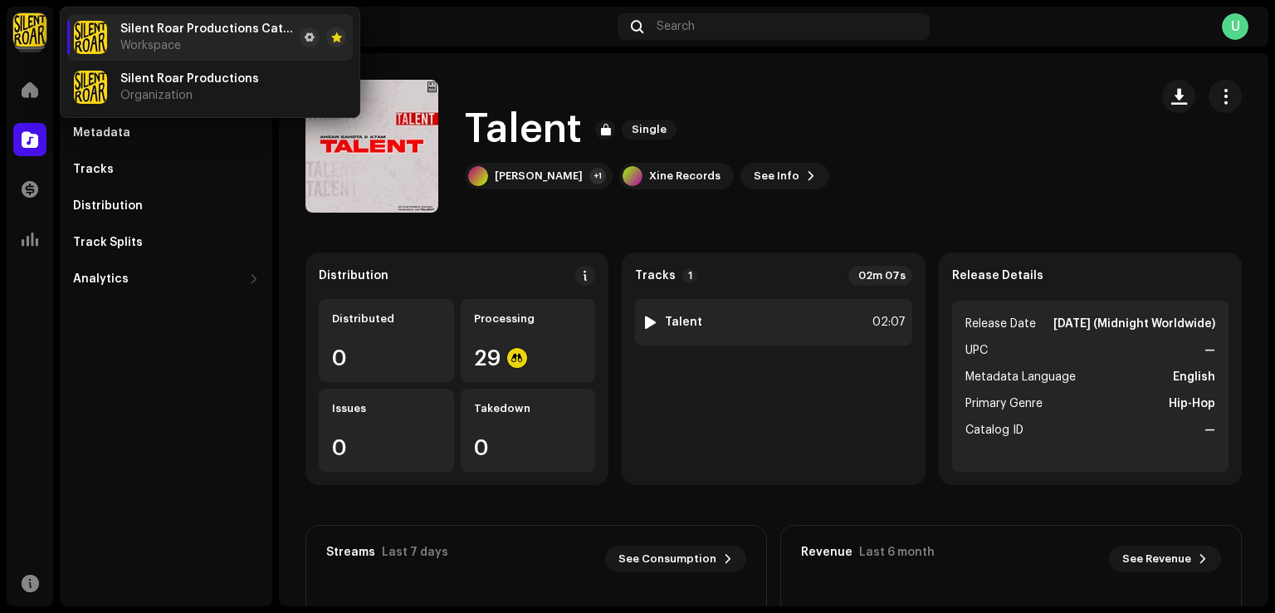
click at [745, 324] on div "1 Talent 02:07" at bounding box center [773, 322] width 277 height 47
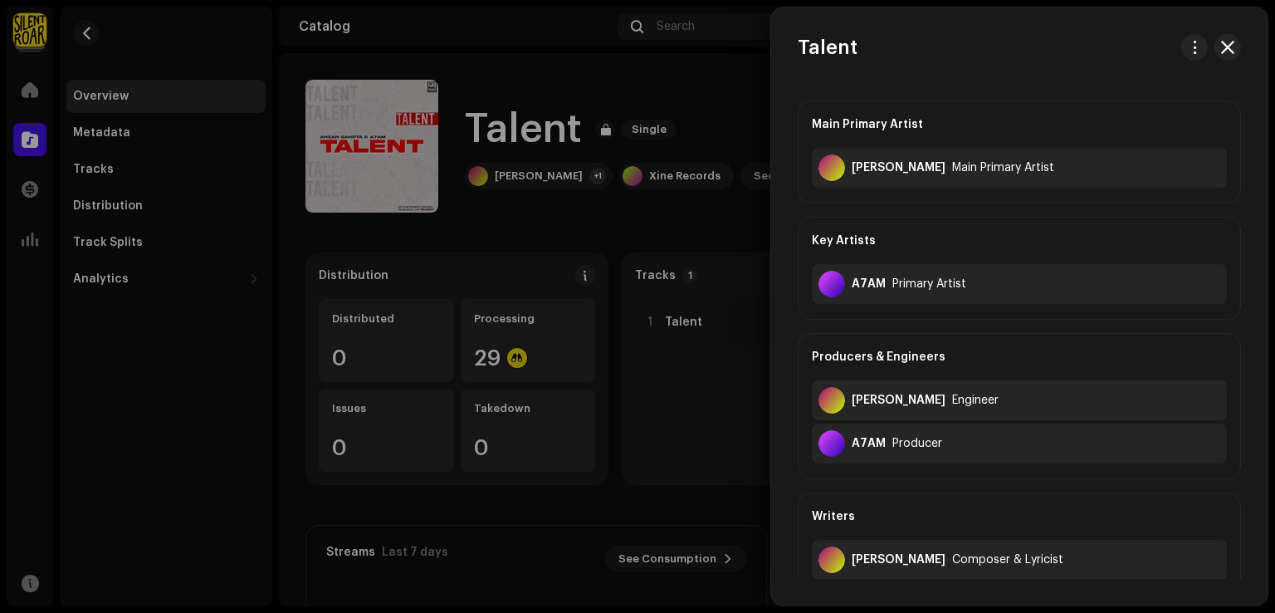
click at [724, 428] on div at bounding box center [637, 306] width 1275 height 613
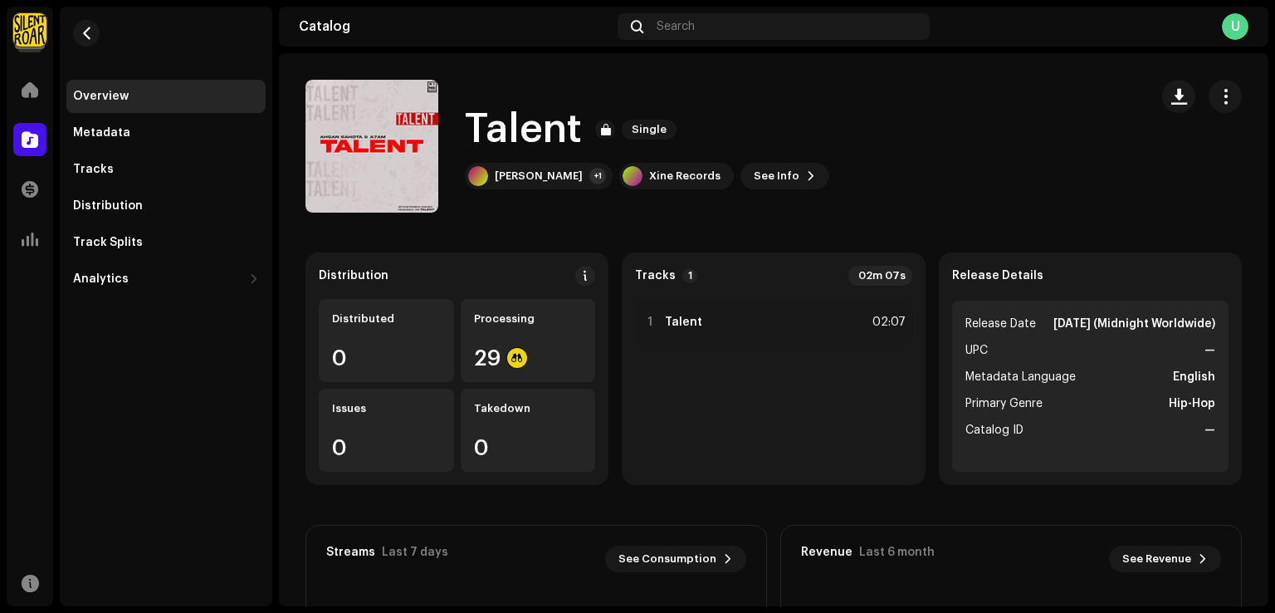
click at [28, 40] on img at bounding box center [29, 29] width 33 height 33
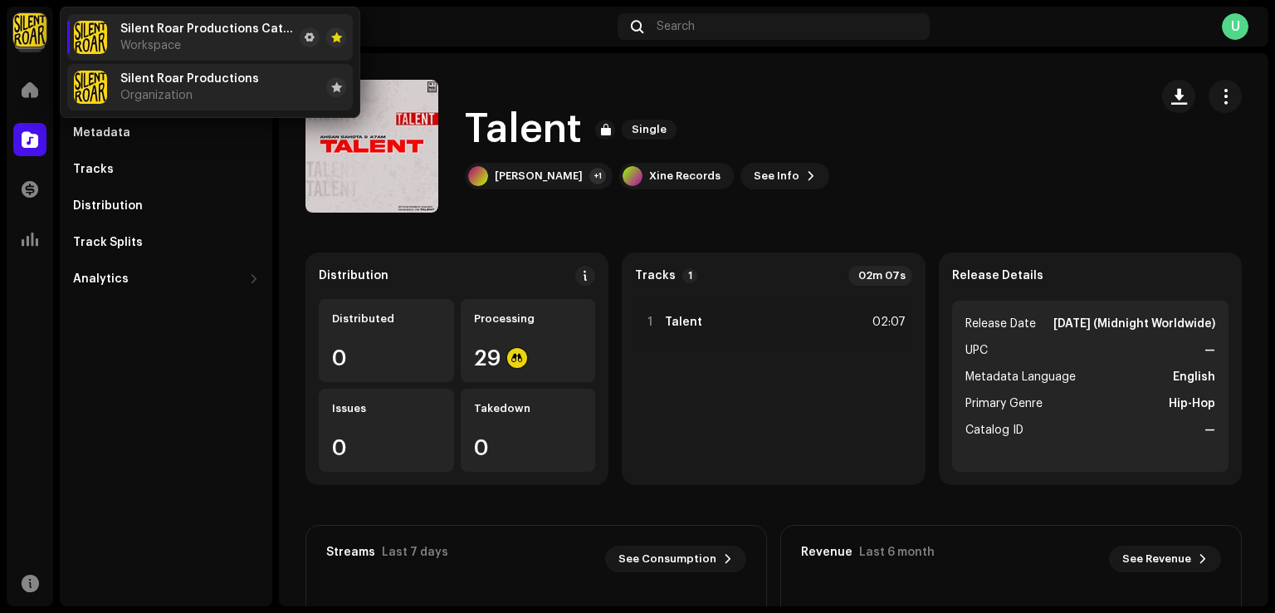
click at [146, 97] on span "Organization" at bounding box center [156, 95] width 72 height 13
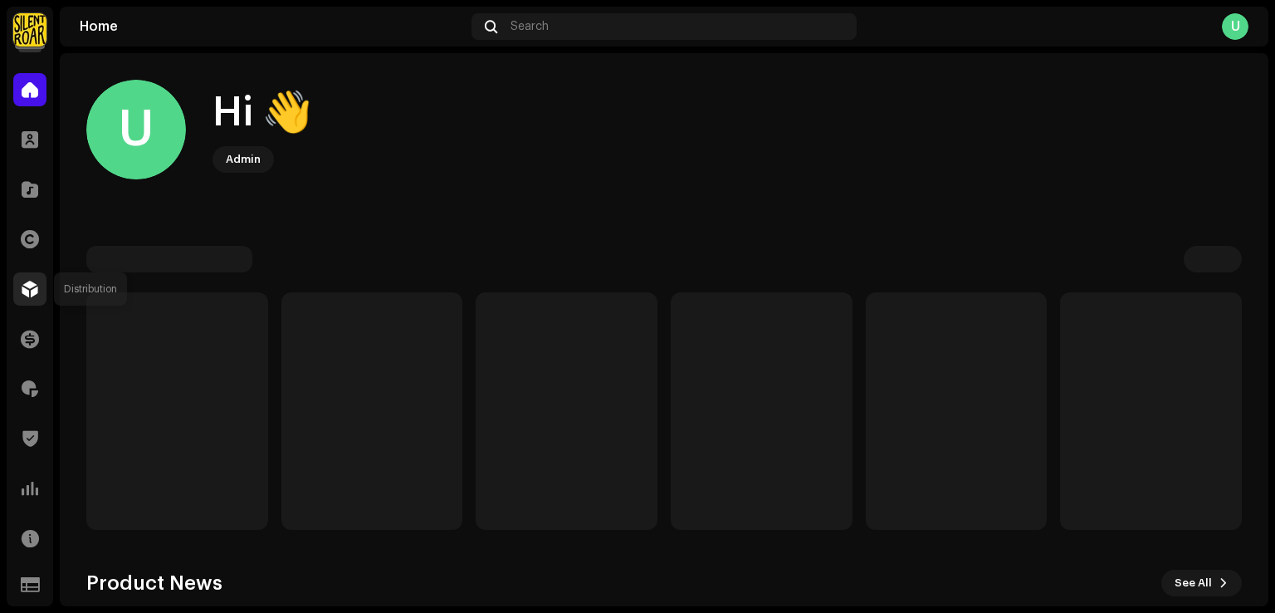
click at [22, 290] on span at bounding box center [30, 288] width 17 height 13
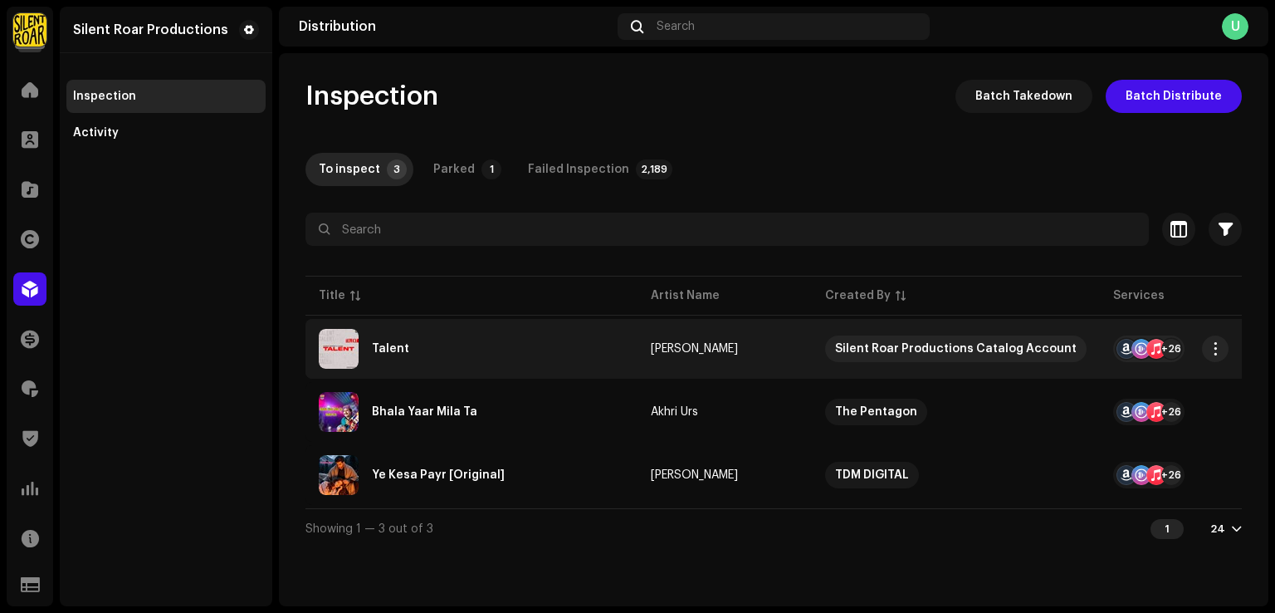
click at [465, 329] on div "Talent" at bounding box center [472, 349] width 306 height 40
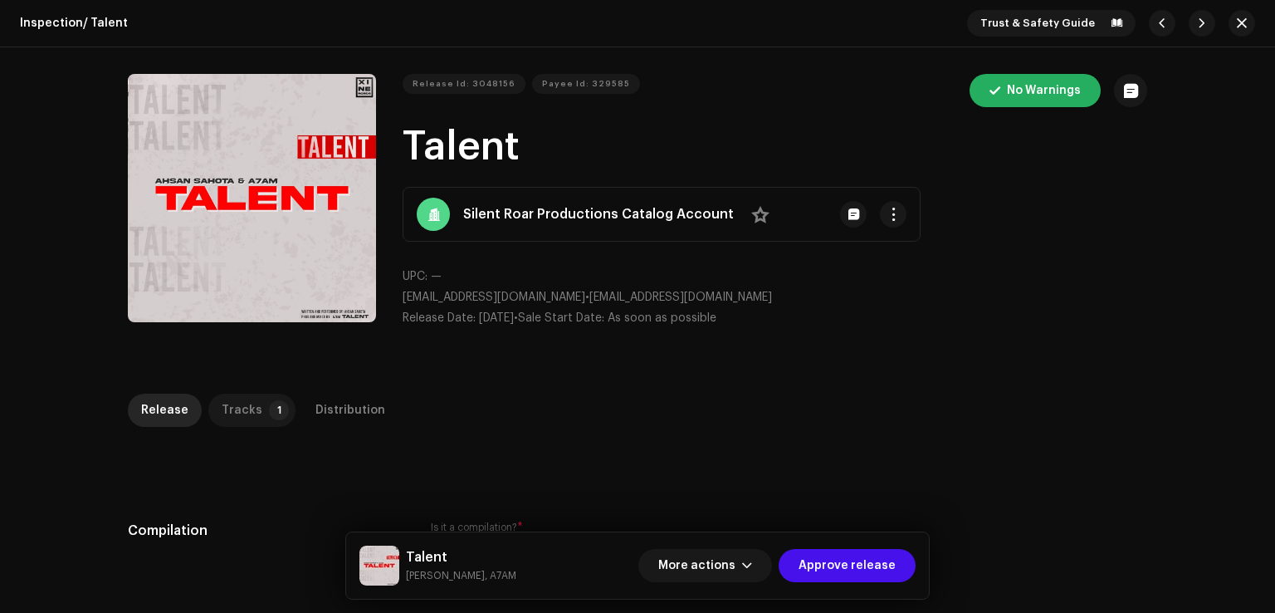
click at [272, 404] on p-badge "1" at bounding box center [279, 410] width 20 height 20
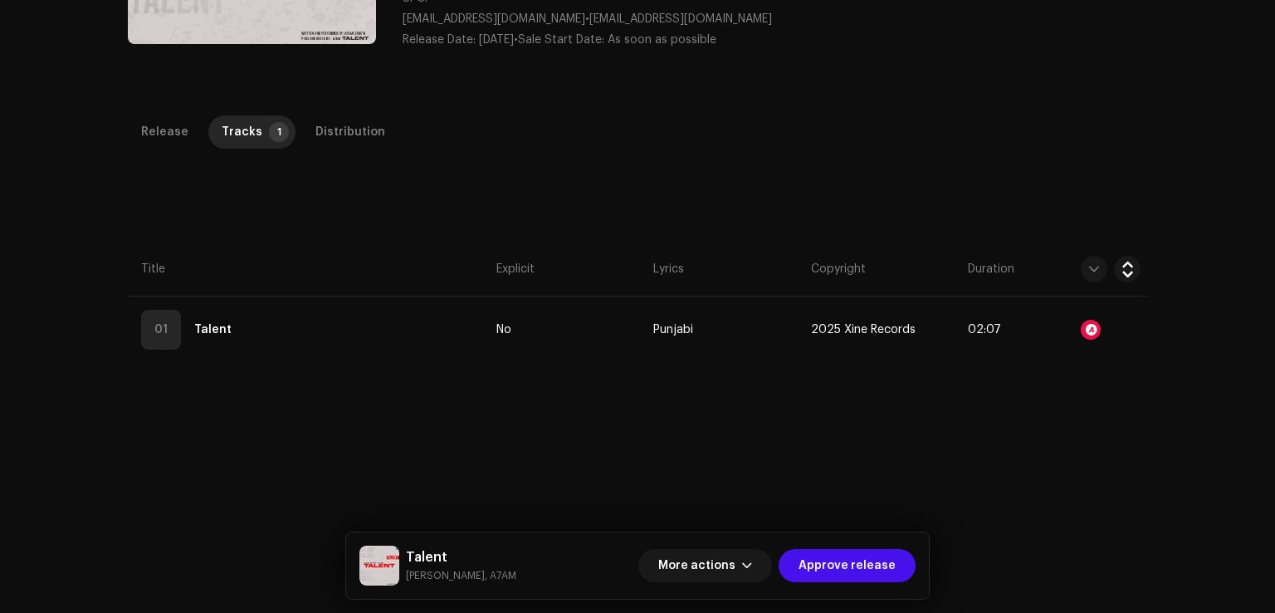
scroll to position [393, 0]
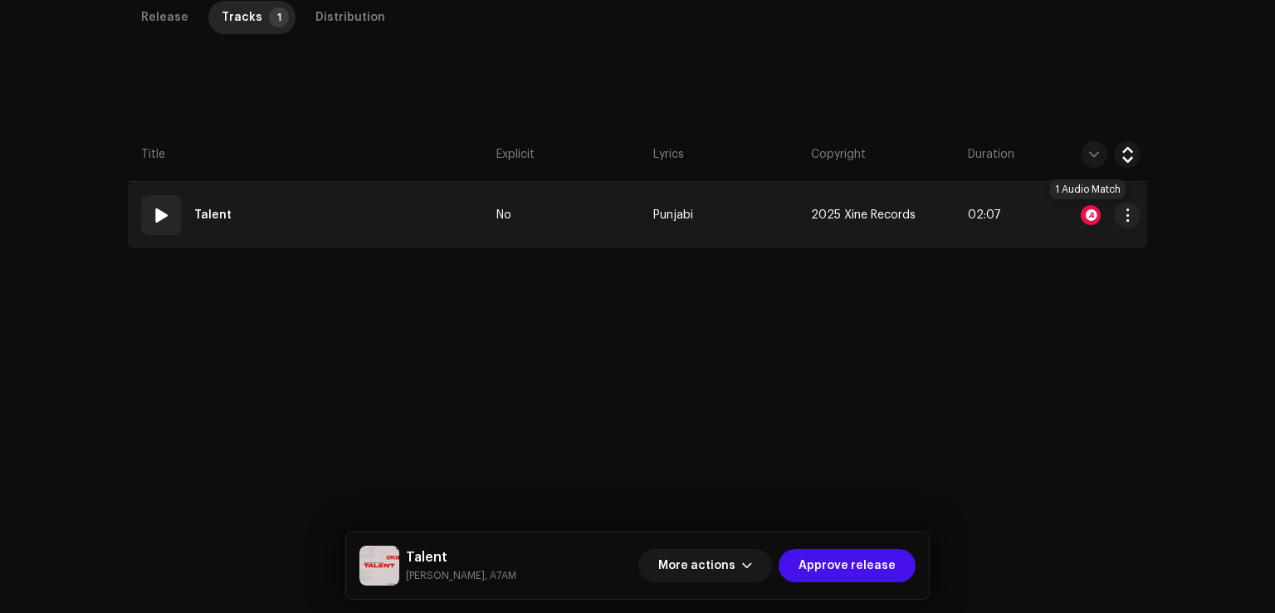
click at [1092, 209] on div at bounding box center [1091, 215] width 20 height 20
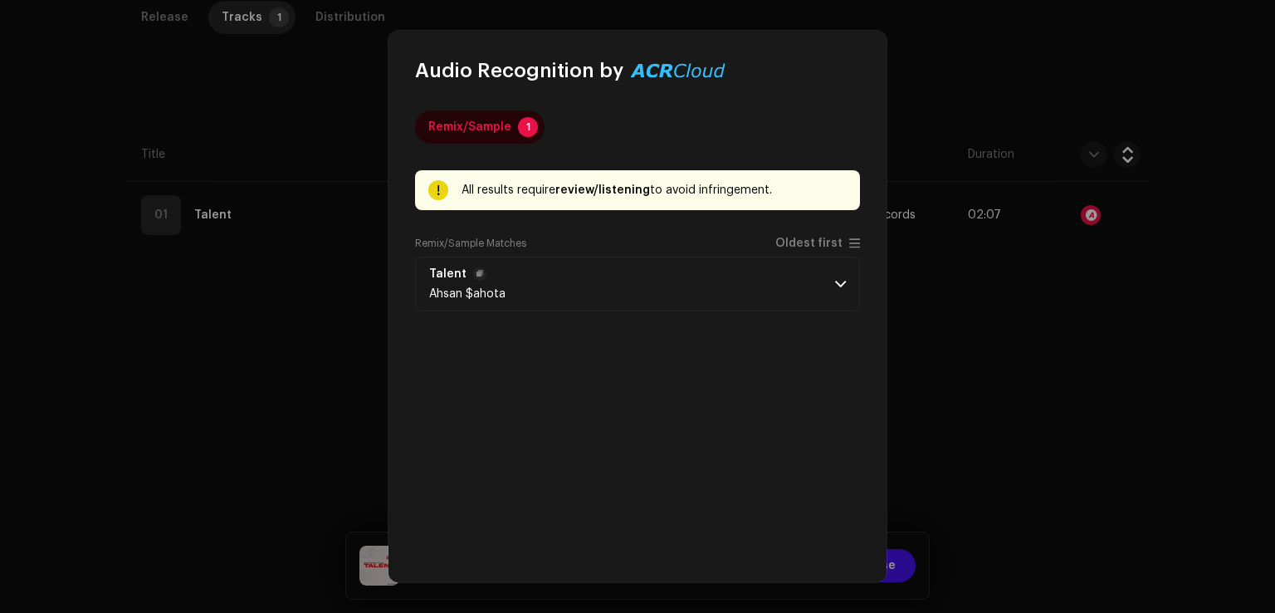
click at [764, 295] on p-accordion-header "Talent Ahsan $ahota" at bounding box center [637, 284] width 445 height 55
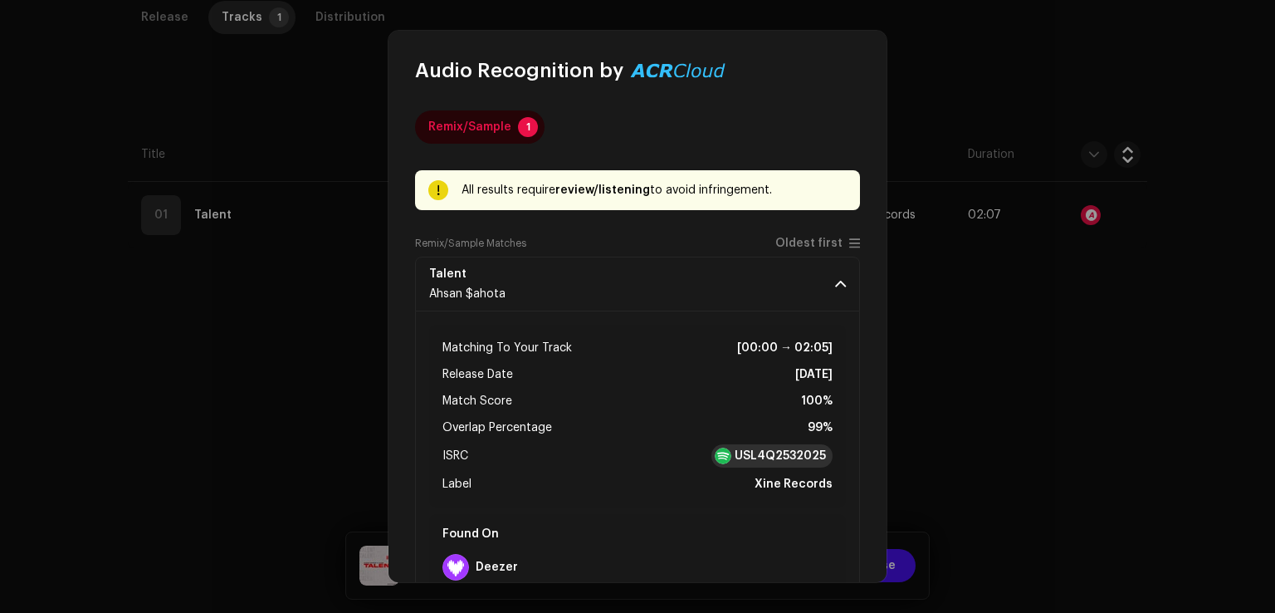
click at [779, 451] on strong "USL4Q2532025" at bounding box center [780, 456] width 91 height 17
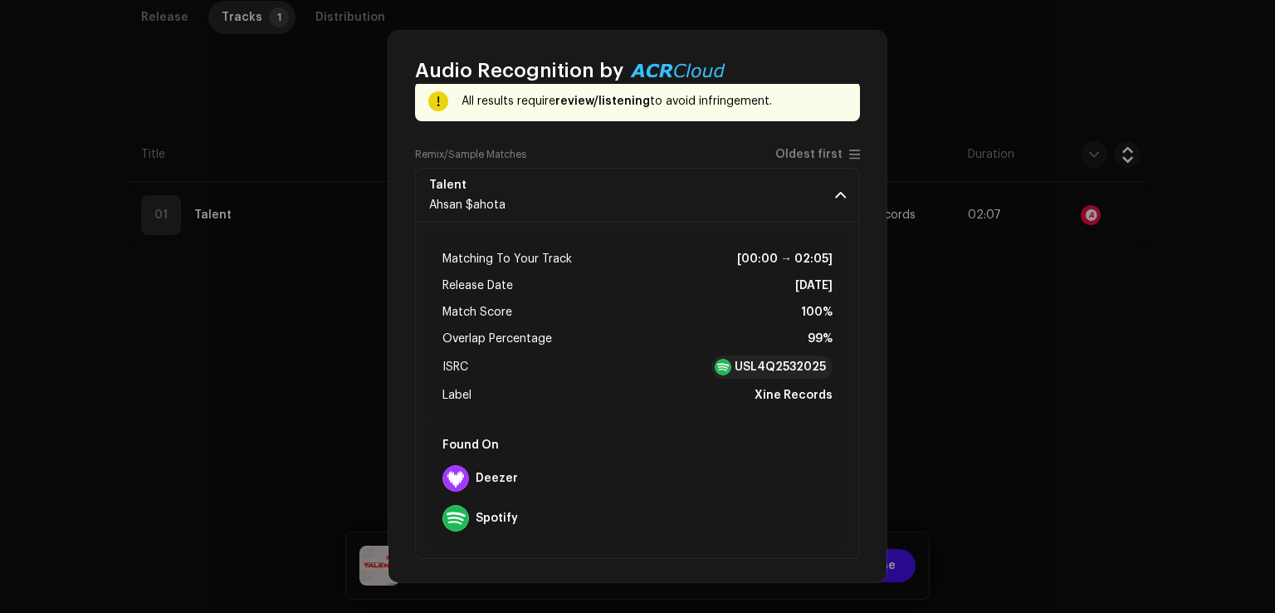
scroll to position [91, 0]
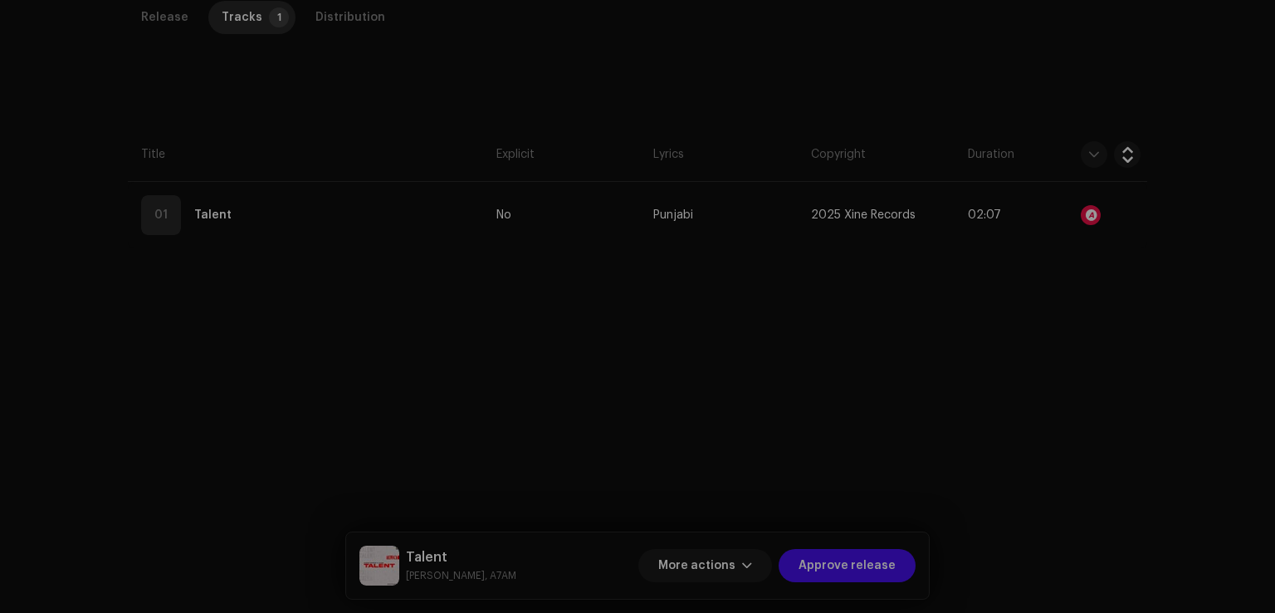
click at [962, 385] on div "Audio Recognition by Remix/Sample 1 All results require review/listening to avo…" at bounding box center [637, 306] width 1275 height 613
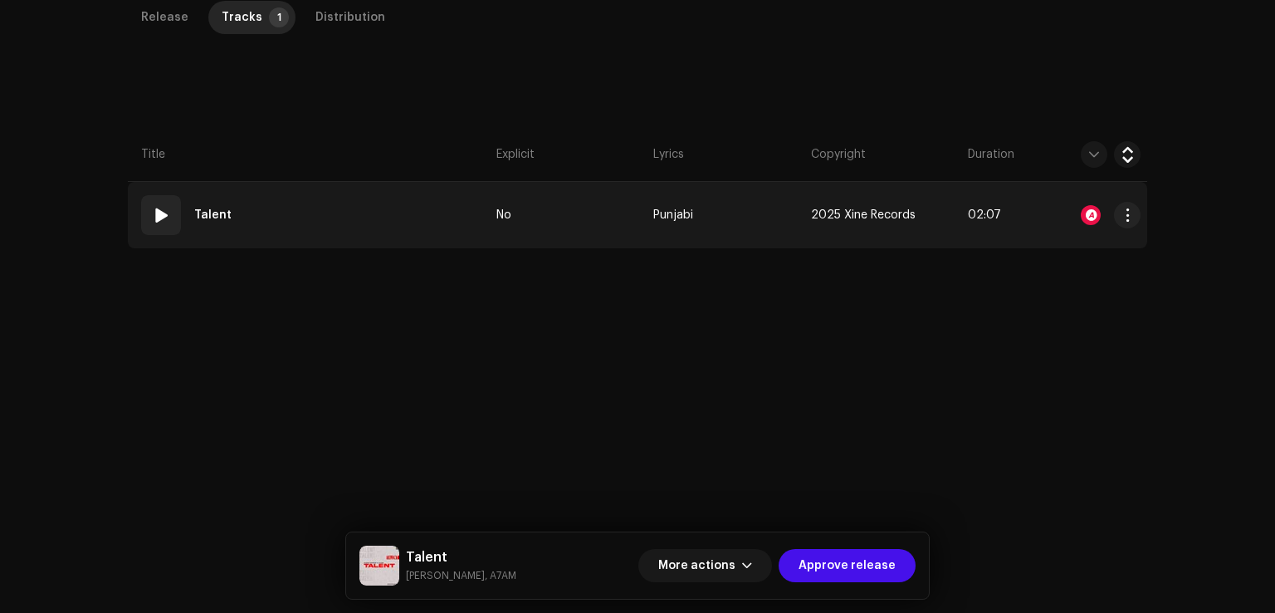
click at [357, 207] on td "01 Talent" at bounding box center [309, 215] width 362 height 66
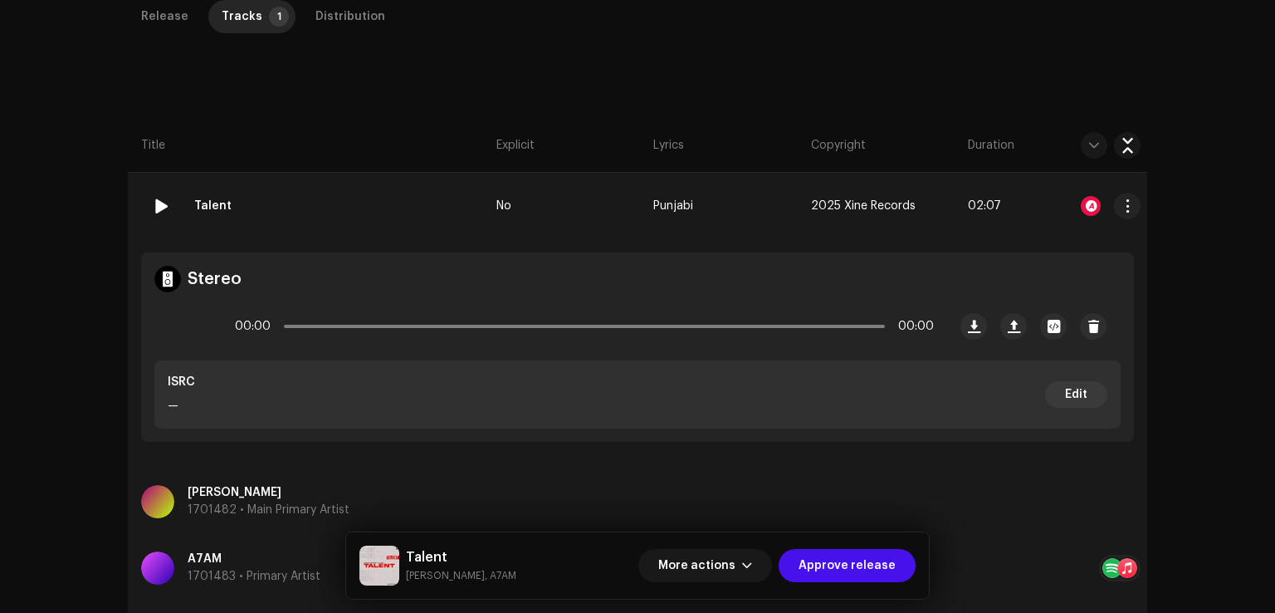
scroll to position [393, 0]
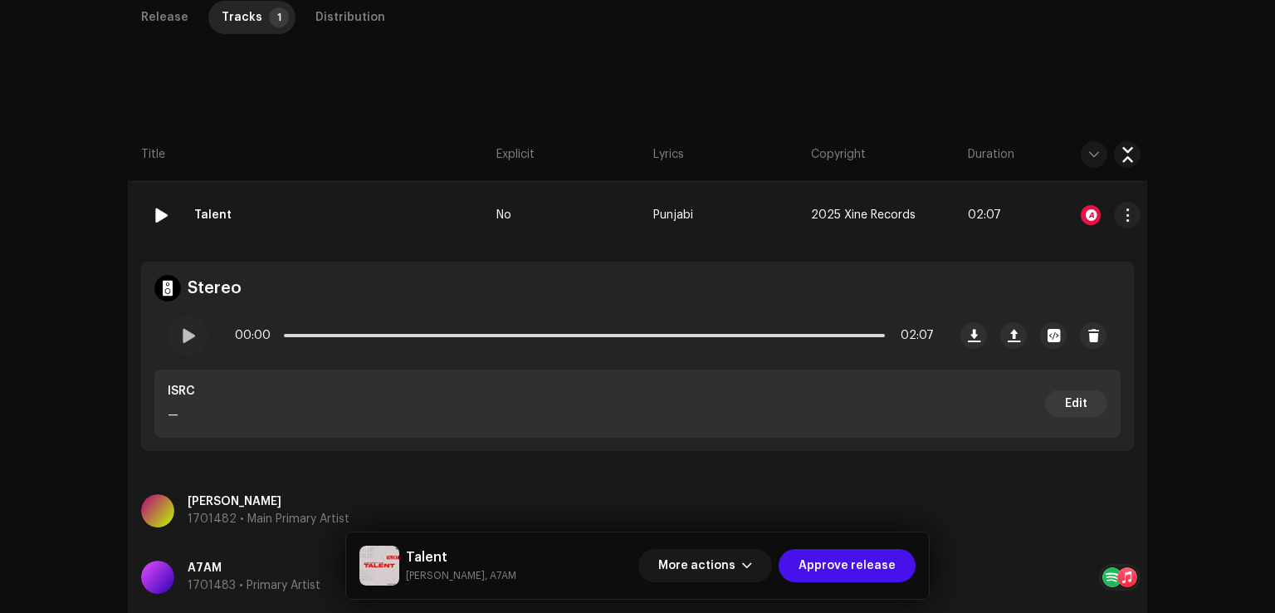
click at [1088, 209] on div at bounding box center [1091, 215] width 20 height 20
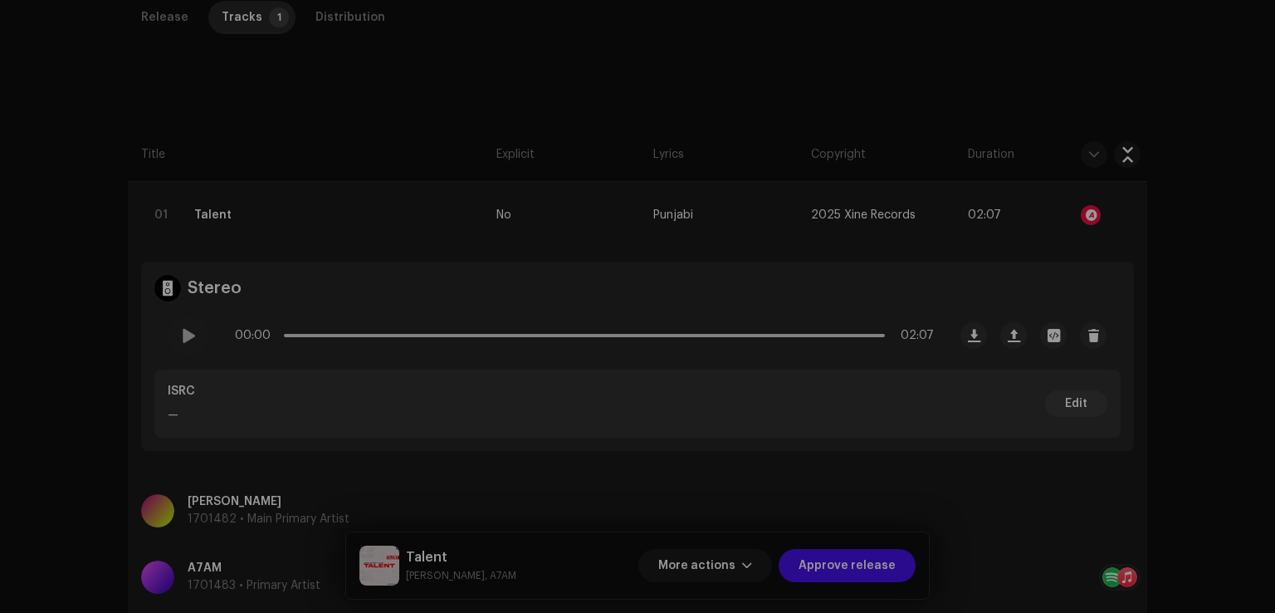
click at [283, 208] on div "Audio Recognition by Remix/Sample 1 All results require review/listening to avo…" at bounding box center [637, 306] width 1275 height 613
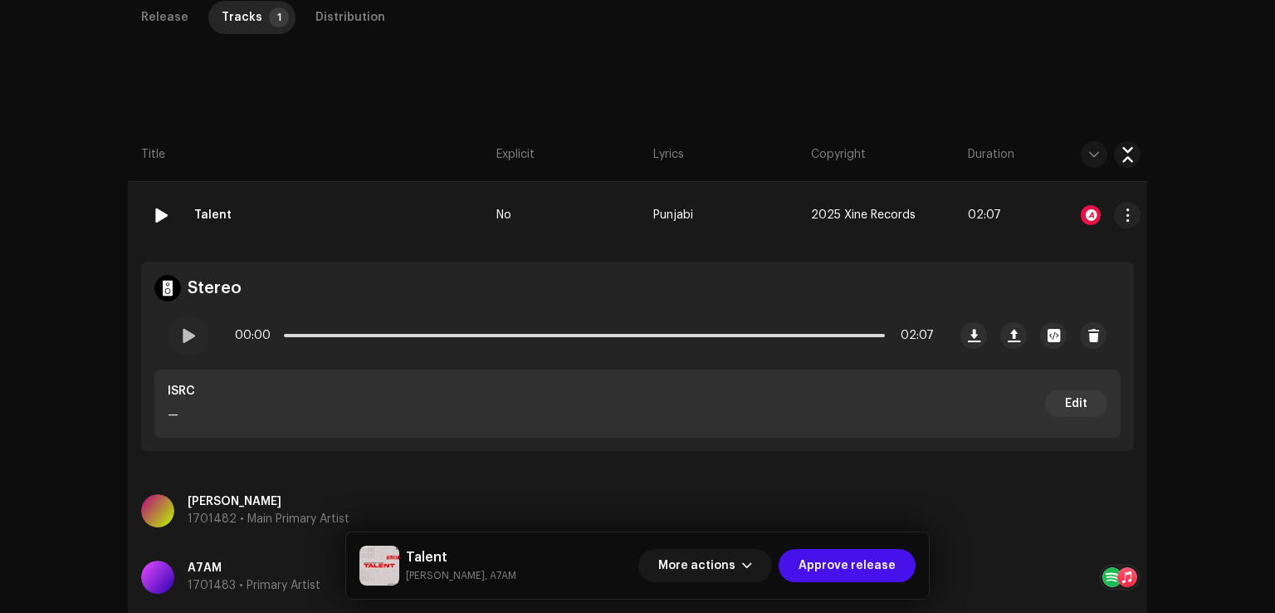
click at [229, 217] on div "Talent" at bounding box center [216, 214] width 44 height 33
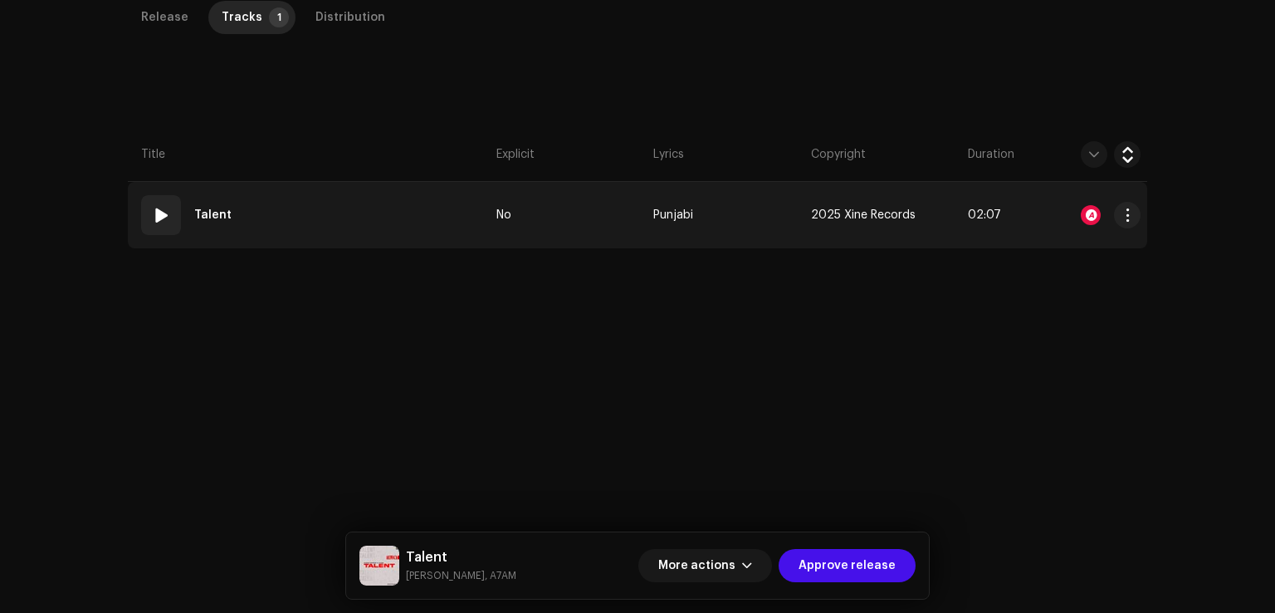
click at [219, 214] on strong "Talent" at bounding box center [212, 214] width 37 height 33
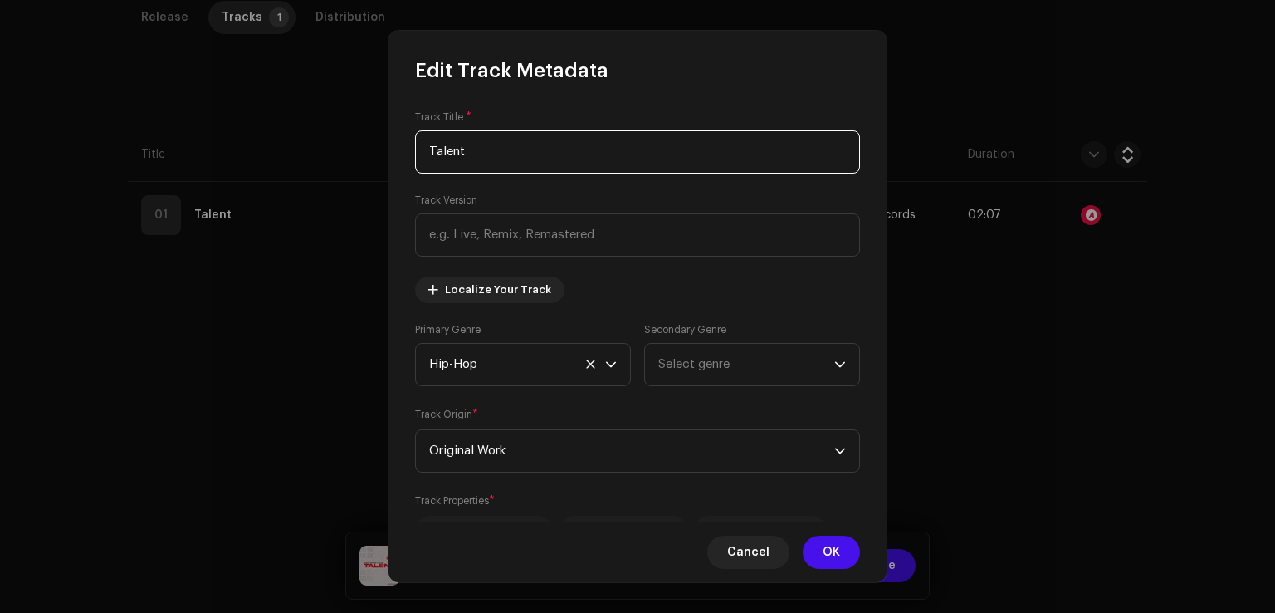
scroll to position [415, 0]
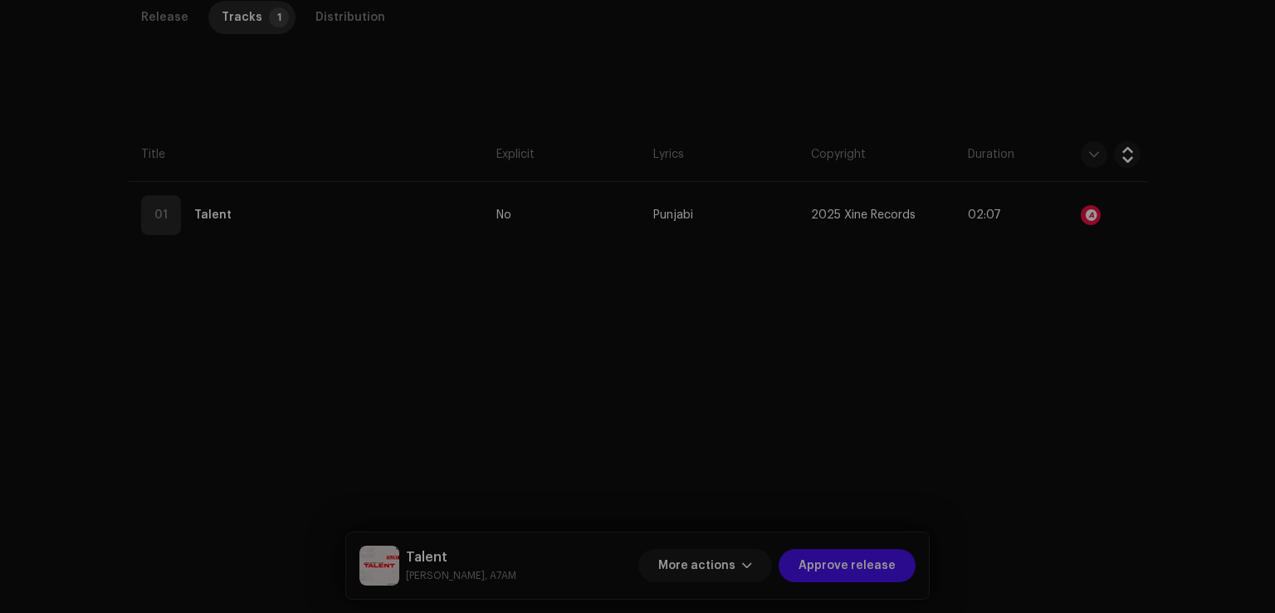
click at [986, 389] on div "Edit Track Metadata Track Title * Talent Track Version Localize Your Track Prim…" at bounding box center [637, 306] width 1275 height 613
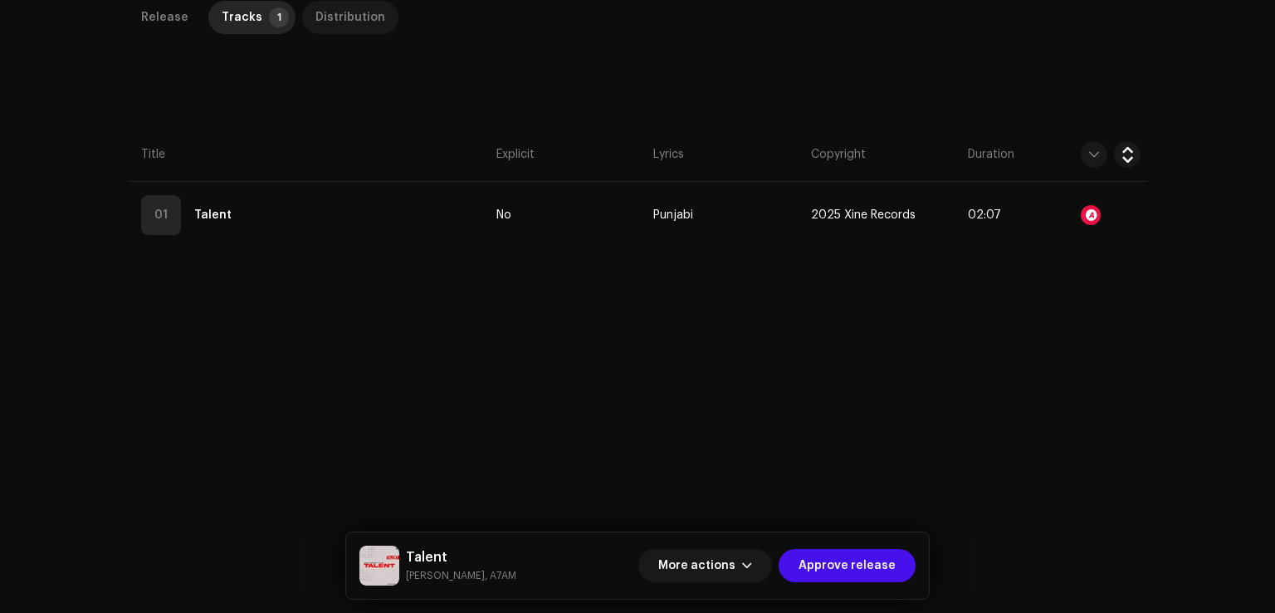
click at [358, 12] on div "Distribution" at bounding box center [351, 17] width 70 height 33
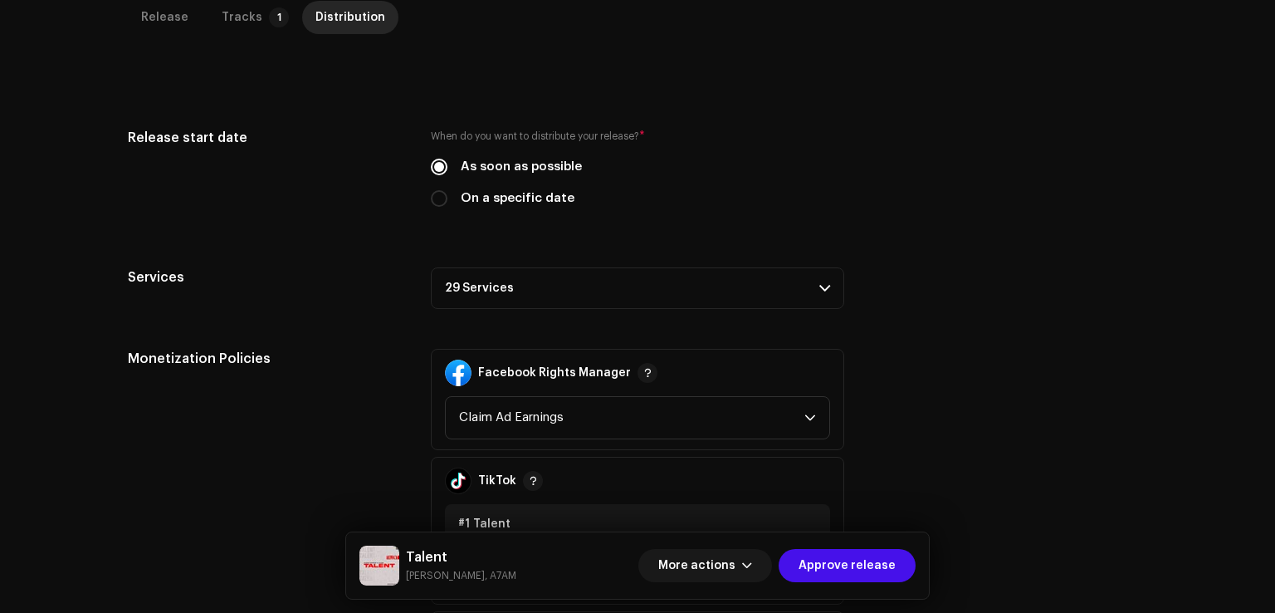
click at [526, 304] on p-accordion-header "29 Services" at bounding box center [638, 288] width 414 height 42
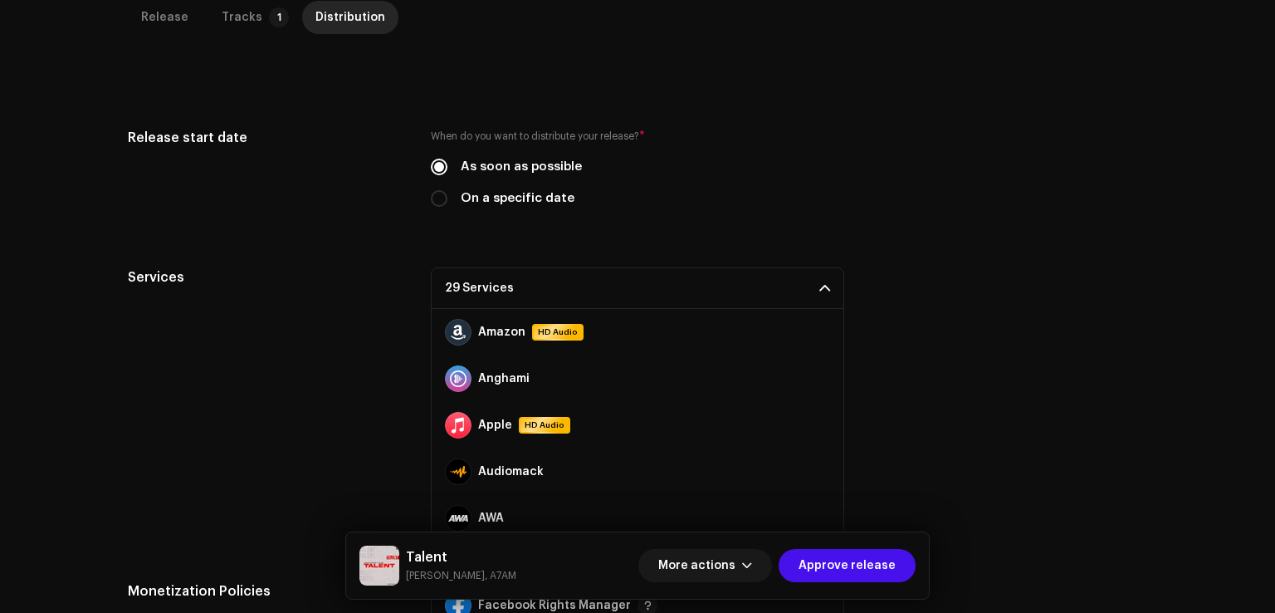
scroll to position [581, 0]
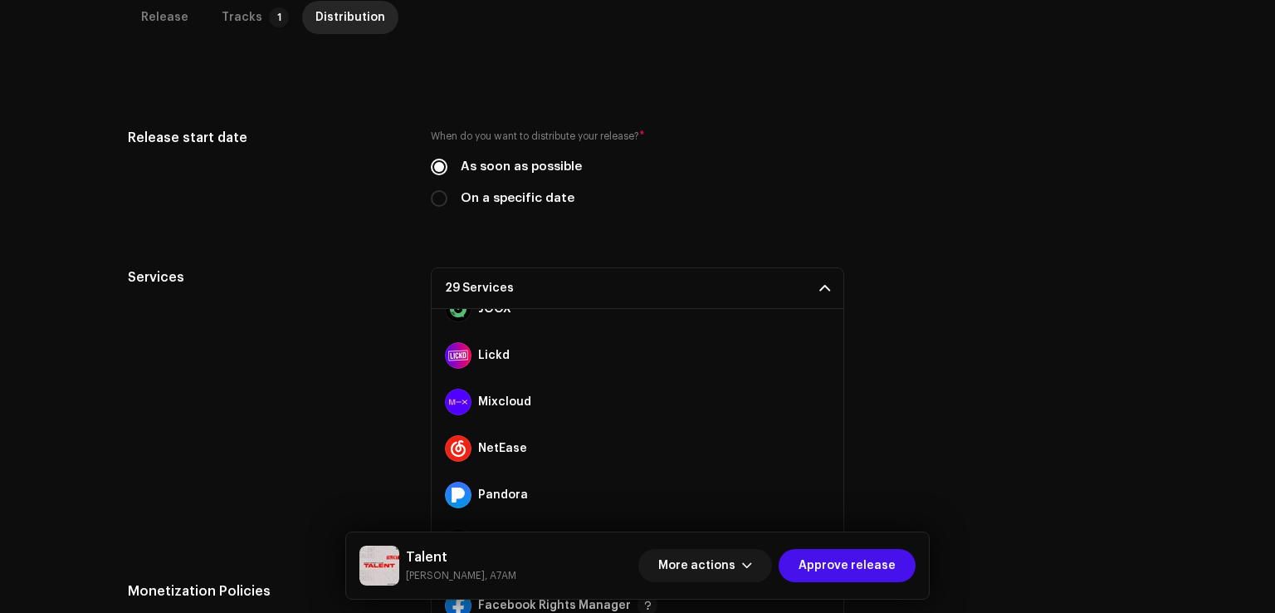
click at [0, 0] on span at bounding box center [0, 0] width 0 height 0
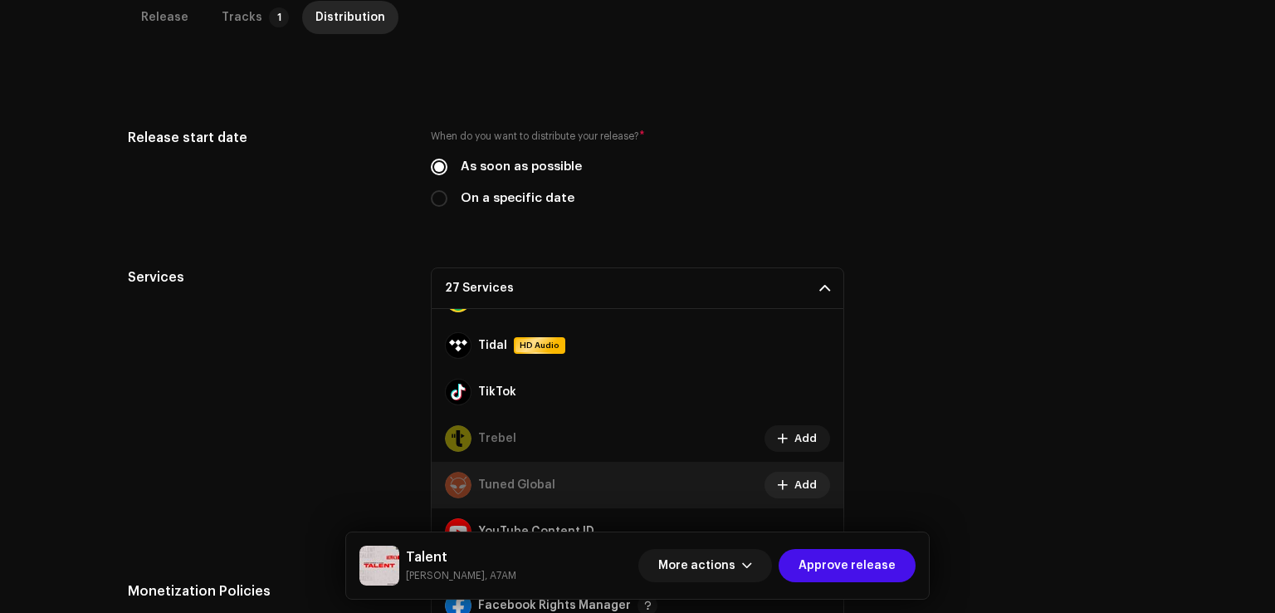
scroll to position [867, 0]
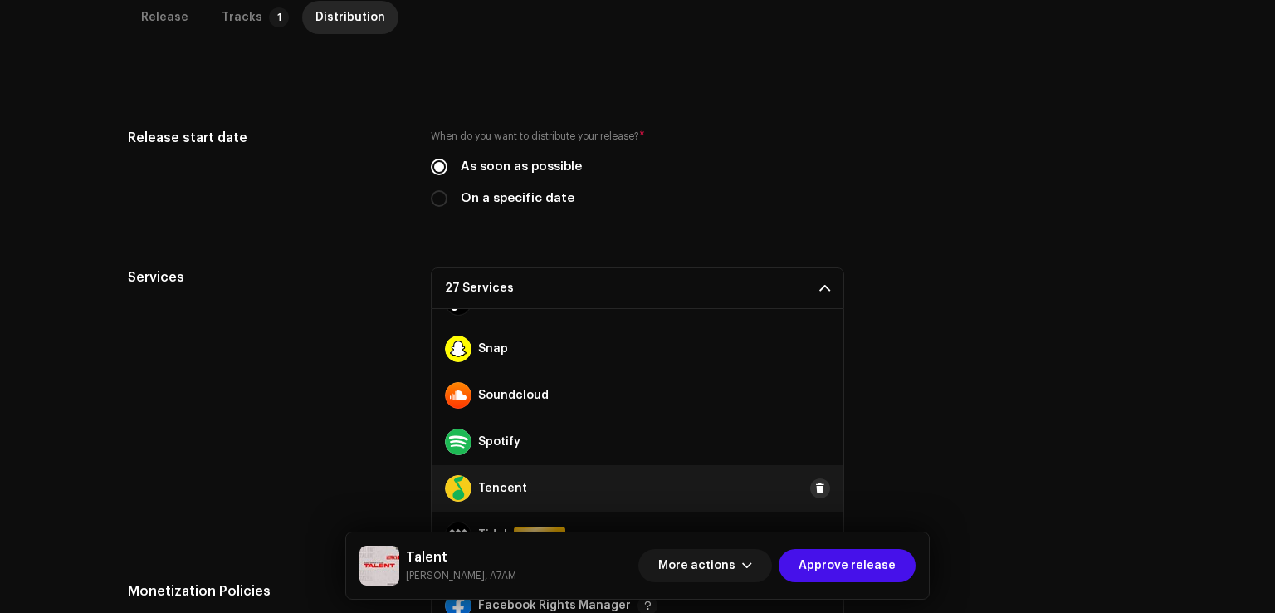
click at [815, 490] on span at bounding box center [820, 488] width 10 height 13
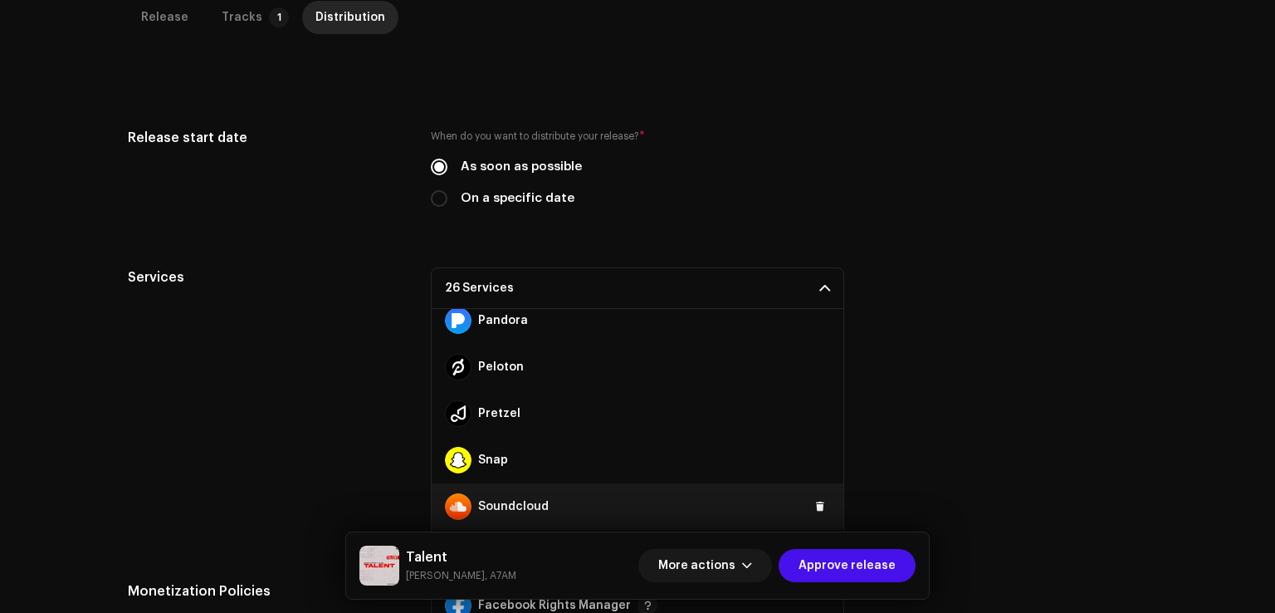
scroll to position [701, 0]
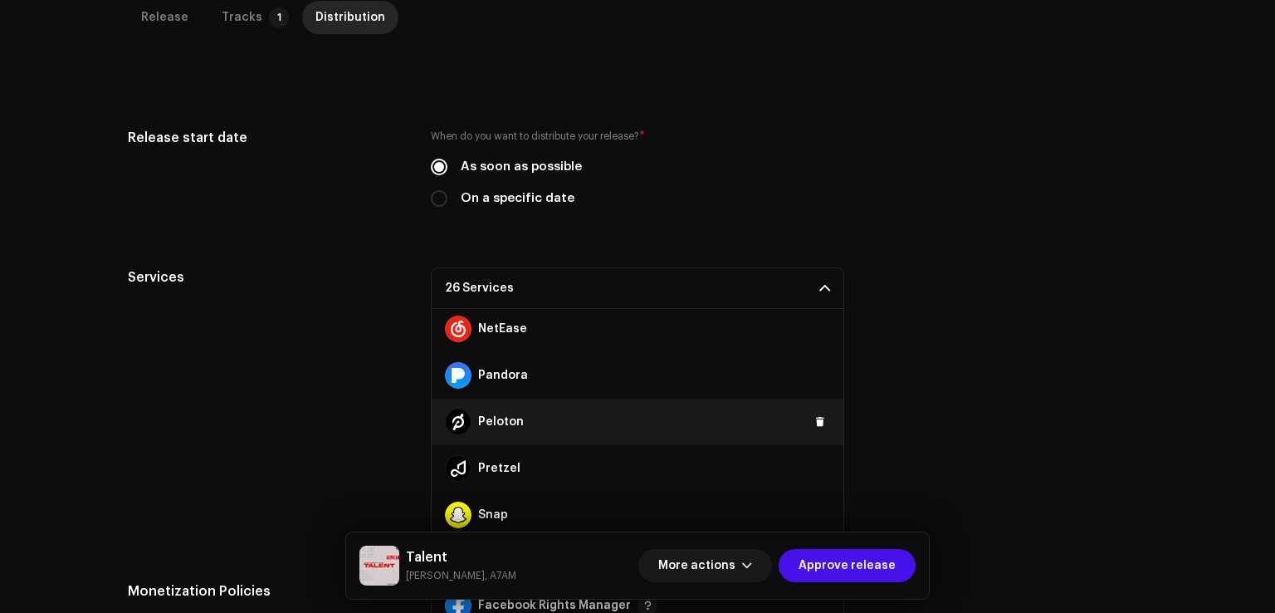
click at [821, 413] on div "Peloton" at bounding box center [638, 422] width 412 height 47
click at [815, 419] on span at bounding box center [820, 421] width 10 height 13
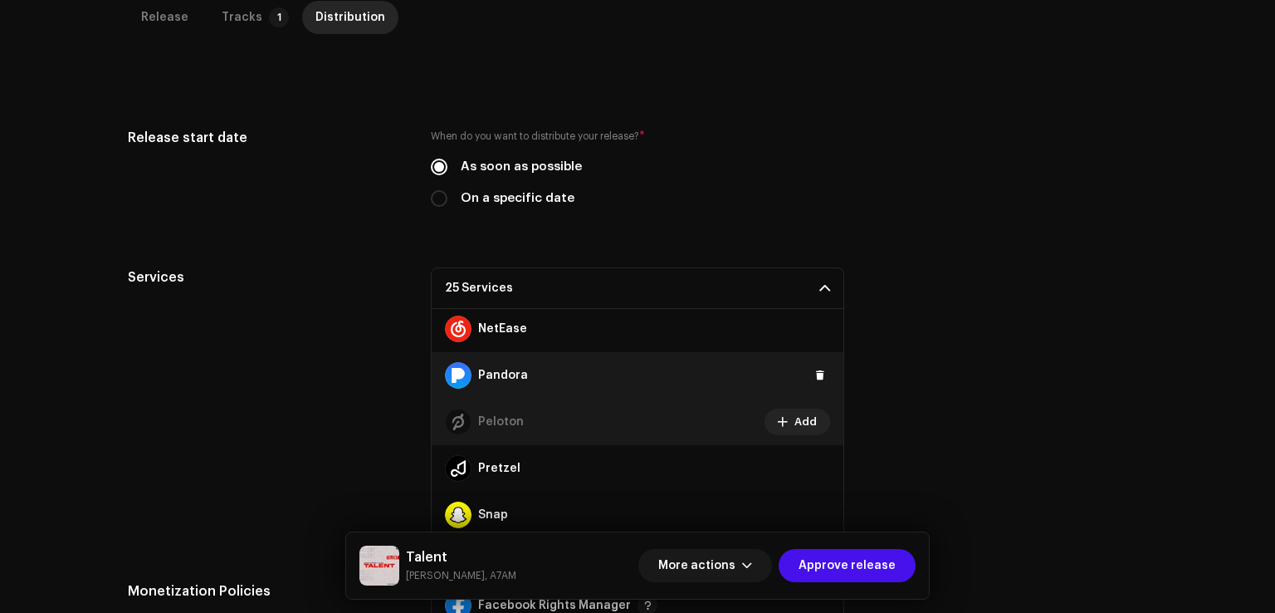
scroll to position [618, 0]
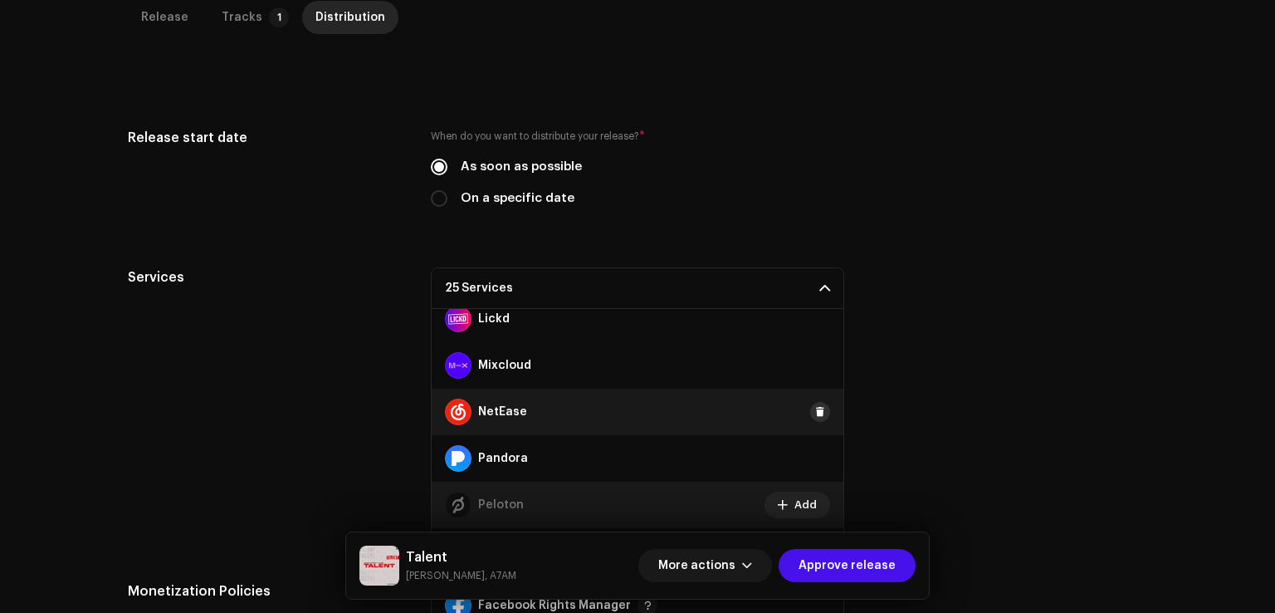
click at [815, 406] on span at bounding box center [820, 411] width 10 height 13
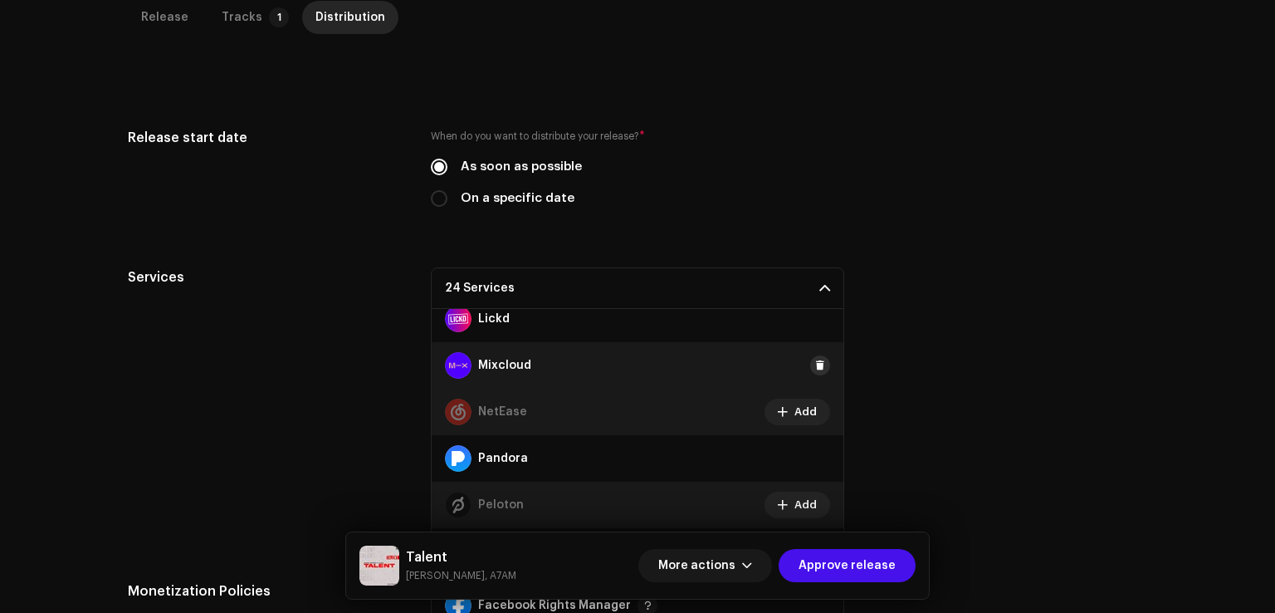
click at [815, 368] on span at bounding box center [820, 365] width 10 height 13
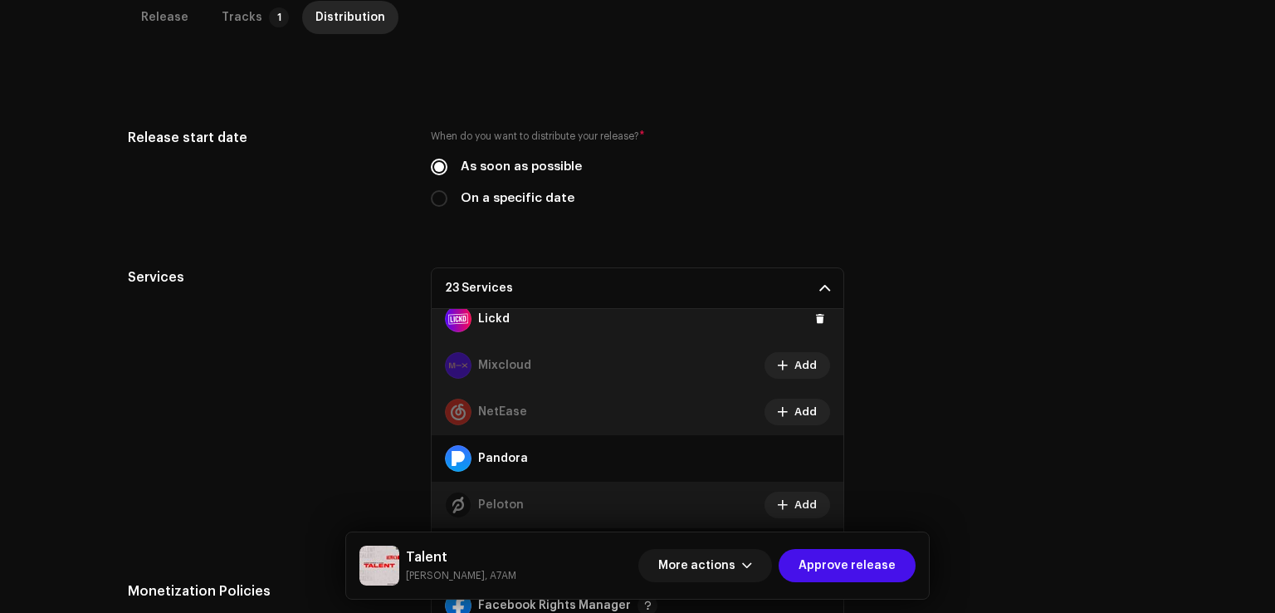
scroll to position [535, 0]
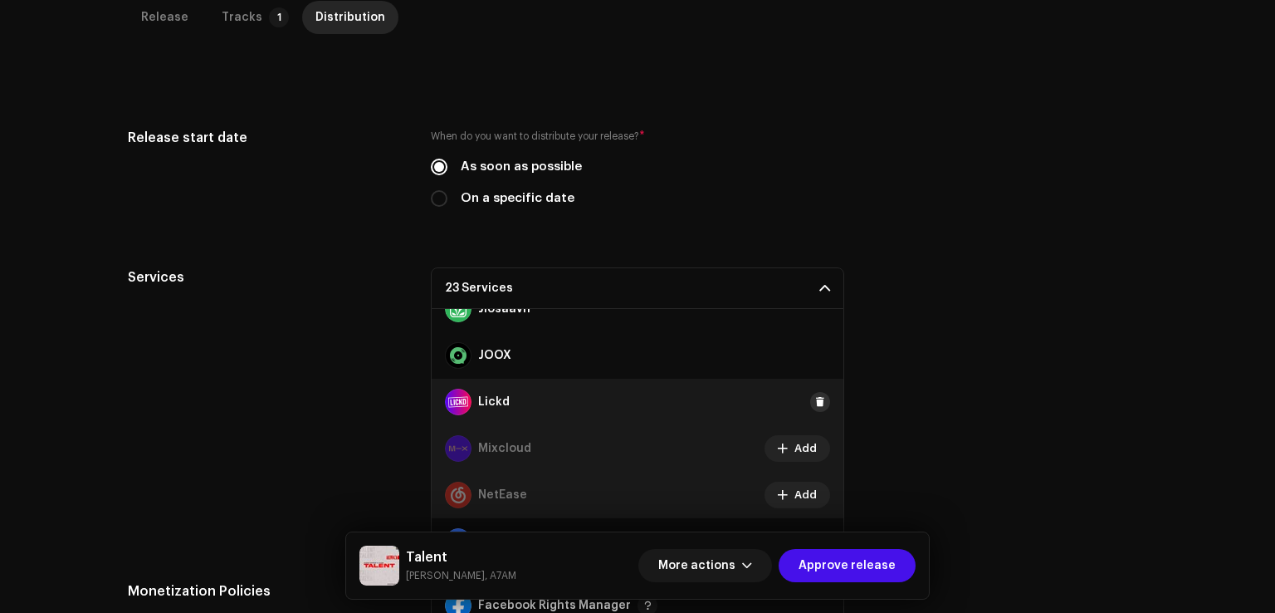
click at [815, 402] on span at bounding box center [820, 401] width 10 height 13
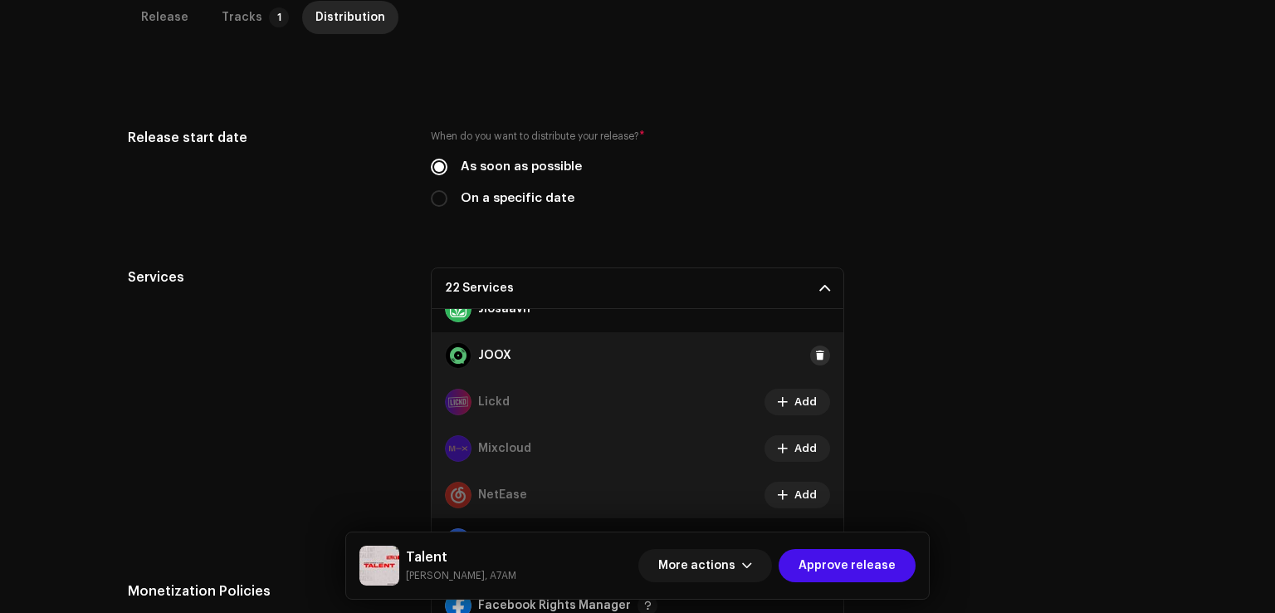
click at [818, 356] on button at bounding box center [820, 355] width 20 height 20
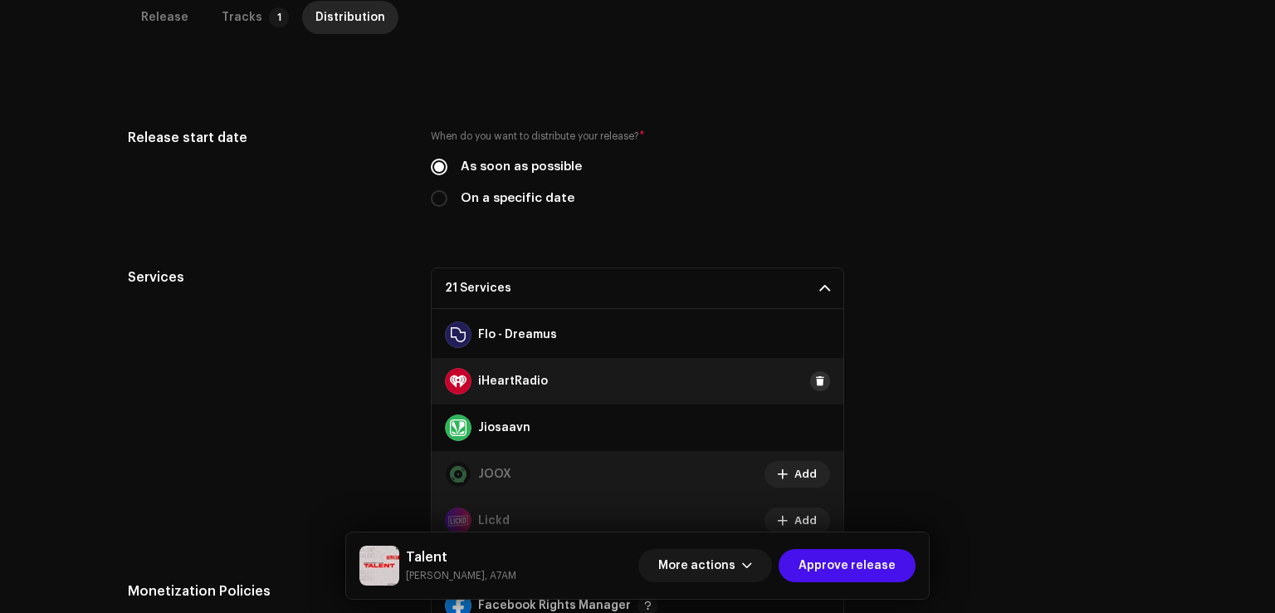
scroll to position [369, 0]
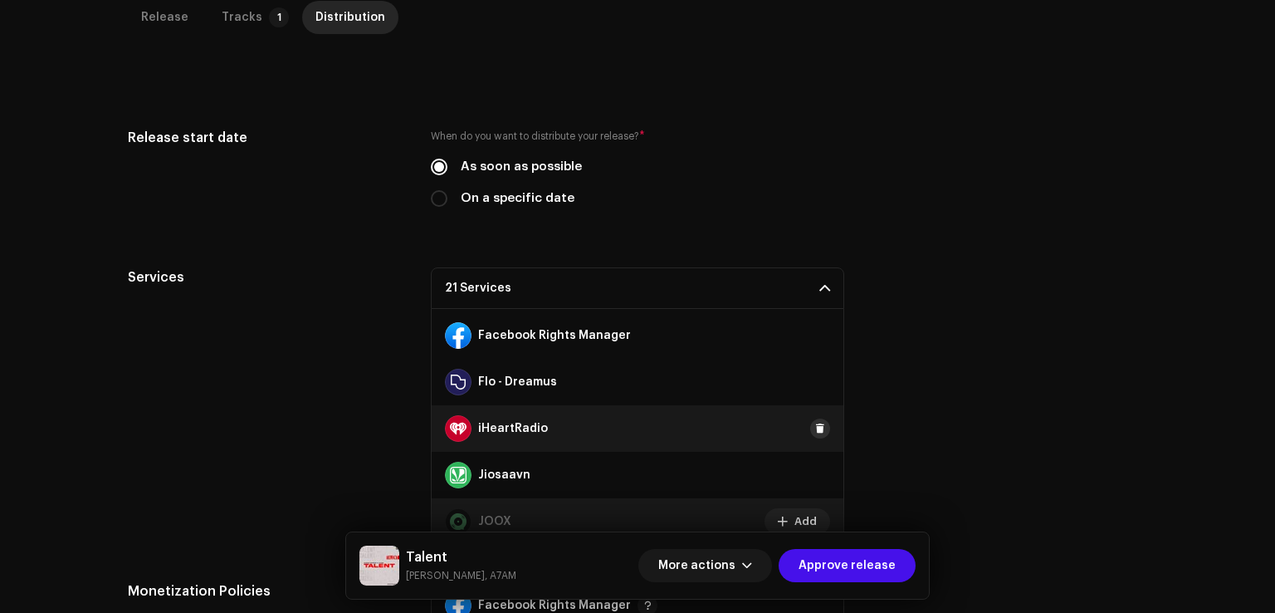
click at [815, 422] on span at bounding box center [820, 428] width 10 height 13
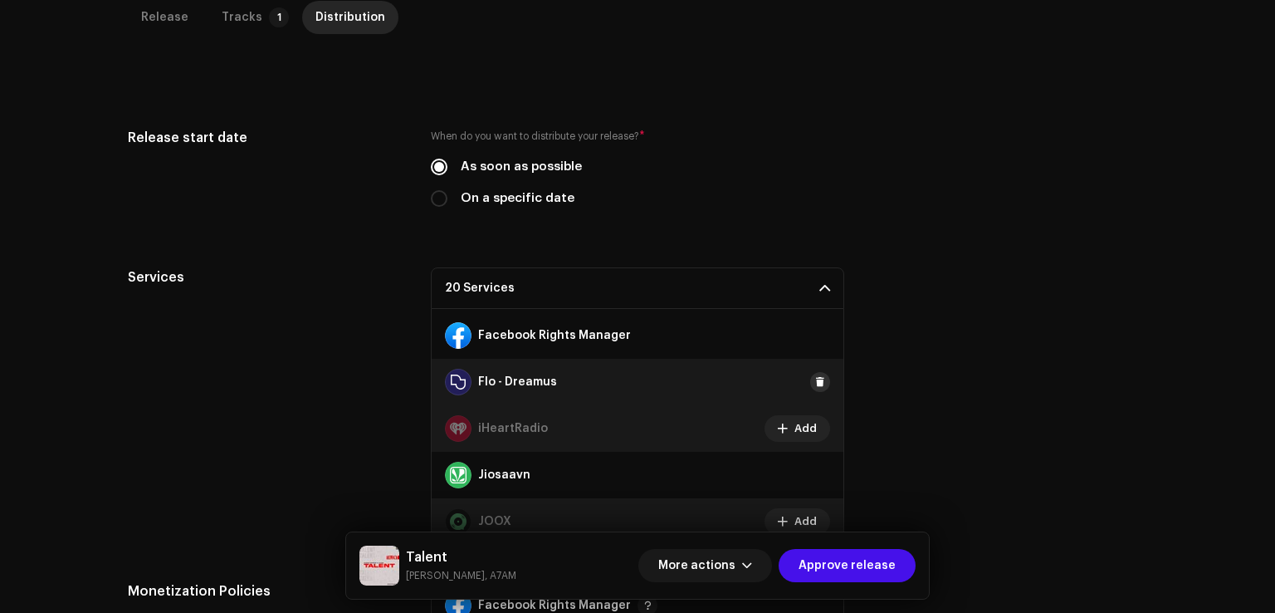
click at [815, 384] on span at bounding box center [820, 381] width 10 height 13
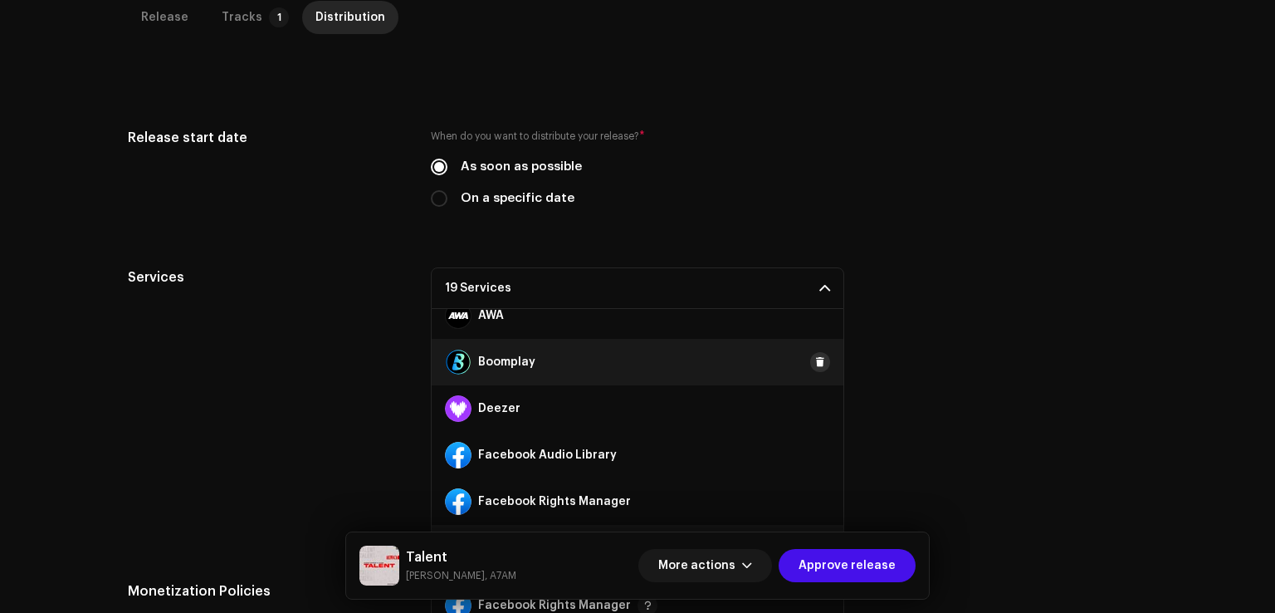
click at [811, 367] on button at bounding box center [820, 362] width 20 height 20
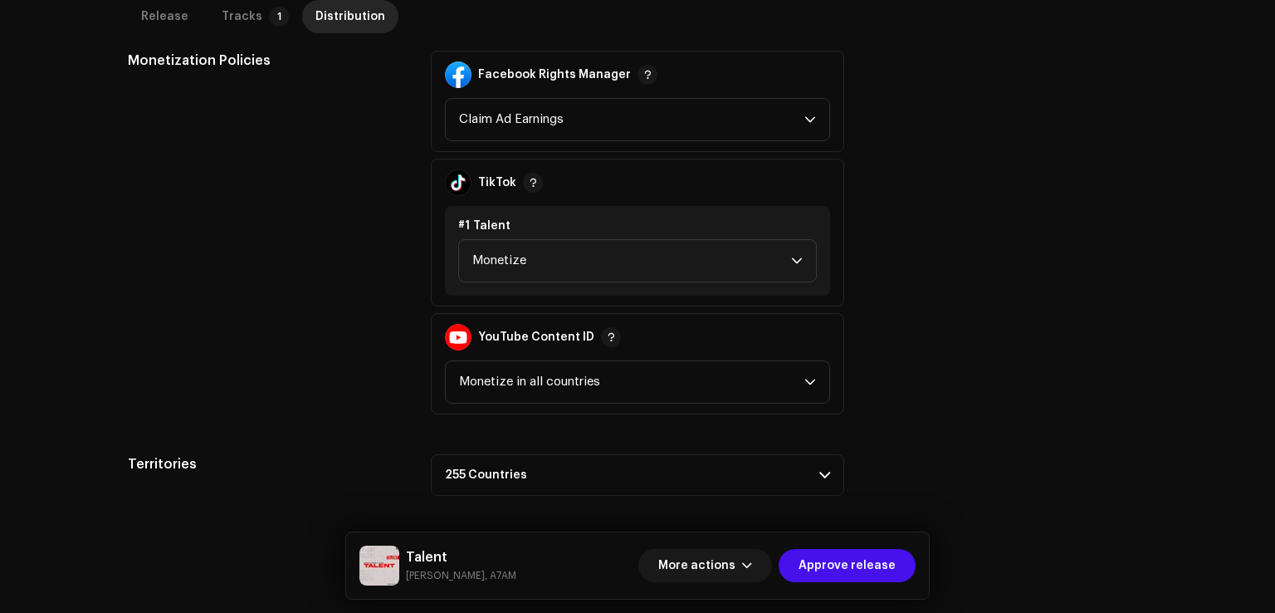
click at [857, 591] on div "Talent Ahsan Sahota, A7AM More actions Approve release" at bounding box center [637, 565] width 583 height 66
click at [870, 571] on span "Approve release" at bounding box center [847, 565] width 97 height 33
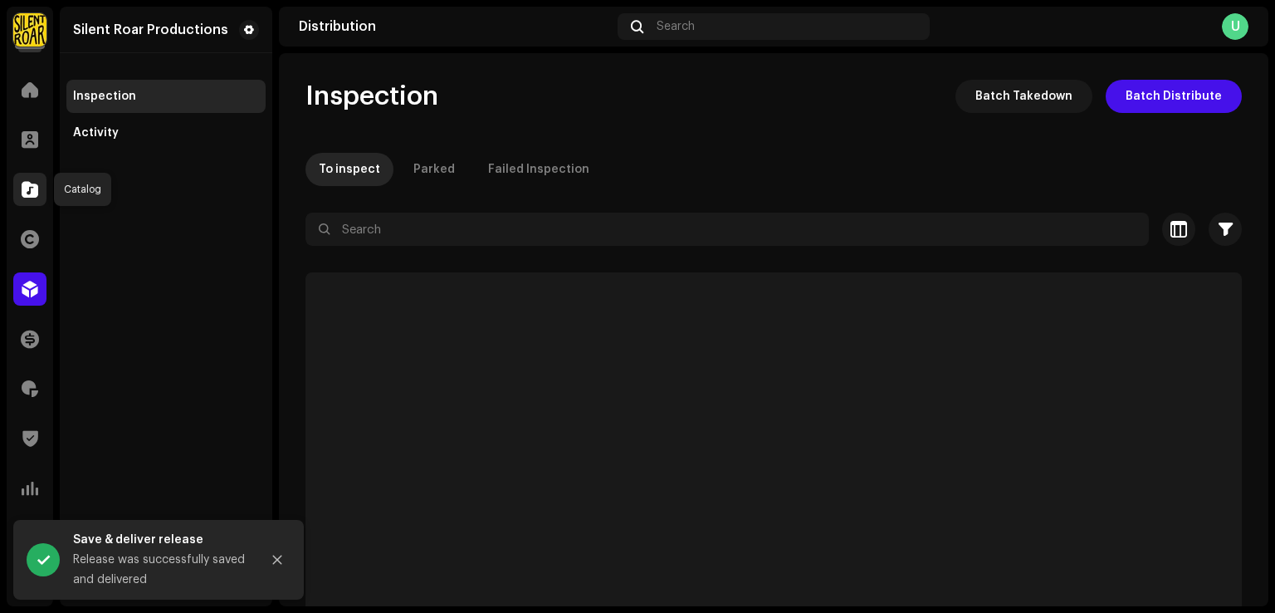
click at [31, 183] on span at bounding box center [30, 189] width 17 height 13
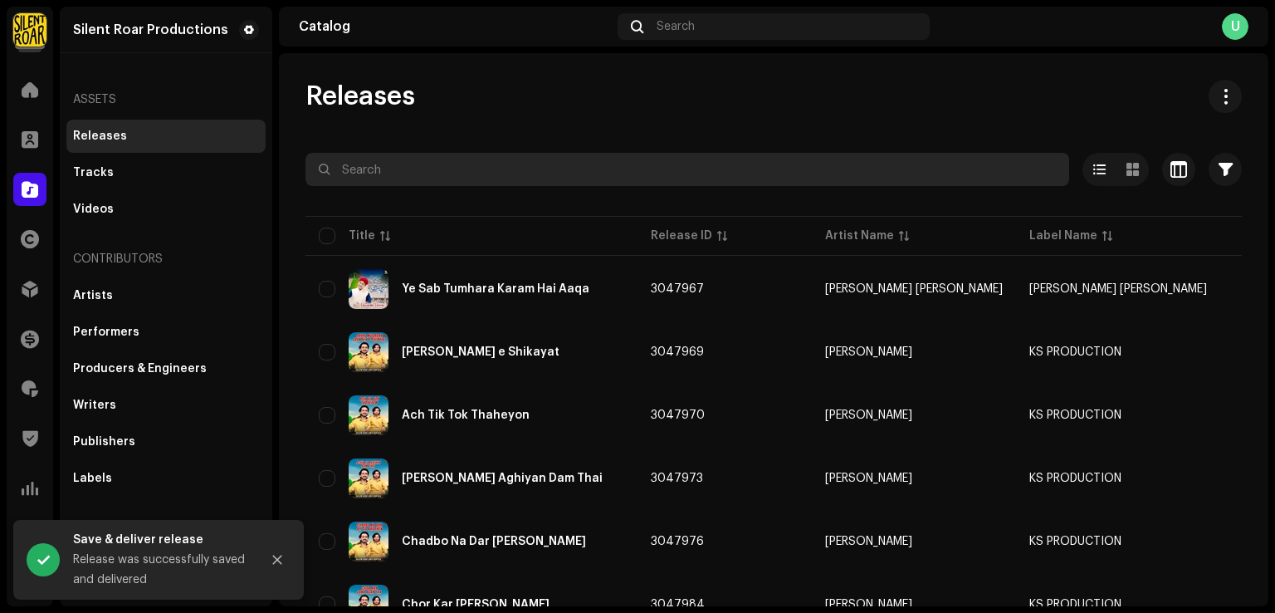
click at [375, 180] on input "text" at bounding box center [688, 169] width 764 height 33
click at [379, 168] on input "text" at bounding box center [688, 169] width 764 height 33
type input "Woh Mera Nabi"
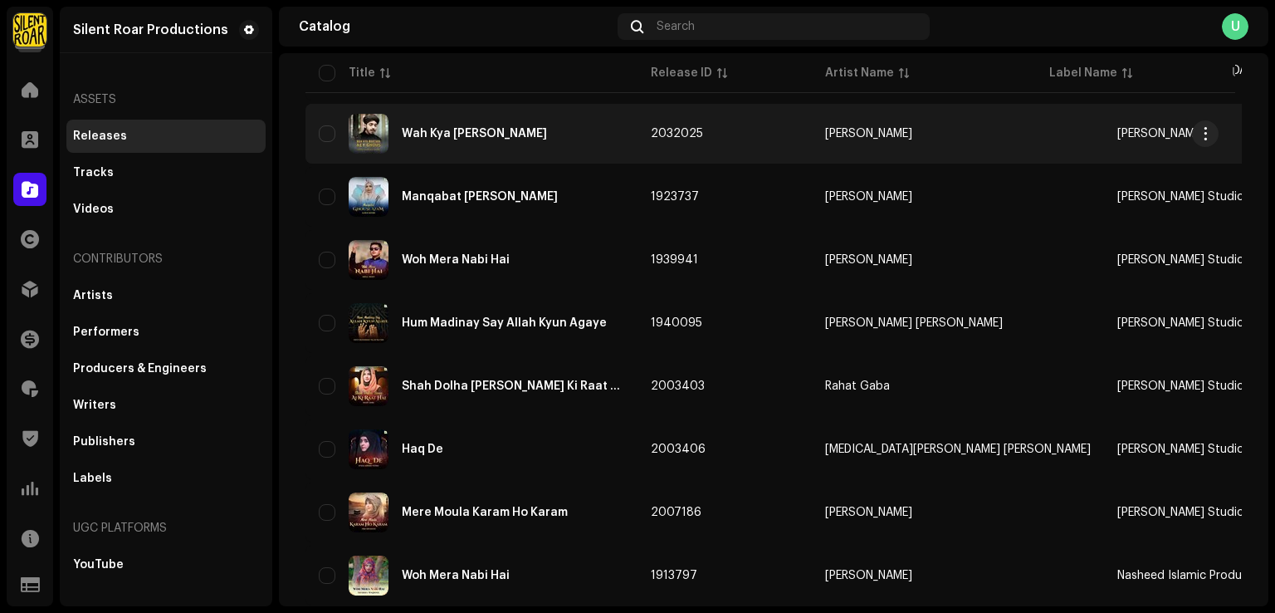
scroll to position [1080, 0]
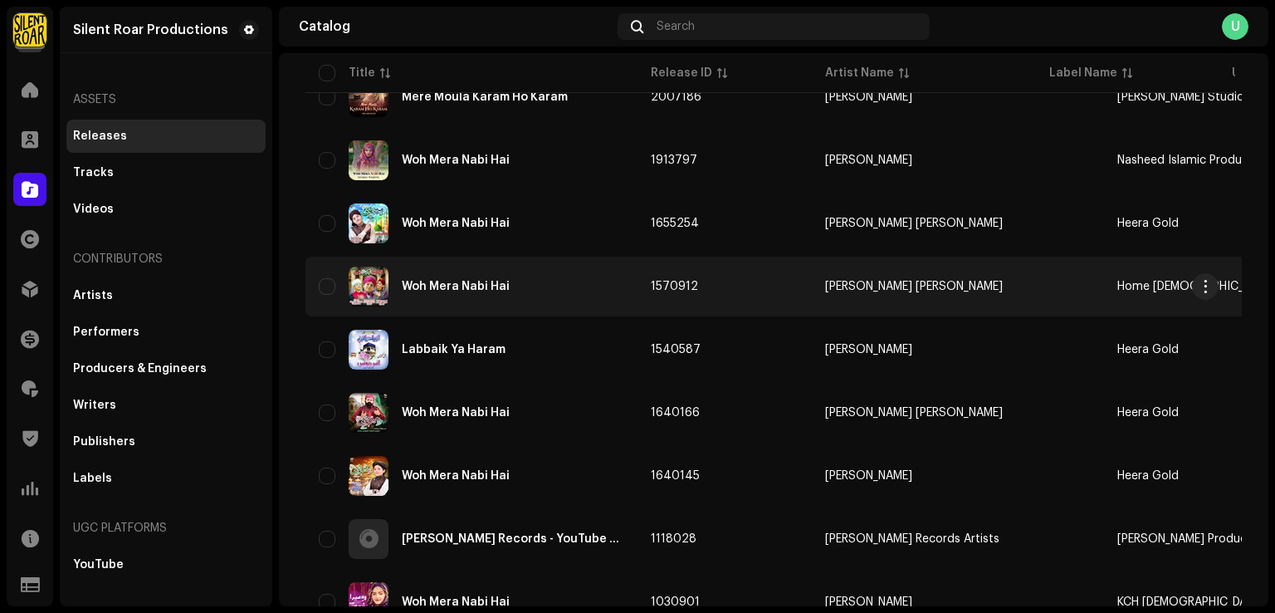
click at [551, 294] on div "Woh Mera Nabi Hai" at bounding box center [472, 287] width 306 height 40
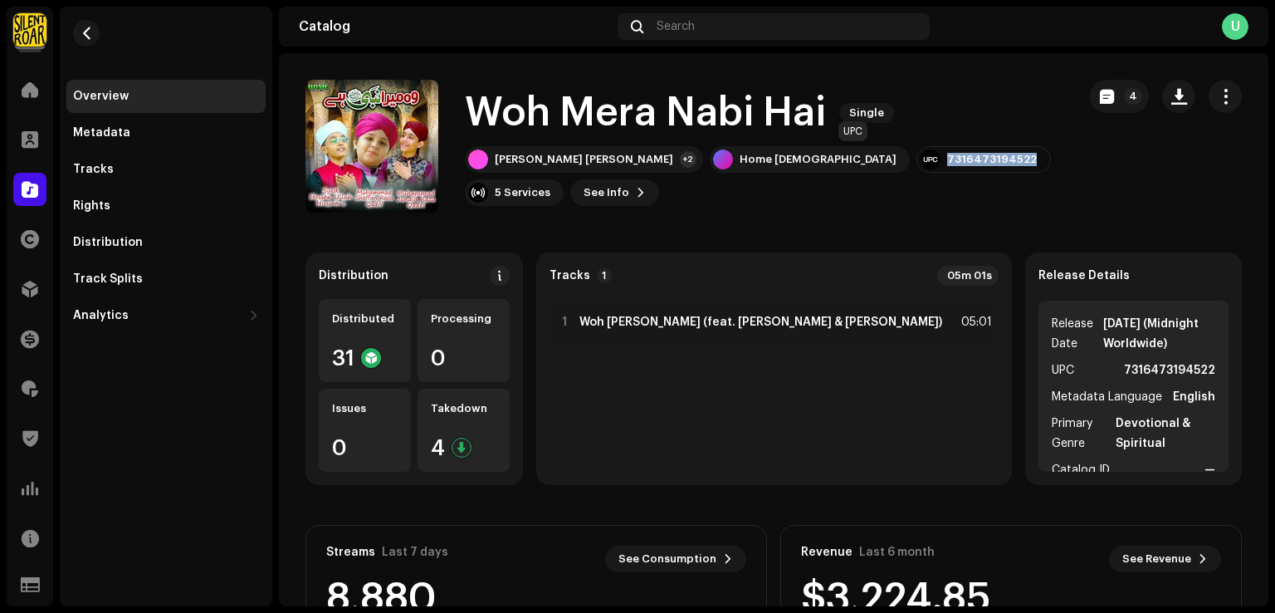
drag, startPoint x: 903, startPoint y: 160, endPoint x: 815, endPoint y: 161, distance: 87.2
click at [917, 161] on div "7316473194522" at bounding box center [984, 159] width 135 height 27
click at [34, 190] on span at bounding box center [30, 189] width 17 height 13
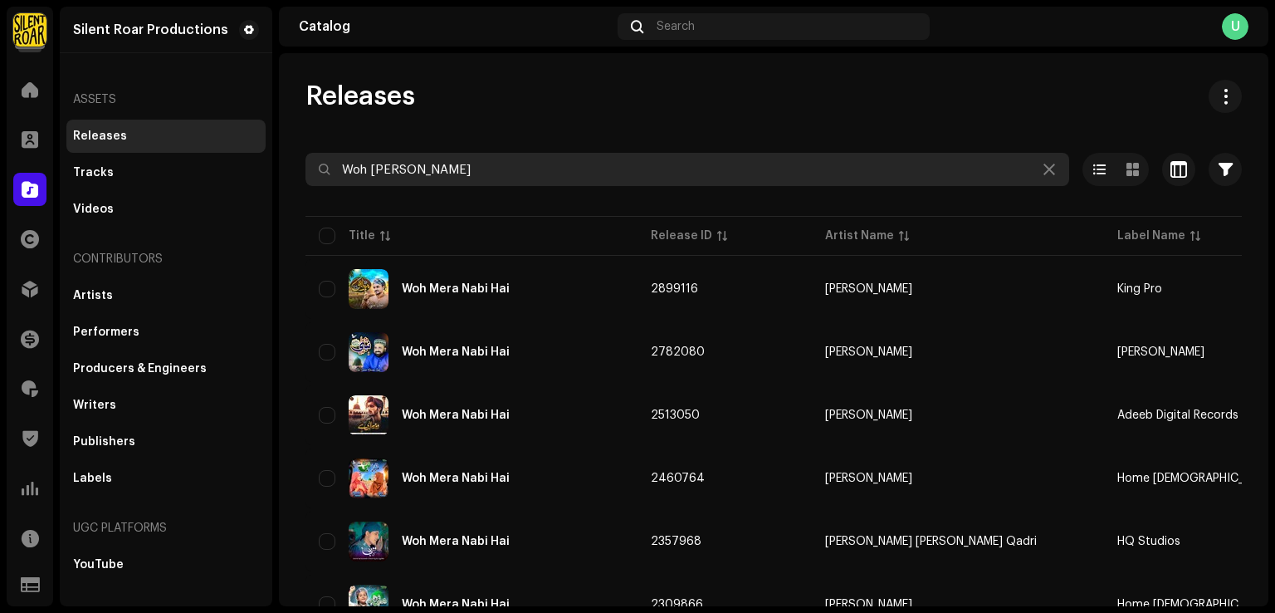
drag, startPoint x: 450, startPoint y: 164, endPoint x: 60, endPoint y: 140, distance: 391.0
click at [60, 140] on div "Silent Roar Productions Home Clients Catalog Rights Distribution Finance Royalt…" at bounding box center [637, 306] width 1275 height 613
paste input "Alien Panda Jury"
type input "Alien Panda Jury"
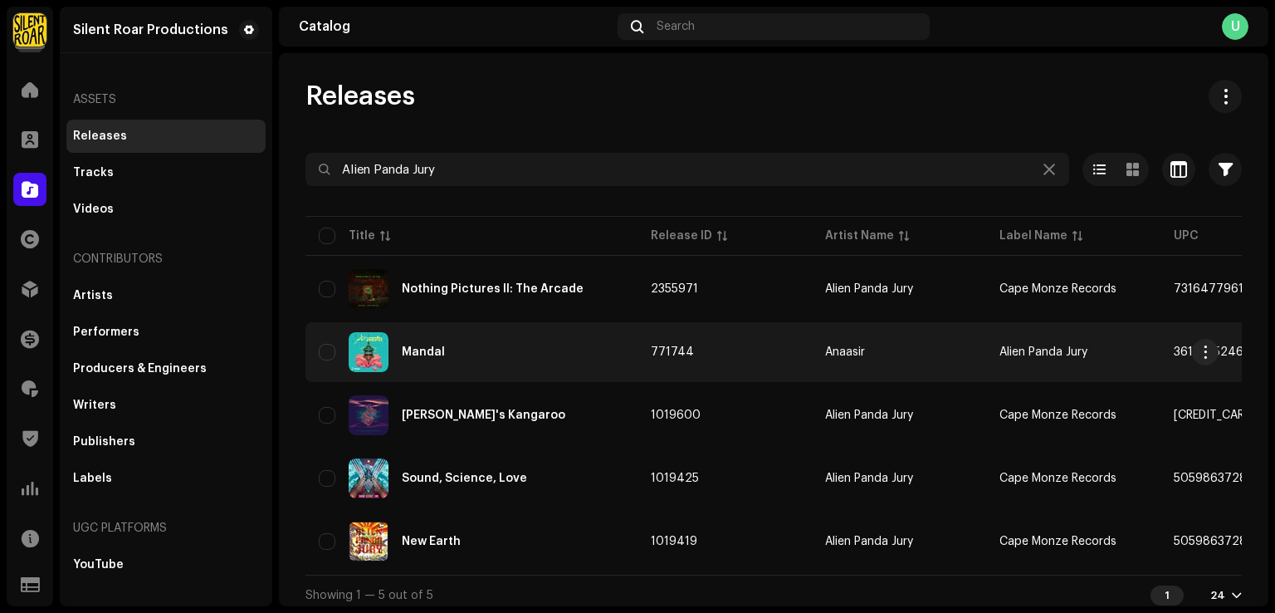
click at [569, 352] on div "Mandal" at bounding box center [472, 352] width 306 height 40
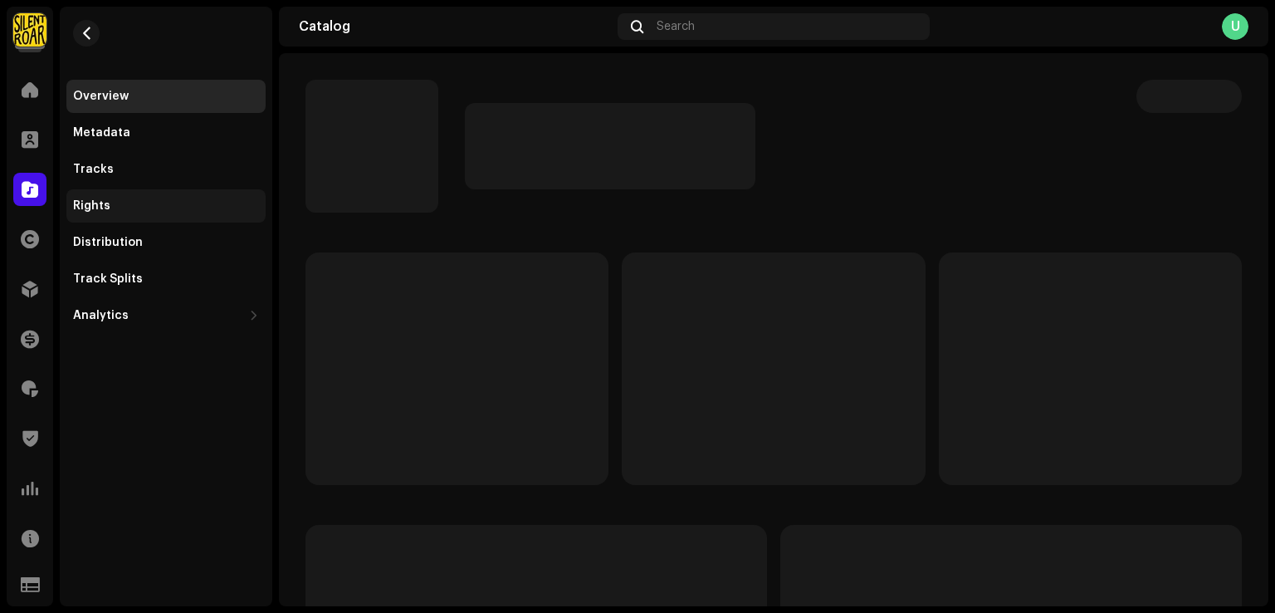
click at [126, 197] on div "Rights" at bounding box center [165, 205] width 199 height 33
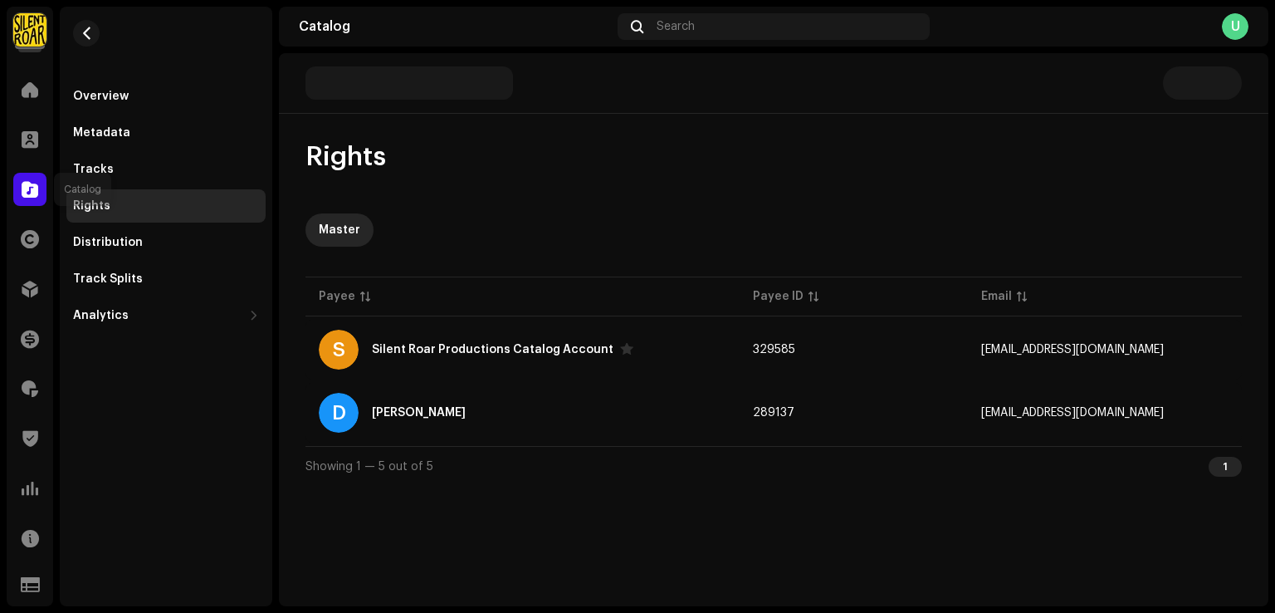
click at [45, 190] on div at bounding box center [29, 189] width 33 height 33
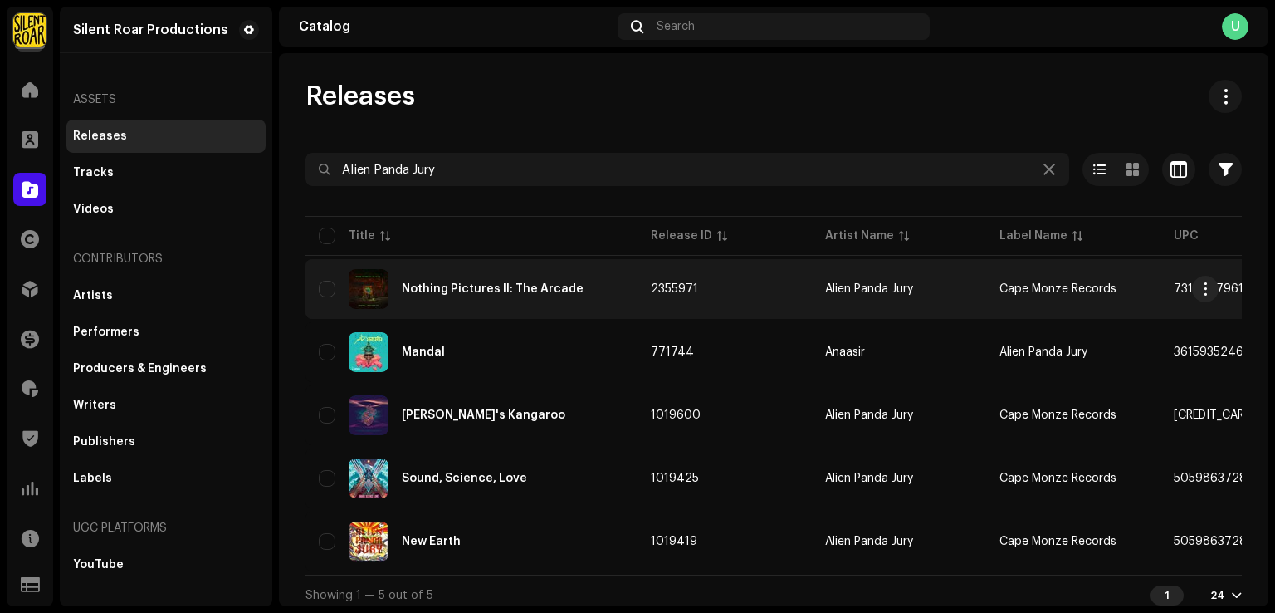
click at [445, 303] on div "Nothing Pictures II: The Arcade" at bounding box center [472, 289] width 306 height 40
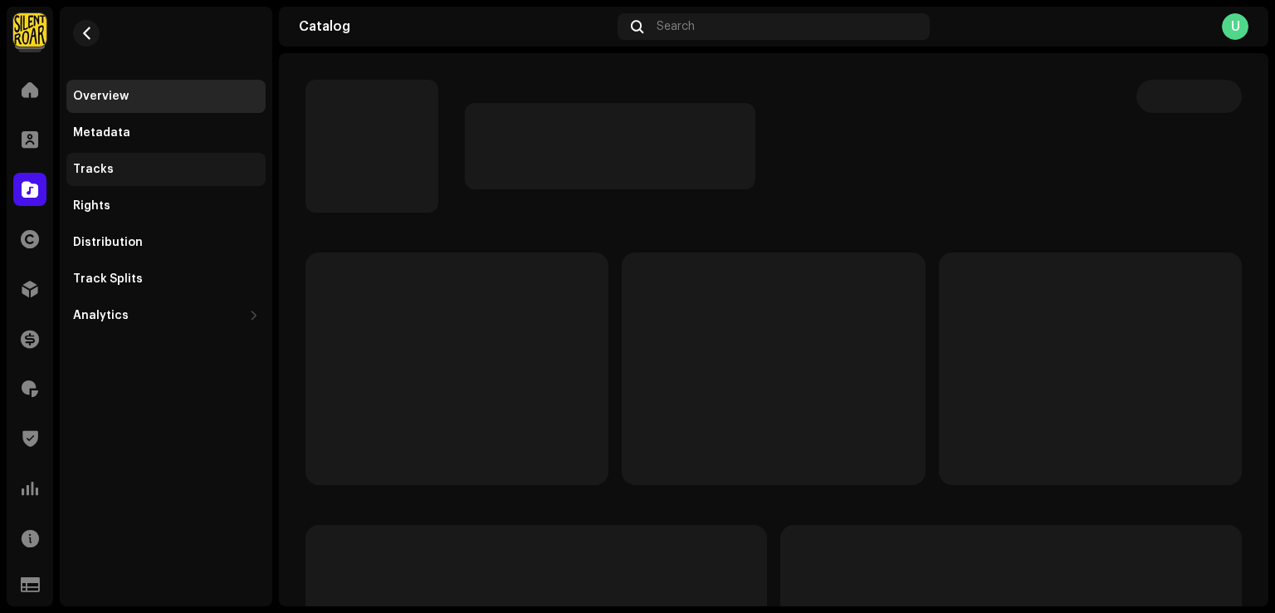
click at [120, 169] on div "Tracks" at bounding box center [166, 169] width 186 height 13
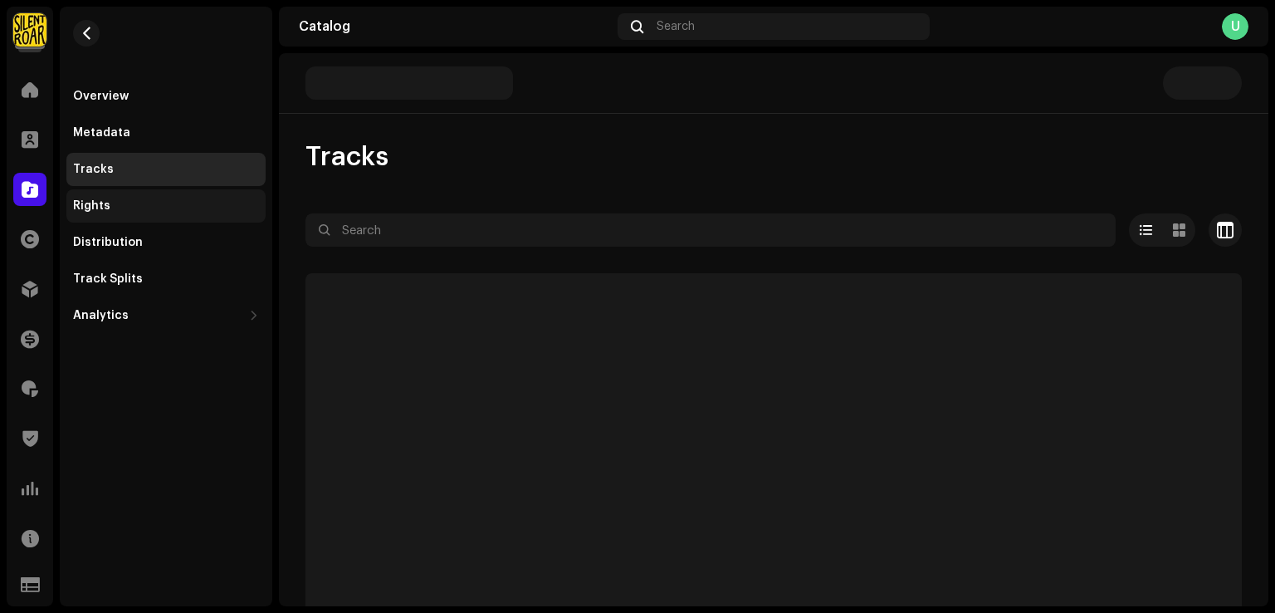
click at [100, 207] on div "Rights" at bounding box center [91, 205] width 37 height 13
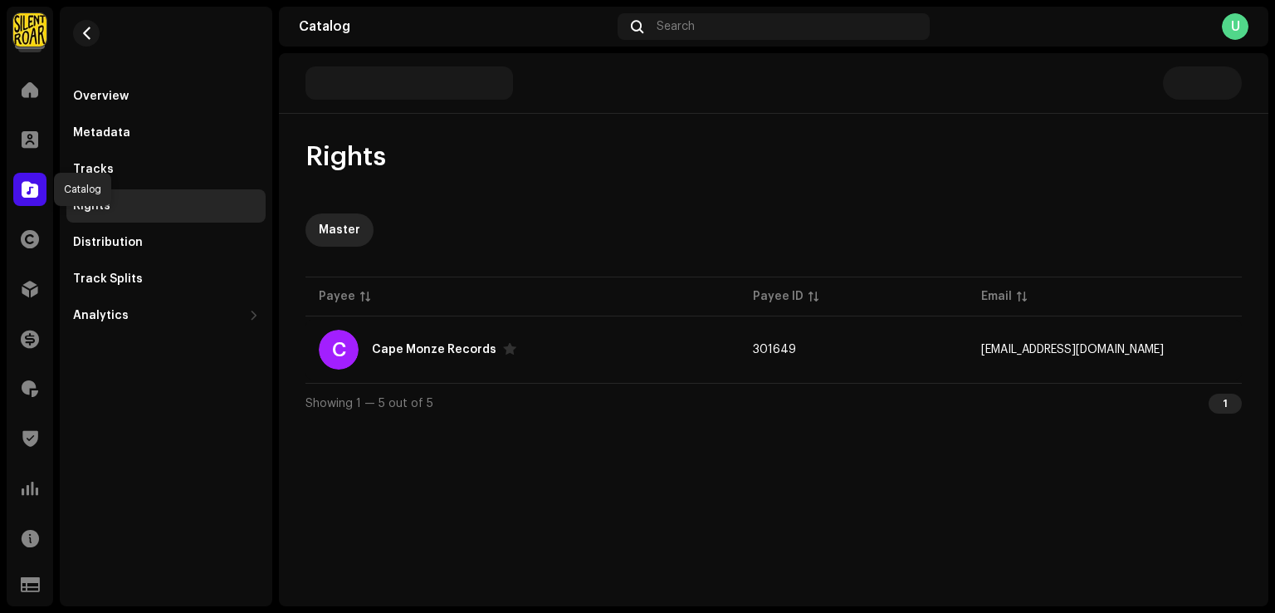
click at [30, 193] on span at bounding box center [30, 189] width 17 height 13
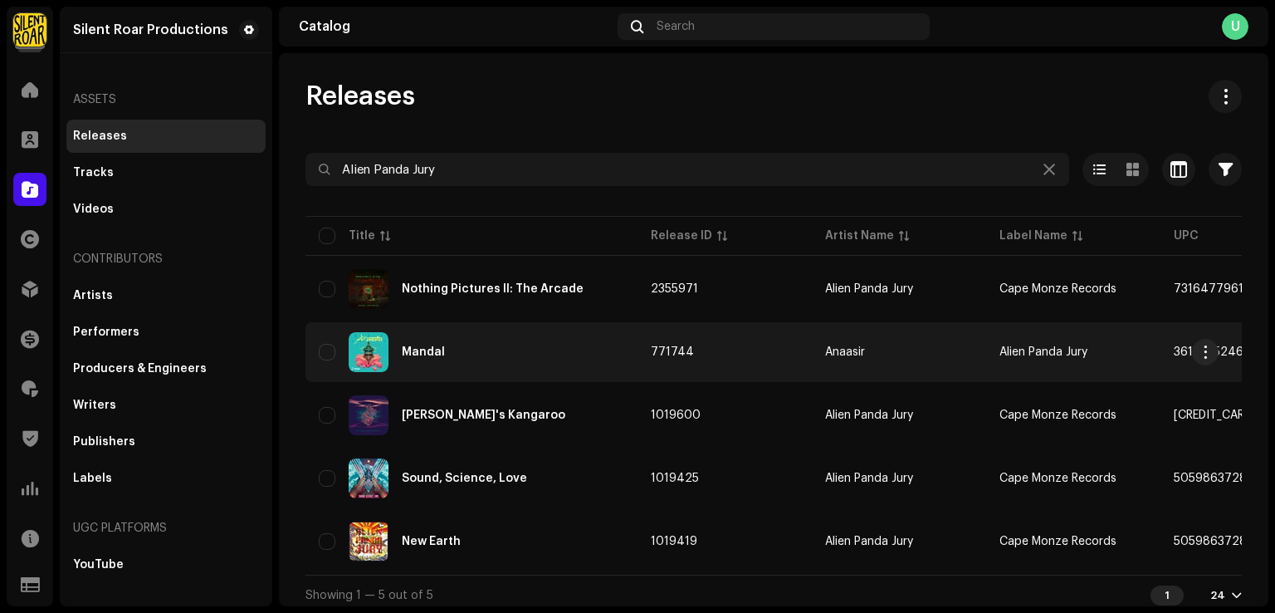
click at [463, 358] on div "Mandal" at bounding box center [472, 352] width 306 height 40
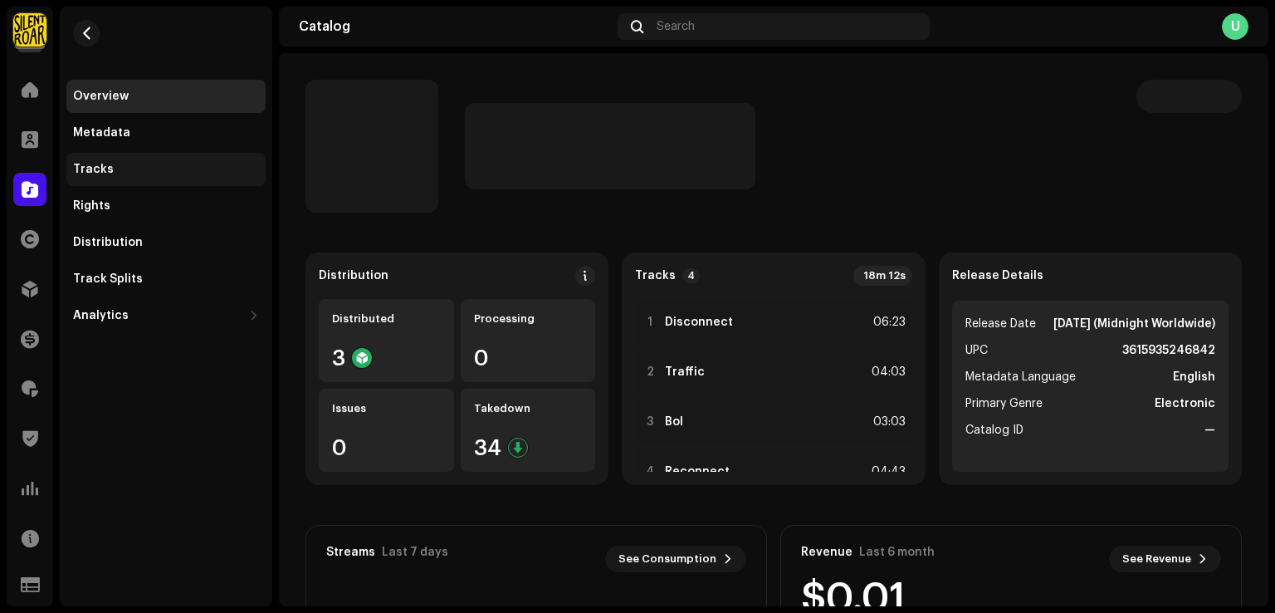
click at [116, 175] on div "Tracks" at bounding box center [166, 169] width 186 height 13
click at [107, 201] on div "Rights" at bounding box center [91, 205] width 37 height 13
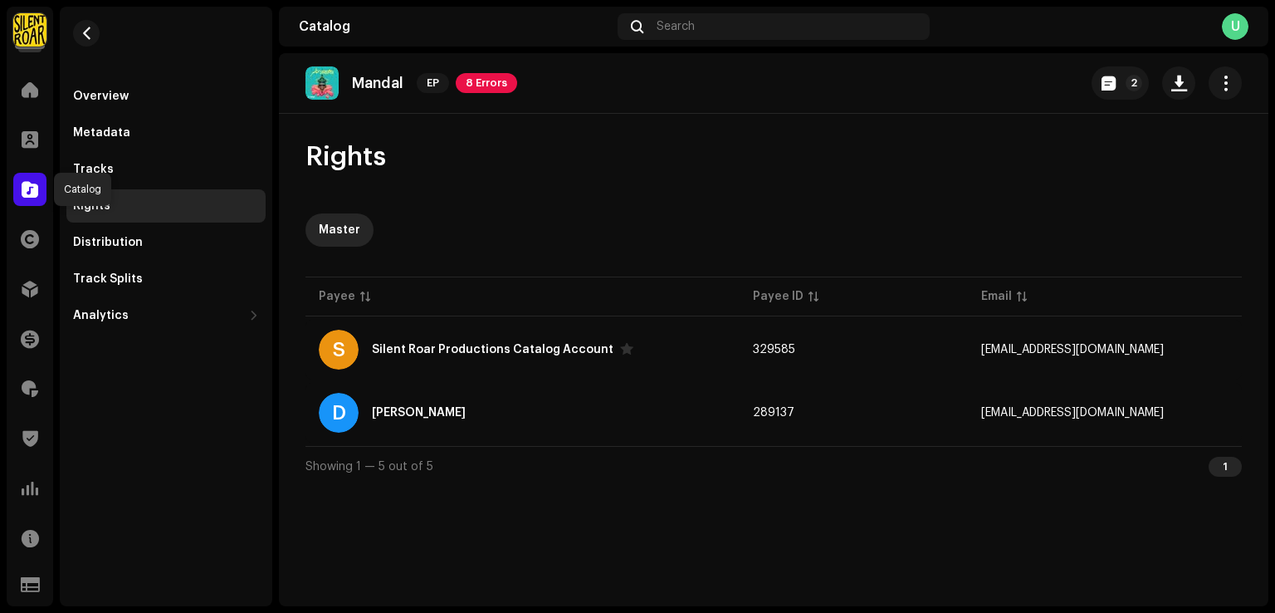
click at [28, 193] on span at bounding box center [30, 189] width 17 height 13
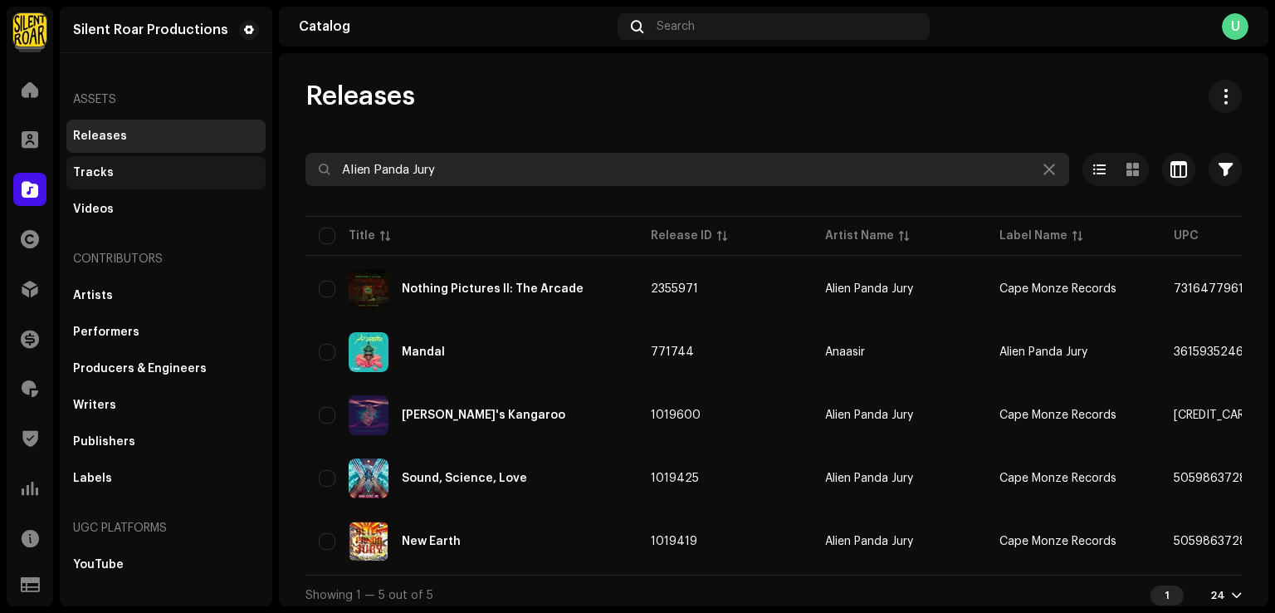
click at [106, 181] on div "Silent Roar Productions Home Clients Catalog Rights Distribution Finance Royalt…" at bounding box center [637, 306] width 1275 height 613
paste input "7316479824133"
type input "7316479824133"
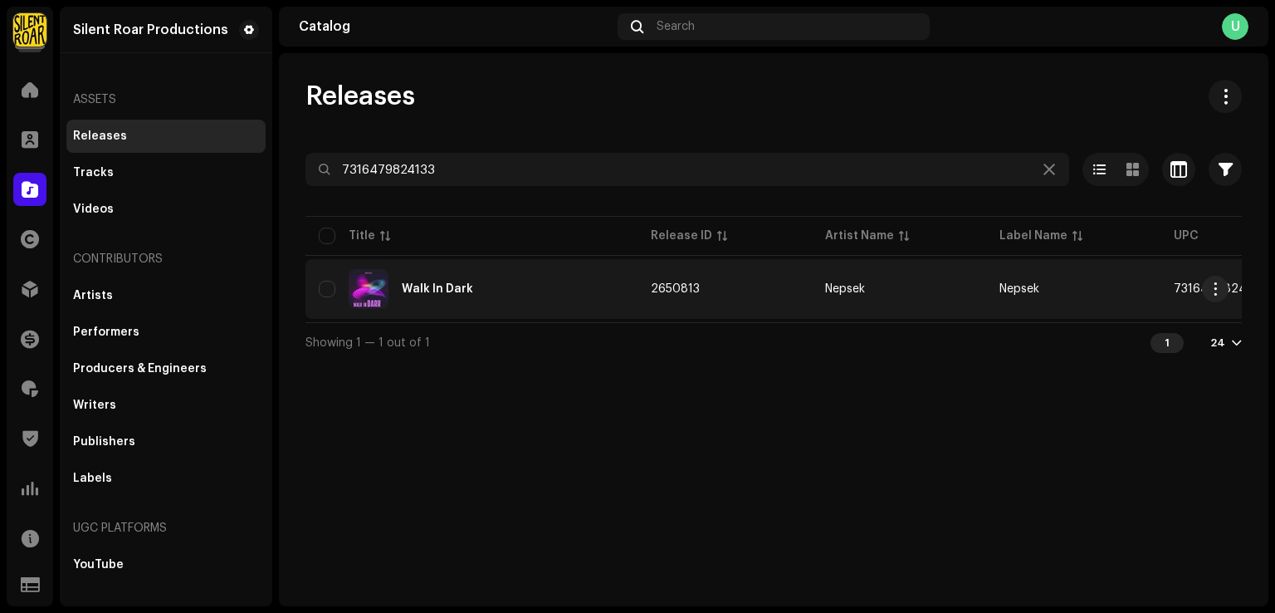
click at [559, 284] on div "Walk In Dark" at bounding box center [472, 289] width 306 height 40
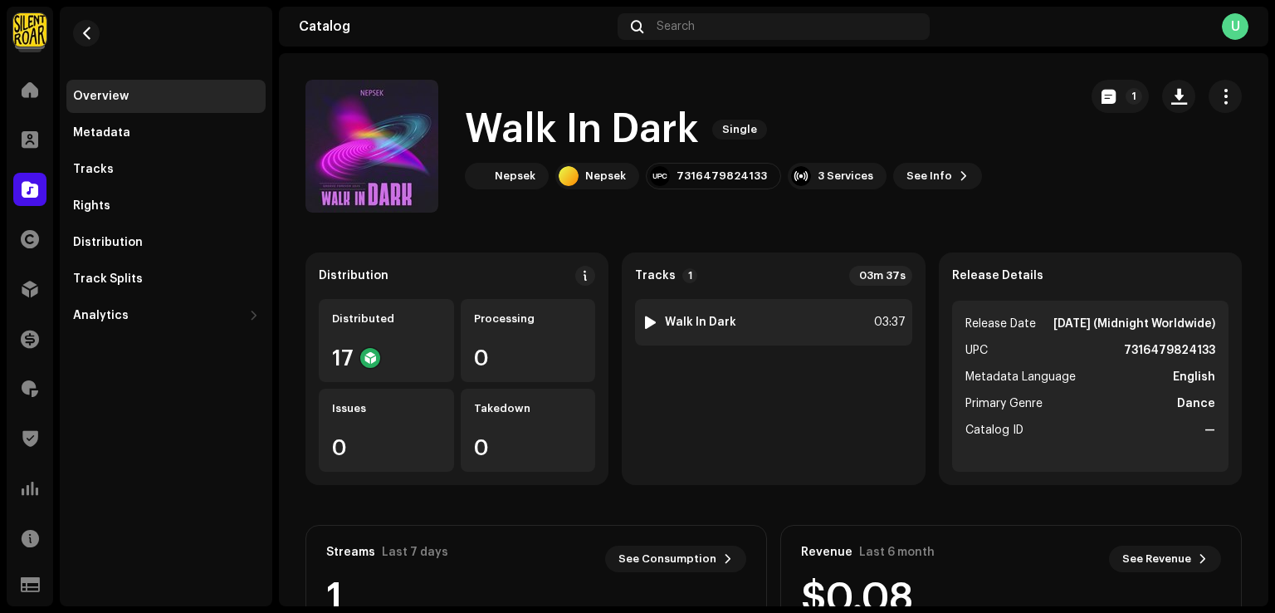
click at [751, 317] on div "1 Walk In Dark 03:37" at bounding box center [773, 322] width 277 height 47
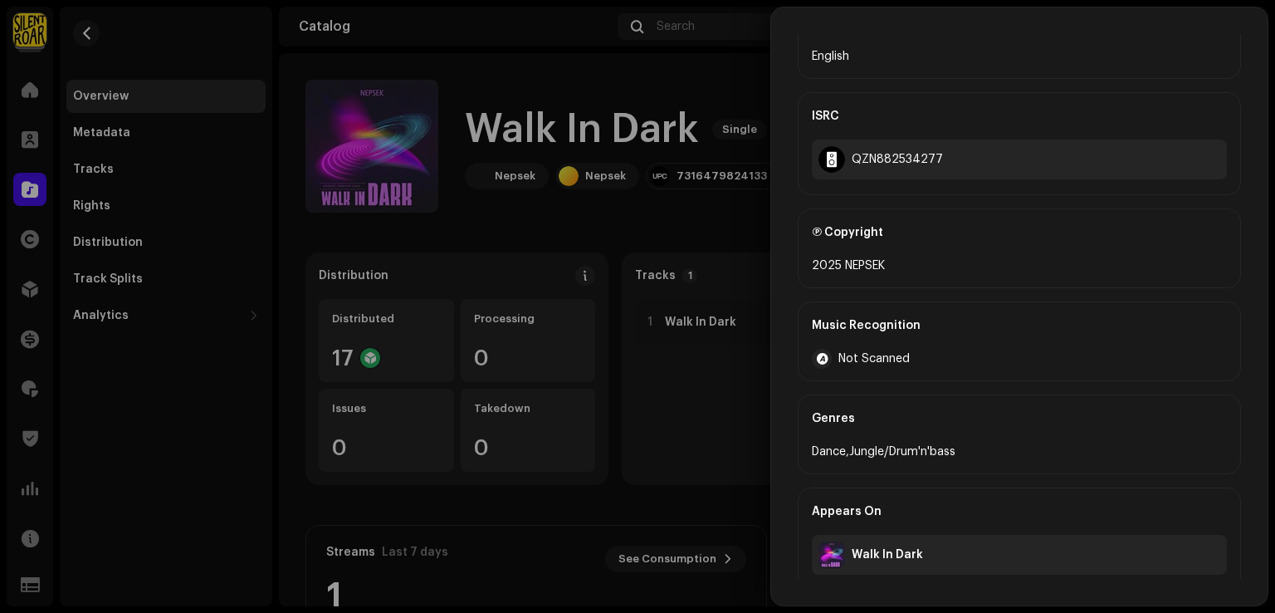
scroll to position [342, 0]
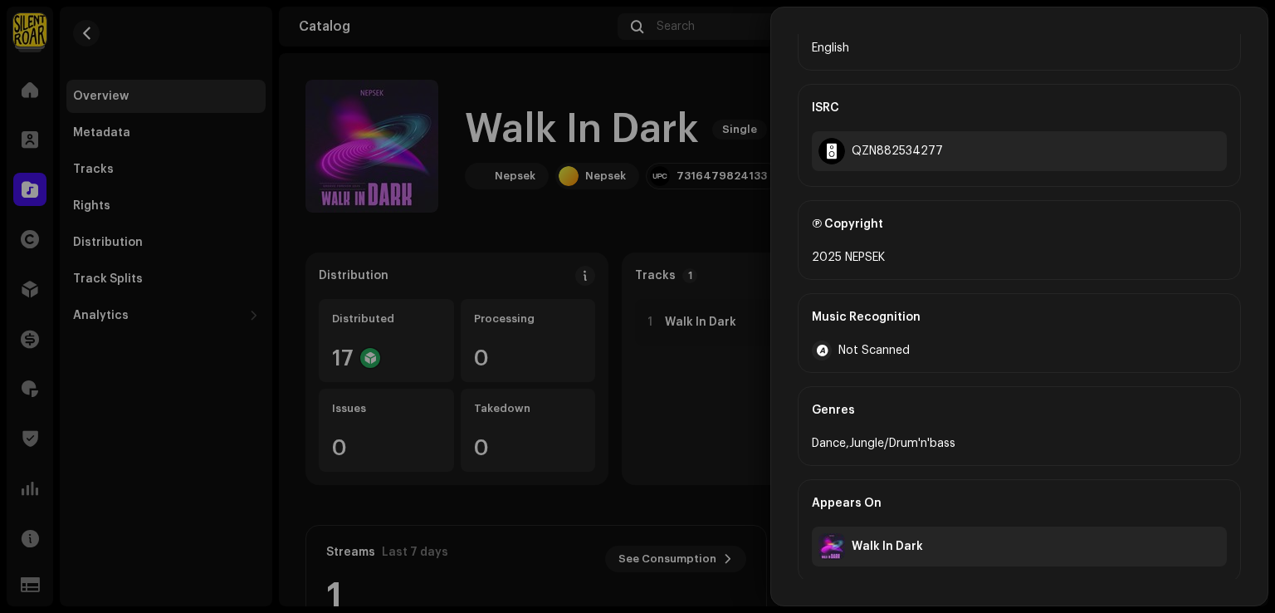
click at [37, 197] on div at bounding box center [637, 306] width 1275 height 613
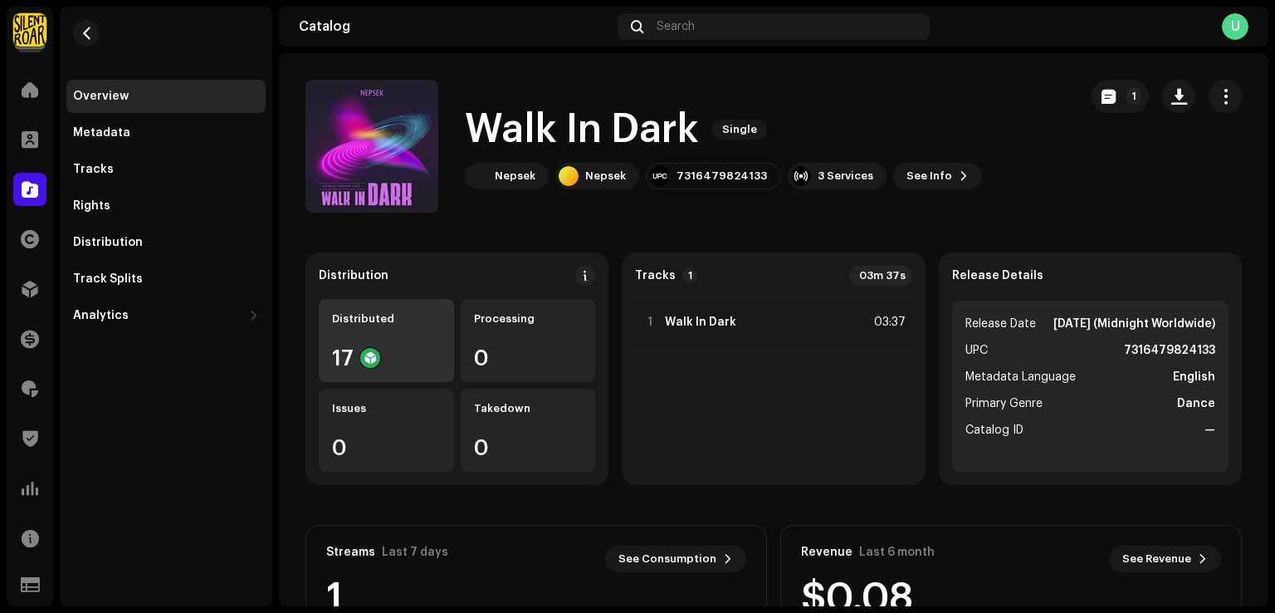
click at [418, 335] on div "Distributed 17" at bounding box center [386, 340] width 135 height 83
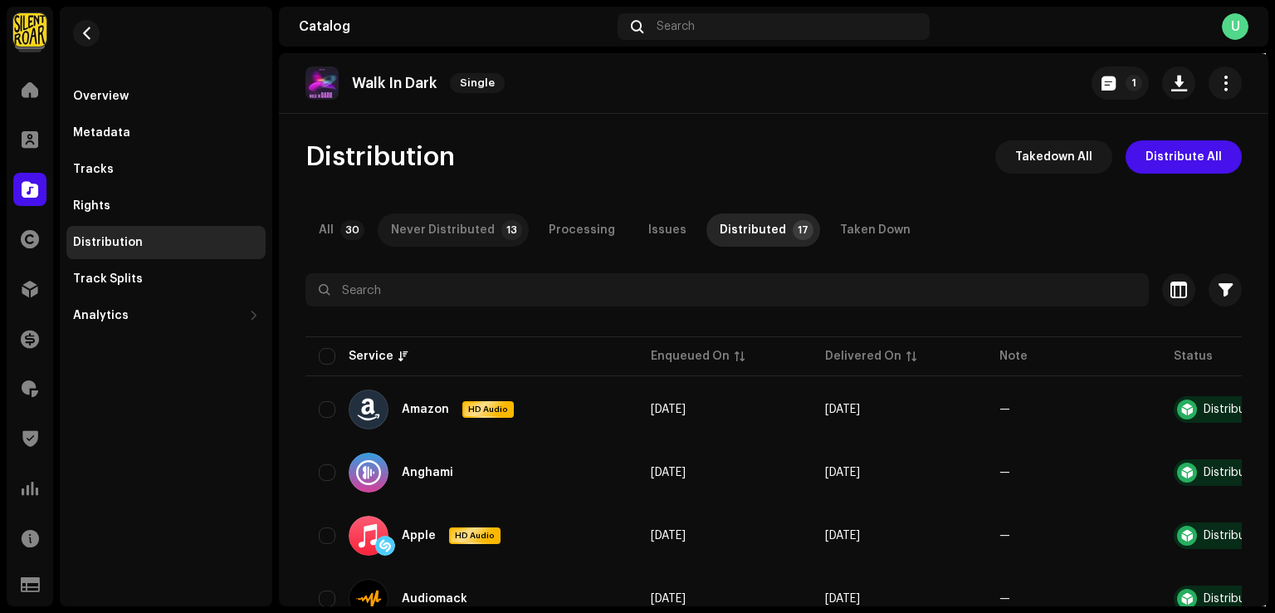
click at [485, 231] on div "Never Distributed" at bounding box center [443, 229] width 104 height 33
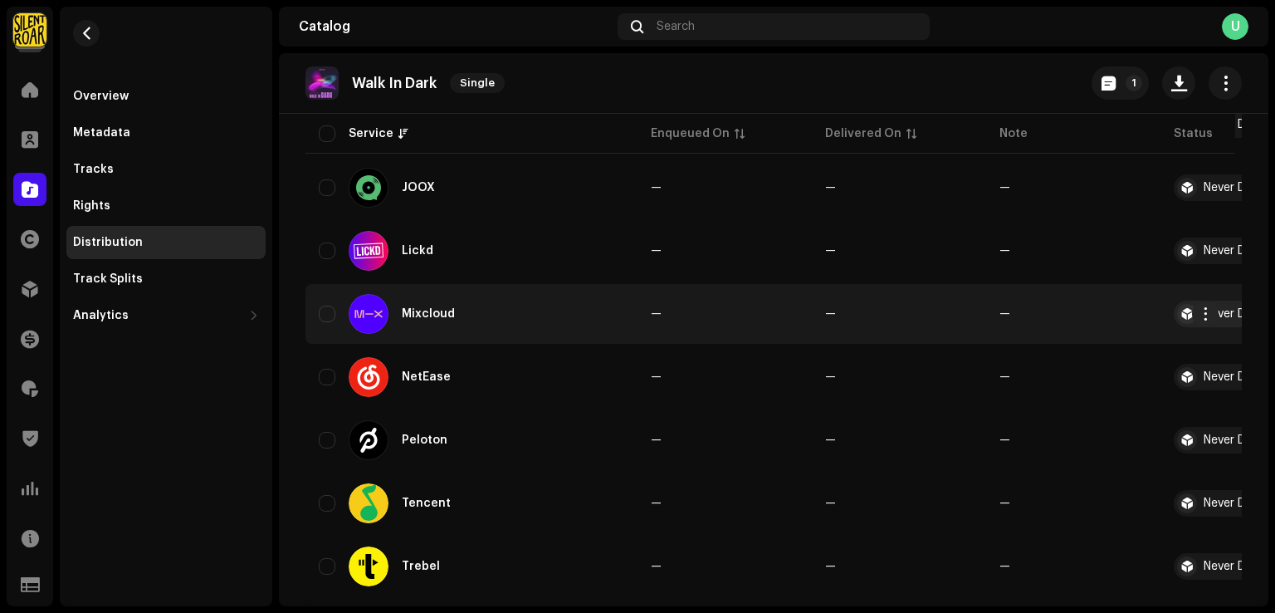
scroll to position [644, 0]
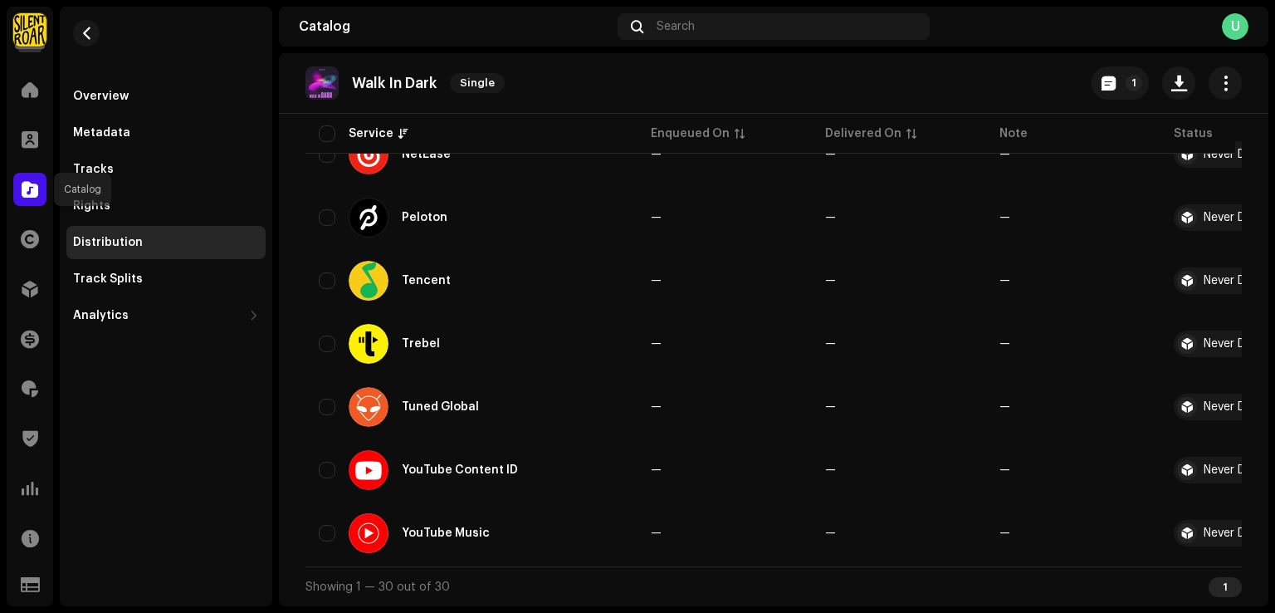
click at [32, 184] on span at bounding box center [30, 189] width 17 height 13
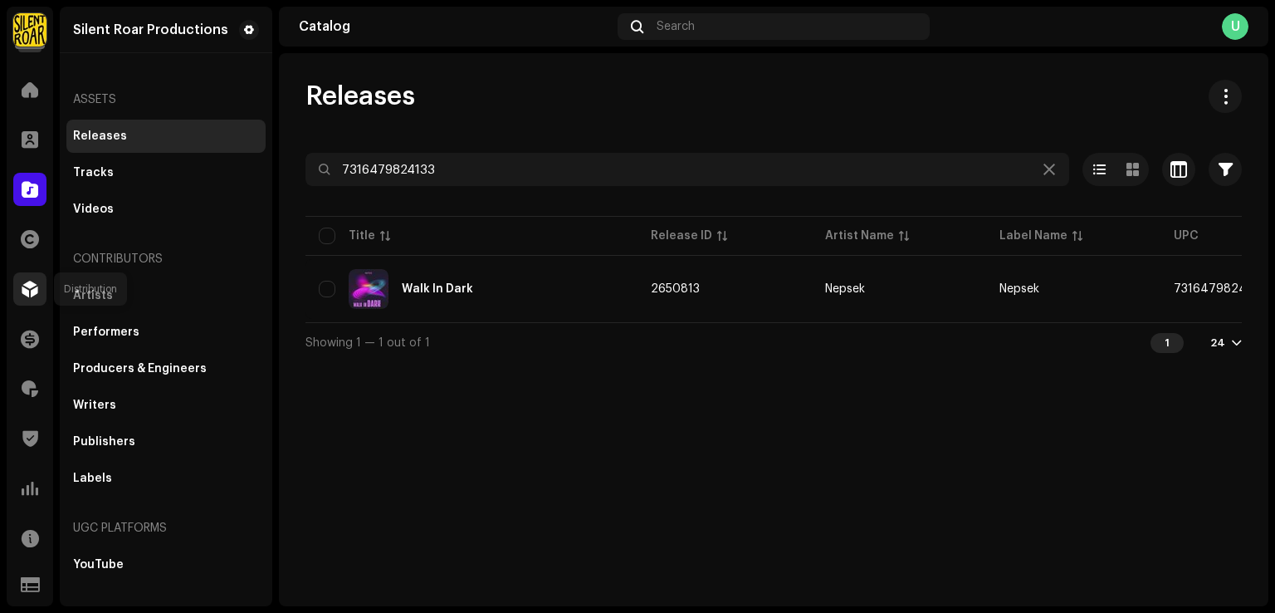
click at [35, 292] on span at bounding box center [30, 288] width 17 height 13
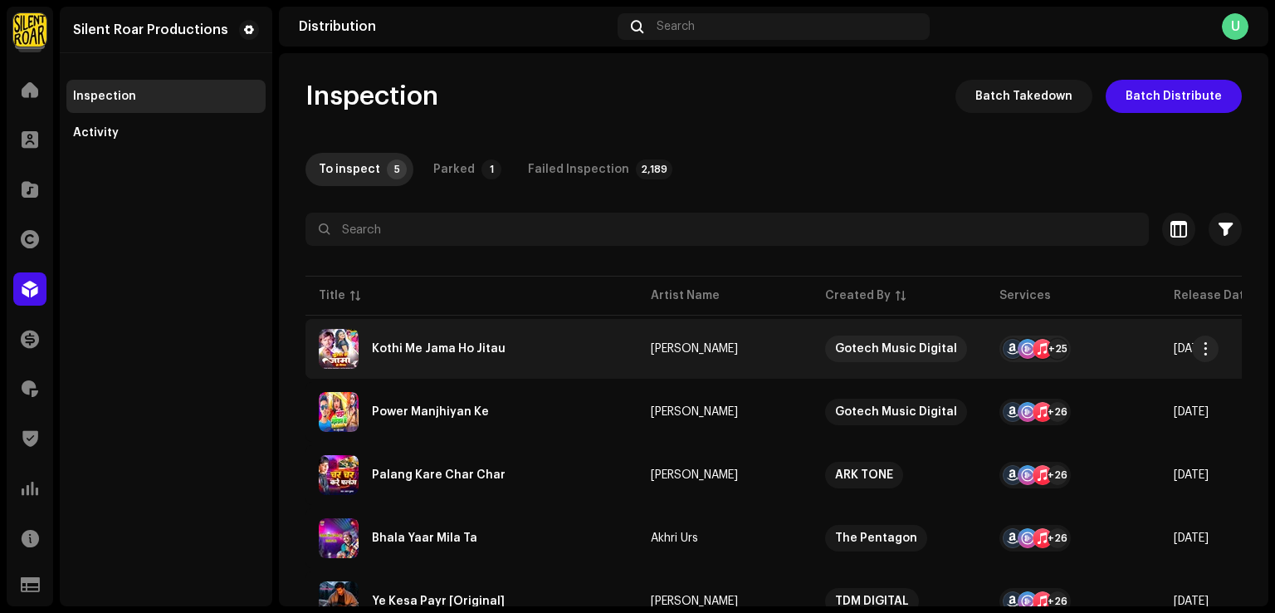
scroll to position [75, 0]
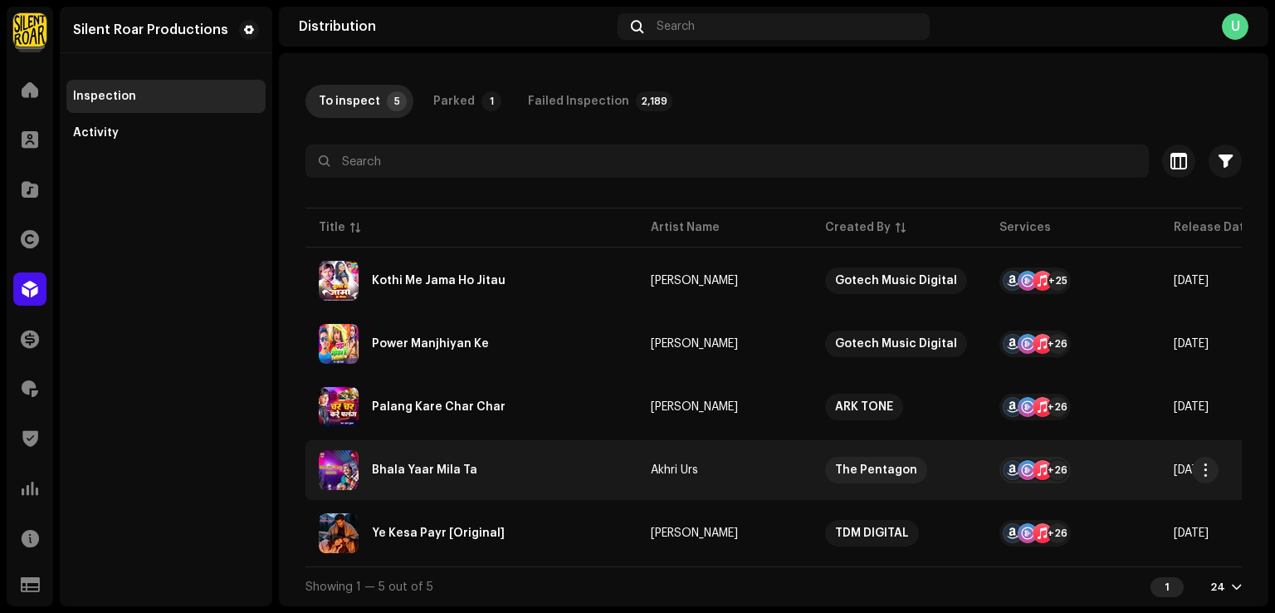
click at [495, 454] on div "Bhala Yaar Mila Ta" at bounding box center [472, 470] width 306 height 40
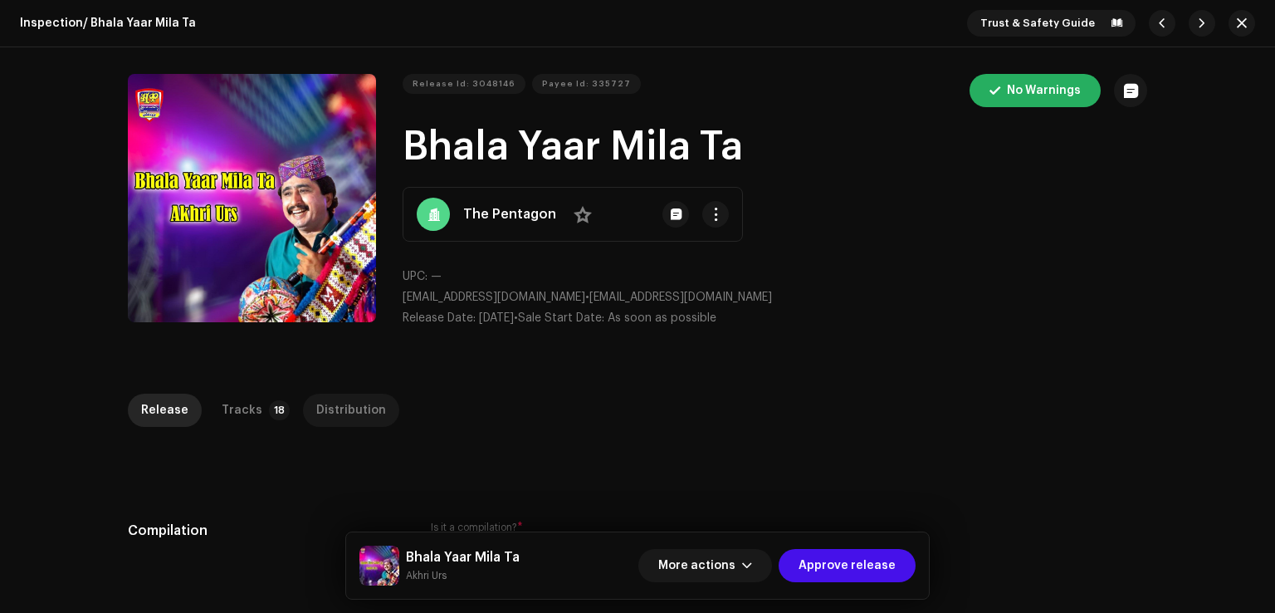
click at [338, 414] on div "Distribution" at bounding box center [351, 410] width 70 height 33
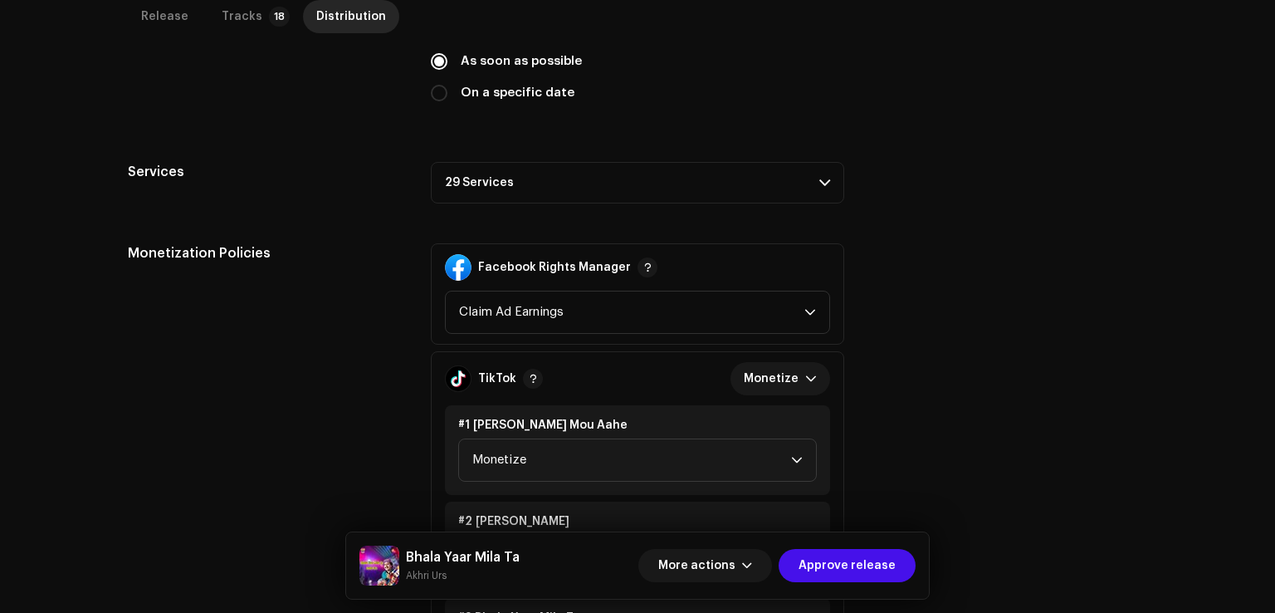
click at [495, 191] on p-accordion-header "29 Services" at bounding box center [638, 183] width 414 height 42
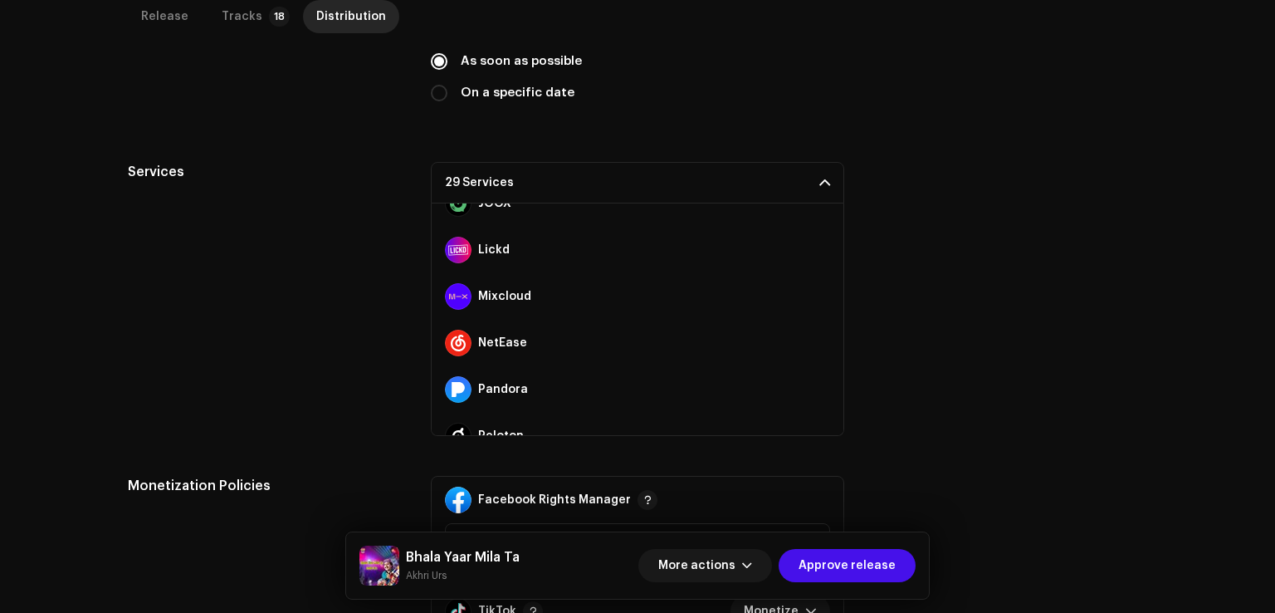
scroll to position [1116, 0]
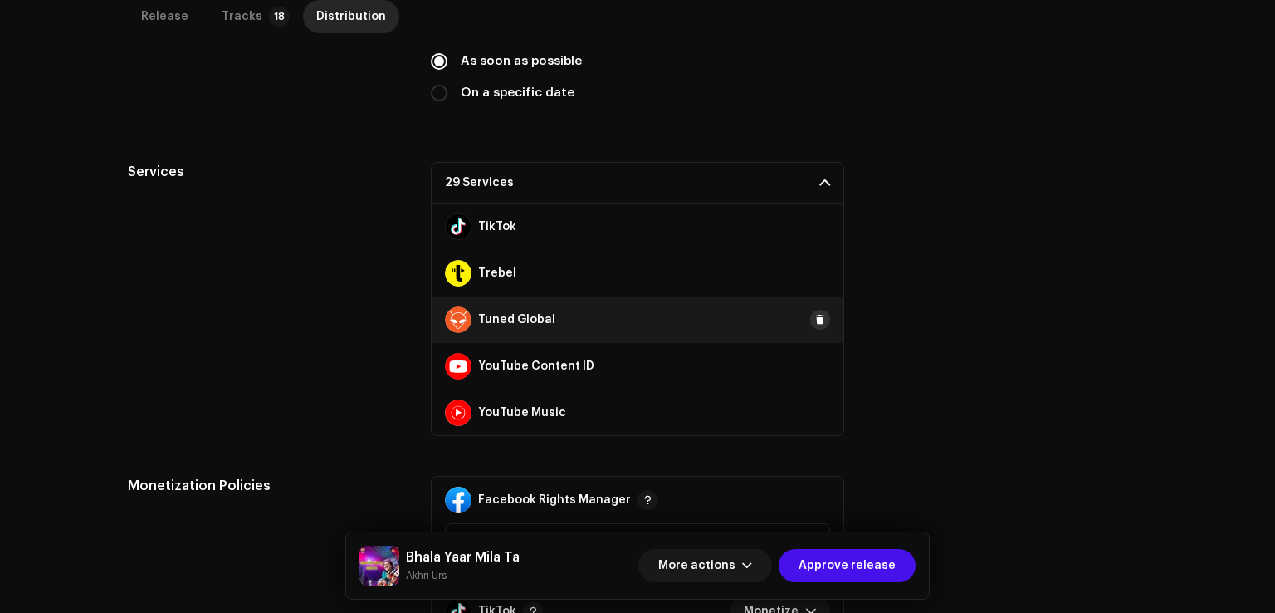
drag, startPoint x: 808, startPoint y: 313, endPoint x: 815, endPoint y: 278, distance: 35.5
click at [815, 313] on span at bounding box center [820, 319] width 10 height 13
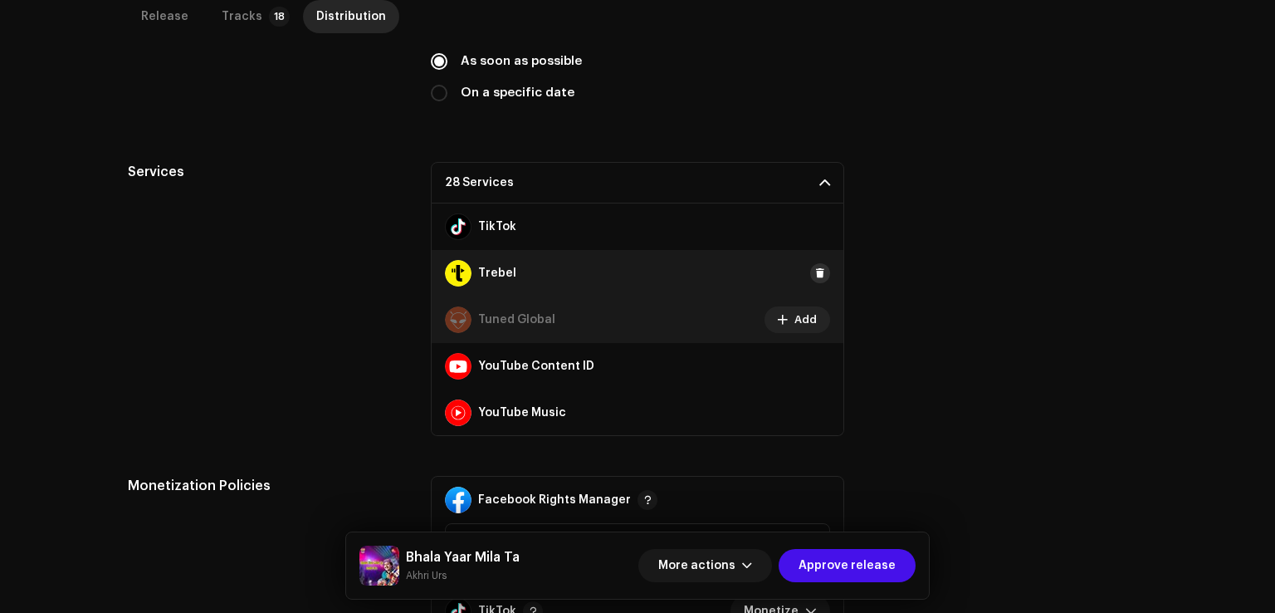
click at [816, 267] on span at bounding box center [820, 273] width 10 height 13
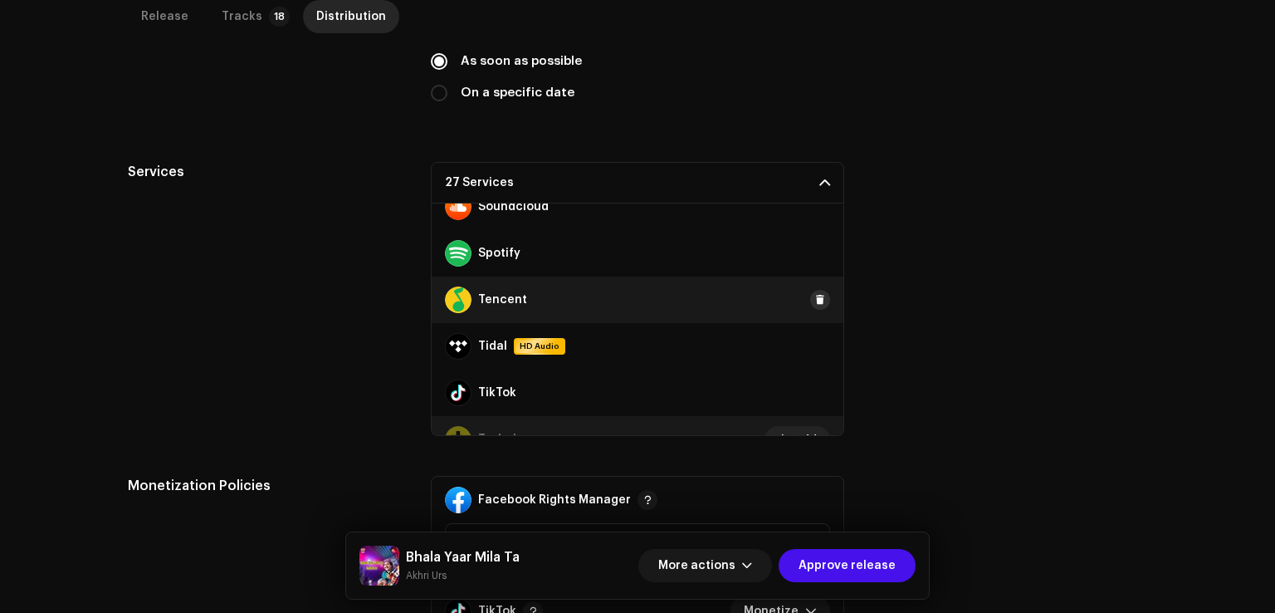
click at [810, 303] on button at bounding box center [820, 300] width 20 height 20
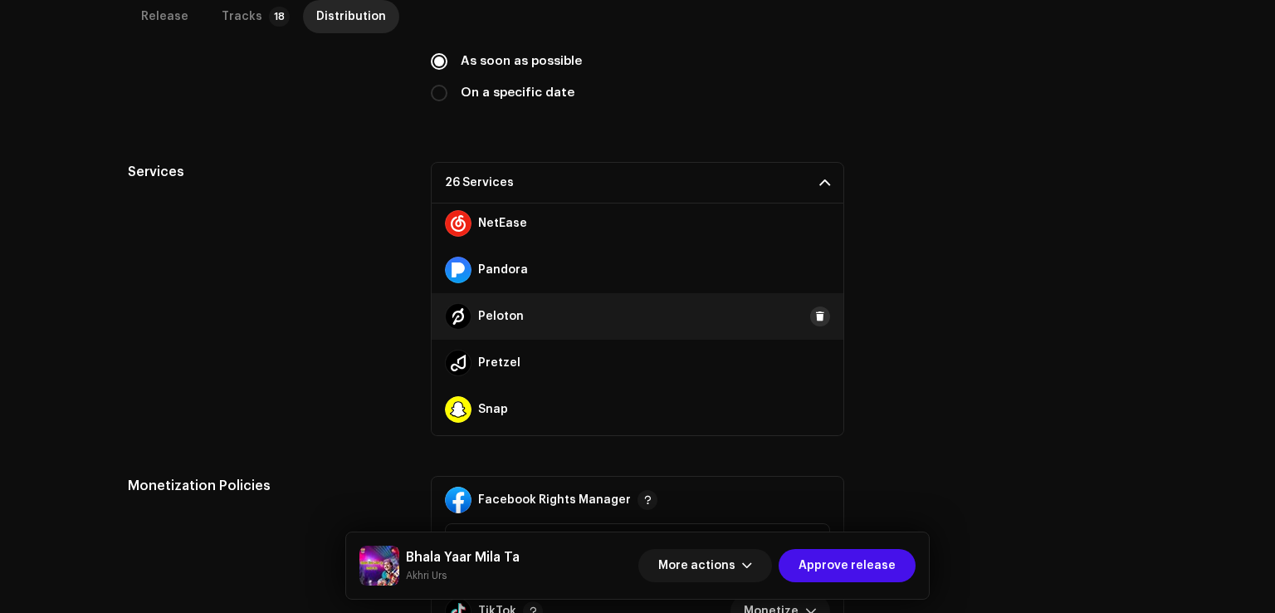
click at [810, 310] on button at bounding box center [820, 316] width 20 height 20
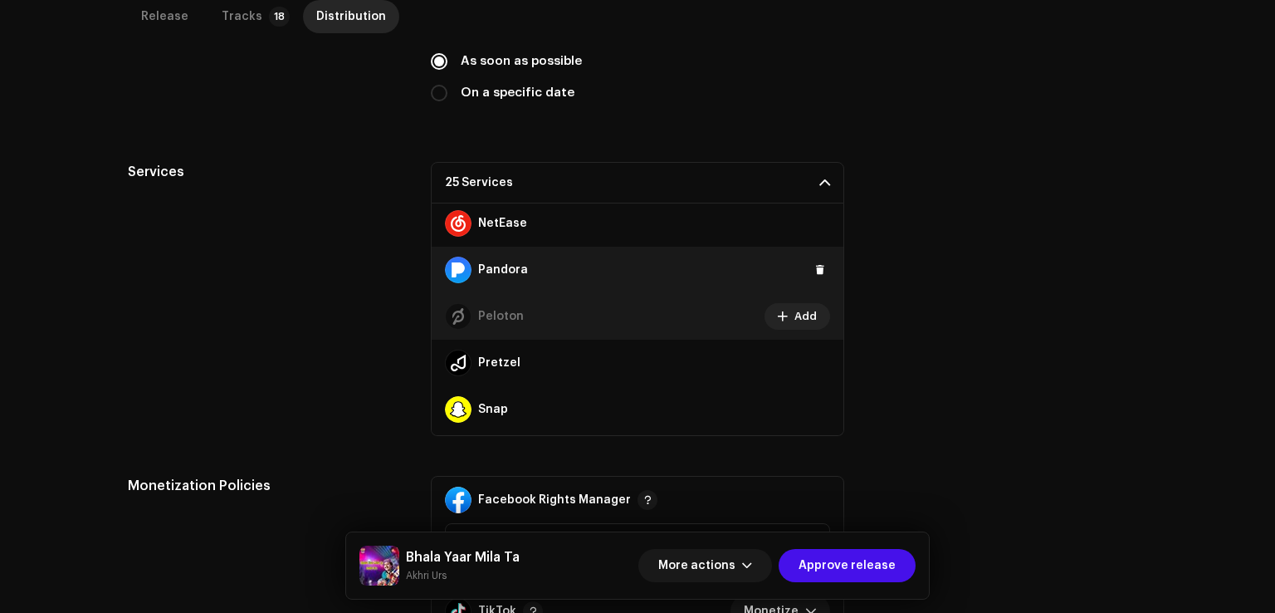
scroll to position [618, 0]
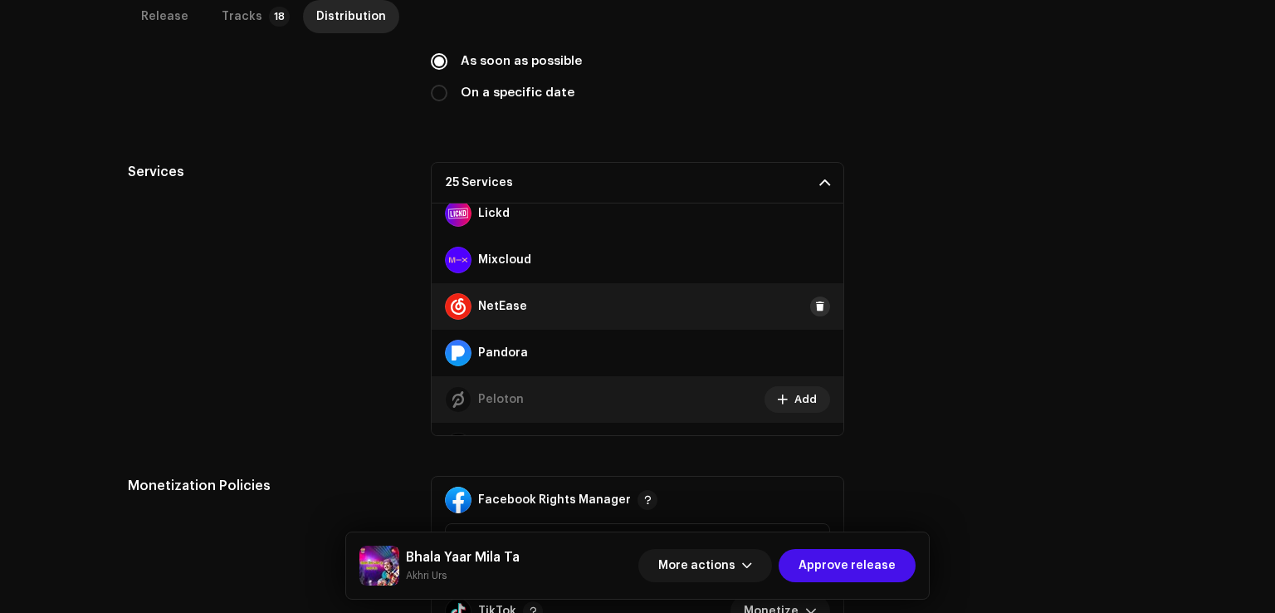
click at [814, 311] on button at bounding box center [820, 306] width 20 height 20
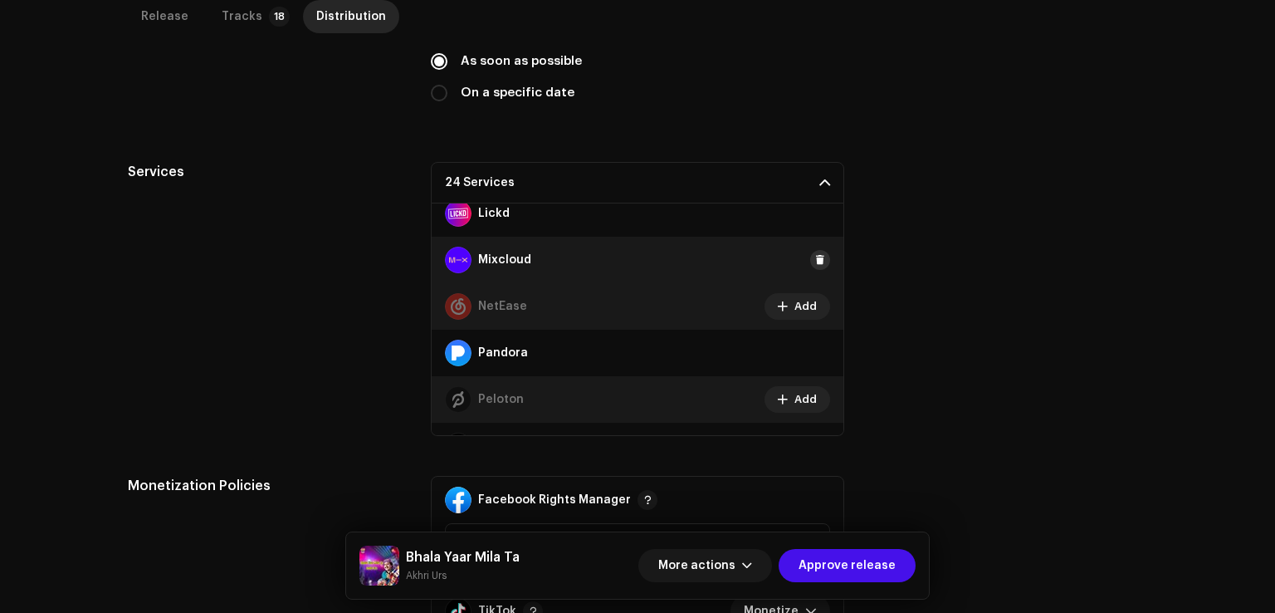
click at [819, 263] on button at bounding box center [820, 260] width 20 height 20
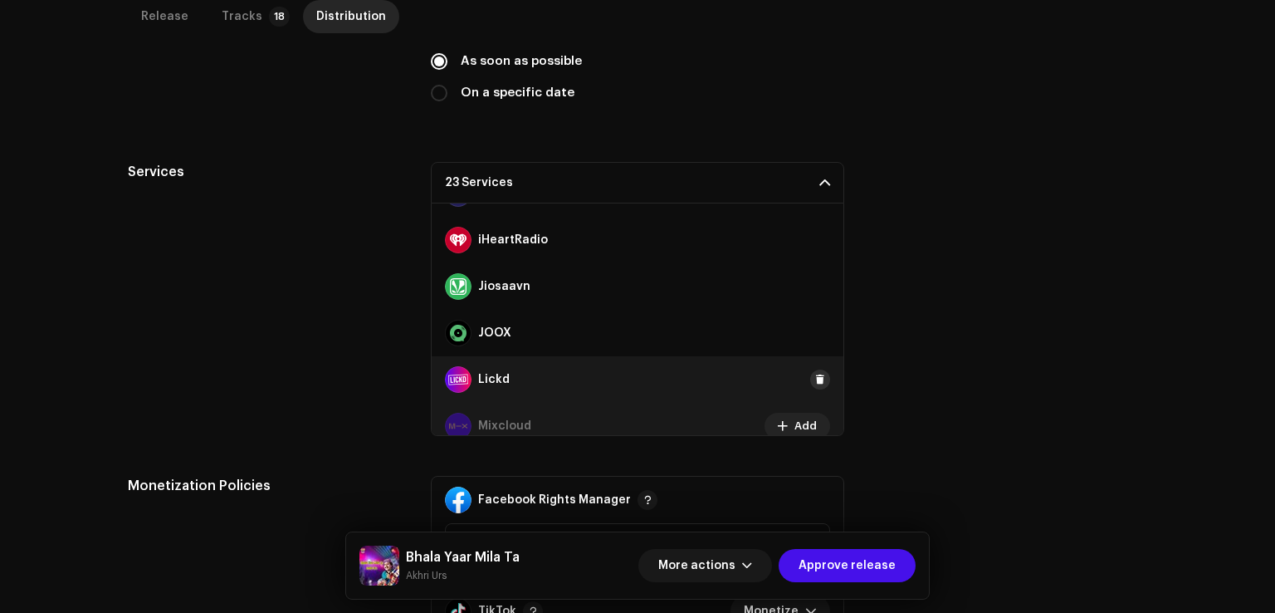
click at [815, 374] on span at bounding box center [820, 379] width 10 height 13
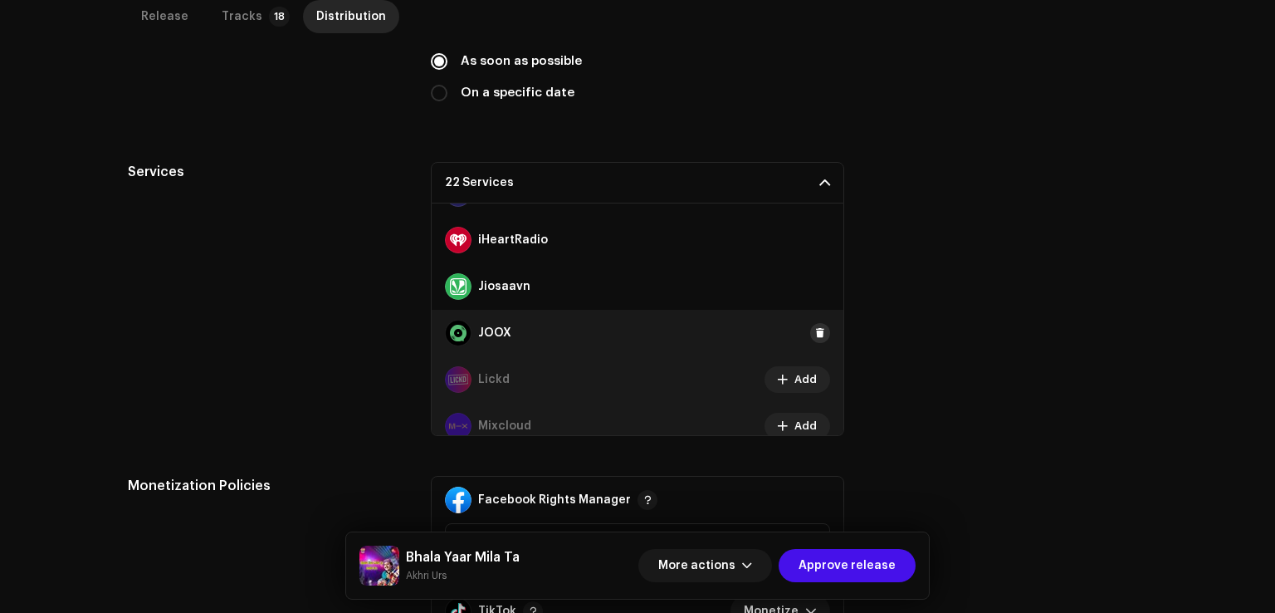
click at [815, 329] on span at bounding box center [820, 332] width 10 height 13
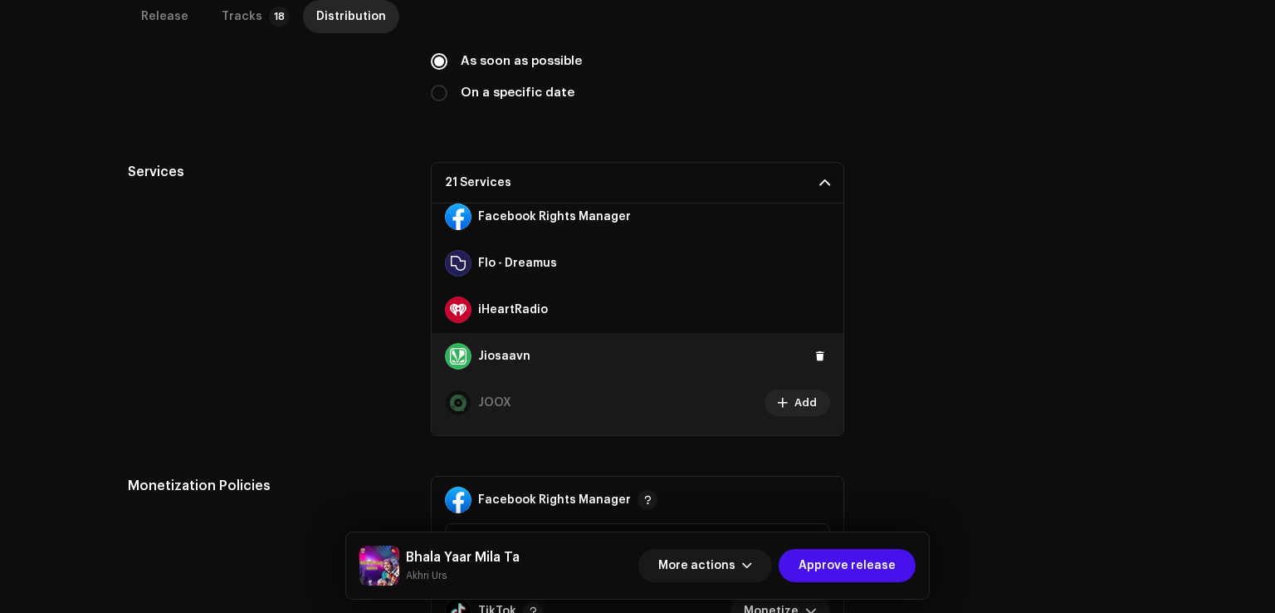
scroll to position [369, 0]
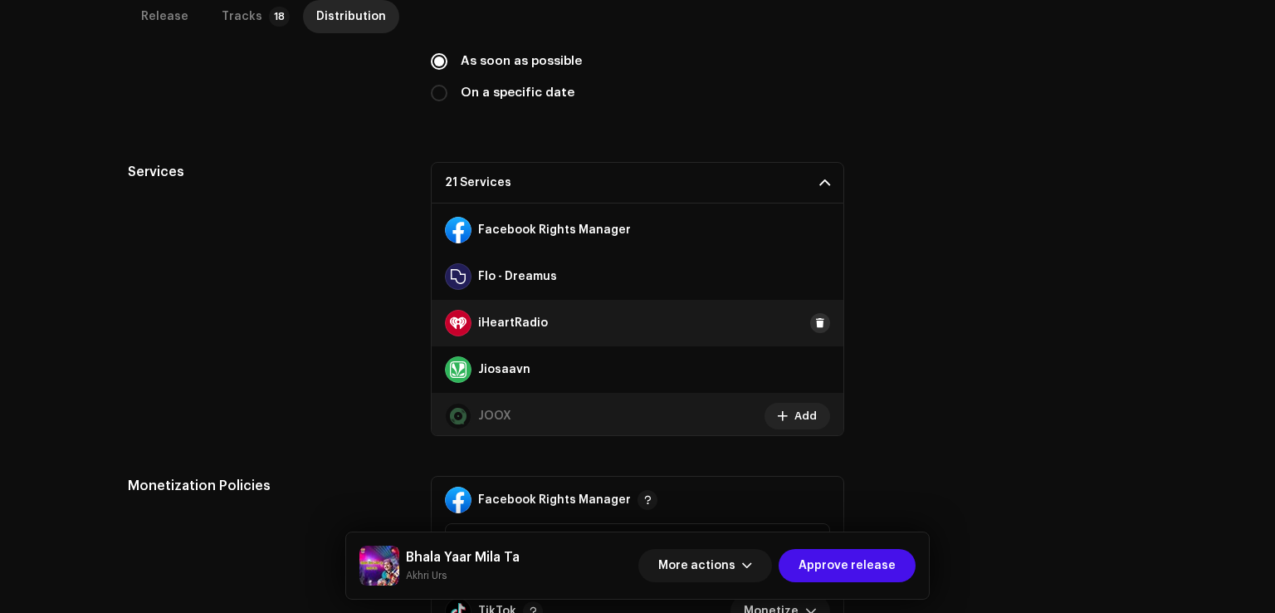
click at [815, 326] on span at bounding box center [820, 322] width 10 height 13
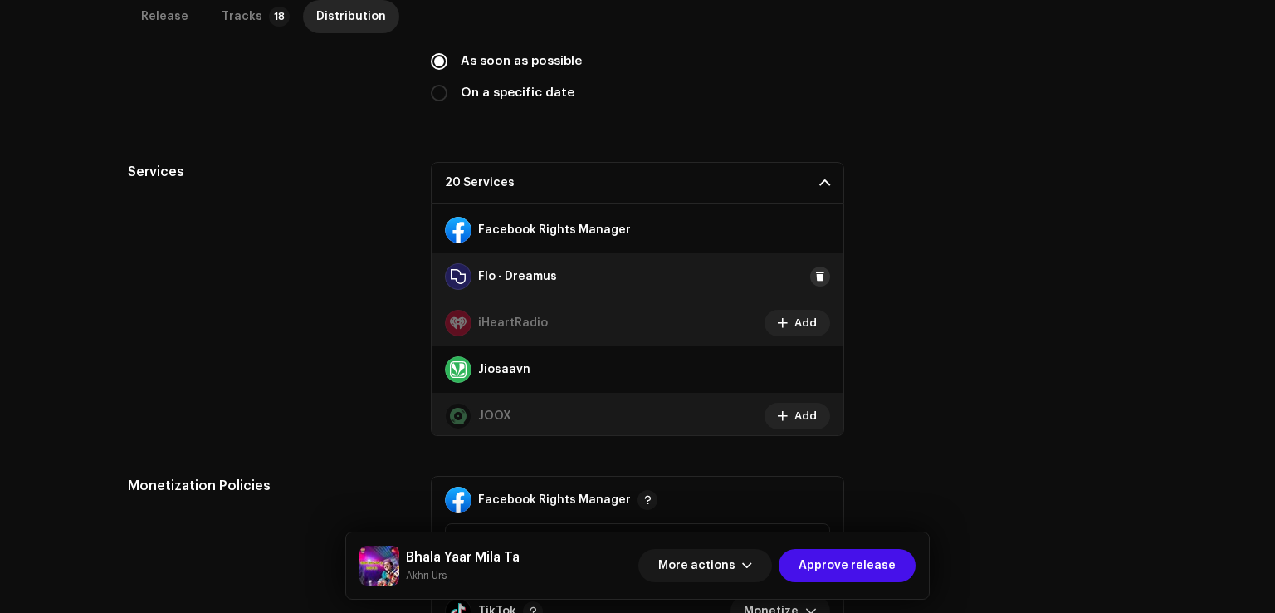
click at [819, 277] on button at bounding box center [820, 277] width 20 height 20
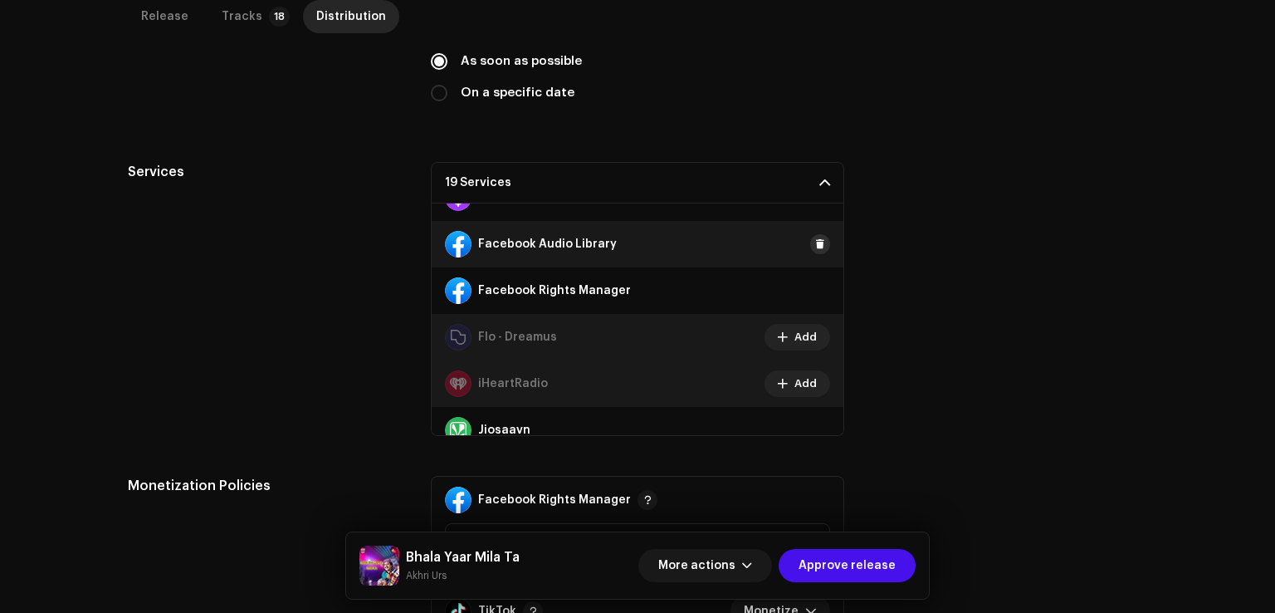
scroll to position [203, 0]
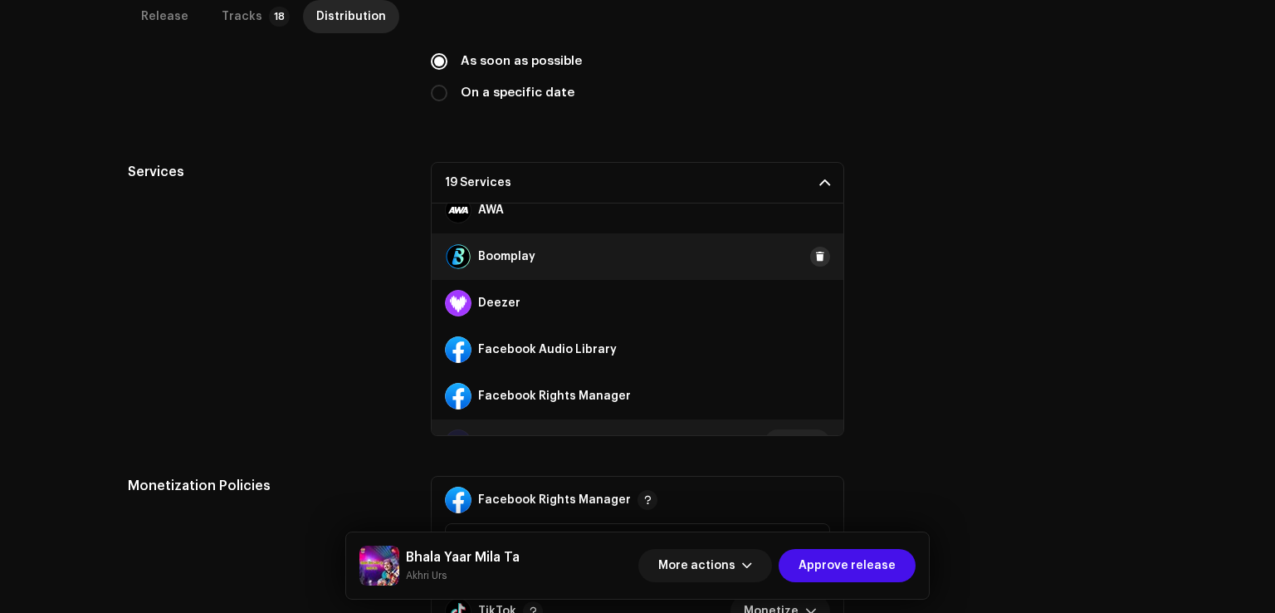
click at [815, 256] on span at bounding box center [820, 256] width 10 height 13
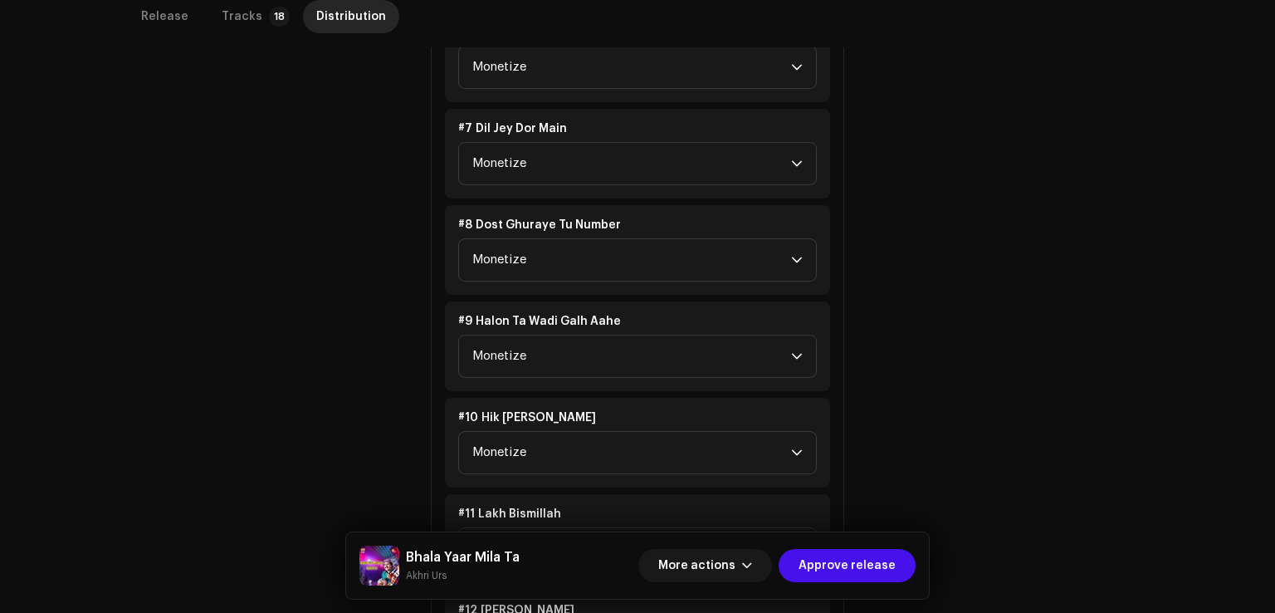
scroll to position [1661, 0]
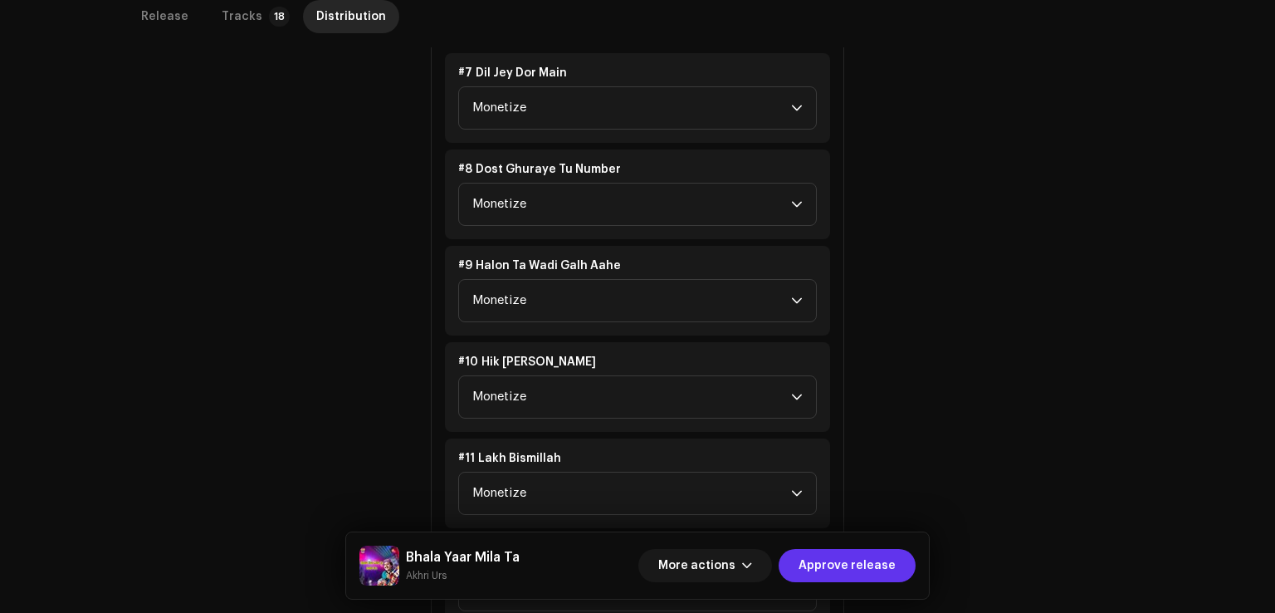
click at [869, 557] on span "Approve release" at bounding box center [847, 565] width 97 height 33
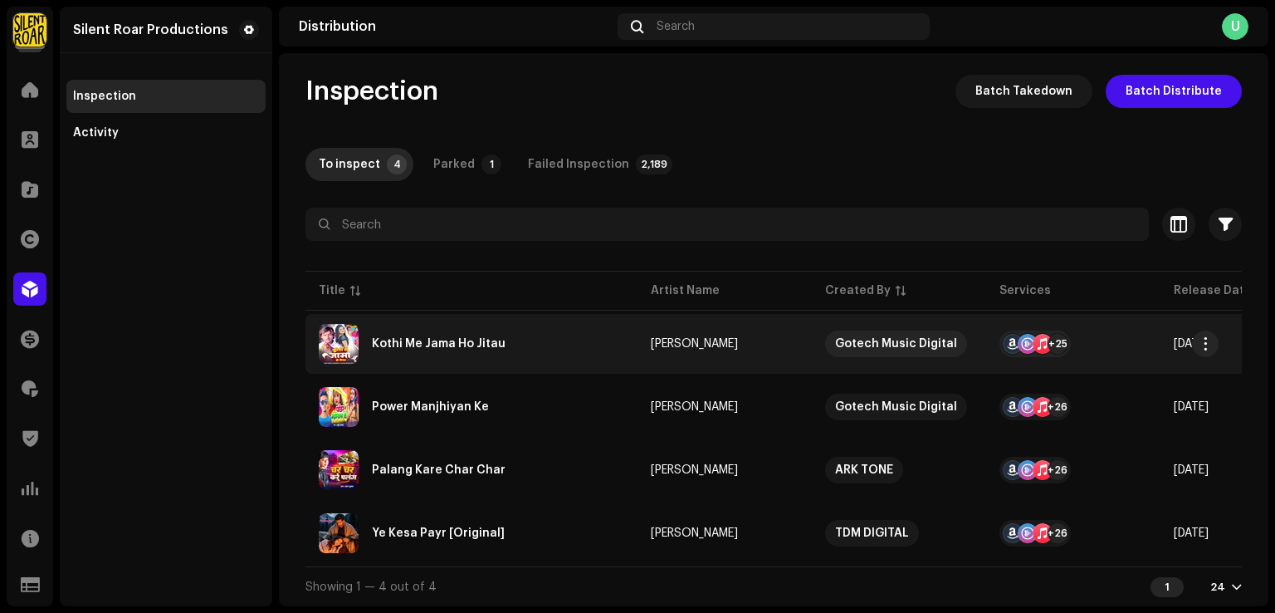
scroll to position [12, 0]
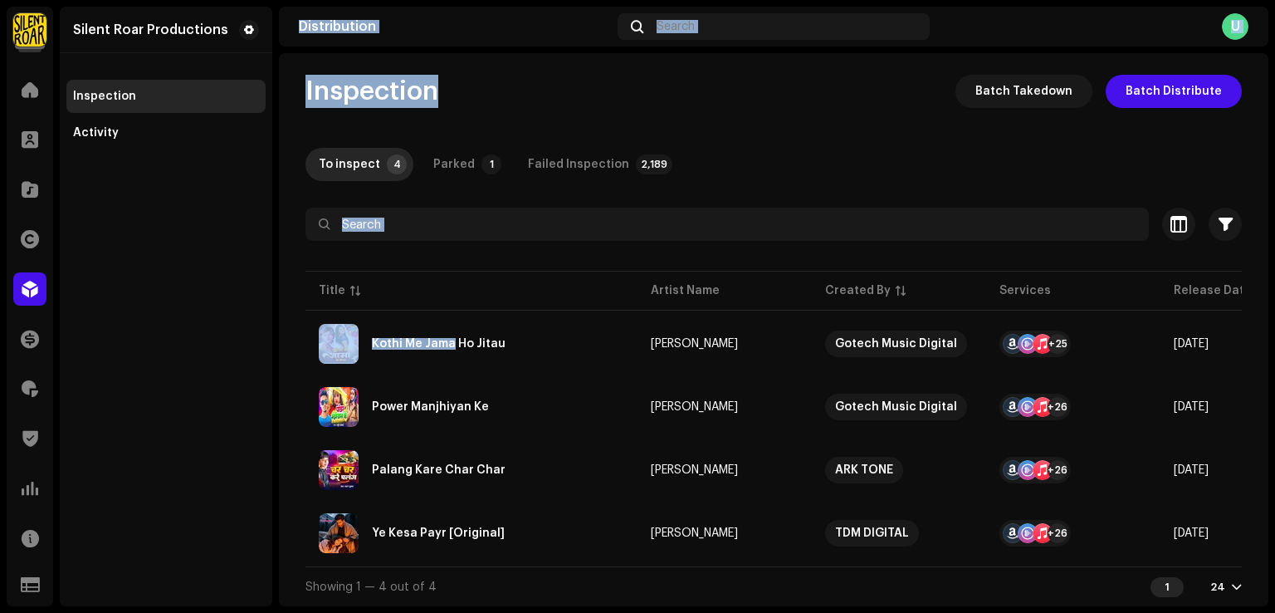
drag, startPoint x: 451, startPoint y: 341, endPoint x: 230, endPoint y: 407, distance: 230.4
click at [239, 398] on div "Silent Roar Productions Home Clients Catalog Rights Distribution Finance Royalt…" at bounding box center [637, 306] width 1275 height 613
click at [229, 409] on div "Silent Roar Productions Inspection Activity" at bounding box center [166, 307] width 213 height 600
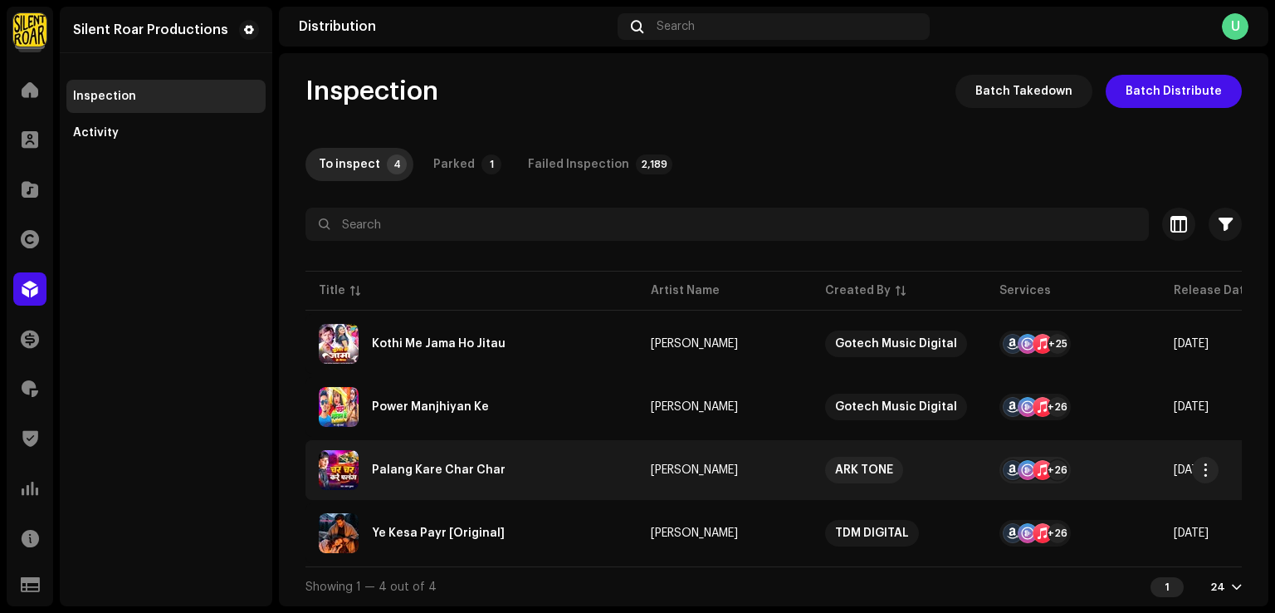
click at [448, 468] on div "Palang Kare Char Char" at bounding box center [472, 470] width 306 height 40
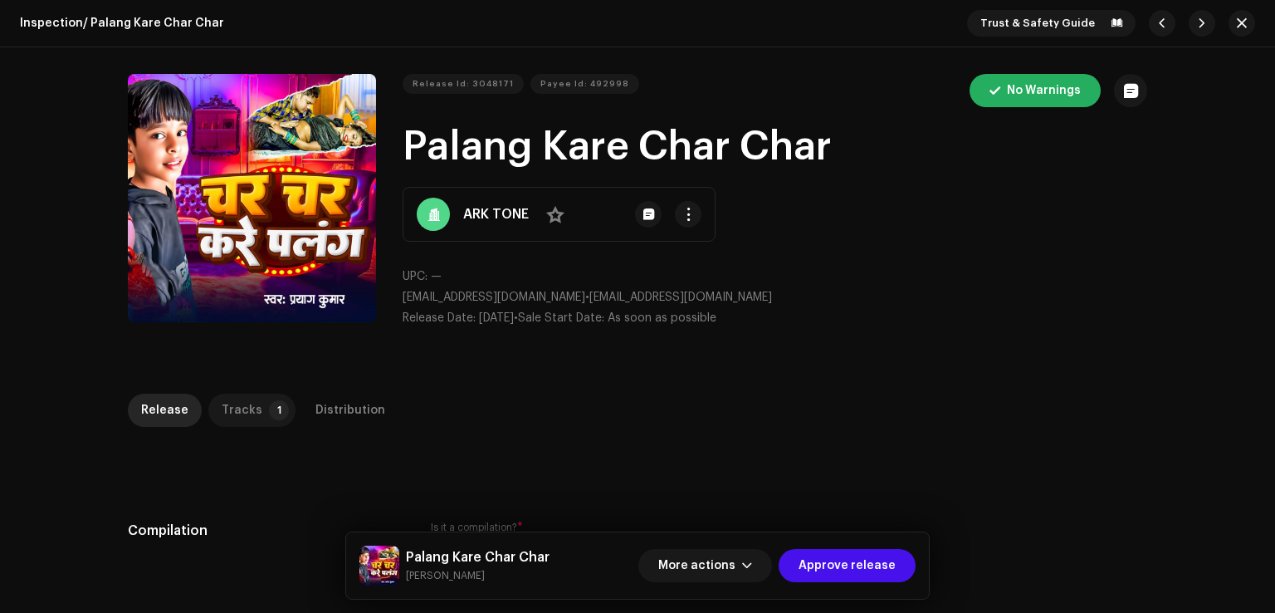
click at [247, 406] on div "Tracks" at bounding box center [242, 410] width 41 height 33
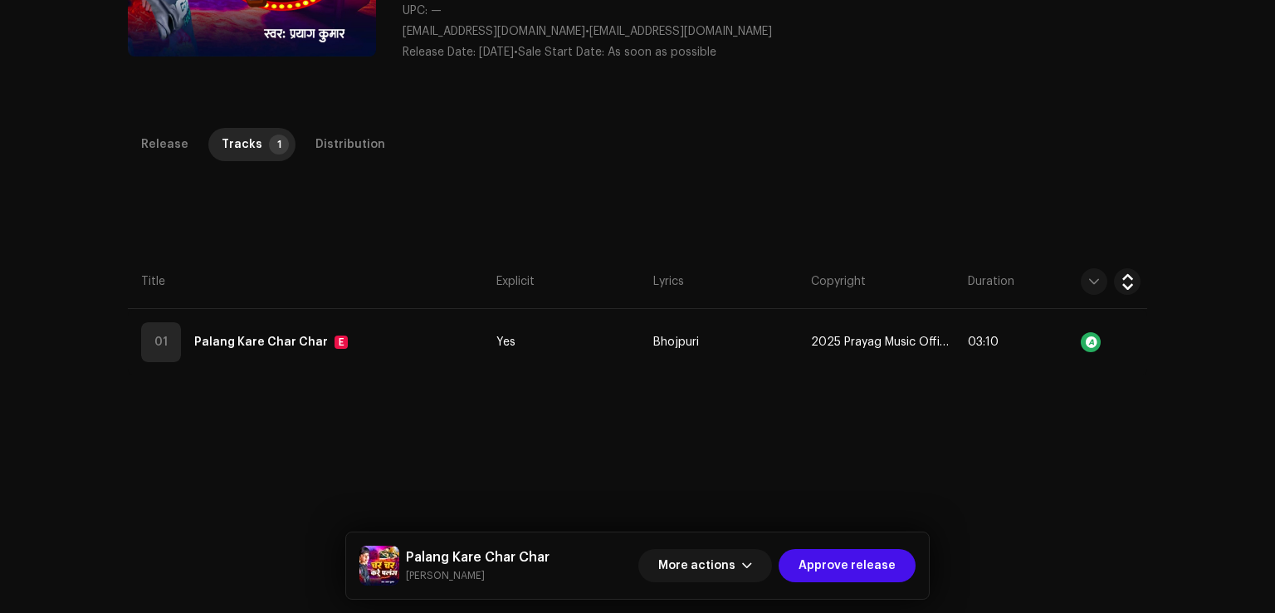
scroll to position [393, 0]
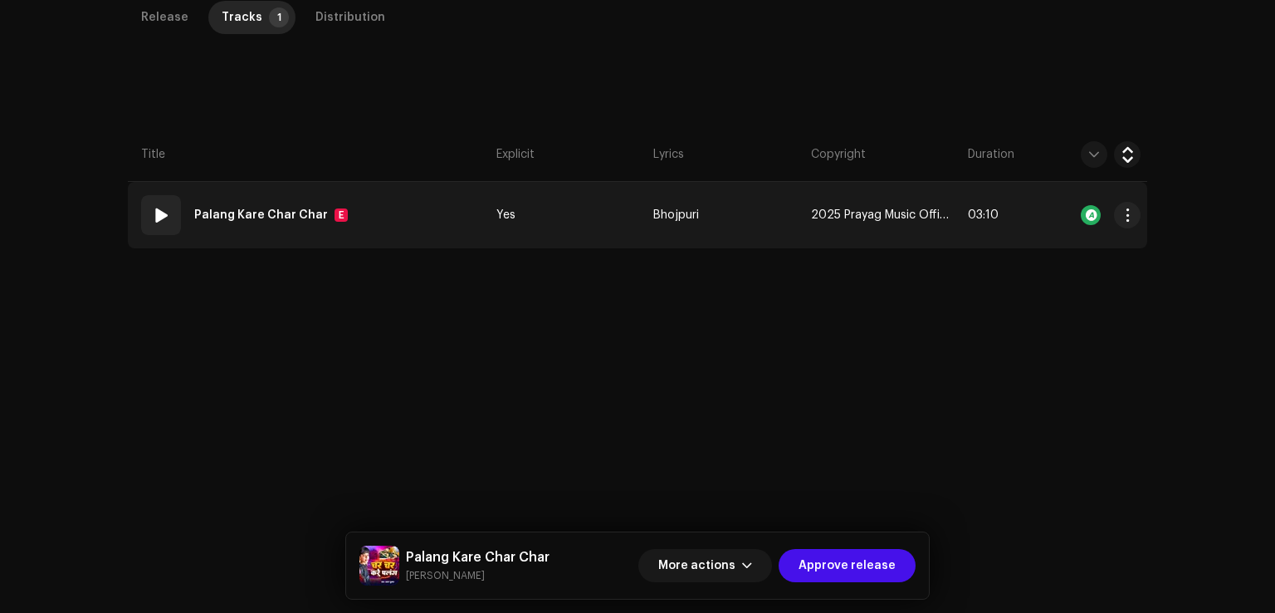
click at [316, 216] on div "Palang Kare Char Char E" at bounding box center [274, 214] width 160 height 33
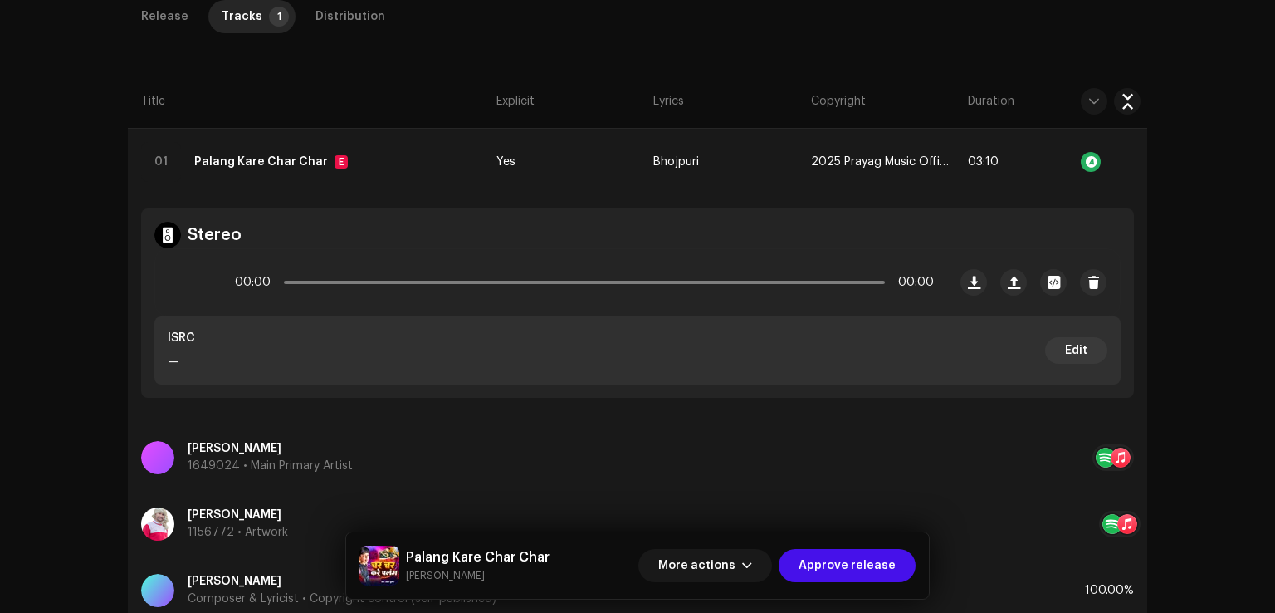
scroll to position [410, 0]
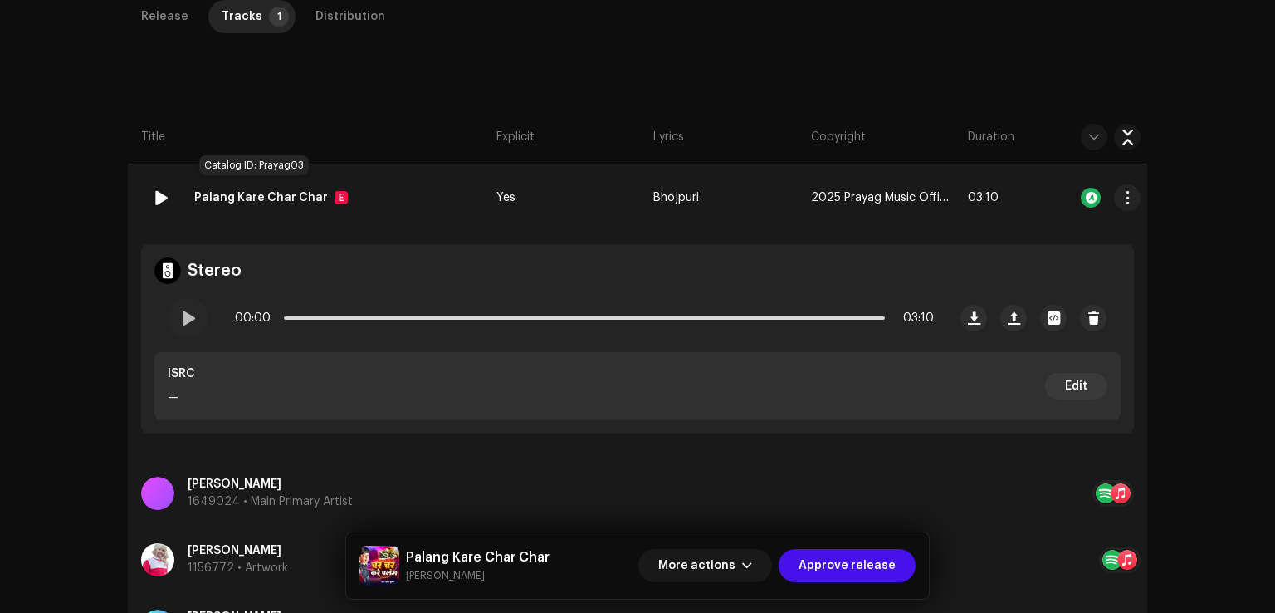
click at [242, 203] on strong "Palang Kare Char Char" at bounding box center [261, 197] width 134 height 33
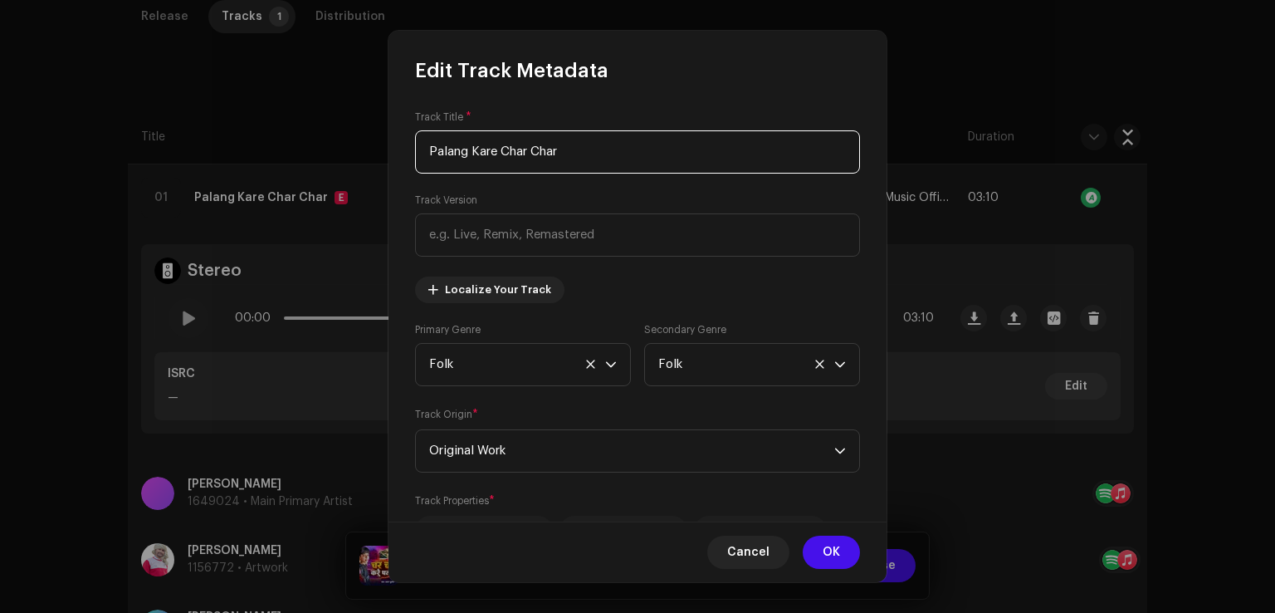
scroll to position [557, 0]
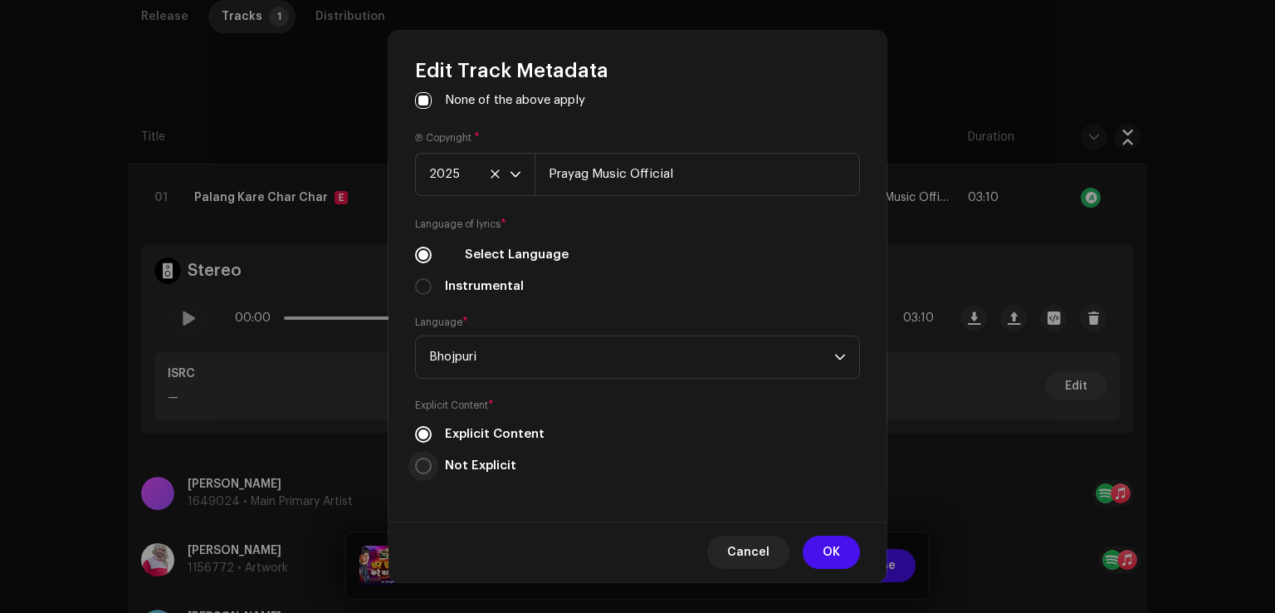
click at [418, 467] on input "Not Explicit" at bounding box center [423, 466] width 17 height 17
radio input "true"
click at [825, 554] on span "OK" at bounding box center [831, 552] width 17 height 33
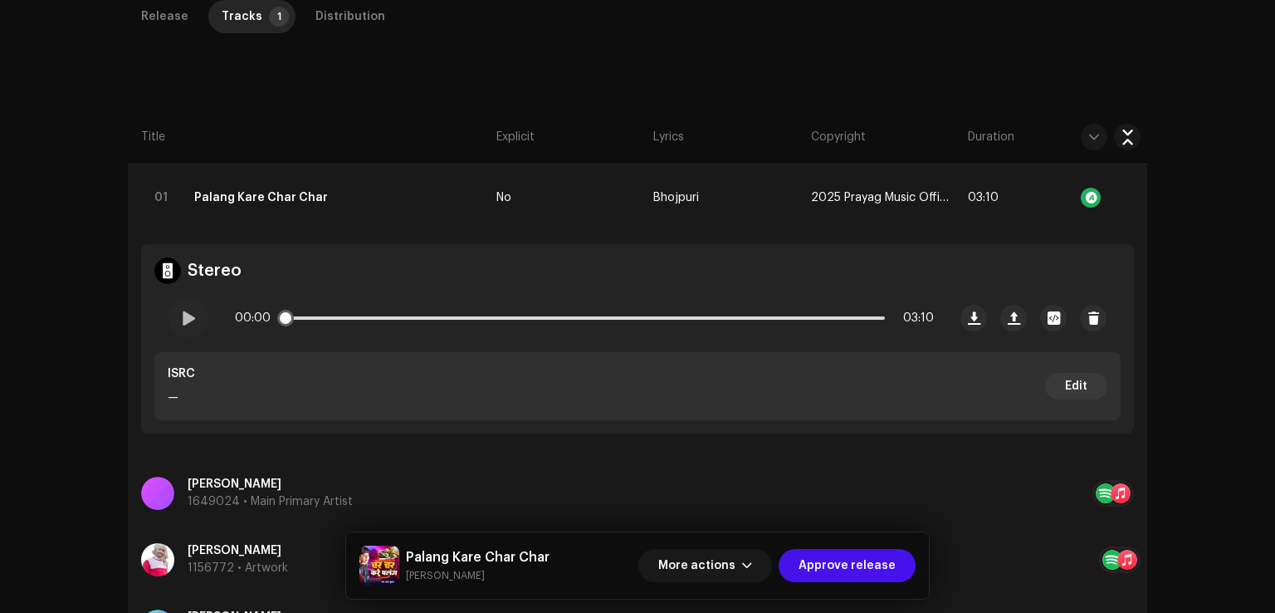
click at [159, 305] on div "00:00 03:10" at bounding box center [551, 318] width 792 height 66
click at [181, 321] on span at bounding box center [188, 317] width 14 height 13
drag, startPoint x: 295, startPoint y: 321, endPoint x: 321, endPoint y: 326, distance: 27.0
click at [321, 326] on div "00:04 03:10" at bounding box center [584, 317] width 699 height 33
click at [179, 327] on div at bounding box center [189, 318] width 40 height 40
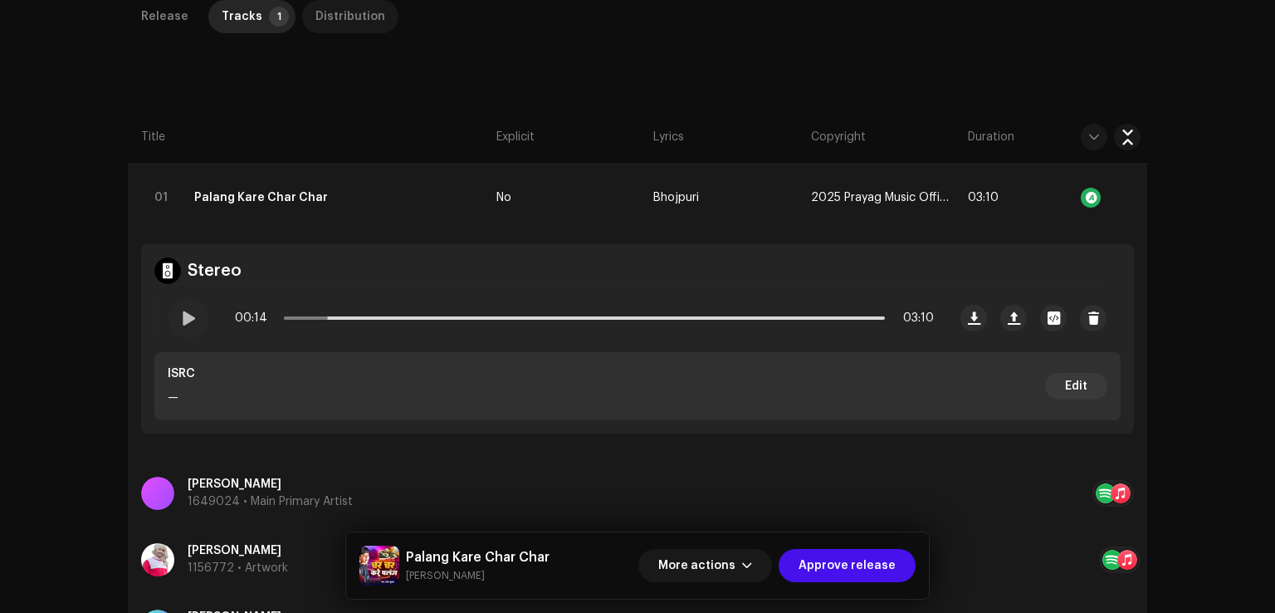
click at [335, 18] on div "Distribution" at bounding box center [351, 16] width 70 height 33
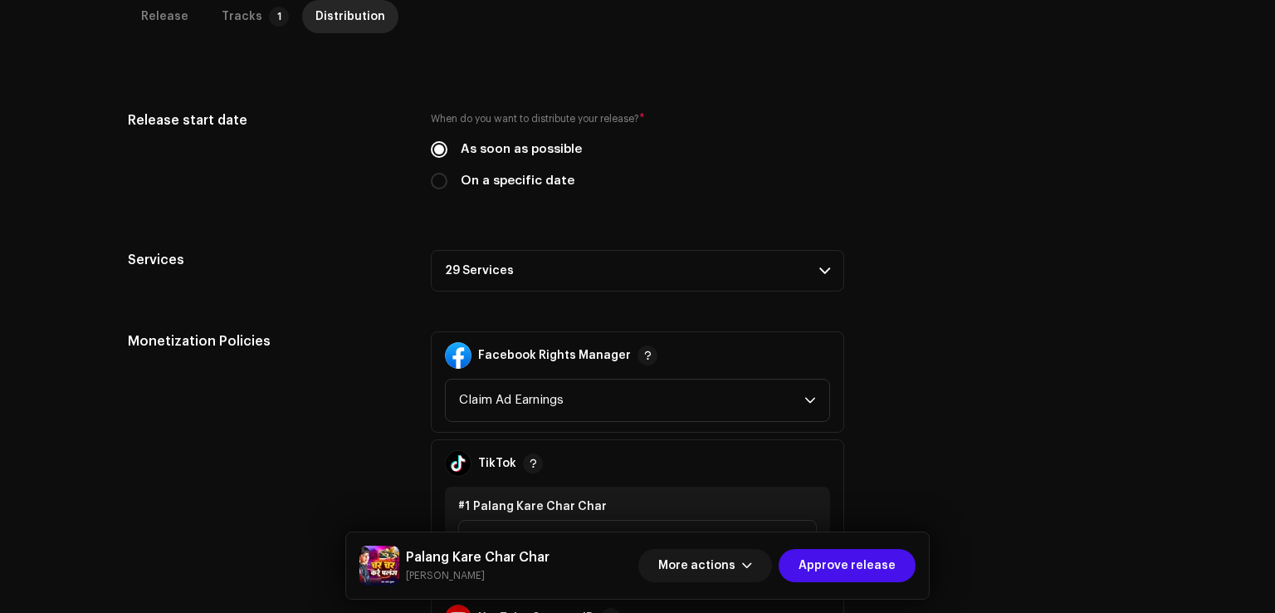
click at [515, 282] on p-accordion-header "29 Services" at bounding box center [638, 271] width 414 height 42
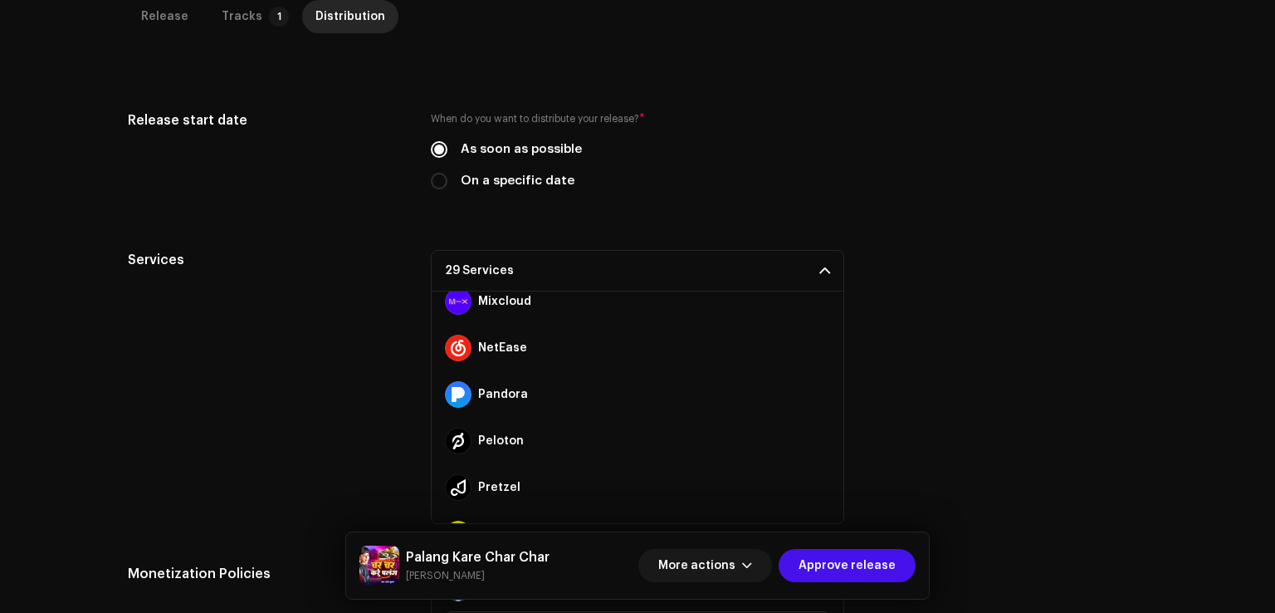
scroll to position [1116, 0]
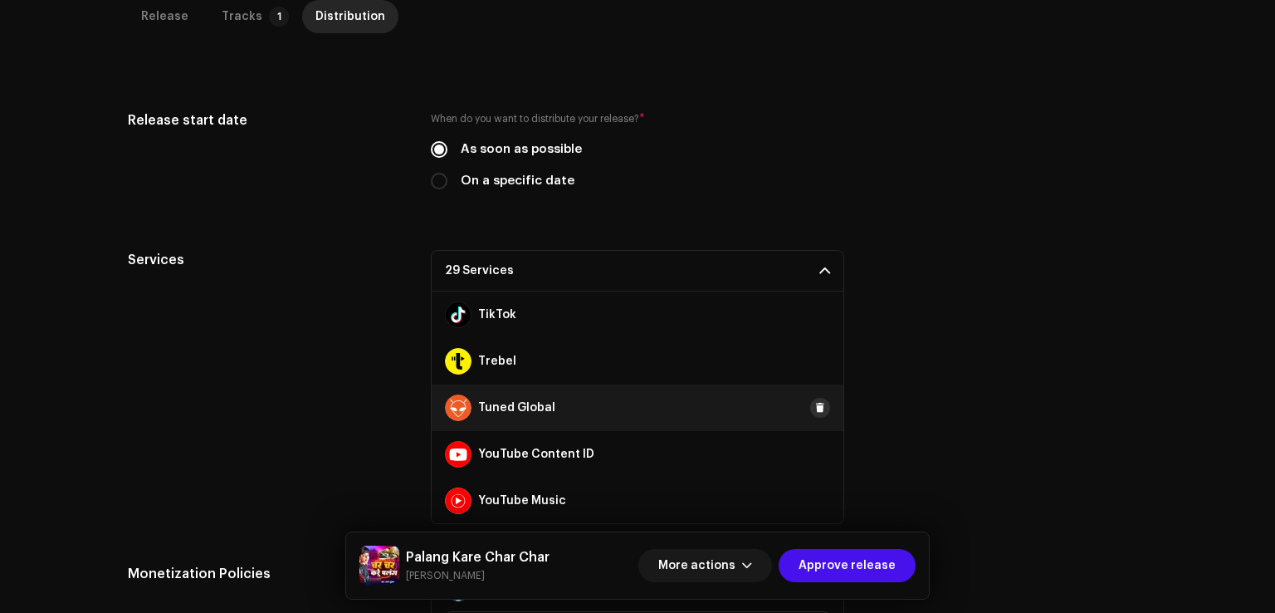
click at [810, 403] on button at bounding box center [820, 408] width 20 height 20
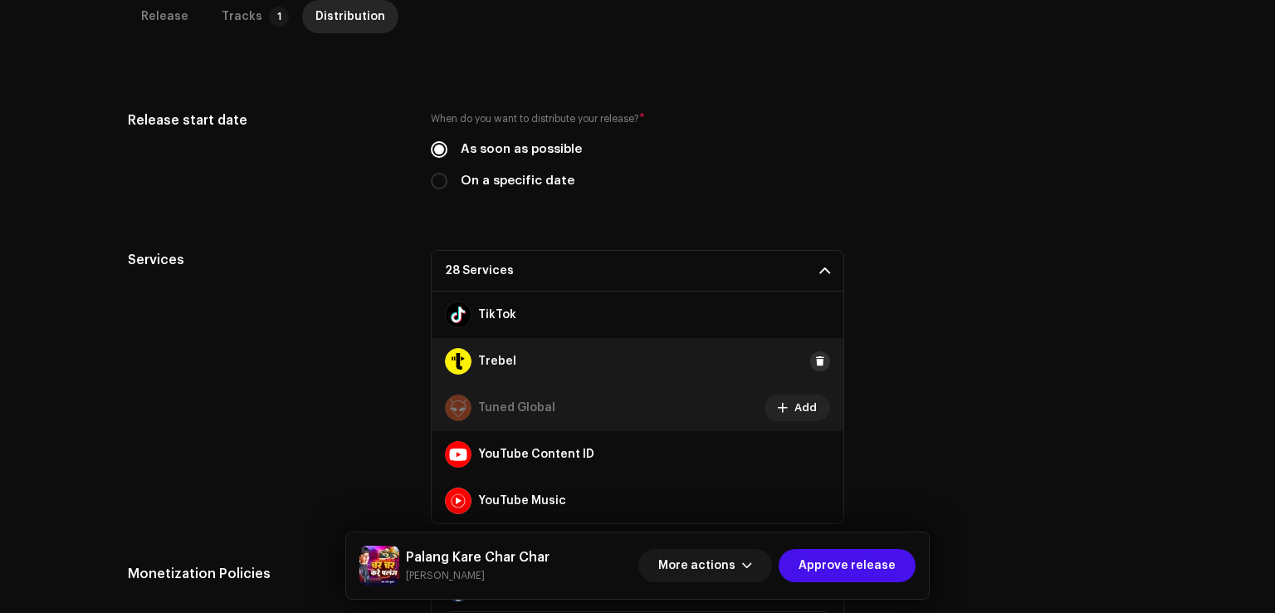
click at [810, 356] on button at bounding box center [820, 361] width 20 height 20
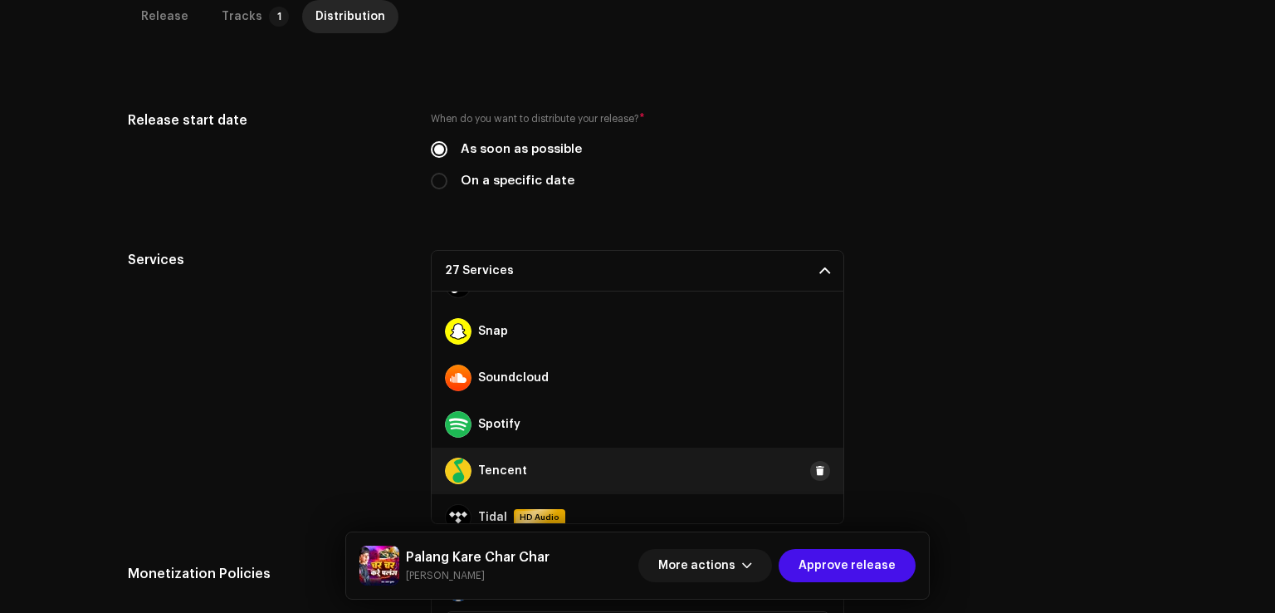
click at [811, 477] on button at bounding box center [820, 471] width 20 height 20
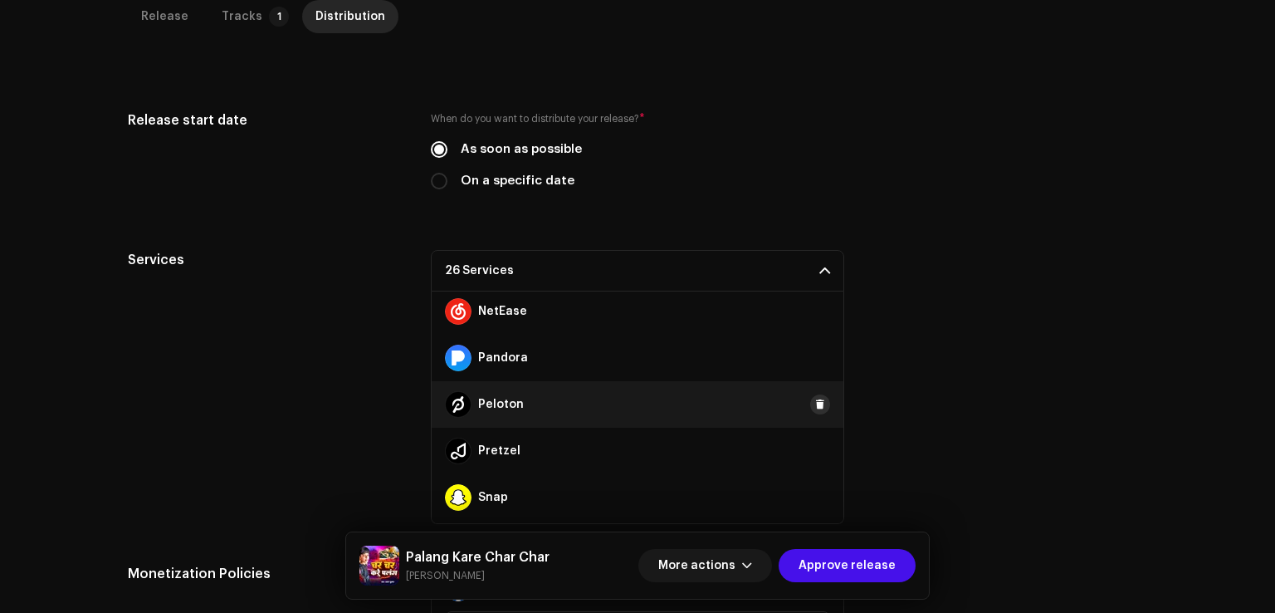
click at [818, 404] on button at bounding box center [820, 404] width 20 height 20
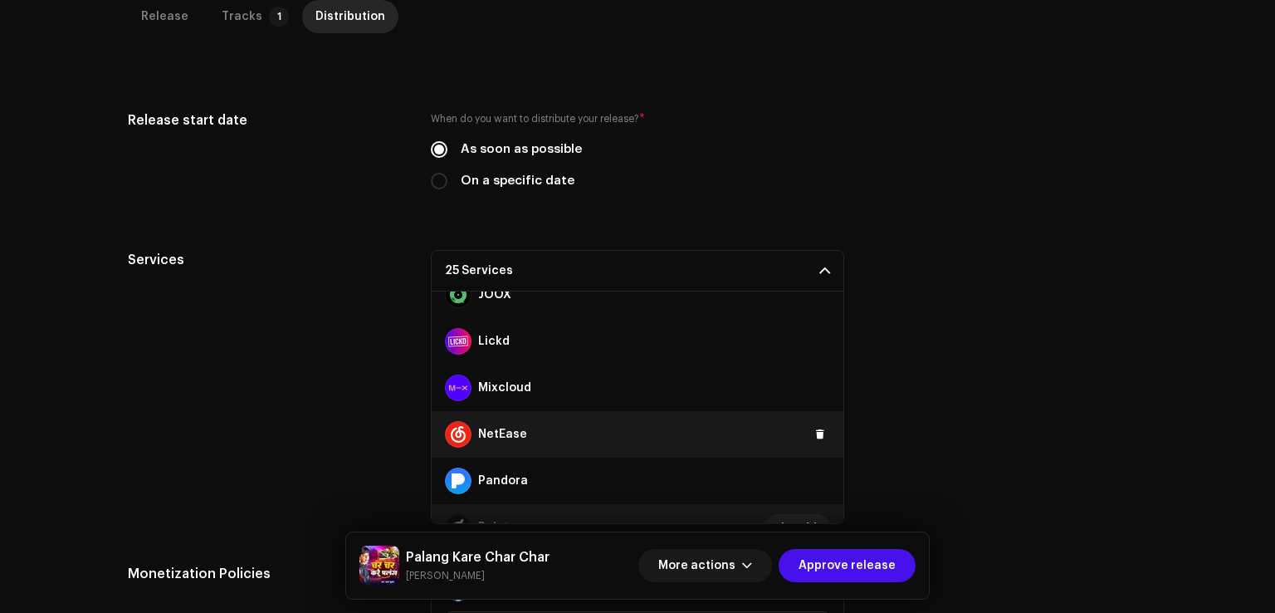
scroll to position [535, 0]
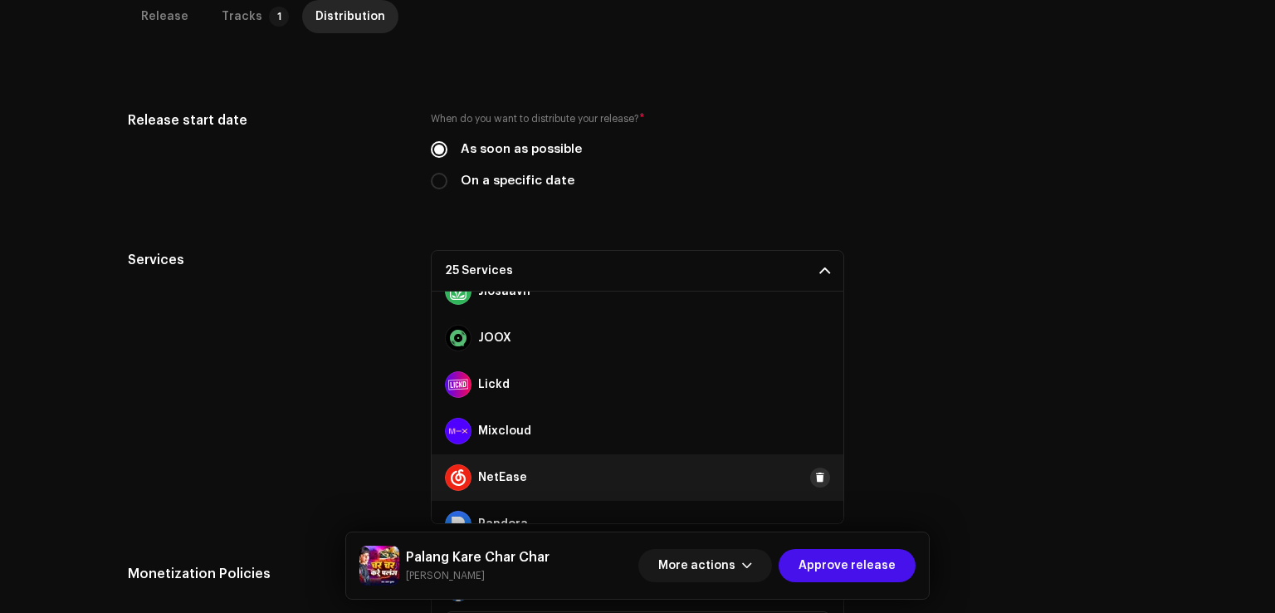
click at [816, 471] on span at bounding box center [820, 477] width 10 height 13
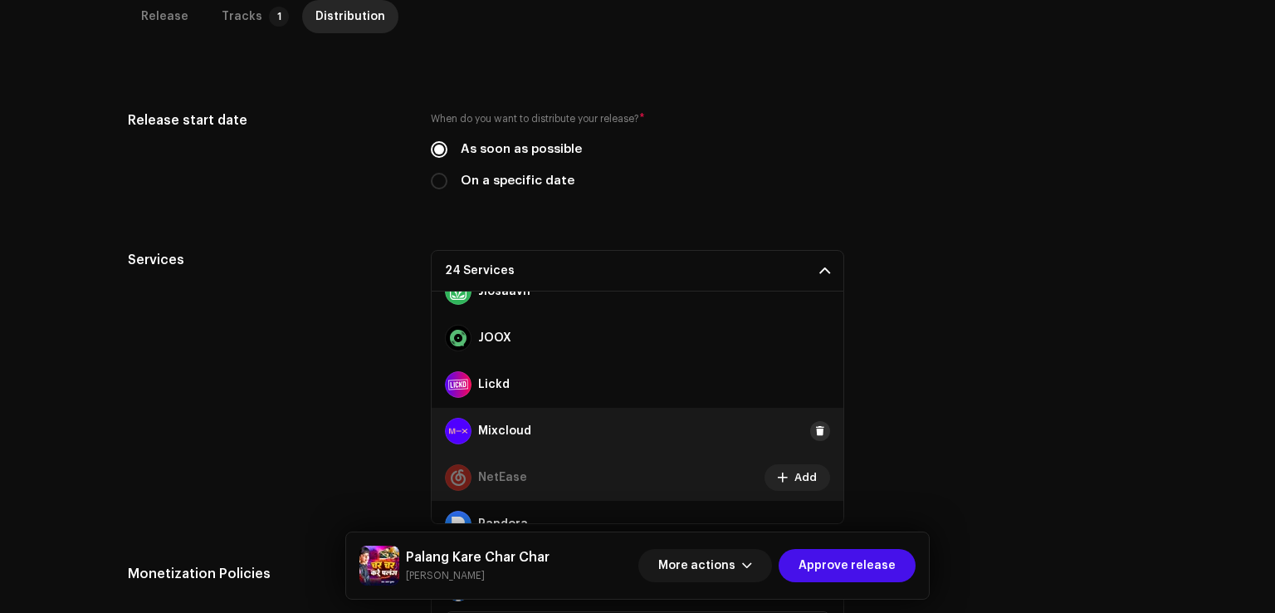
click at [815, 426] on span at bounding box center [820, 430] width 10 height 13
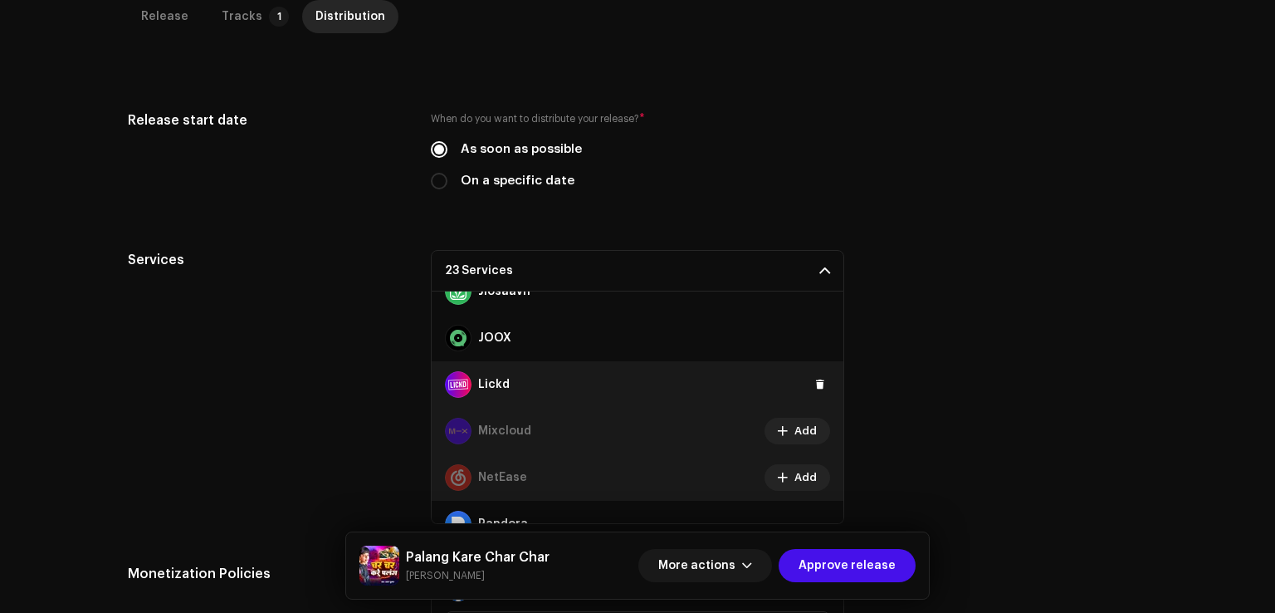
click at [810, 394] on div "Lickd" at bounding box center [638, 384] width 412 height 47
click at [815, 383] on span at bounding box center [820, 384] width 10 height 13
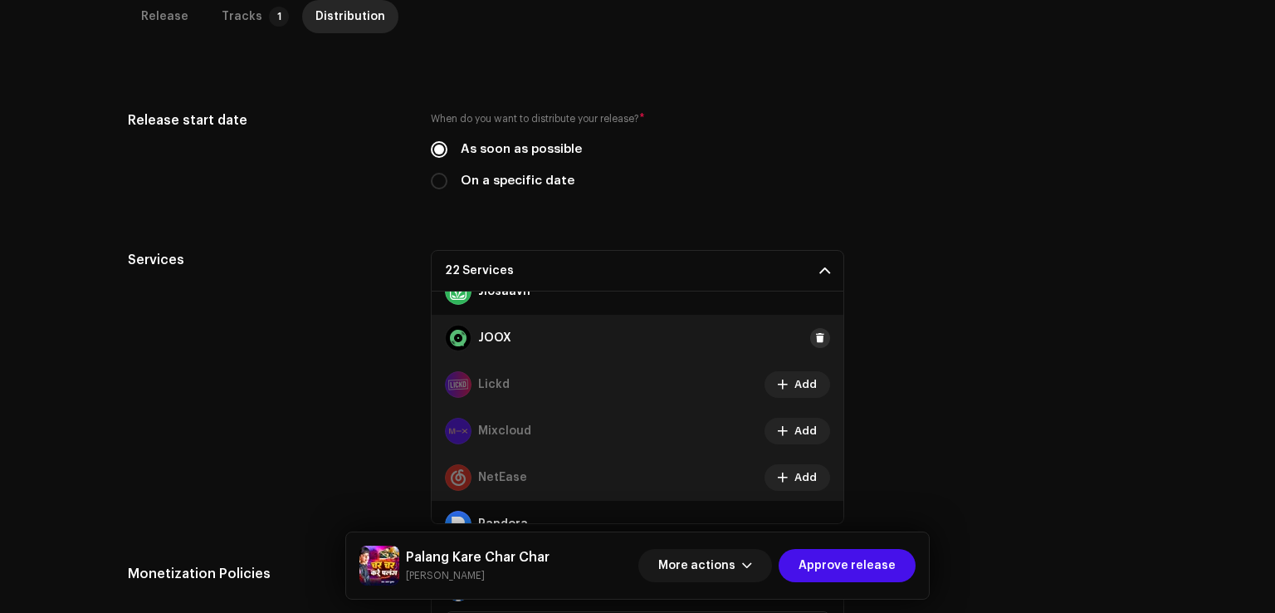
click at [815, 333] on span at bounding box center [820, 337] width 10 height 13
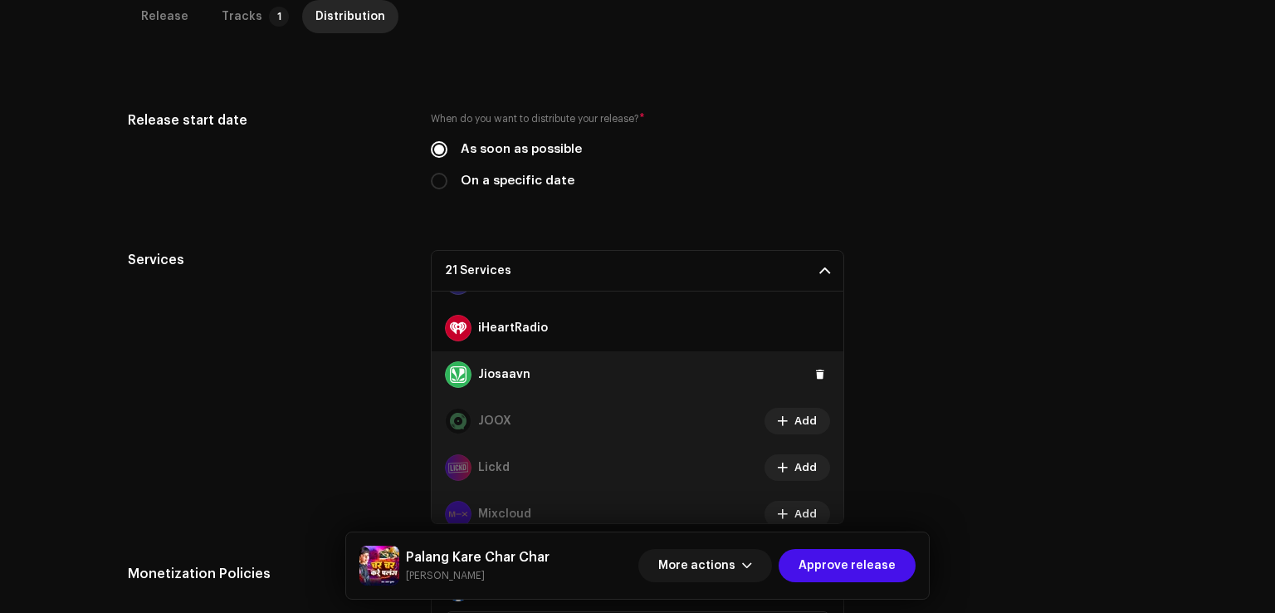
scroll to position [369, 0]
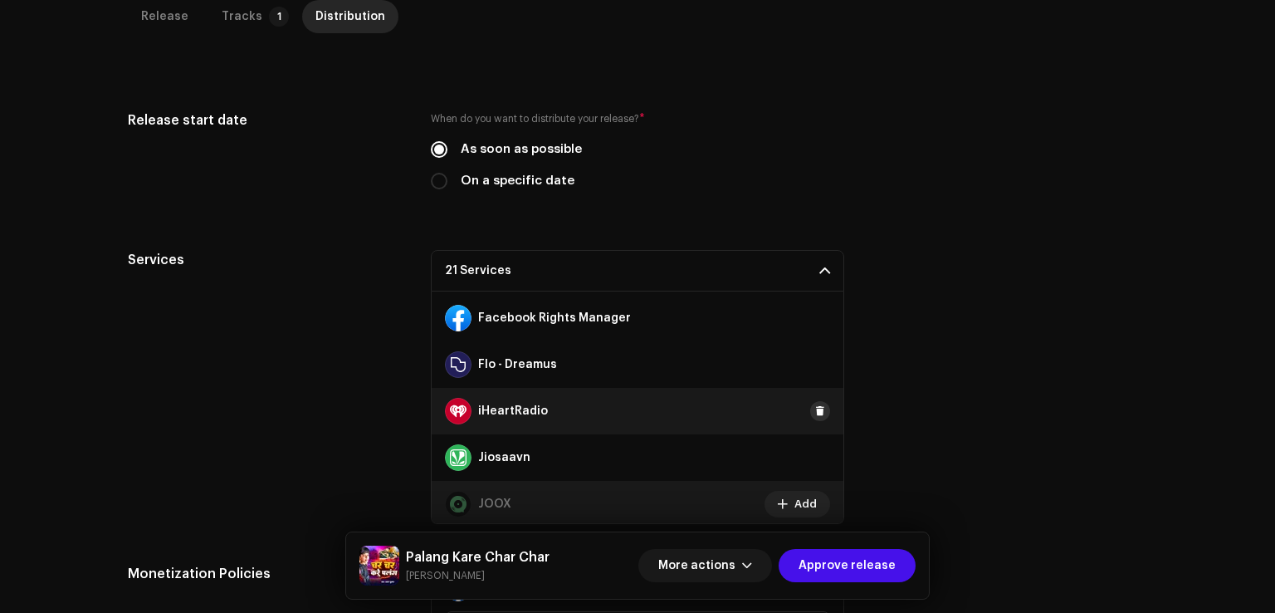
click at [811, 417] on button at bounding box center [820, 411] width 20 height 20
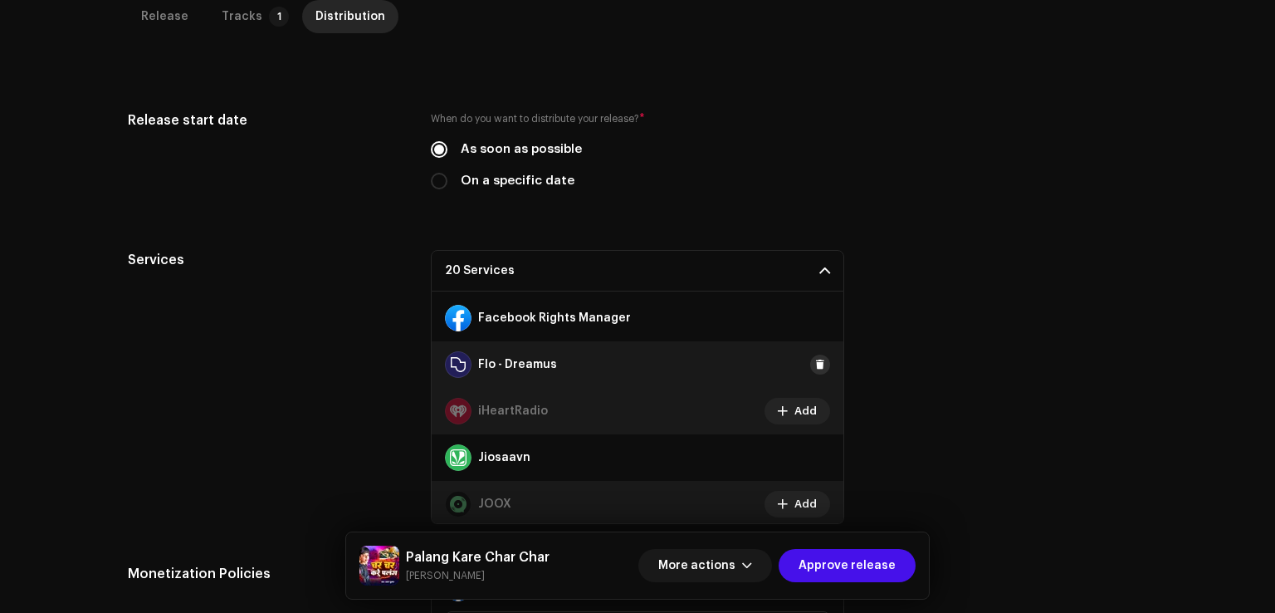
click at [810, 365] on button at bounding box center [820, 365] width 20 height 20
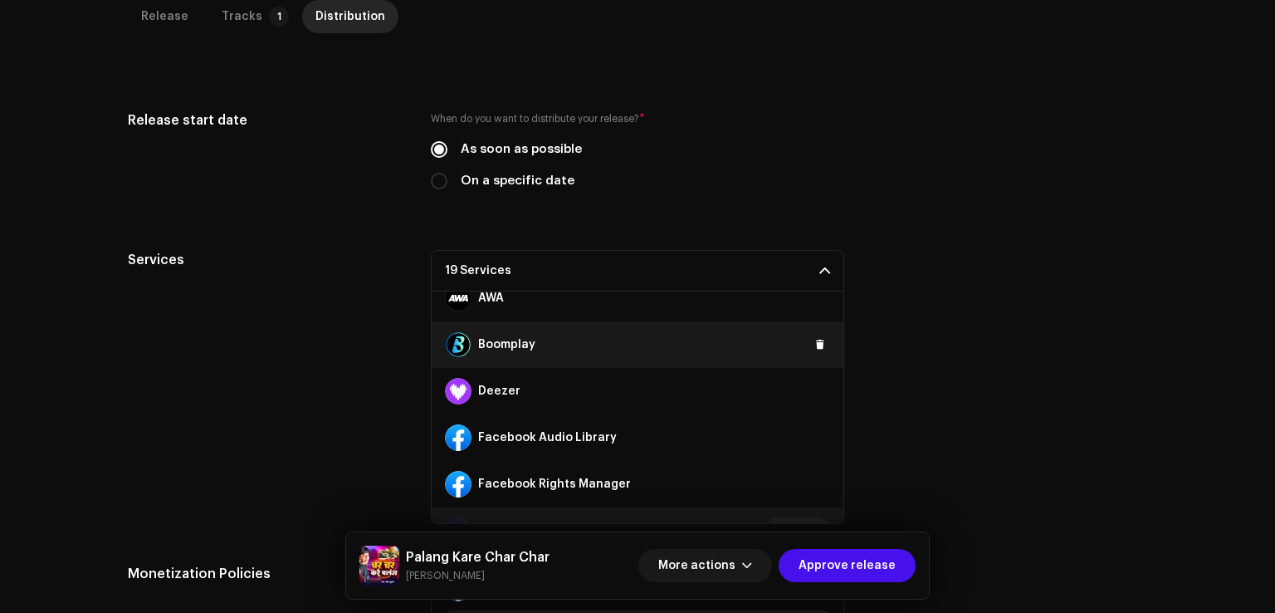
scroll to position [120, 0]
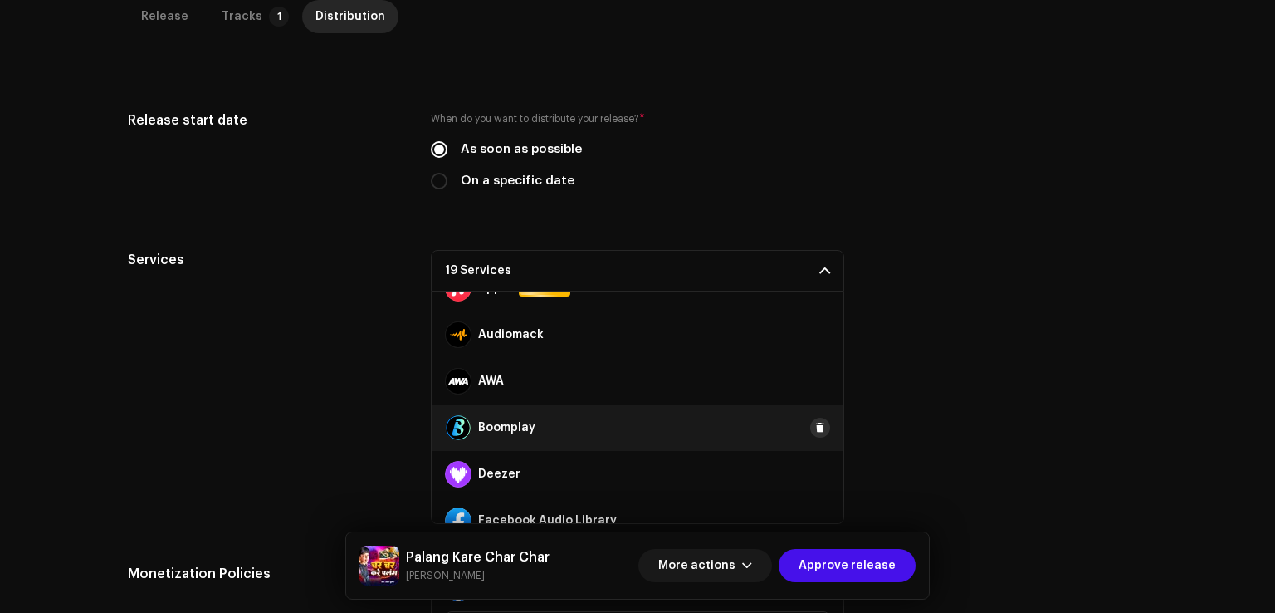
click at [815, 425] on span at bounding box center [820, 427] width 10 height 13
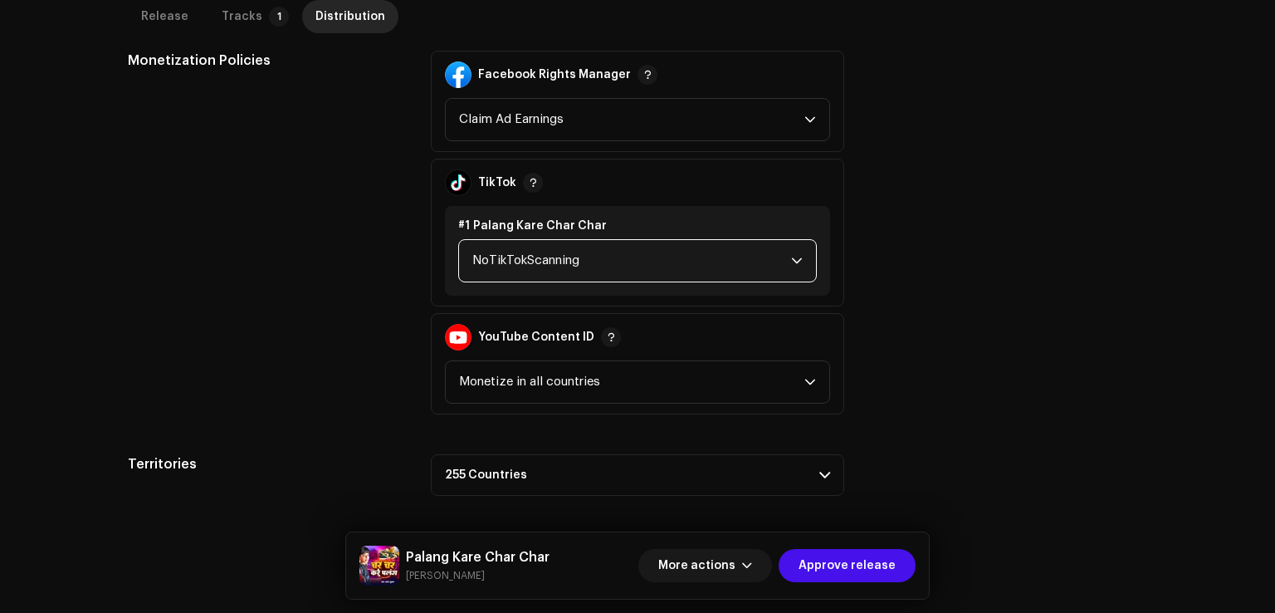
click at [606, 267] on span "NoTikTokScanning" at bounding box center [631, 261] width 319 height 42
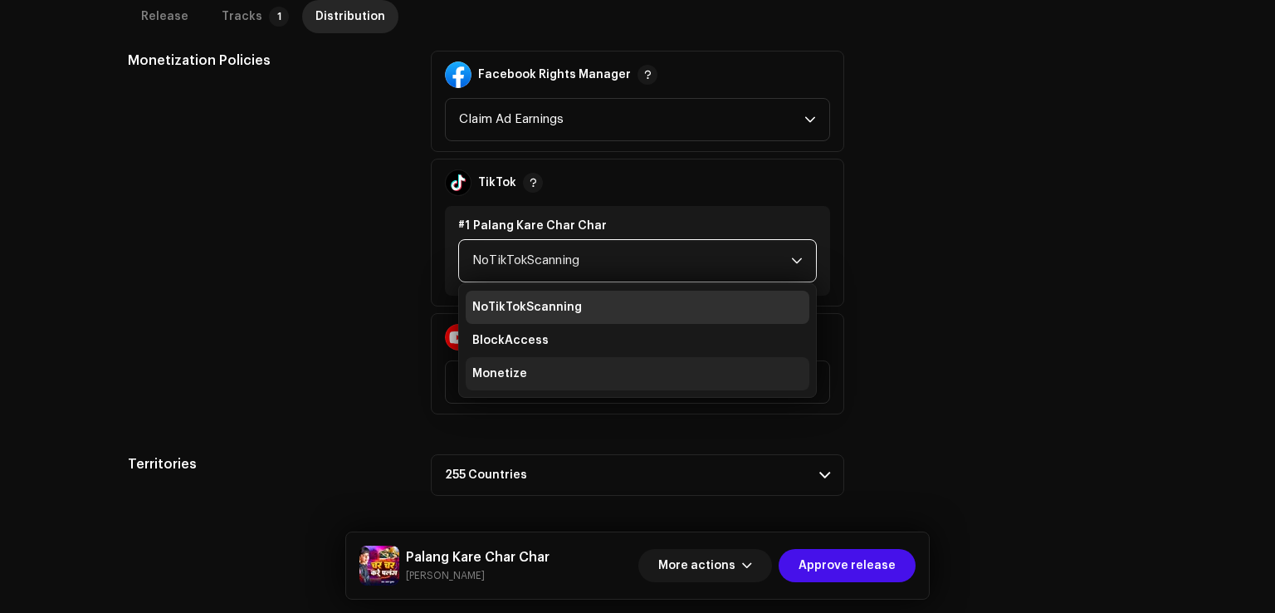
click at [533, 366] on li "Monetize" at bounding box center [638, 373] width 344 height 33
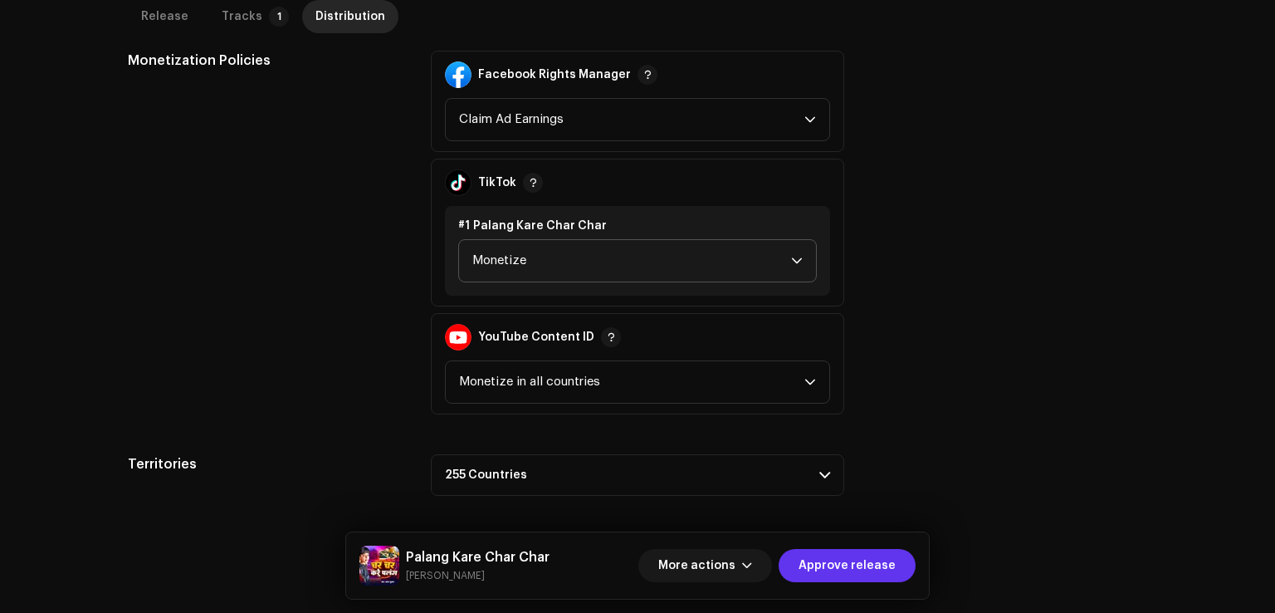
click at [863, 572] on span "Approve release" at bounding box center [847, 565] width 97 height 33
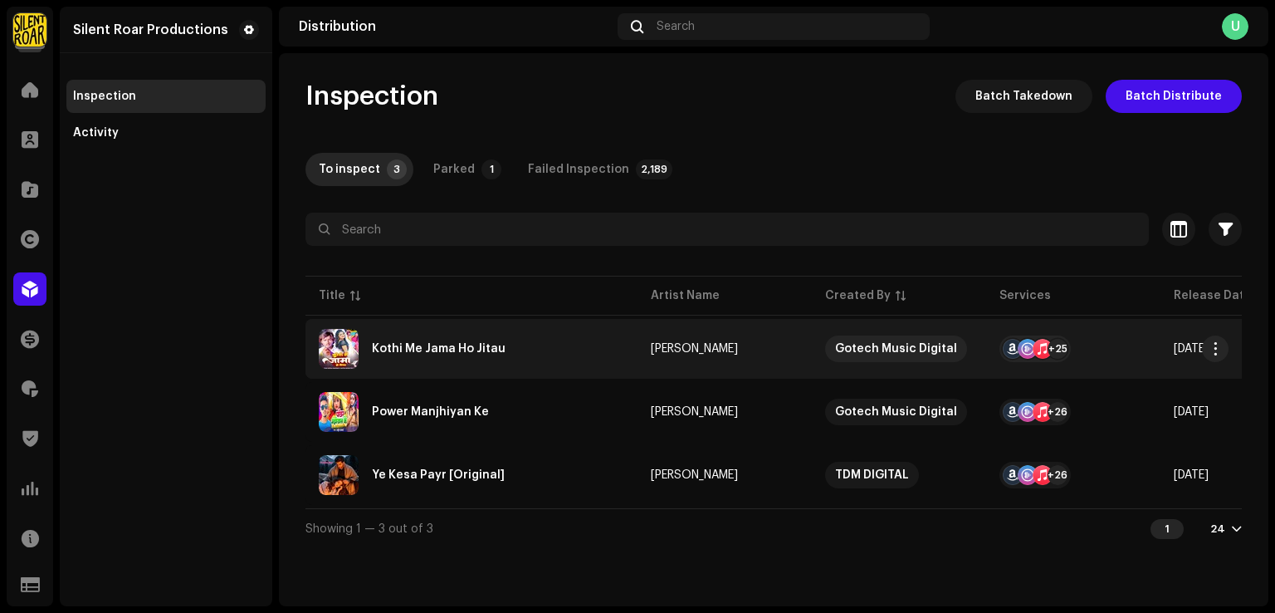
click at [498, 360] on div "Kothi Me Jama Ho Jitau" at bounding box center [472, 349] width 306 height 40
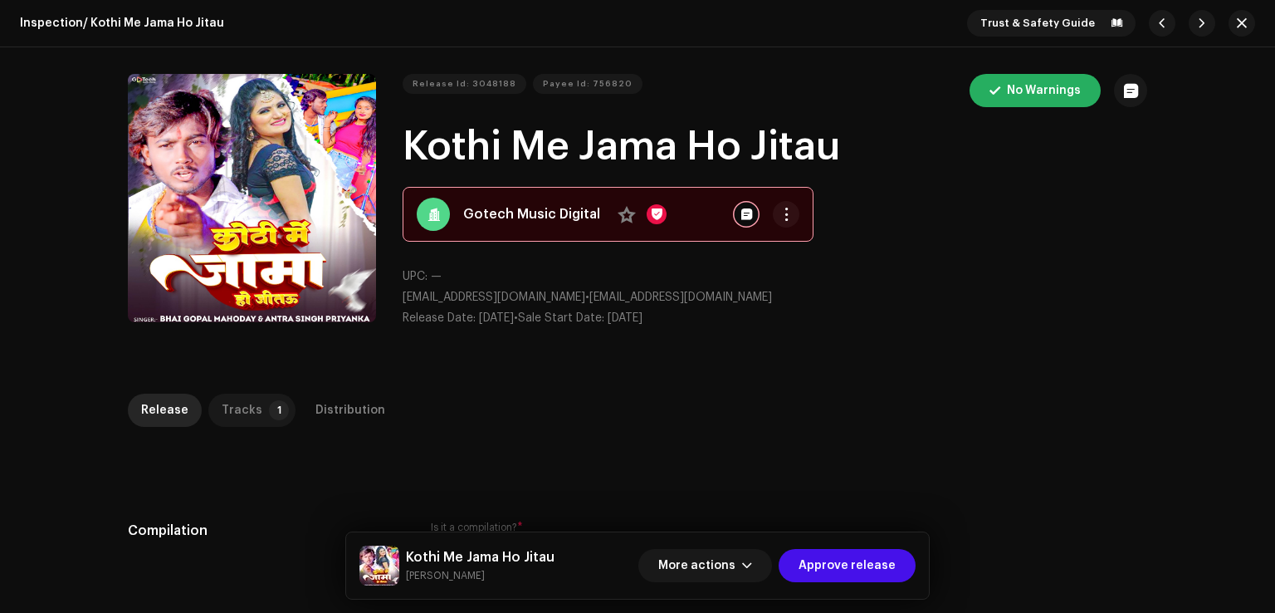
click at [235, 416] on div "Tracks" at bounding box center [242, 410] width 41 height 33
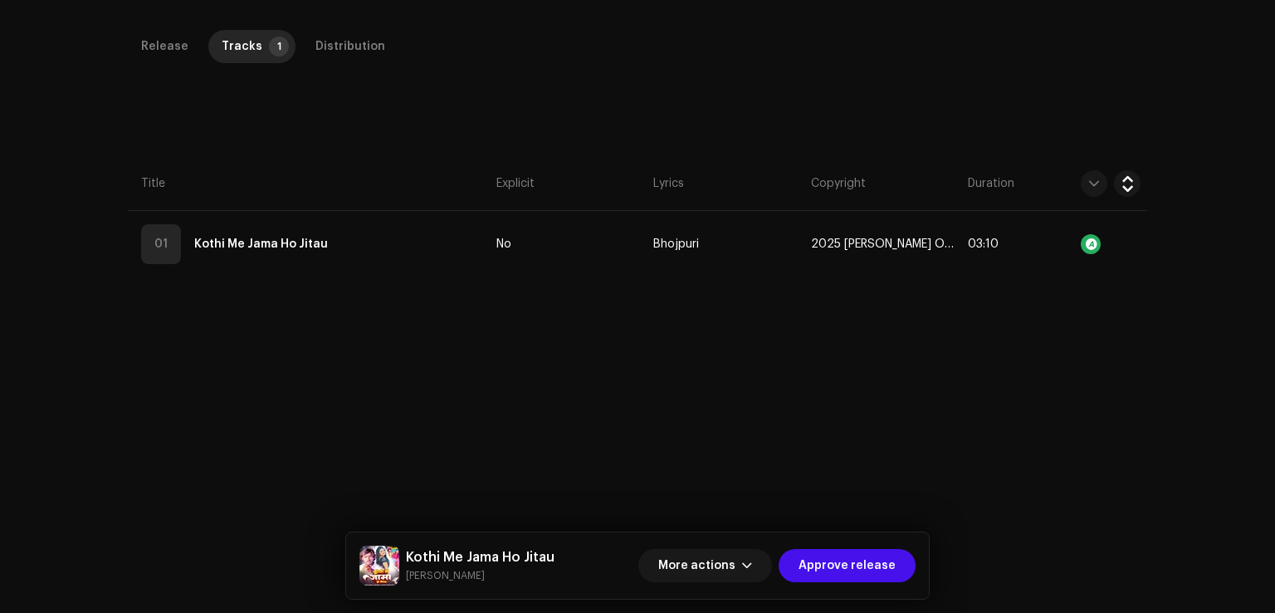
scroll to position [393, 0]
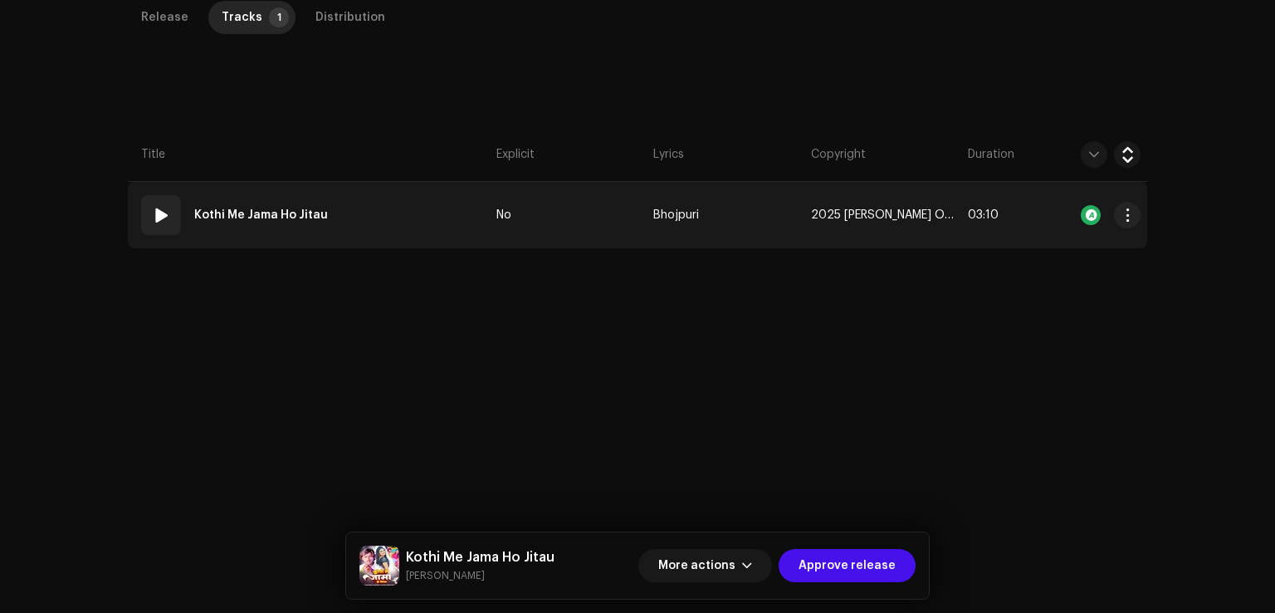
click at [370, 212] on td "01 Kothi Me Jama Ho Jitau" at bounding box center [309, 215] width 362 height 66
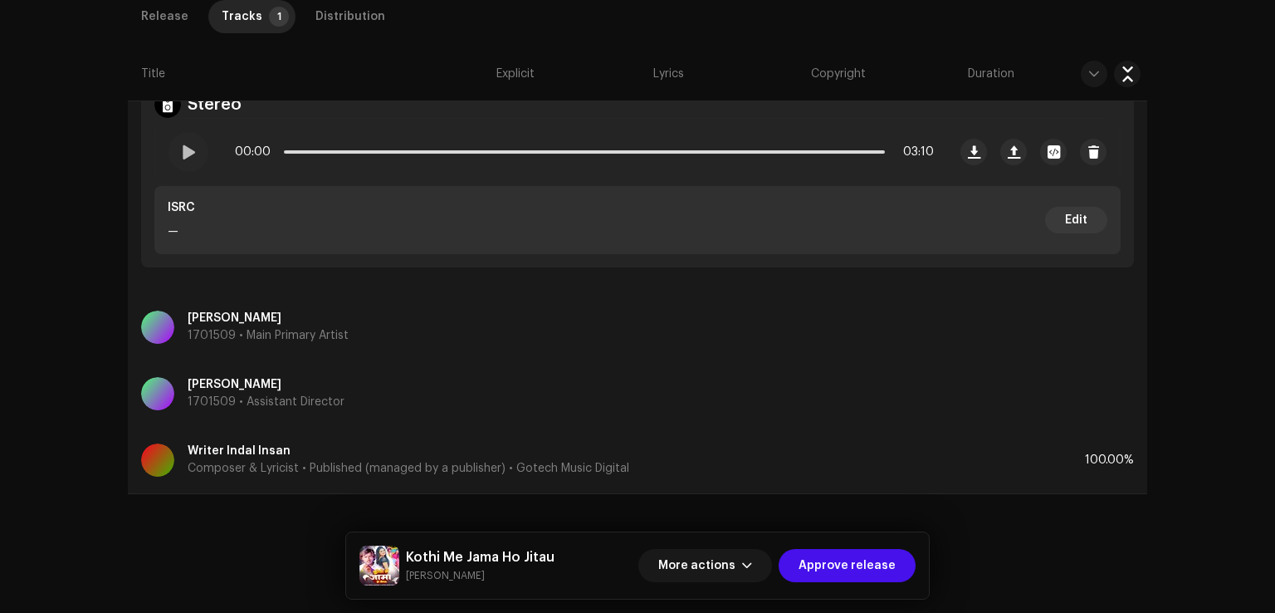
scroll to position [244, 0]
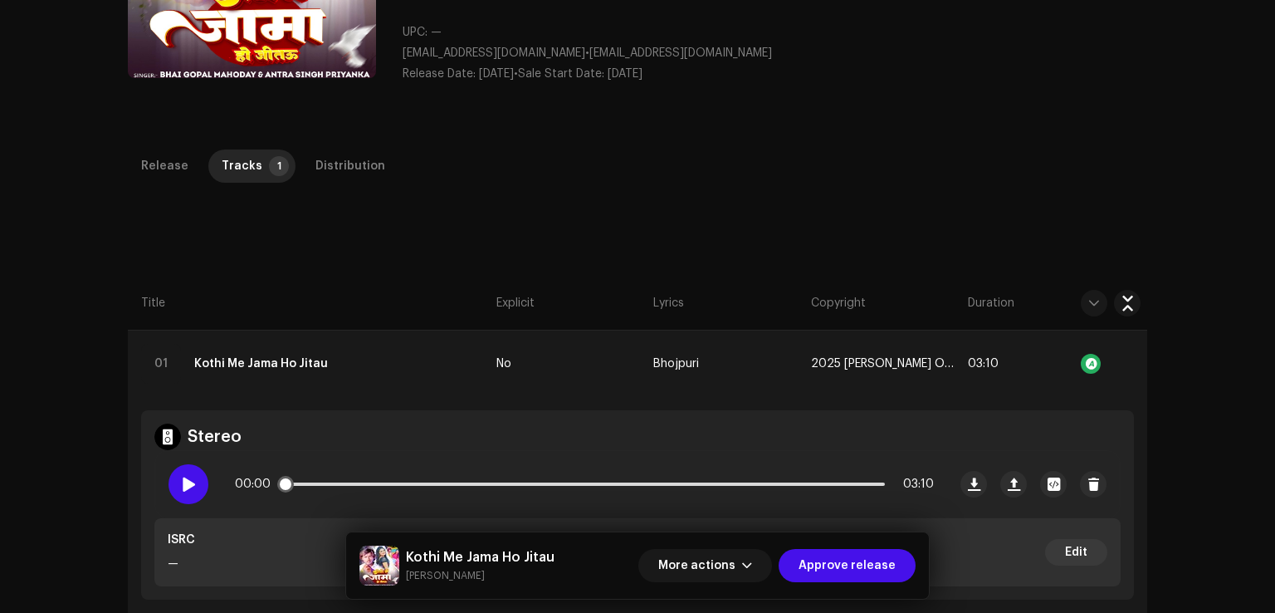
click at [193, 484] on span at bounding box center [189, 483] width 14 height 13
click at [350, 164] on div "Distribution" at bounding box center [351, 165] width 70 height 33
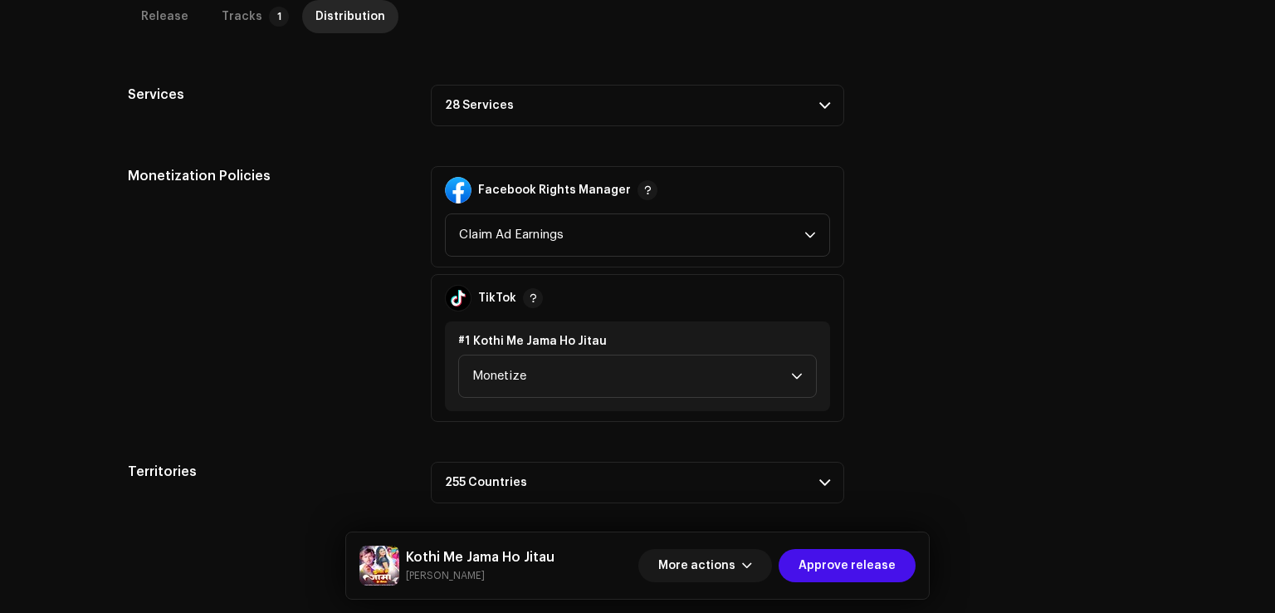
scroll to position [576, 0]
click at [494, 106] on p-accordion-header "28 Services" at bounding box center [638, 105] width 414 height 42
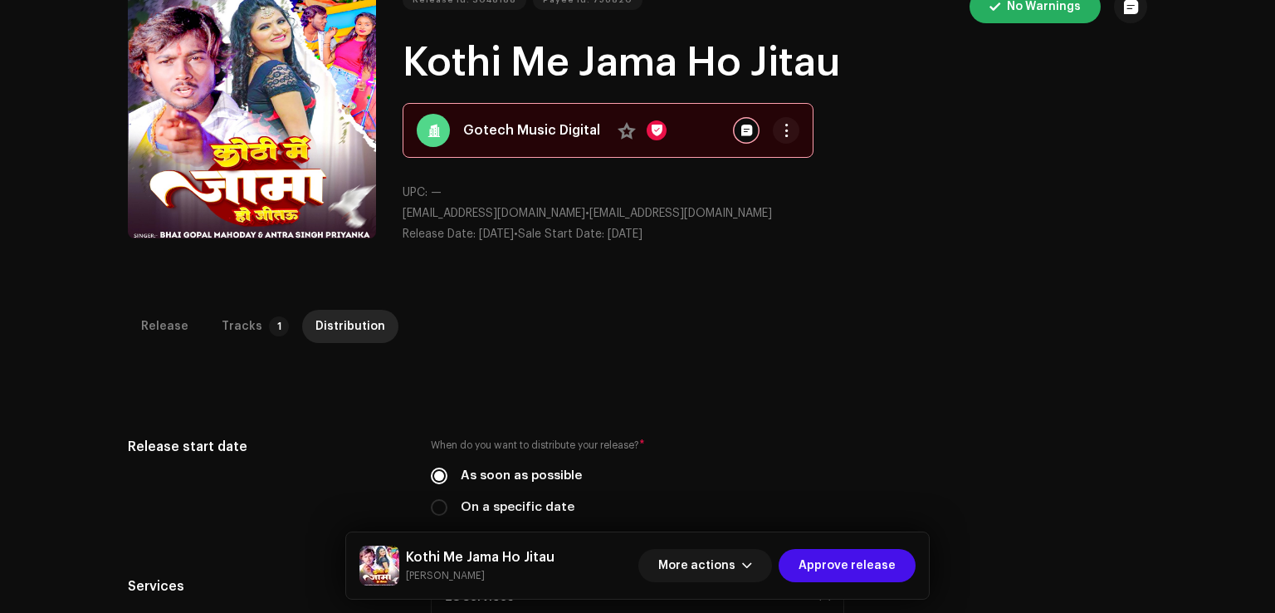
scroll to position [0, 0]
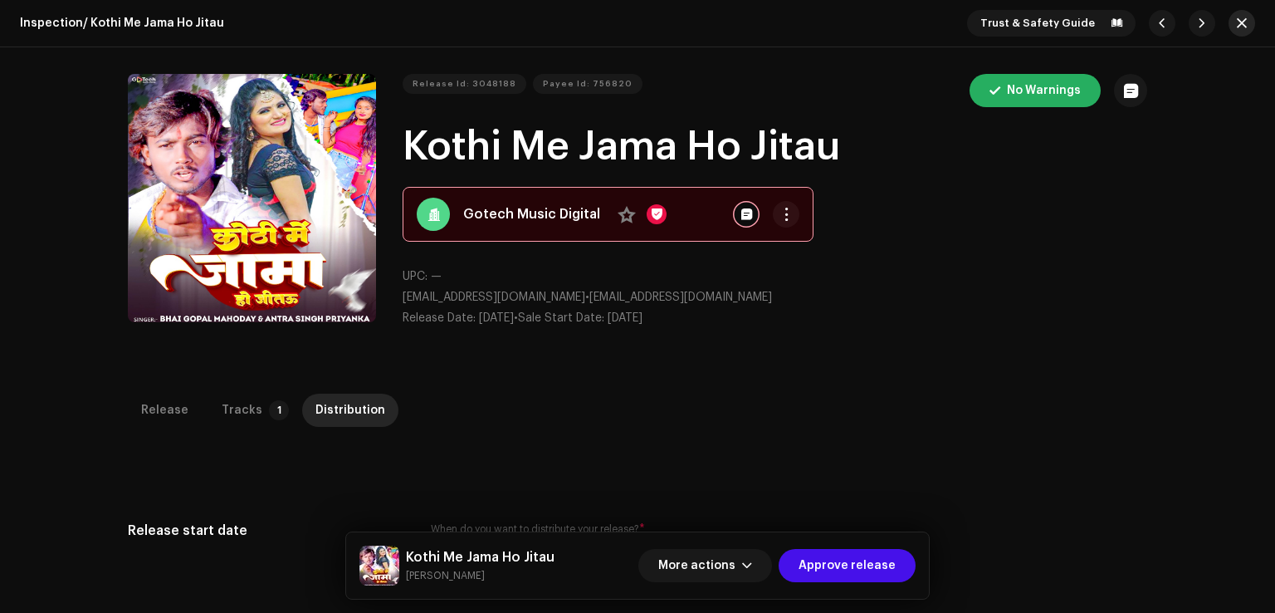
click at [1239, 27] on span "button" at bounding box center [1242, 23] width 10 height 13
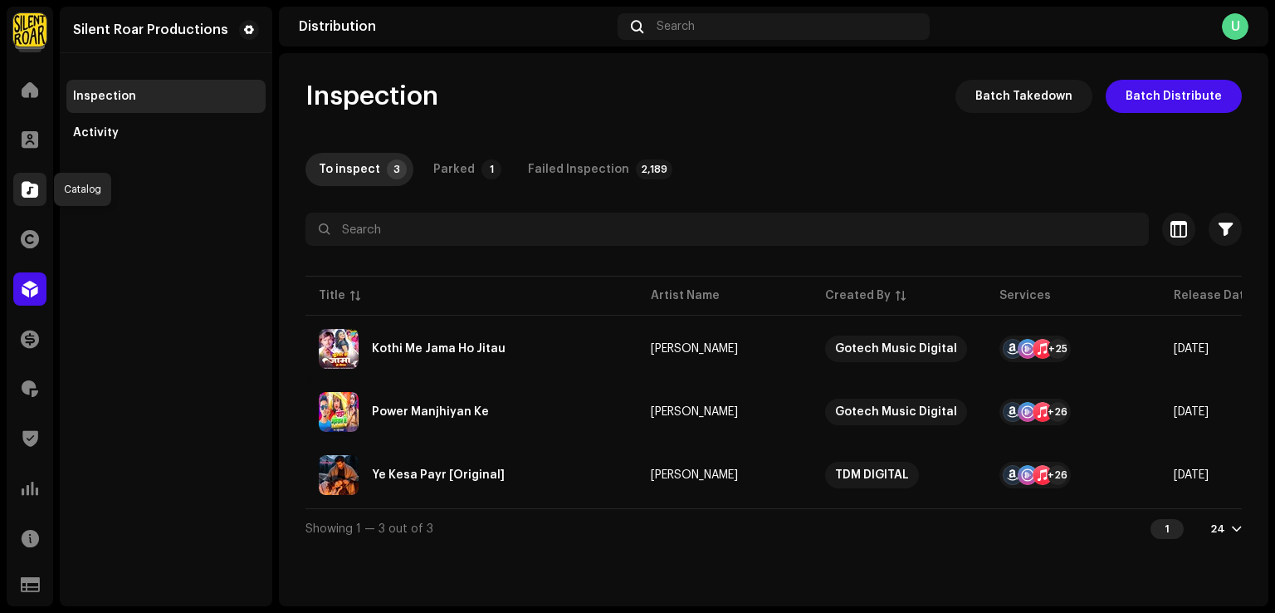
click at [23, 192] on span at bounding box center [30, 189] width 17 height 13
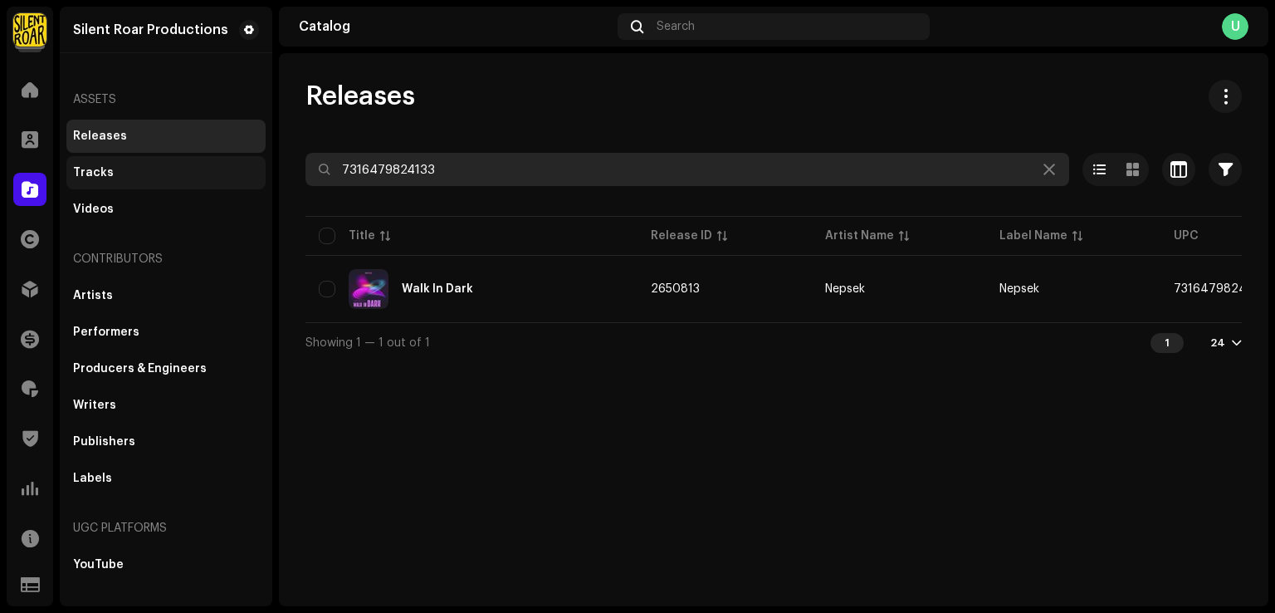
click at [153, 170] on div "Silent Roar Productions Home Clients Catalog Rights Distribution Finance Royalt…" at bounding box center [637, 306] width 1275 height 613
paste input "81381884"
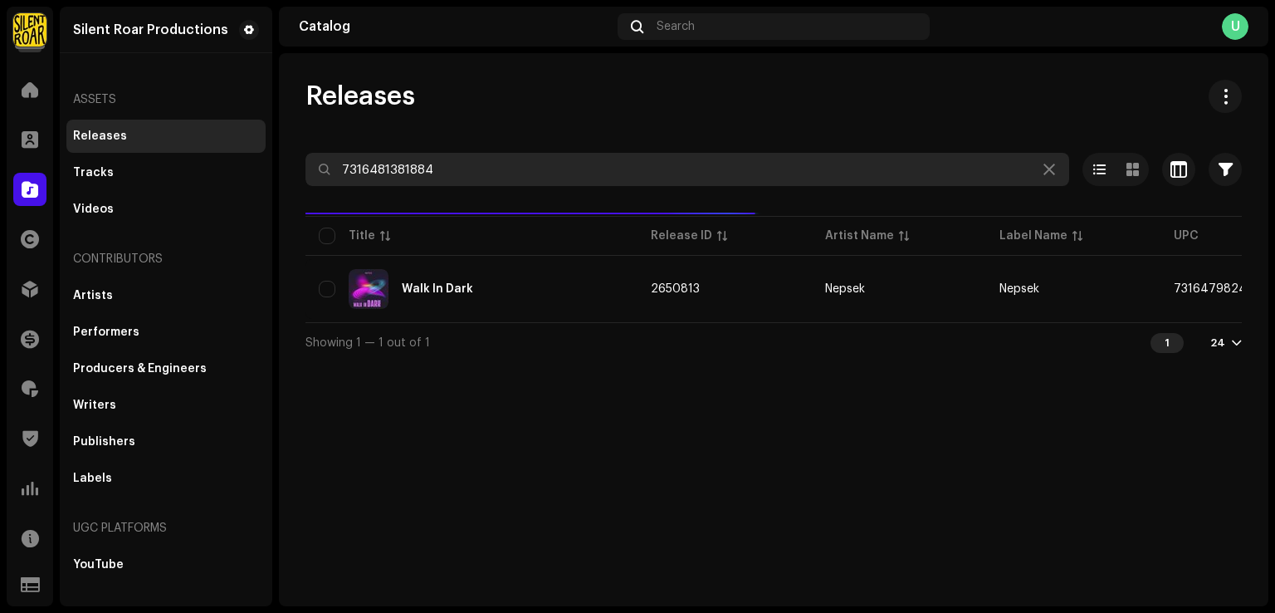
type input "7316481381884"
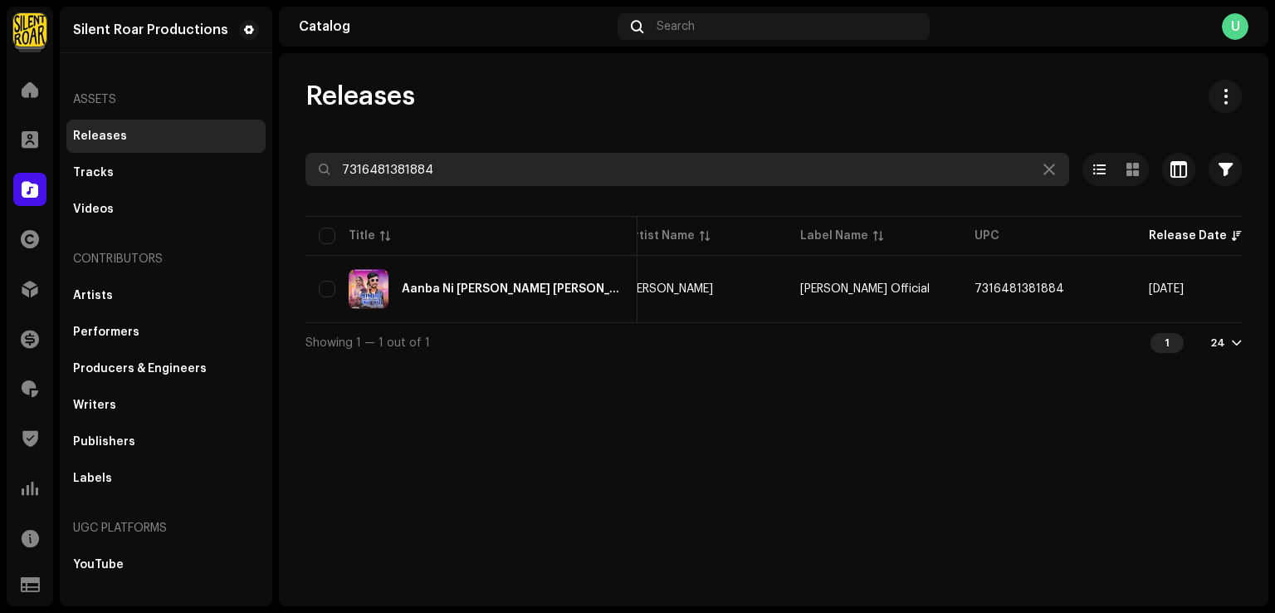
scroll to position [0, 262]
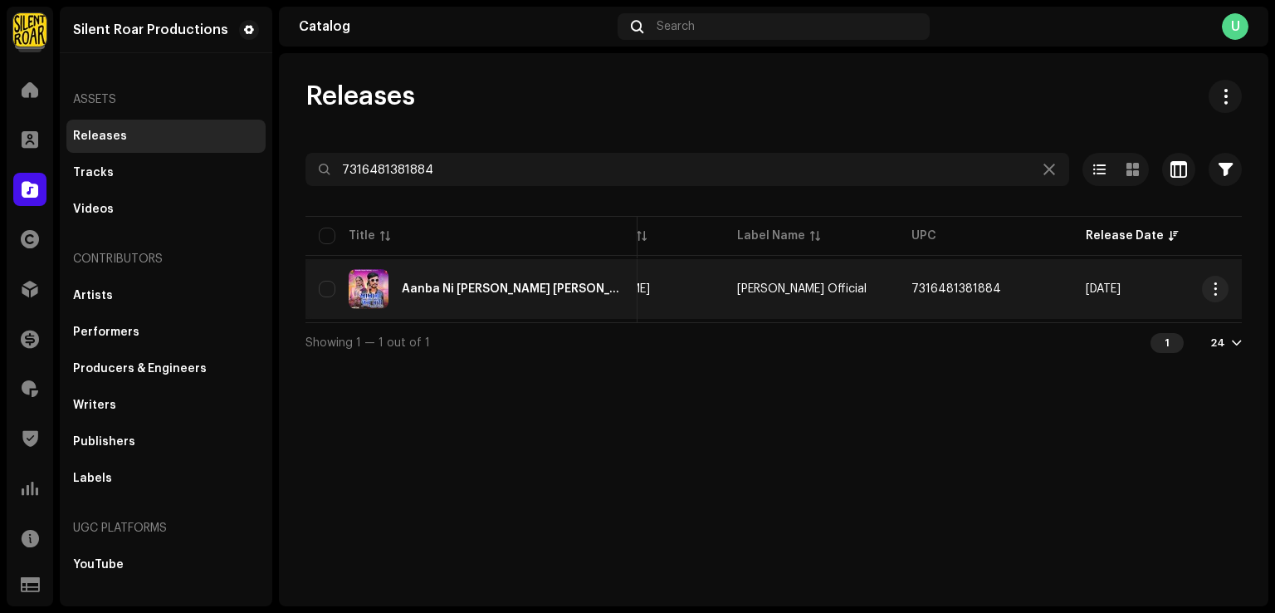
click at [532, 302] on div "Aanba Ni Dale Koyal Bole Janu Mari Malva Bolave" at bounding box center [472, 289] width 306 height 40
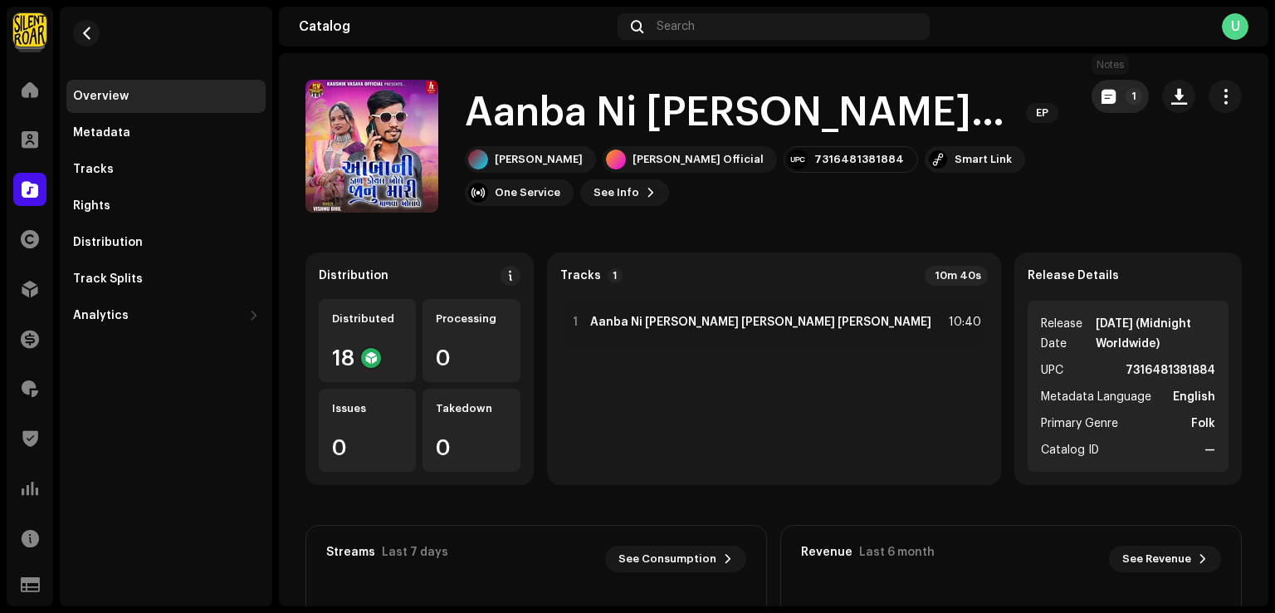
click at [1092, 106] on button "1" at bounding box center [1120, 96] width 57 height 33
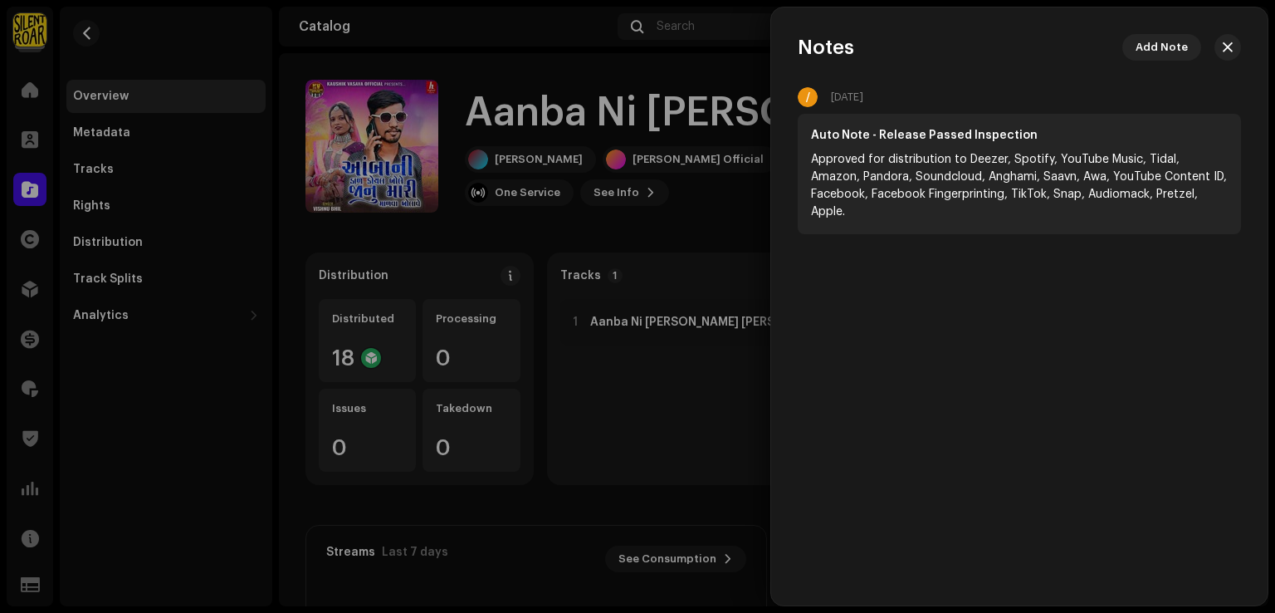
click at [718, 223] on div at bounding box center [637, 306] width 1275 height 613
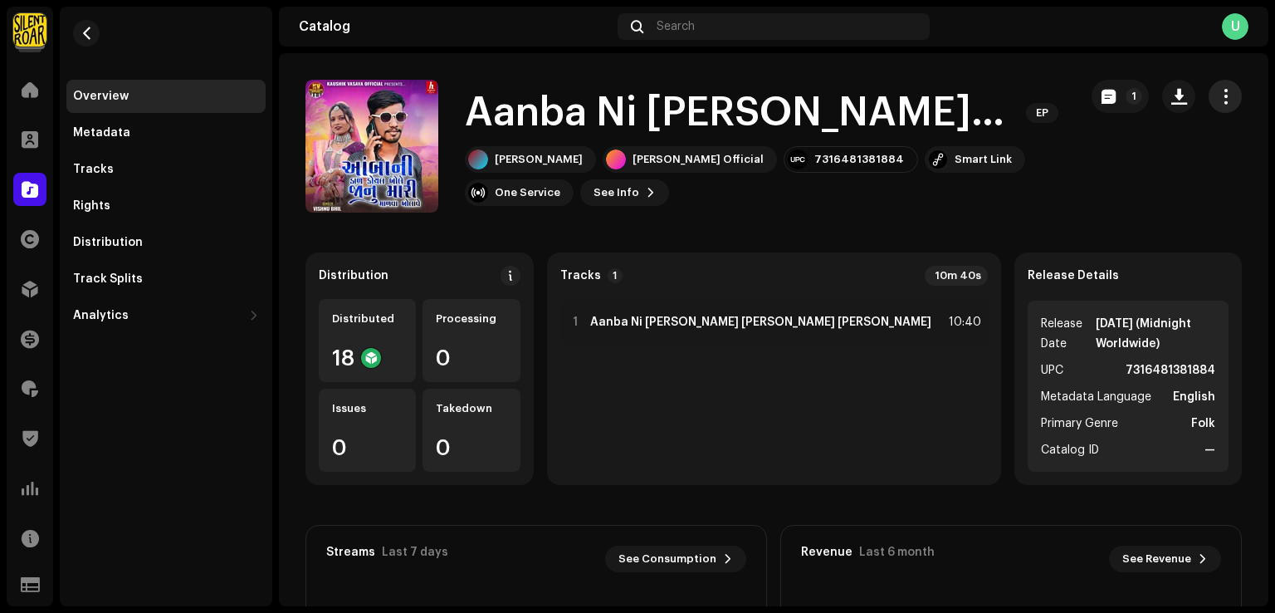
click at [1226, 87] on button "button" at bounding box center [1225, 96] width 33 height 33
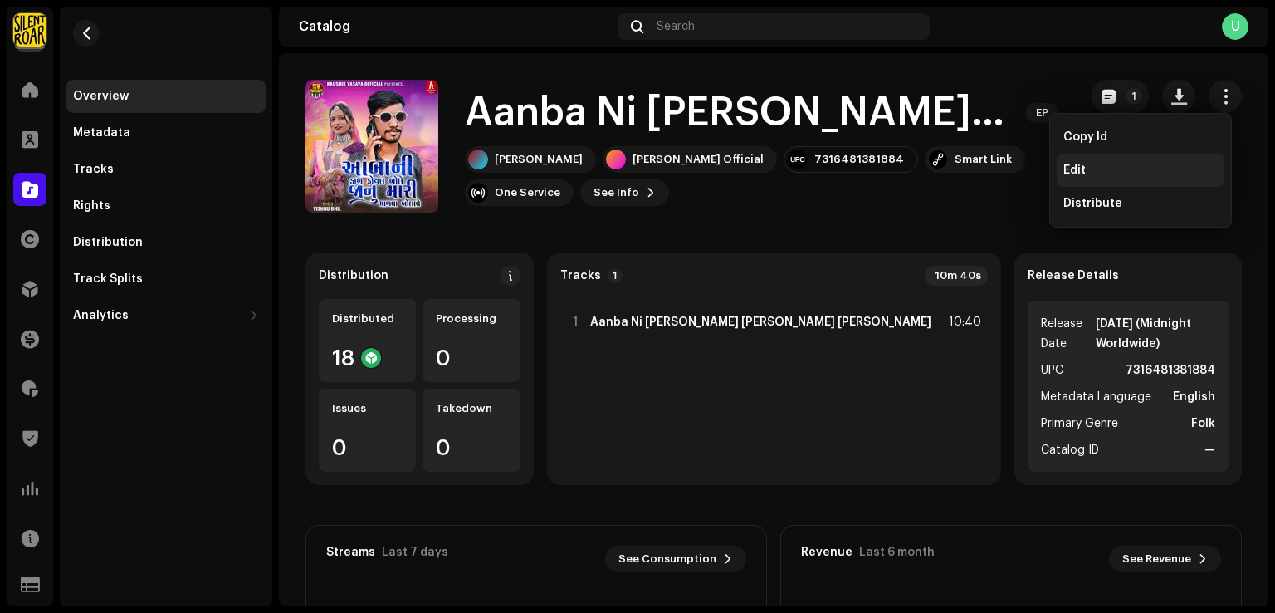
click at [1099, 169] on div "Edit" at bounding box center [1141, 170] width 154 height 13
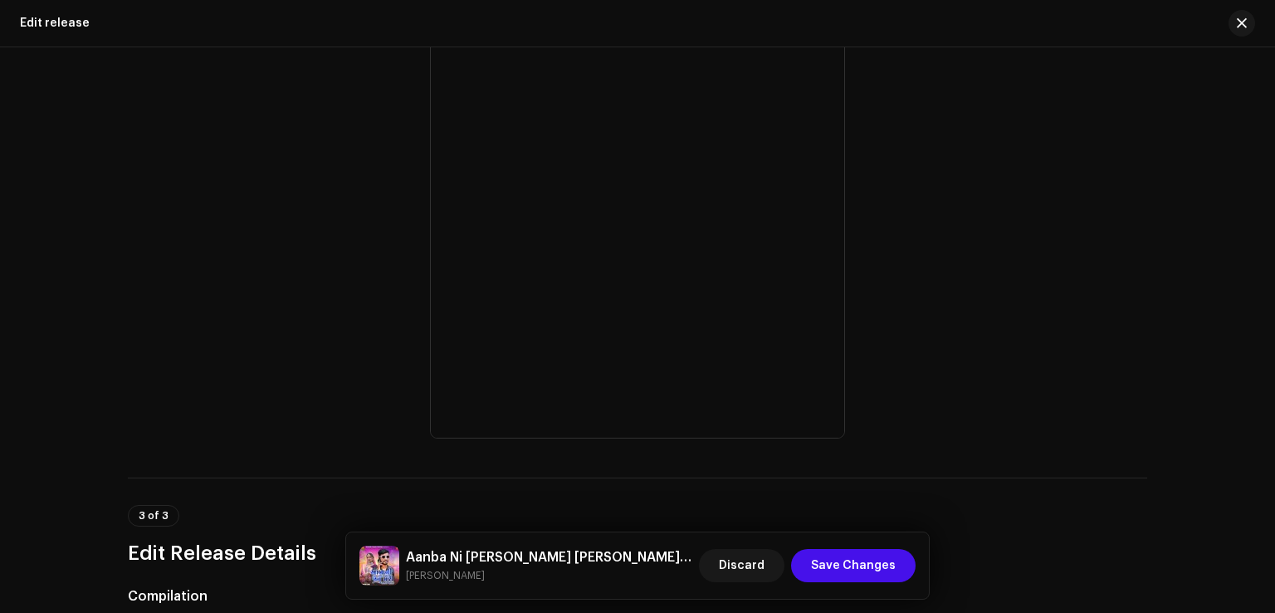
scroll to position [498, 0]
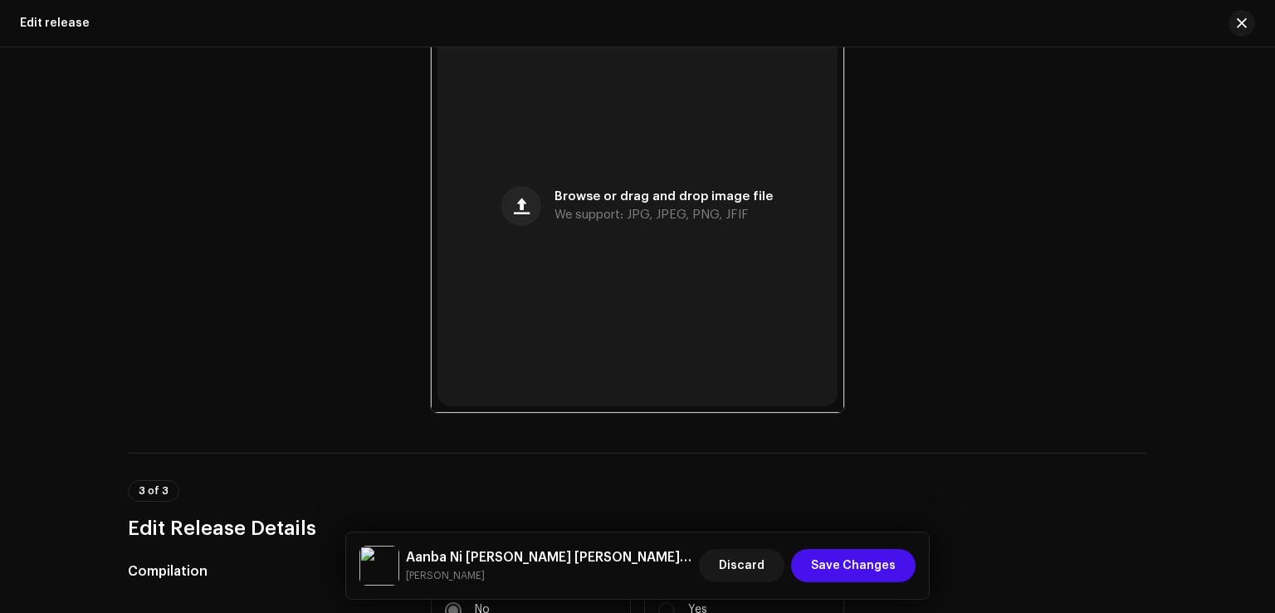
click at [849, 582] on div "Discard Save Changes" at bounding box center [807, 566] width 217 height 40
click at [854, 566] on span "Save Changes" at bounding box center [853, 565] width 85 height 33
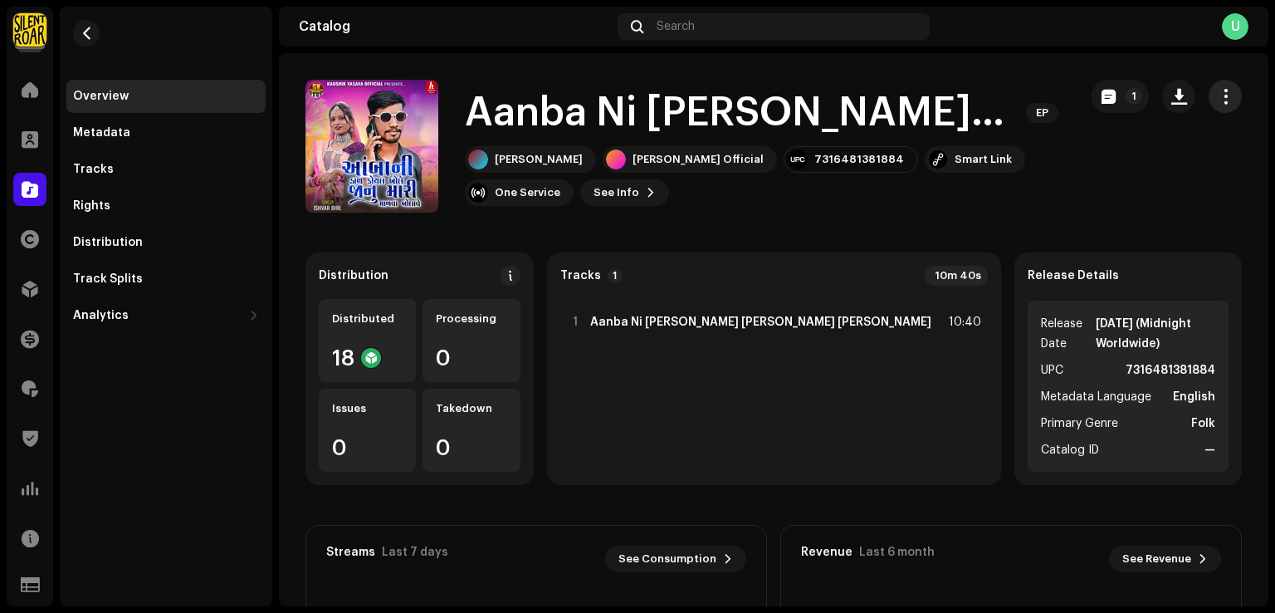
click at [1218, 91] on span "button" at bounding box center [1226, 96] width 16 height 13
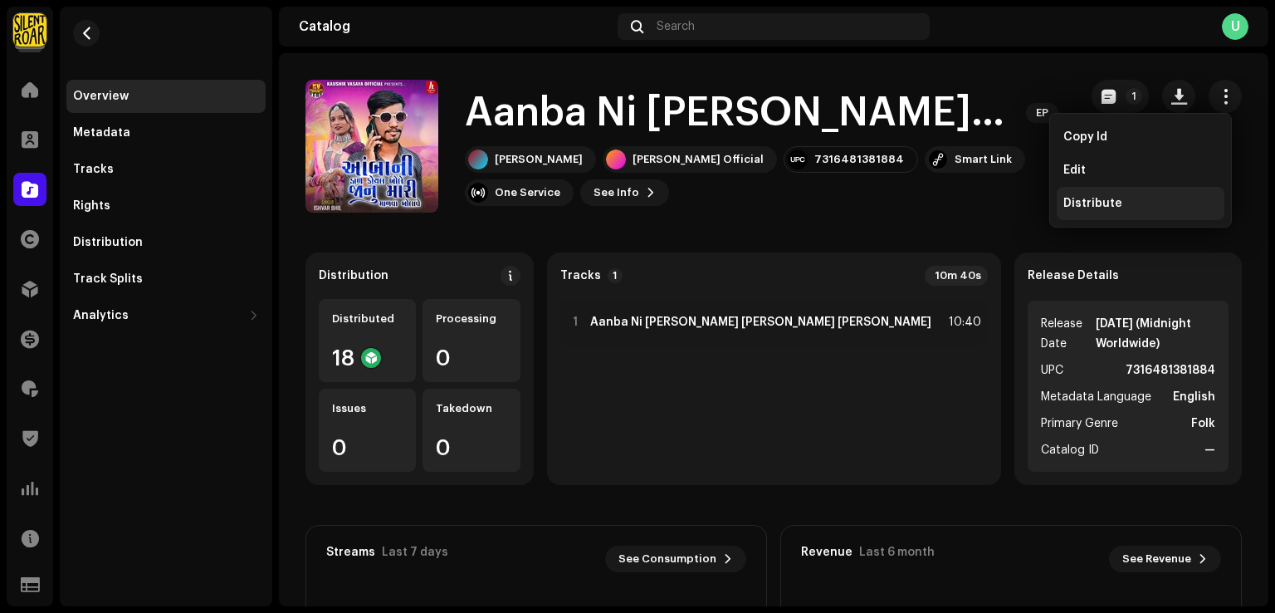
click at [1095, 213] on div "Distribute" at bounding box center [1141, 203] width 168 height 33
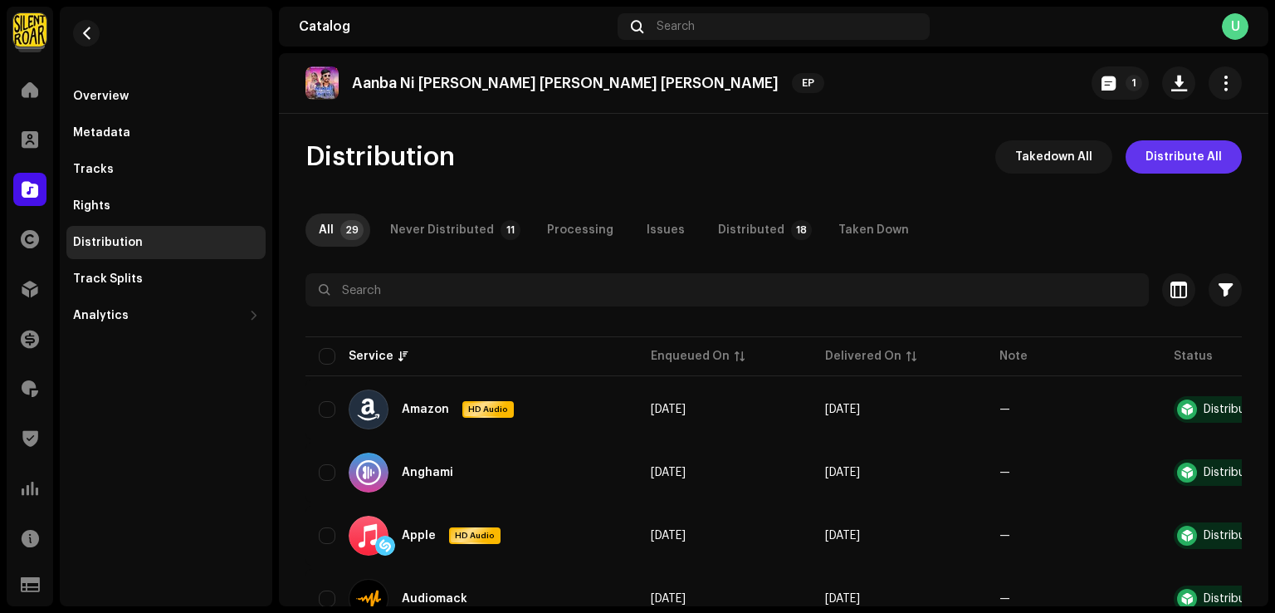
click at [1173, 169] on span "Distribute All" at bounding box center [1184, 156] width 76 height 33
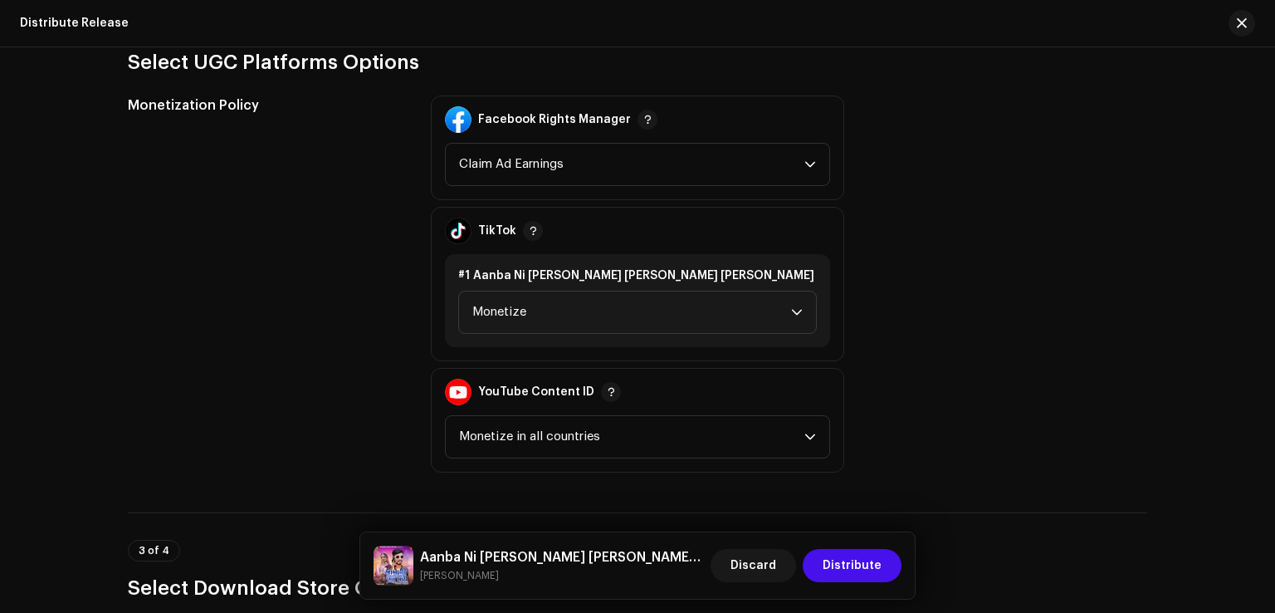
scroll to position [1495, 0]
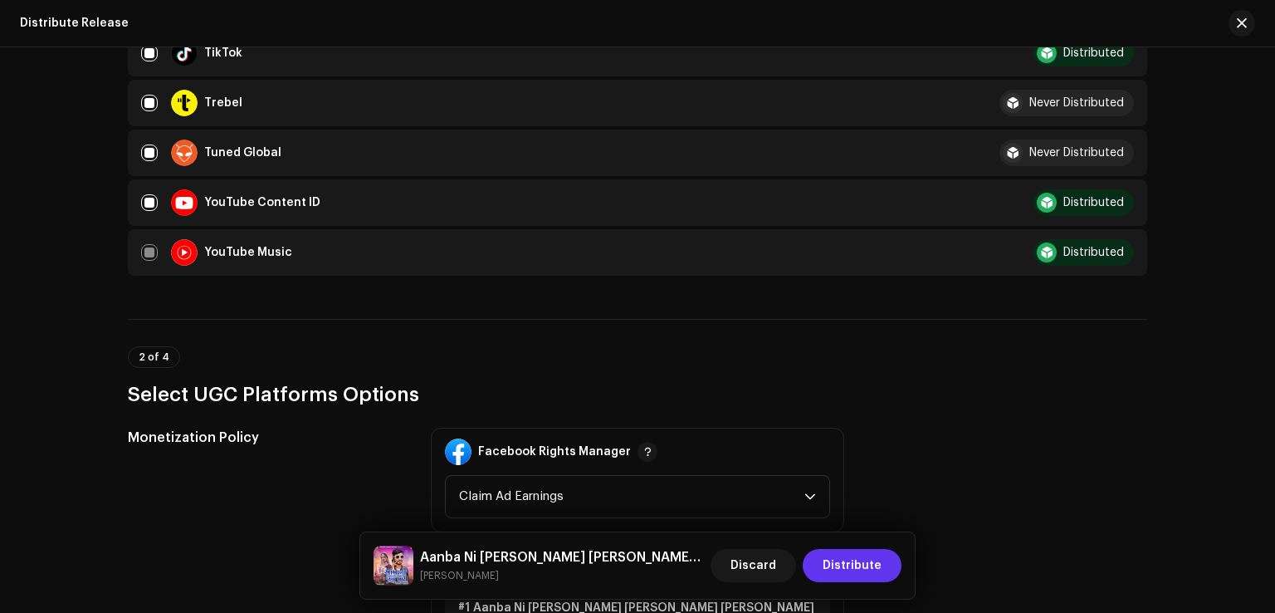
click at [837, 561] on span "Distribute" at bounding box center [852, 565] width 59 height 33
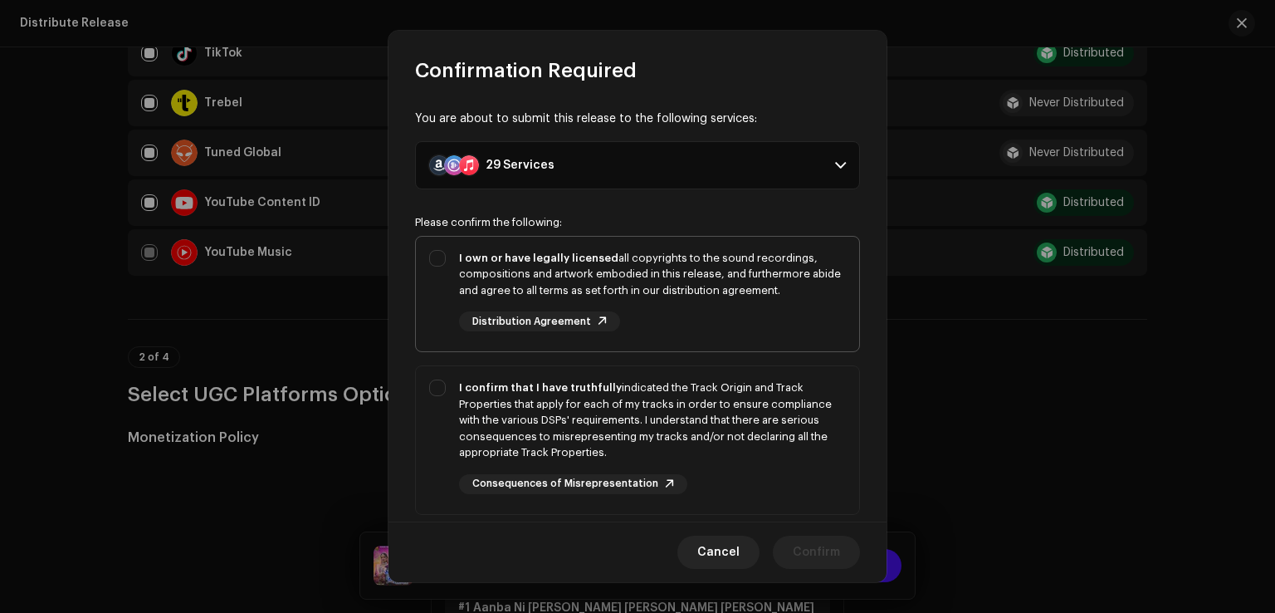
click at [425, 281] on div "I own or have legally licensed all copyrights to the sound recordings, composit…" at bounding box center [637, 291] width 443 height 109
checkbox input "true"
click at [452, 426] on div "I confirm that I have truthfully indicated the Track Origin and Track Propertie…" at bounding box center [637, 436] width 443 height 141
checkbox input "true"
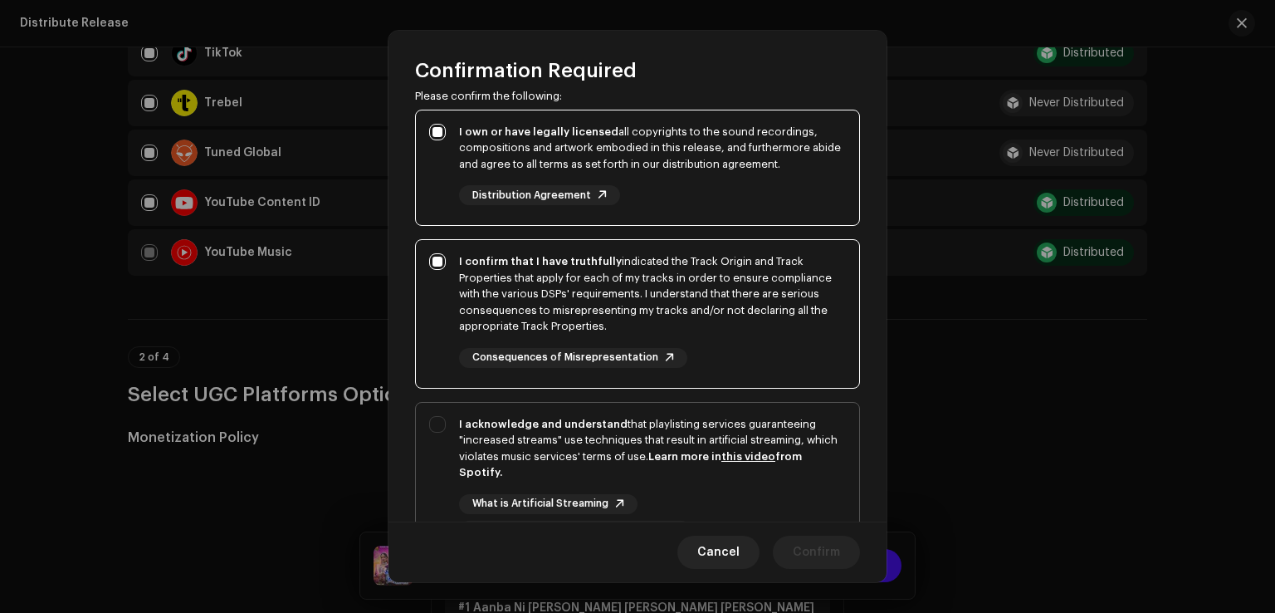
scroll to position [277, 0]
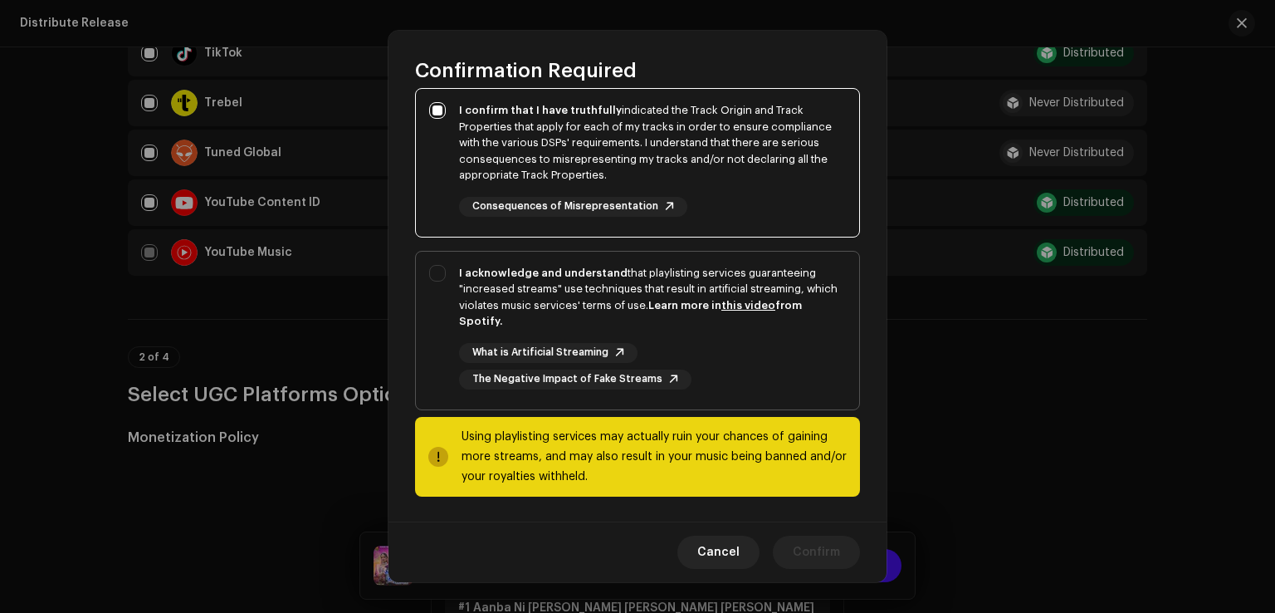
click at [445, 393] on div "I acknowledge and understand that playlisting services guaranteeing "increased …" at bounding box center [637, 327] width 443 height 151
checkbox input "true"
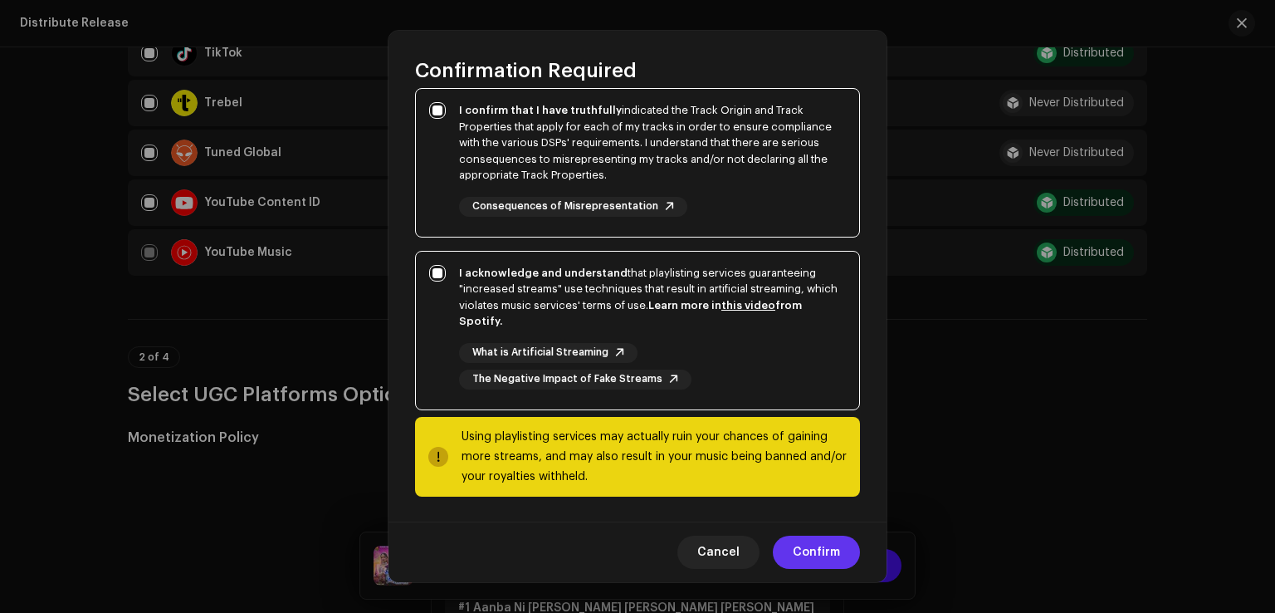
click at [825, 547] on span "Confirm" at bounding box center [816, 552] width 47 height 33
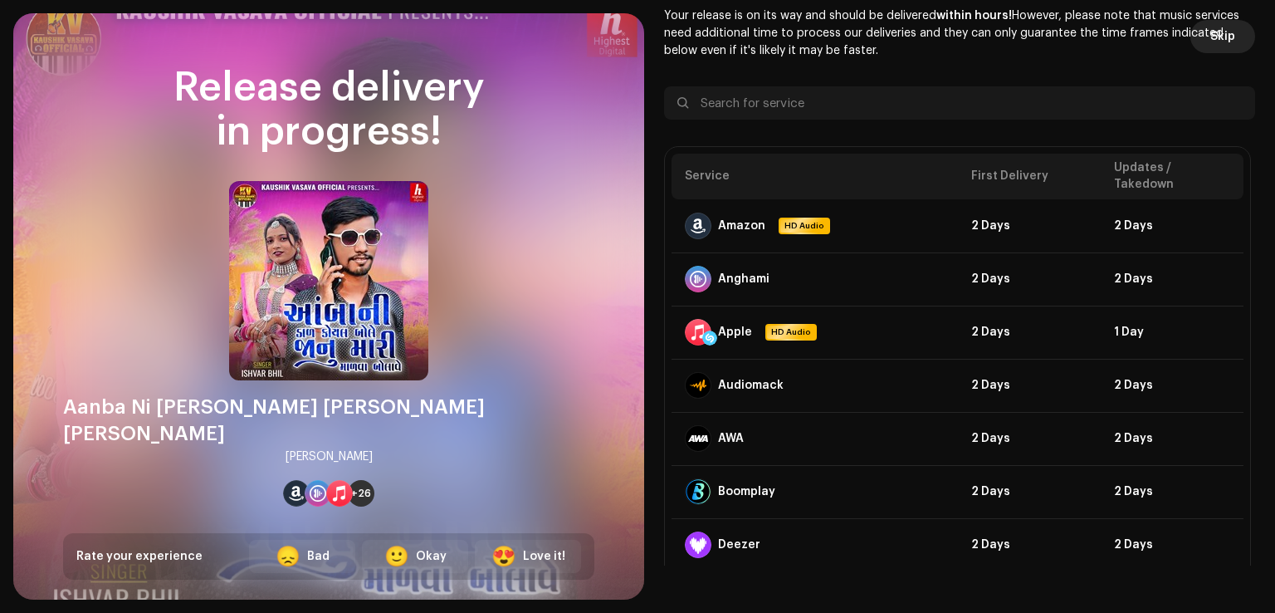
click at [1201, 44] on button "Skip" at bounding box center [1223, 36] width 65 height 33
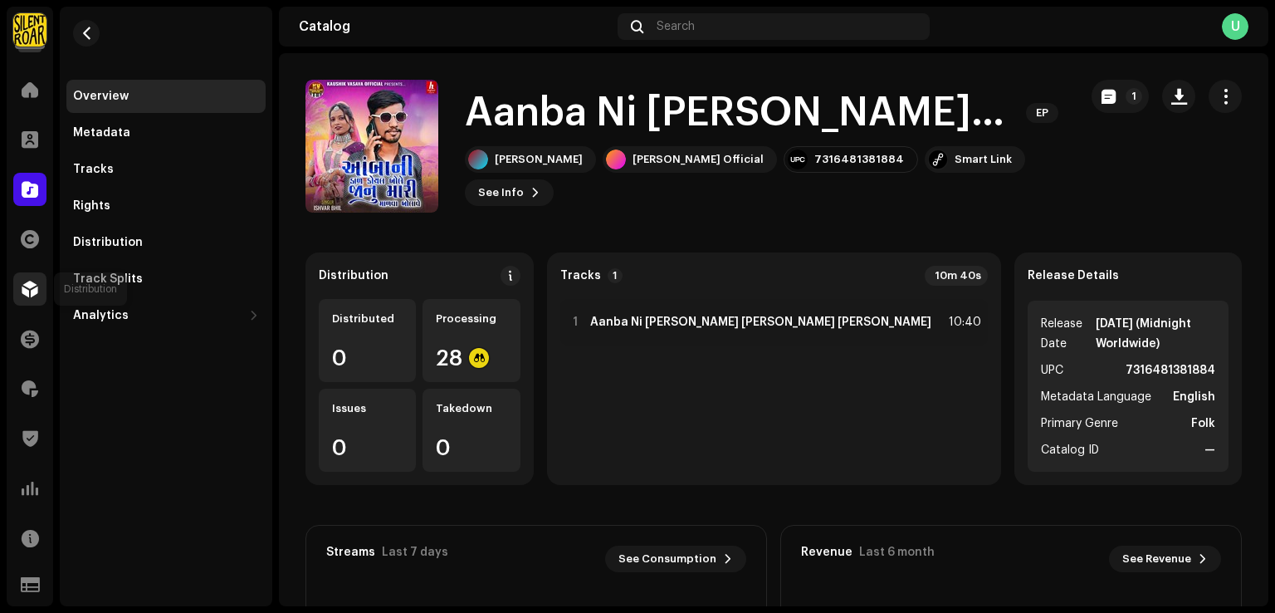
click at [29, 282] on span at bounding box center [30, 288] width 17 height 13
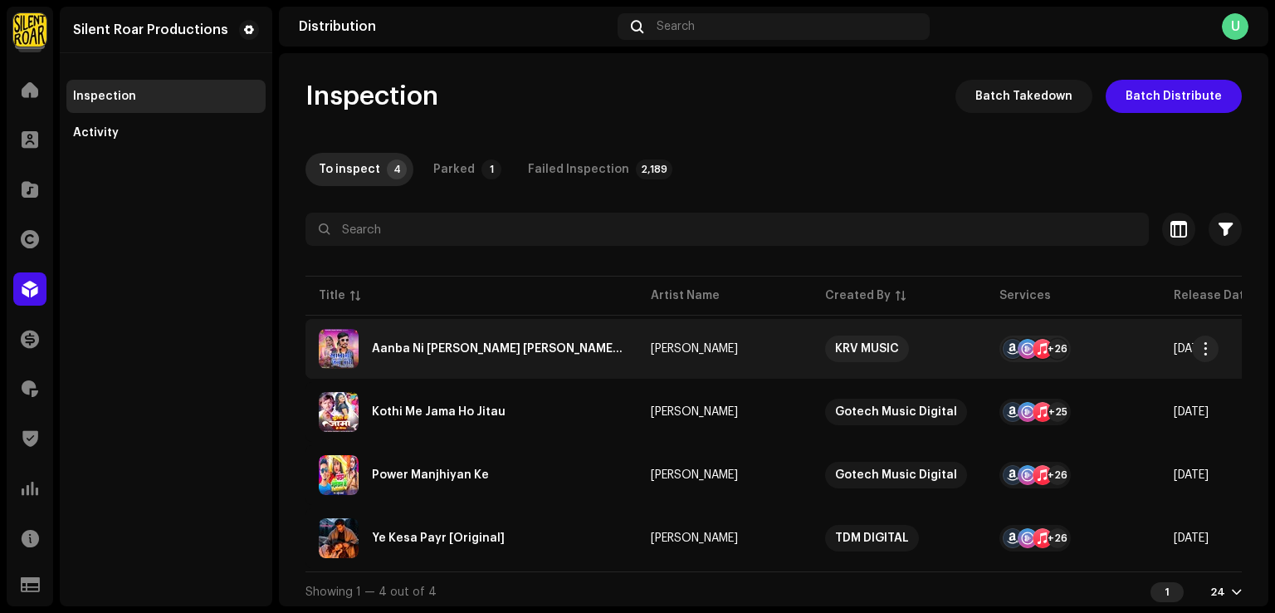
click at [417, 341] on div "Aanba Ni Dale Koyal Bole Janu Mari Malva Bolave" at bounding box center [472, 349] width 306 height 40
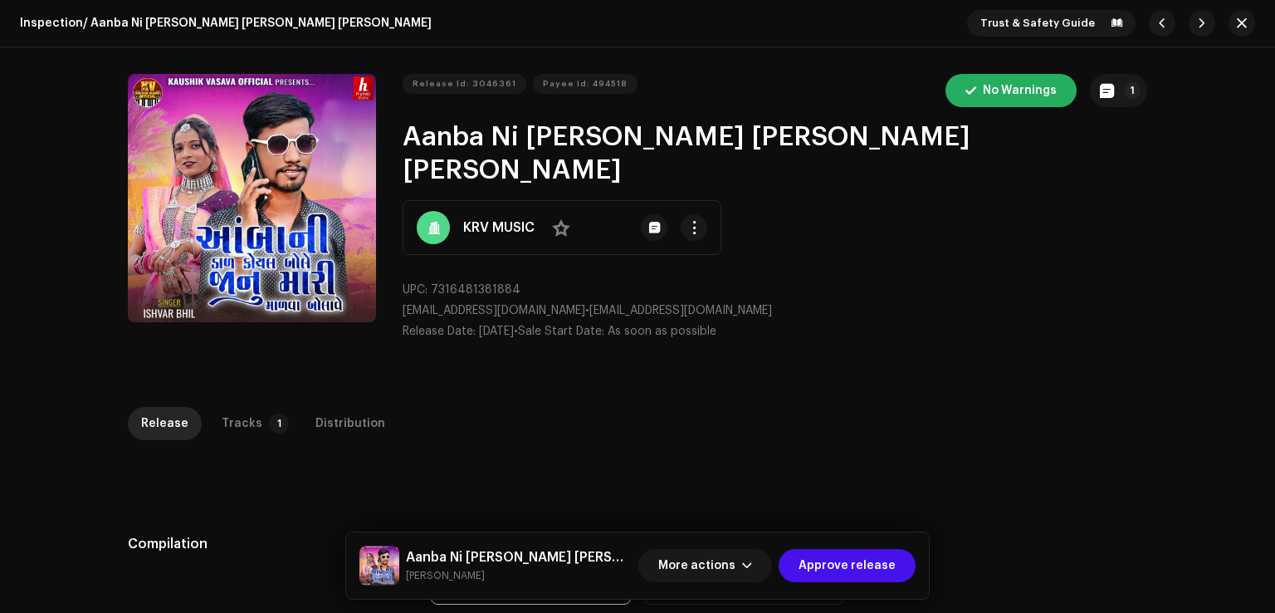
drag, startPoint x: 326, startPoint y: 399, endPoint x: 385, endPoint y: 362, distance: 70.5
click at [326, 407] on div "Distribution" at bounding box center [351, 423] width 70 height 33
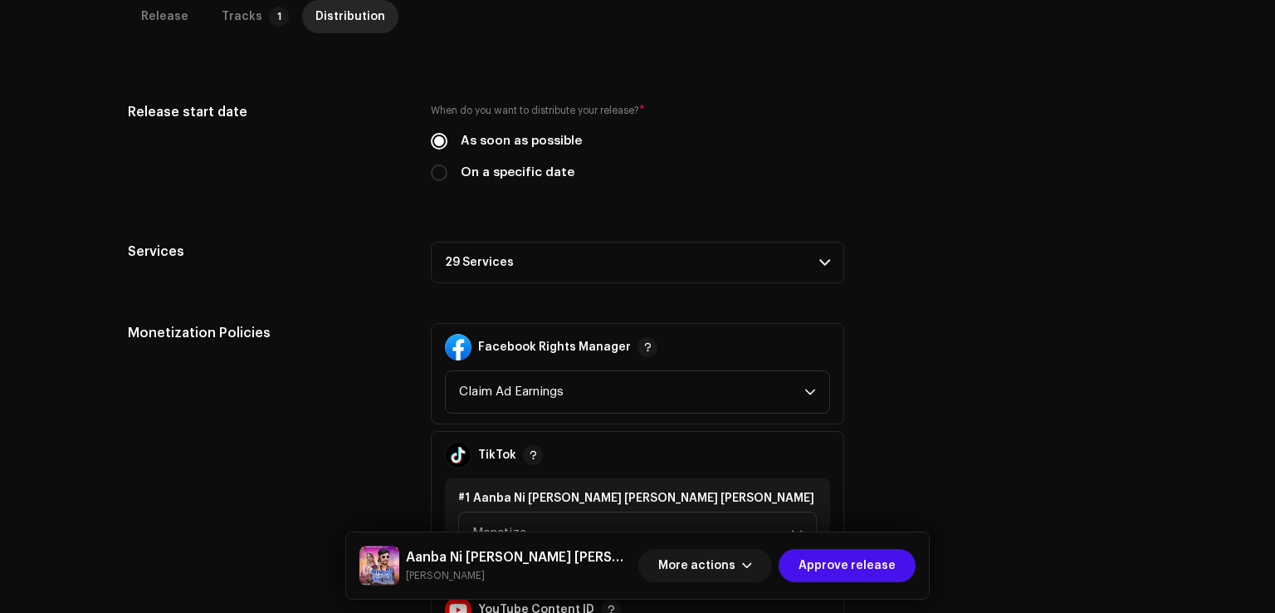
scroll to position [498, 0]
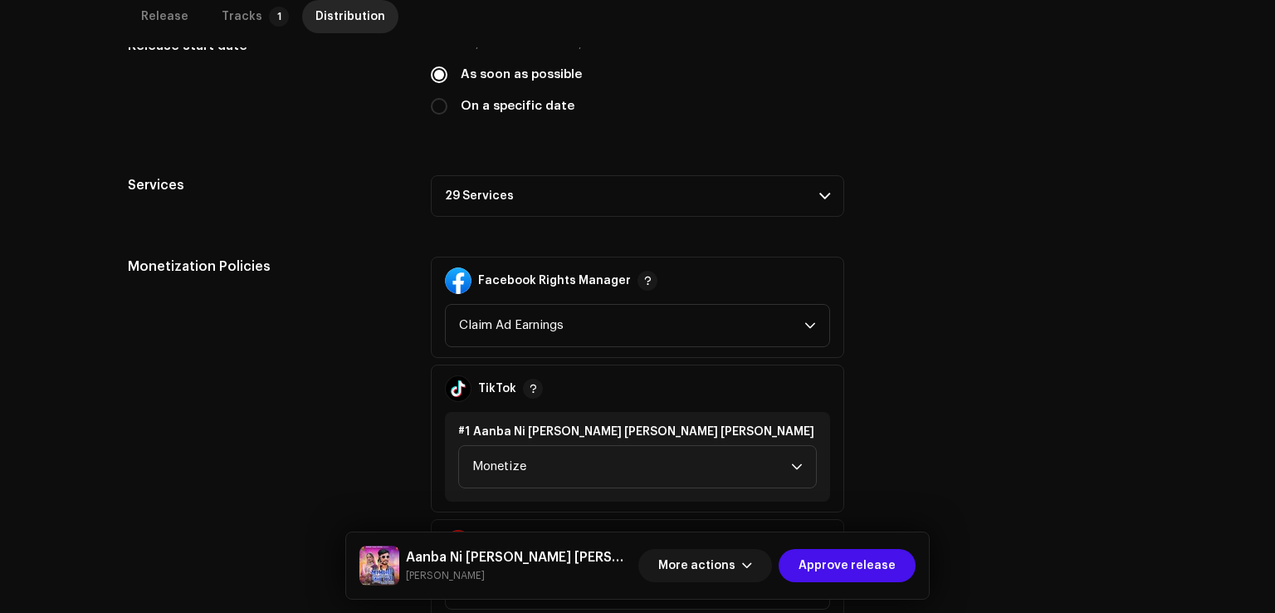
click at [505, 175] on p-accordion-header "29 Services" at bounding box center [638, 196] width 414 height 42
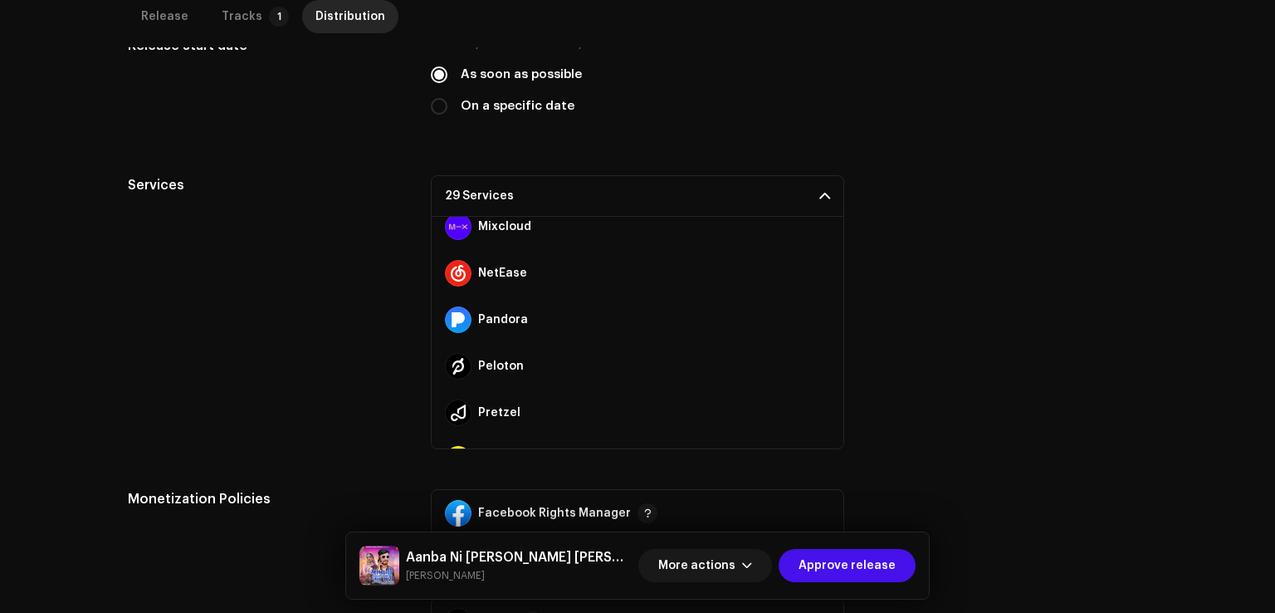
scroll to position [1116, 0]
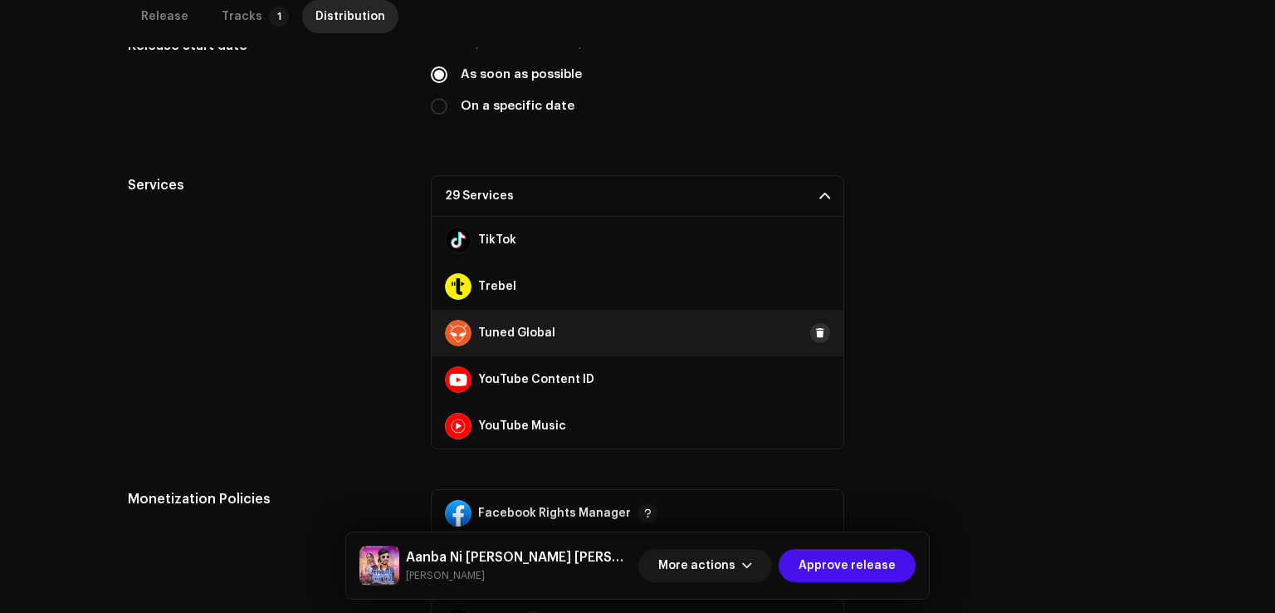
click at [815, 326] on span at bounding box center [820, 332] width 10 height 13
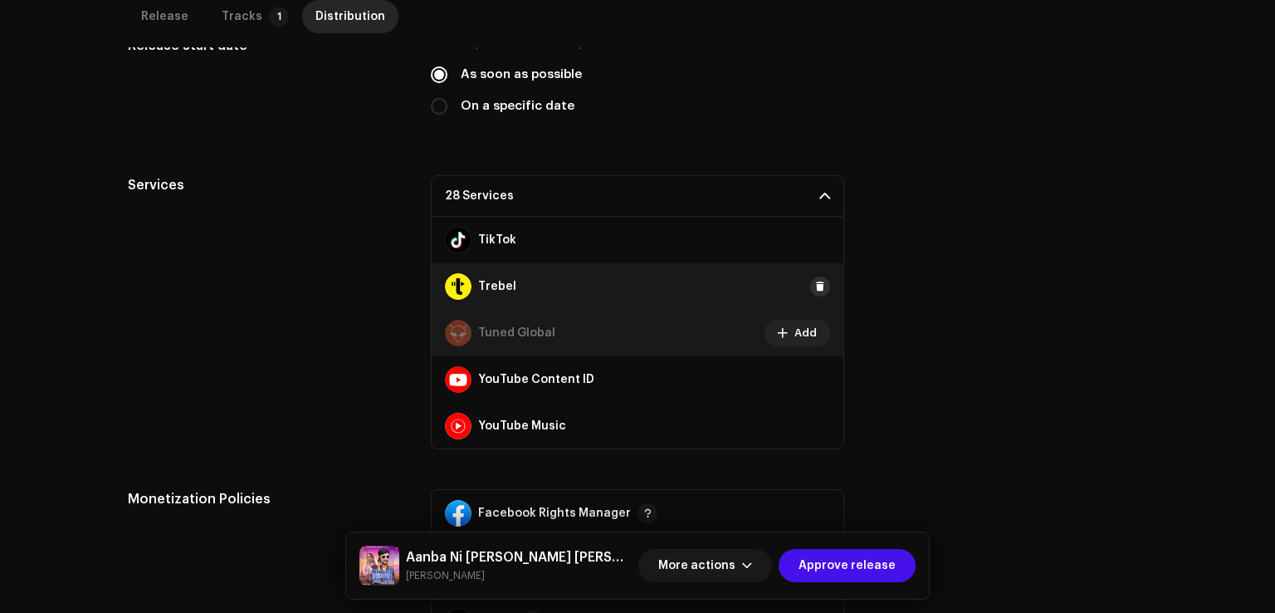
click at [815, 280] on span at bounding box center [820, 286] width 10 height 13
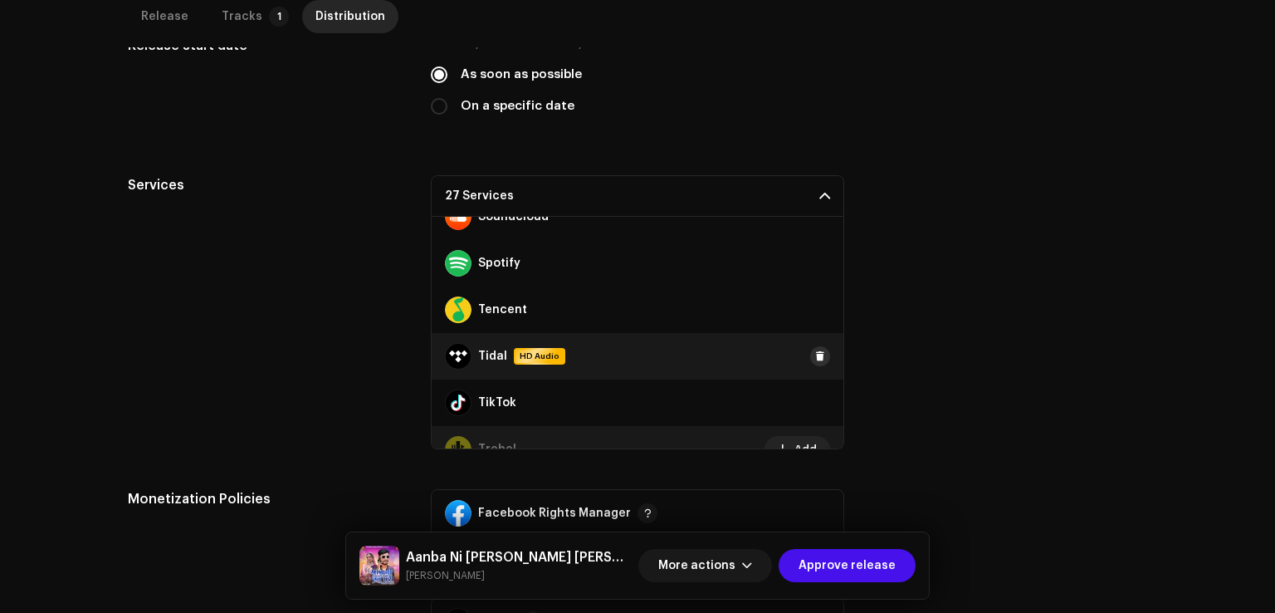
scroll to position [950, 0]
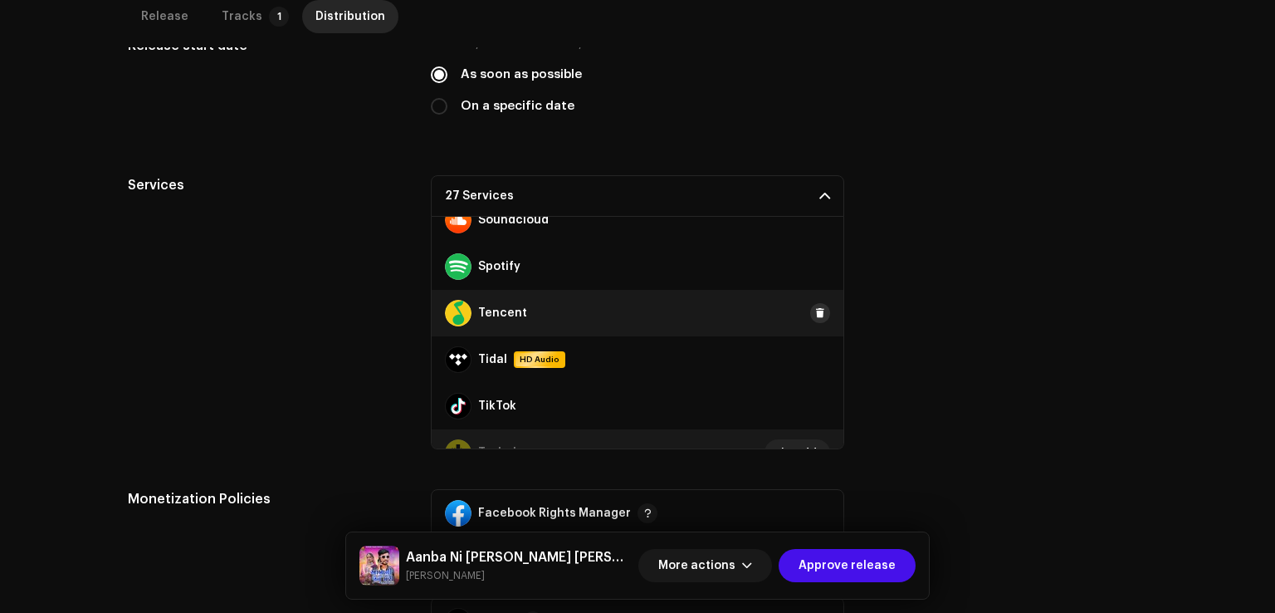
click at [815, 306] on span at bounding box center [820, 312] width 10 height 13
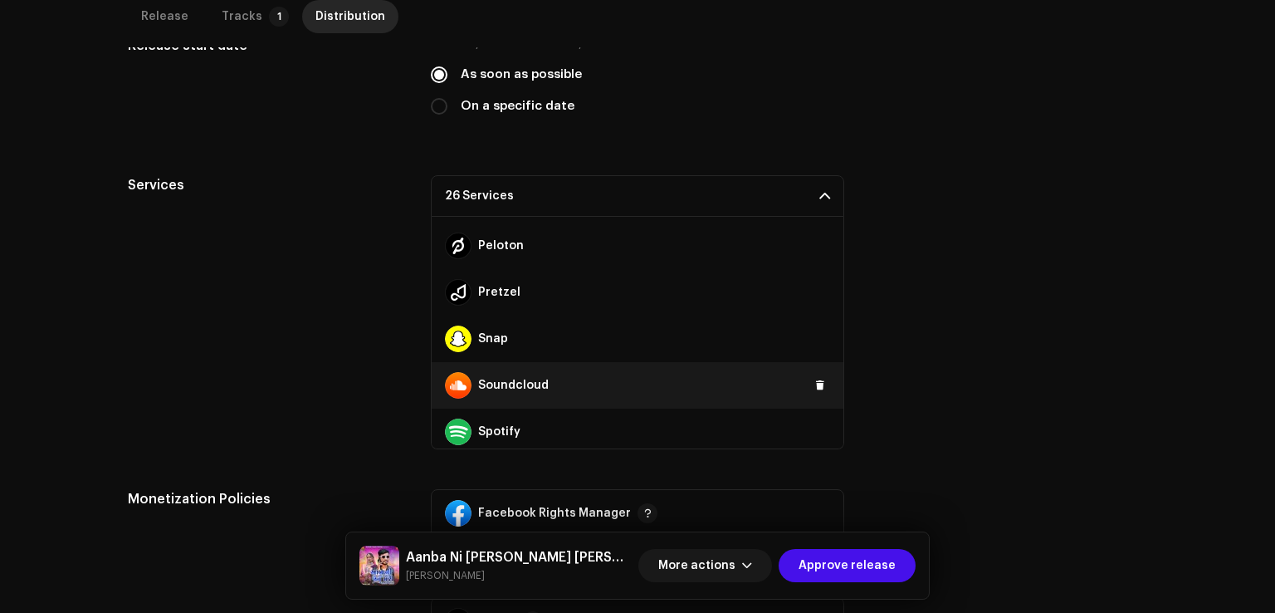
scroll to position [784, 0]
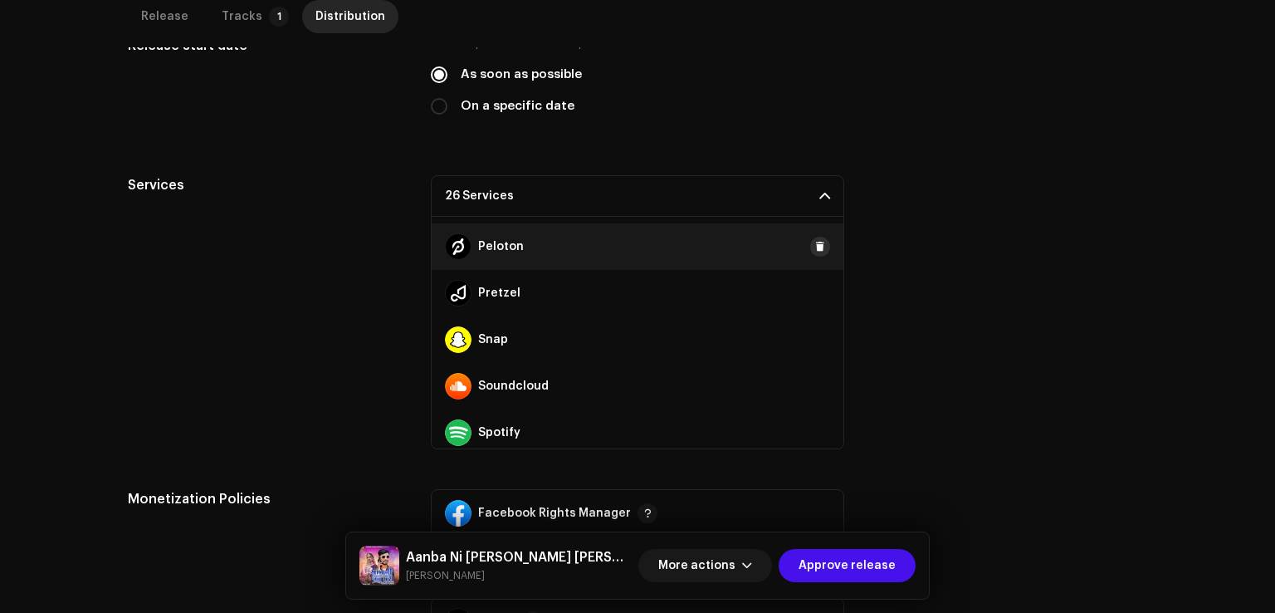
click at [815, 240] on span at bounding box center [820, 246] width 10 height 13
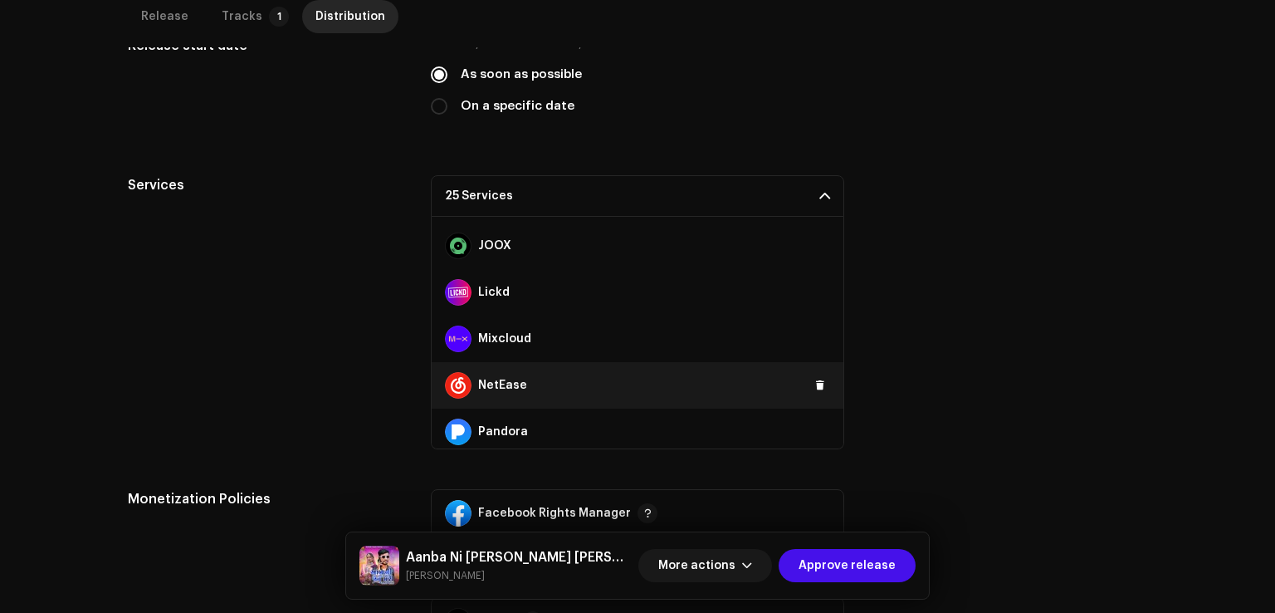
scroll to position [535, 0]
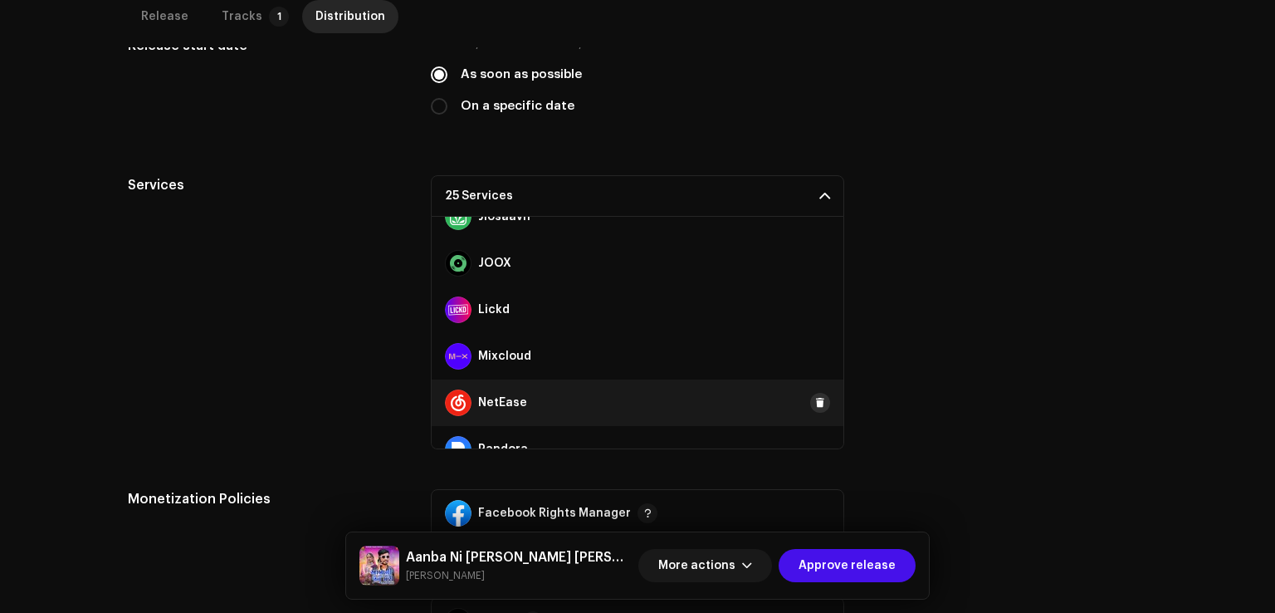
click at [815, 396] on span at bounding box center [820, 402] width 10 height 13
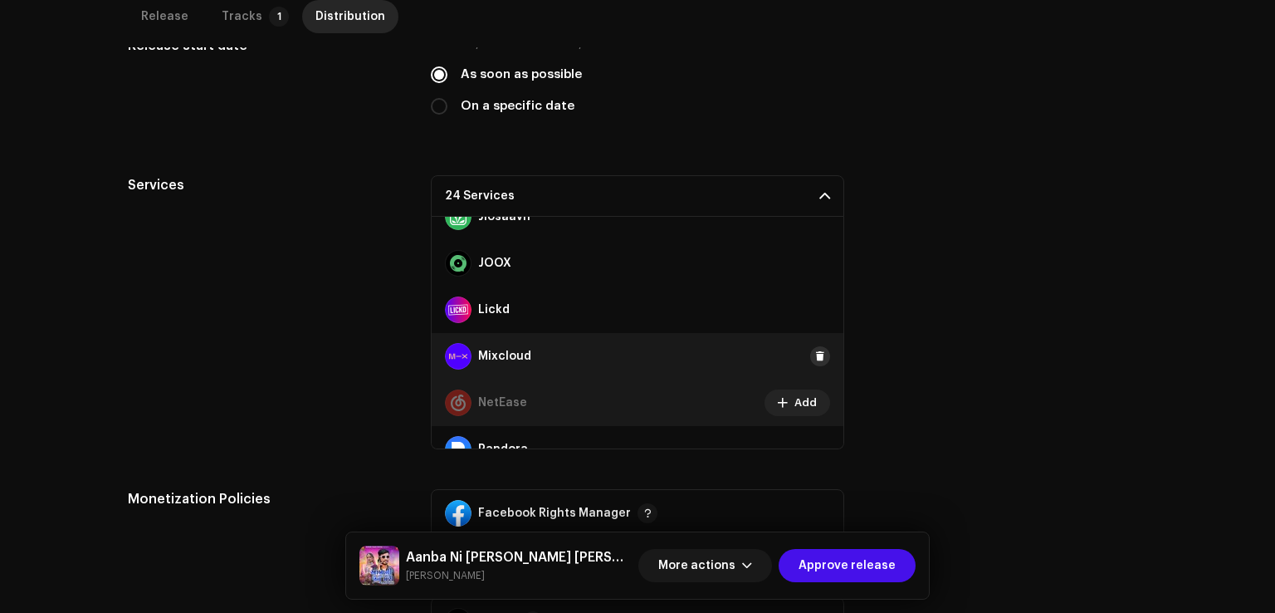
click at [815, 350] on span at bounding box center [820, 356] width 10 height 13
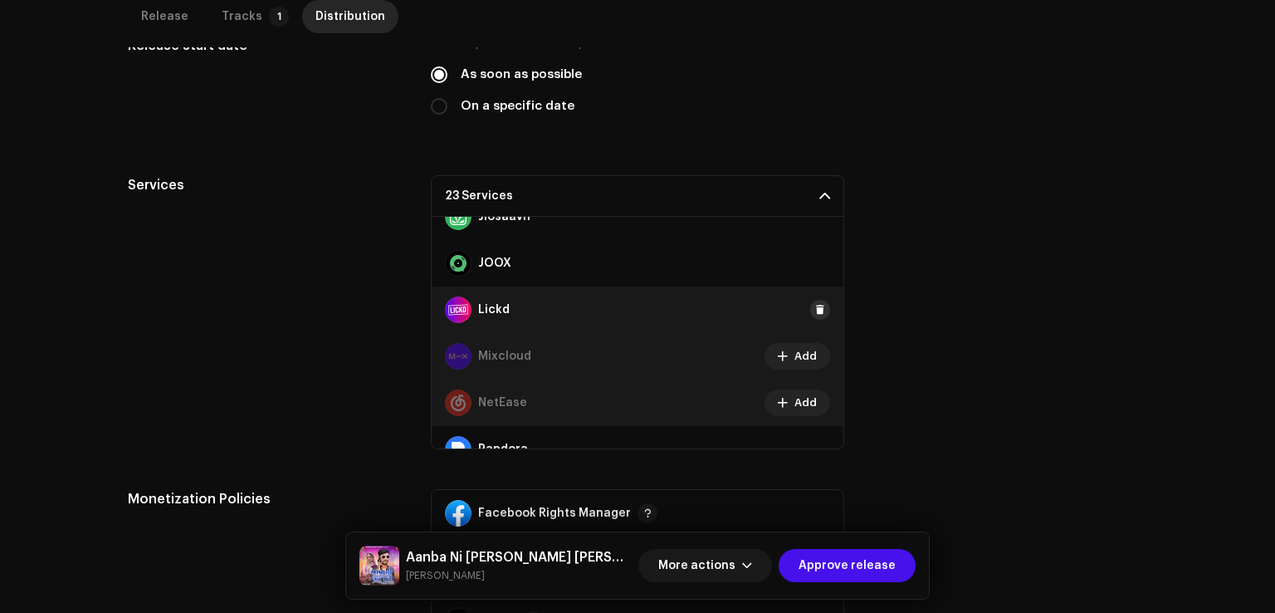
click at [815, 300] on button at bounding box center [820, 310] width 20 height 20
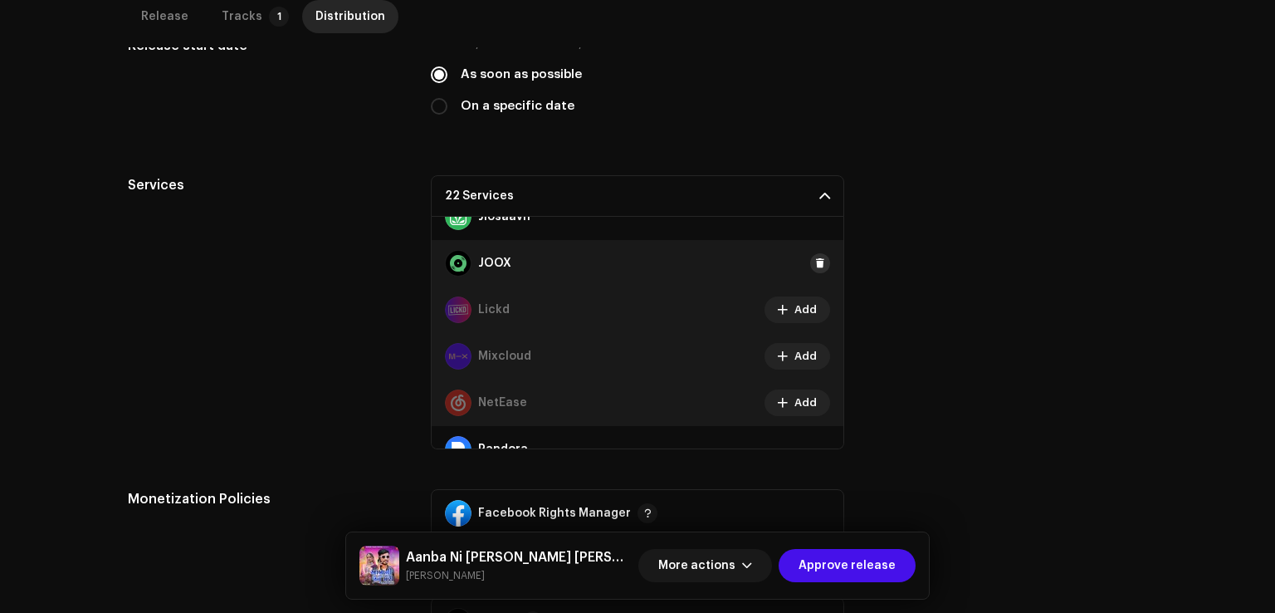
click at [814, 253] on button at bounding box center [820, 263] width 20 height 20
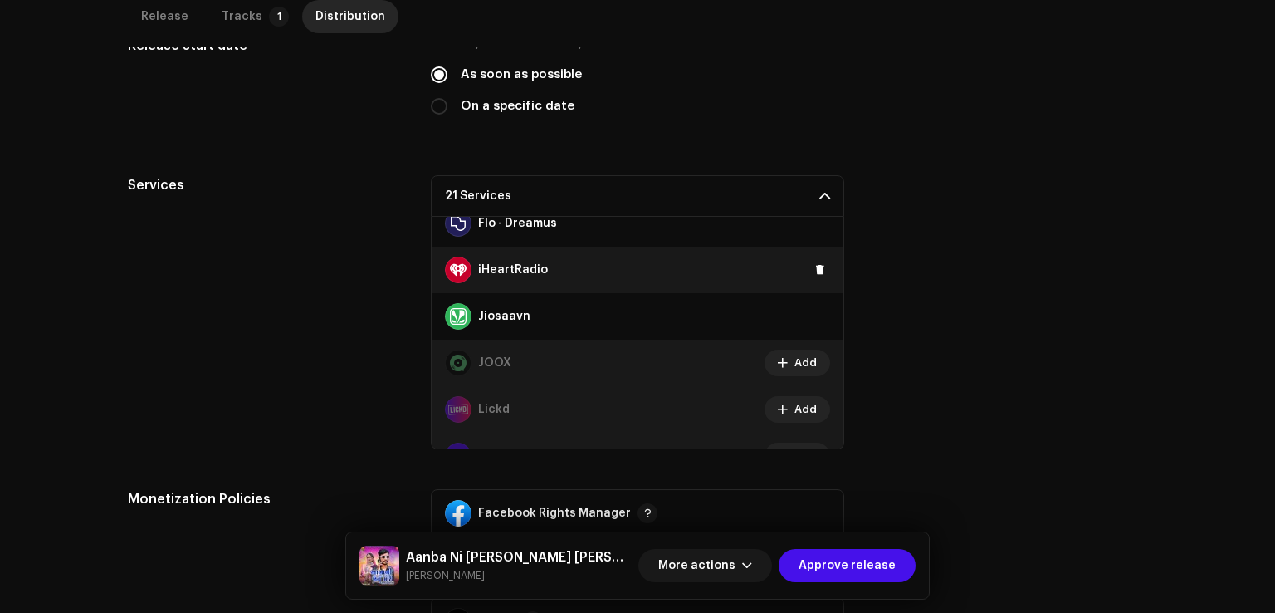
scroll to position [369, 0]
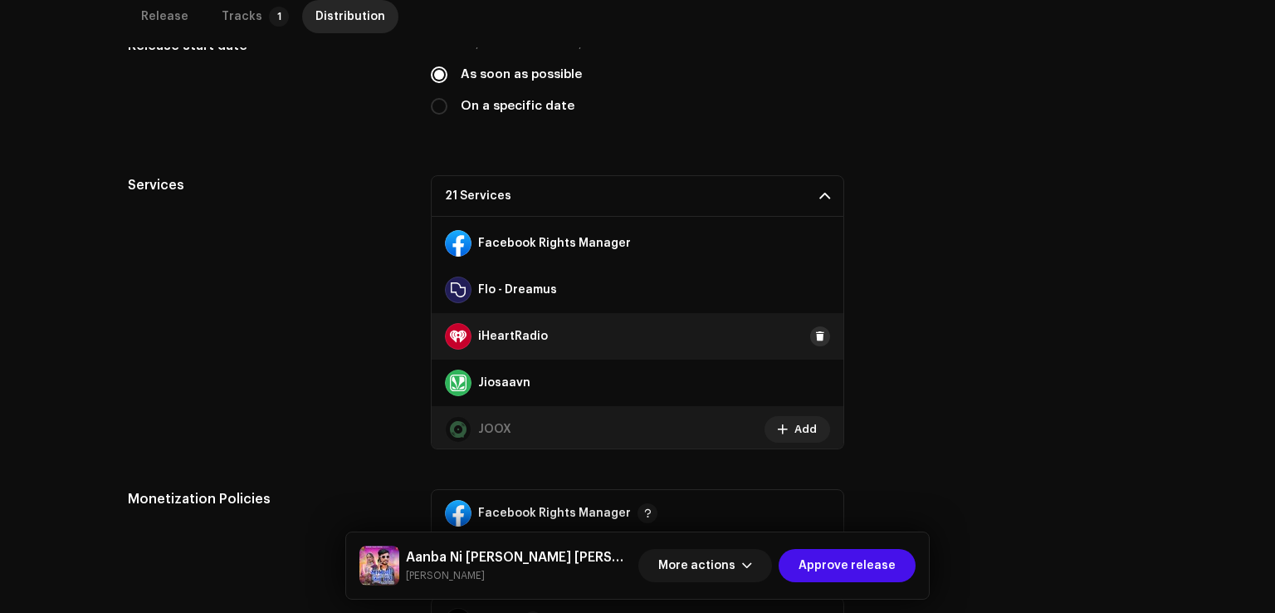
click at [815, 330] on span at bounding box center [820, 336] width 10 height 13
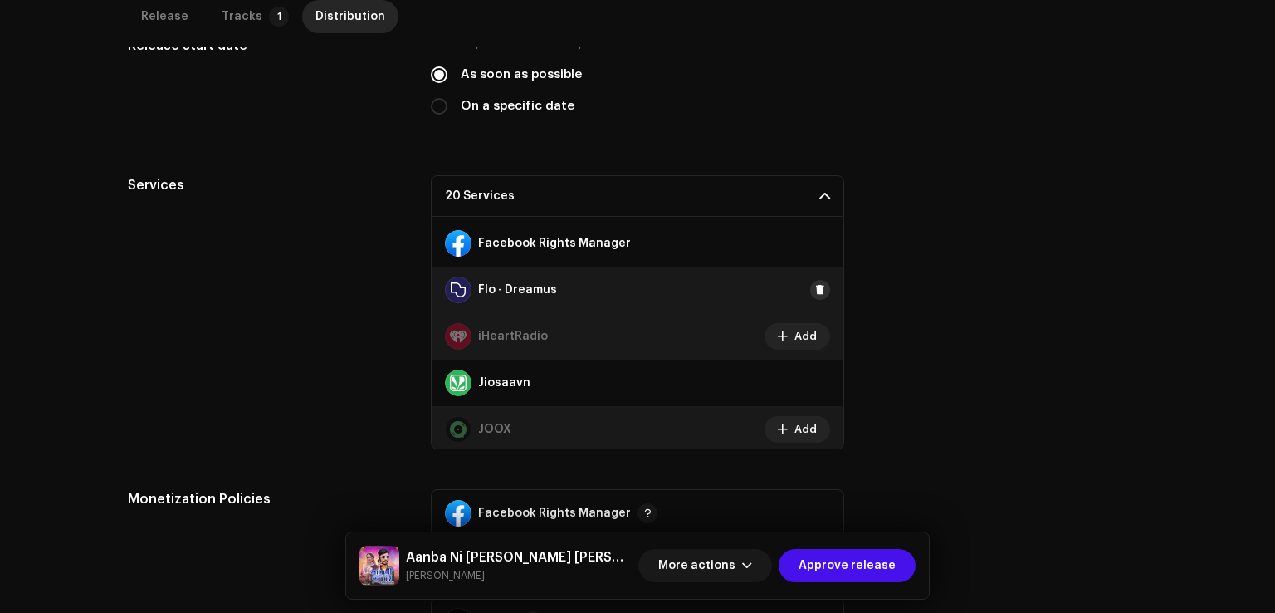
click at [816, 280] on button at bounding box center [820, 290] width 20 height 20
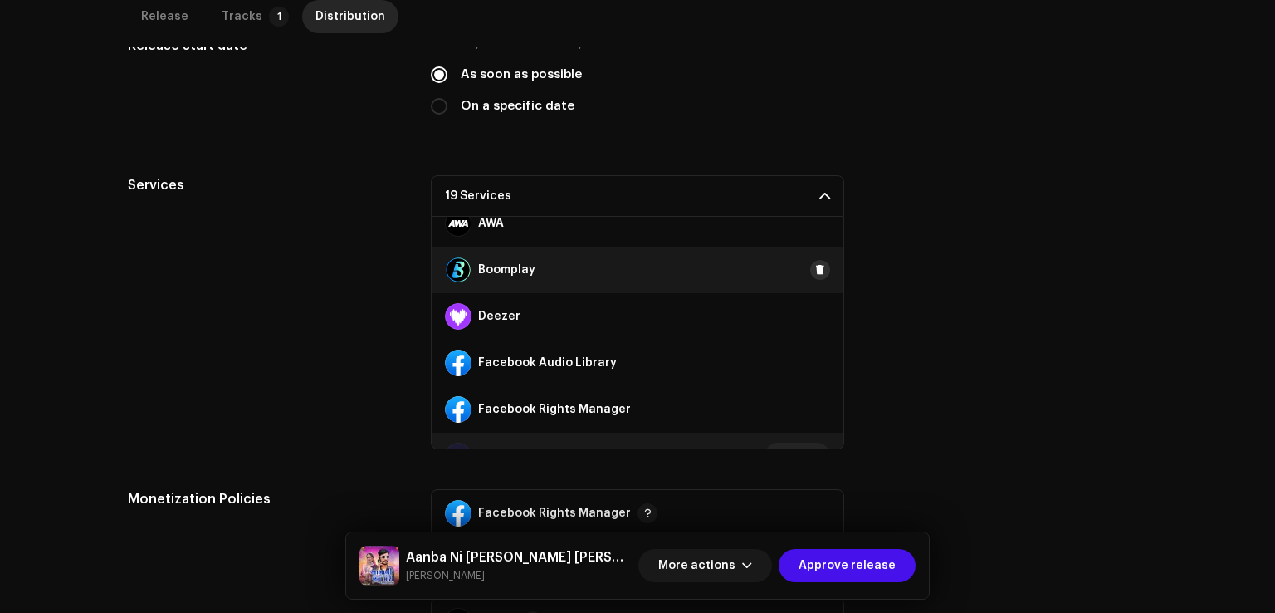
click at [816, 263] on span at bounding box center [820, 269] width 10 height 13
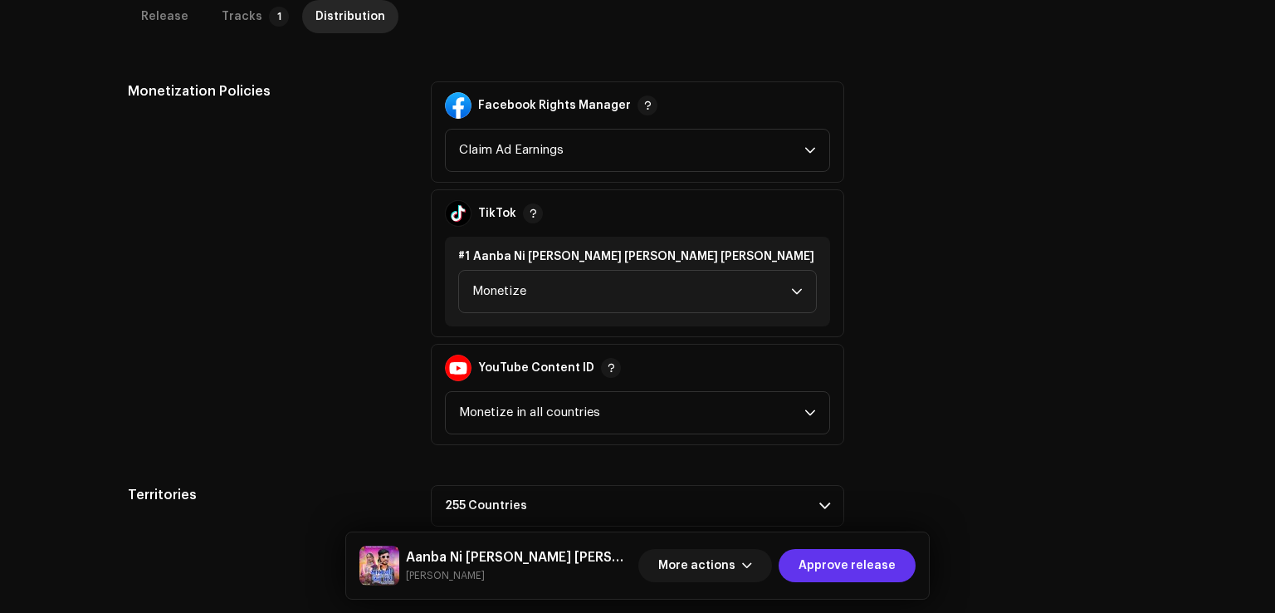
click at [846, 552] on span "Approve release" at bounding box center [847, 565] width 97 height 33
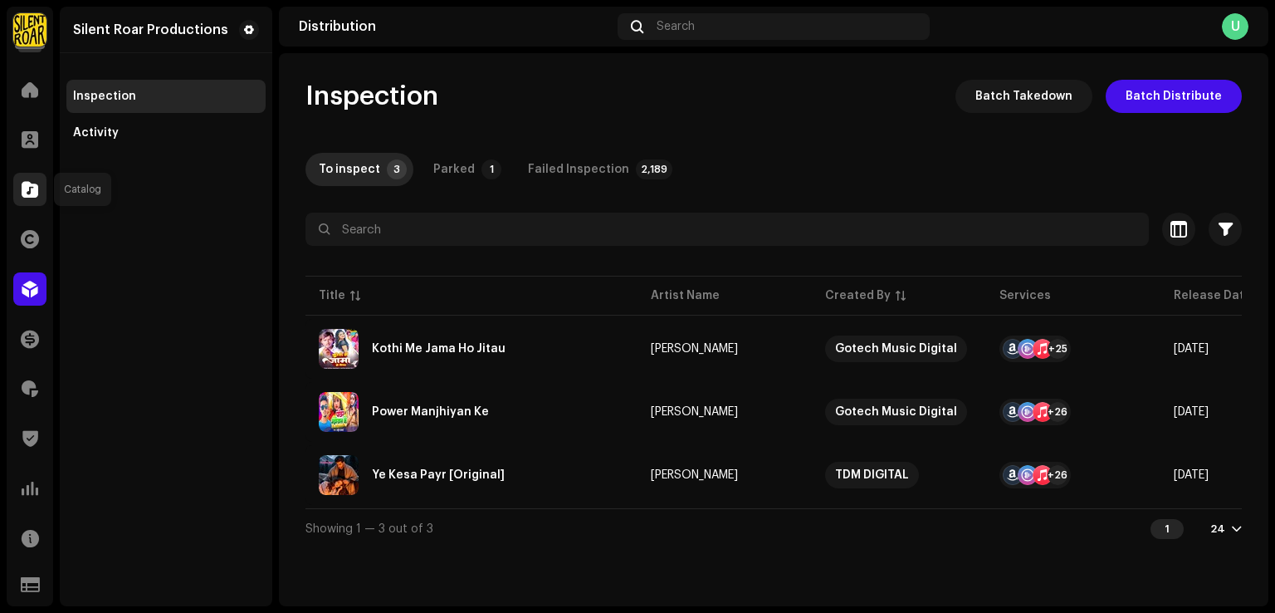
click at [28, 187] on span at bounding box center [30, 189] width 17 height 13
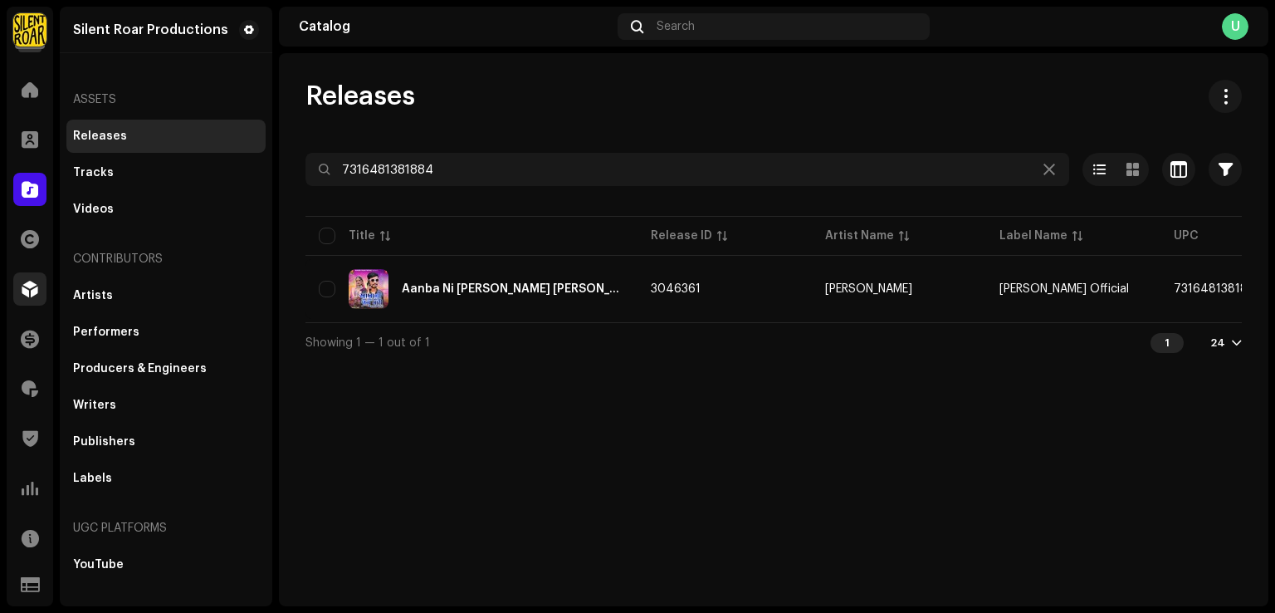
click at [33, 285] on span at bounding box center [30, 288] width 17 height 13
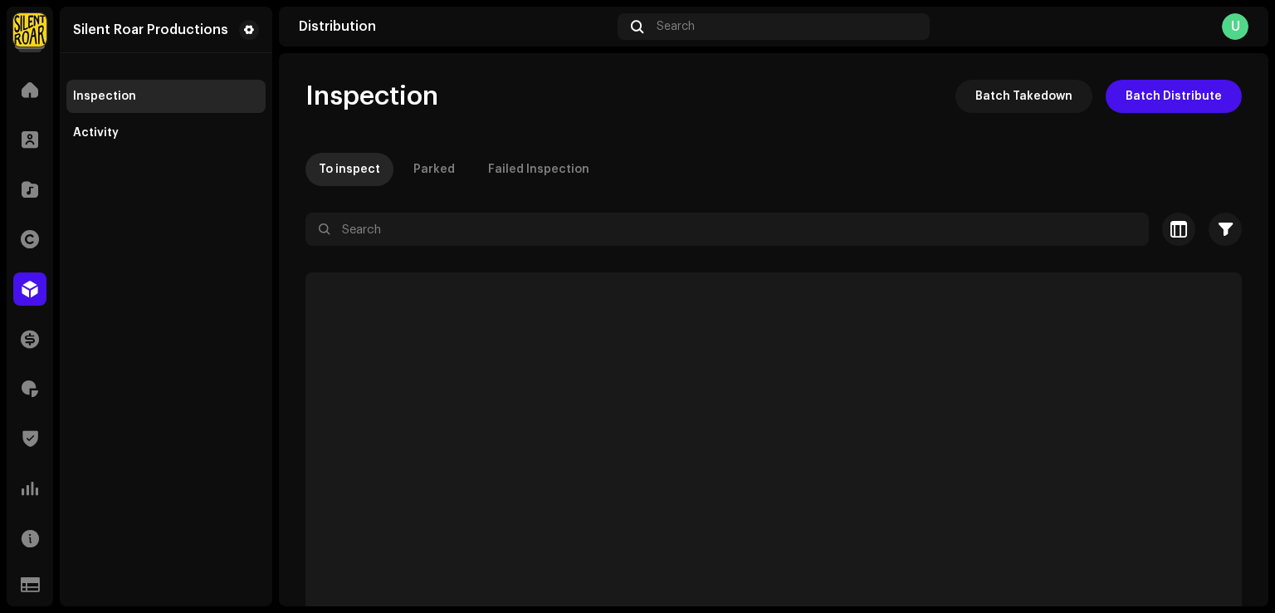
click at [135, 150] on div "Silent Roar Productions Inspection Activity" at bounding box center [166, 307] width 213 height 600
click at [132, 135] on div "Activity" at bounding box center [166, 132] width 186 height 13
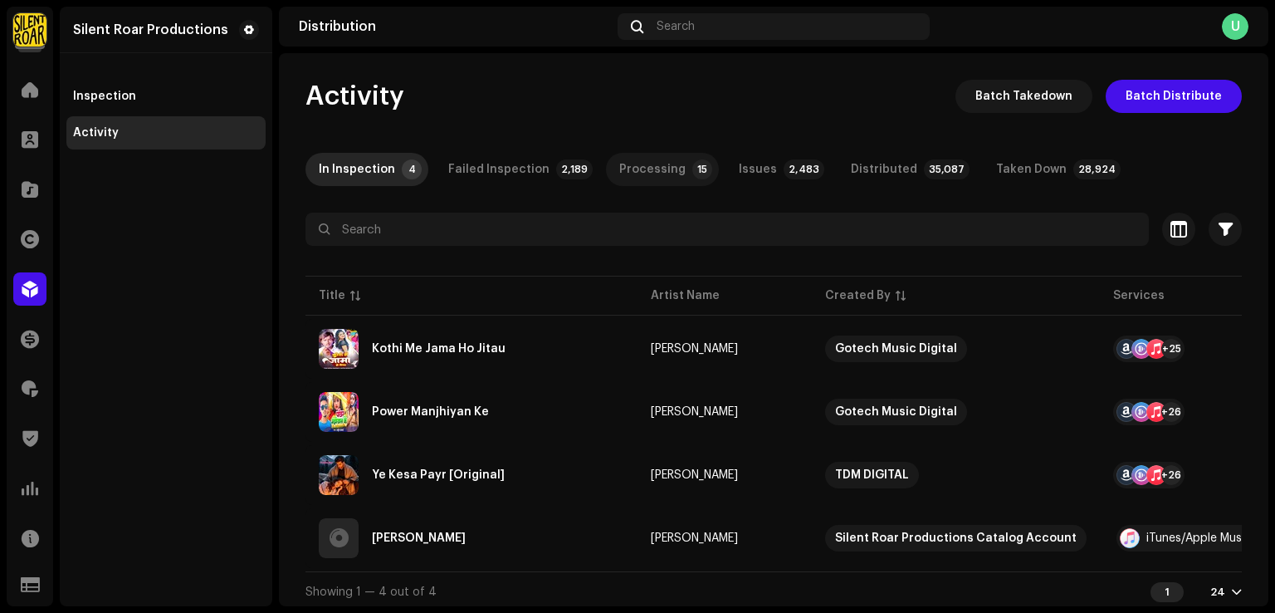
click at [662, 171] on div "Processing" at bounding box center [652, 169] width 66 height 33
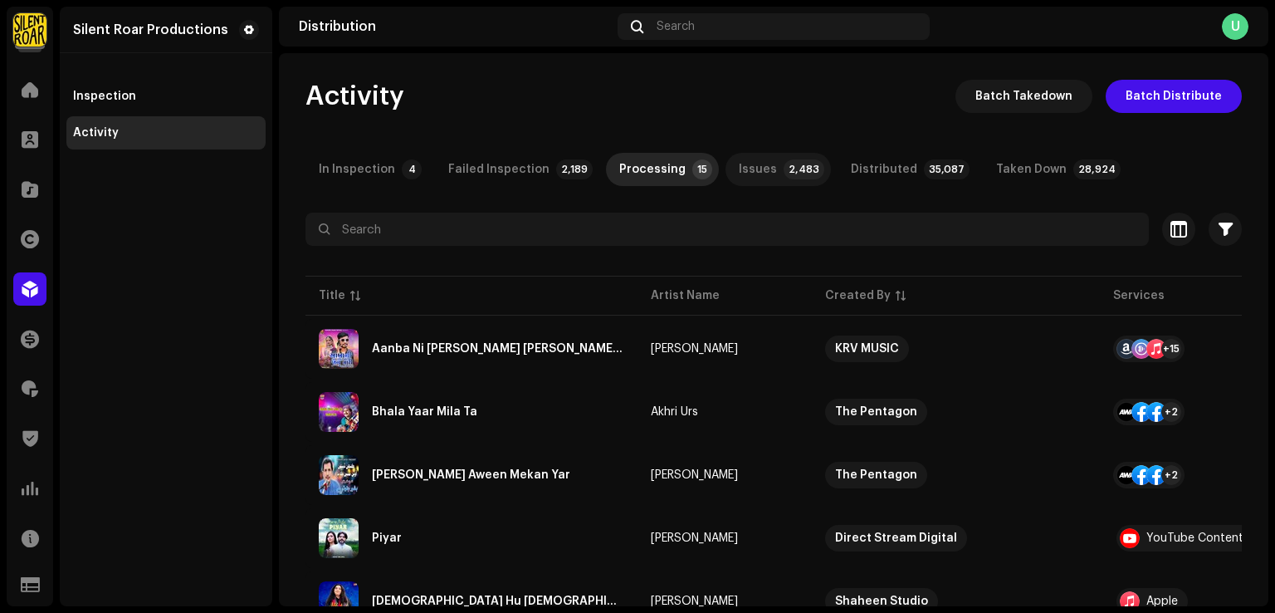
click at [784, 169] on p-badge "2,483" at bounding box center [804, 169] width 41 height 20
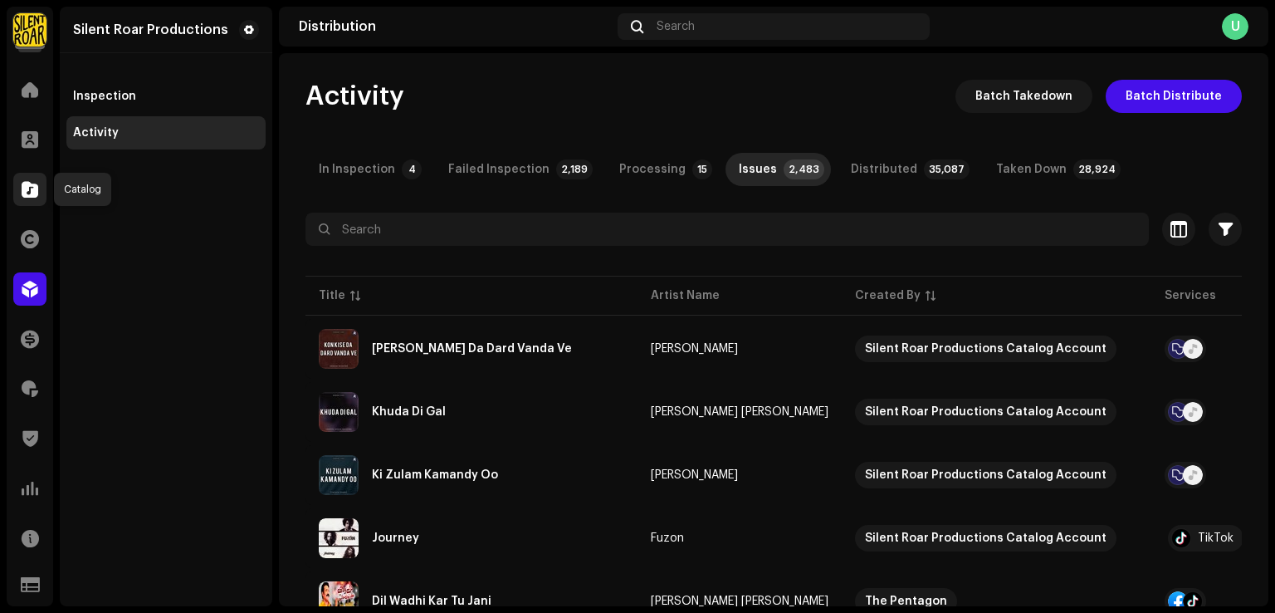
click at [20, 190] on div at bounding box center [29, 189] width 33 height 33
